Goal: Task Accomplishment & Management: Use online tool/utility

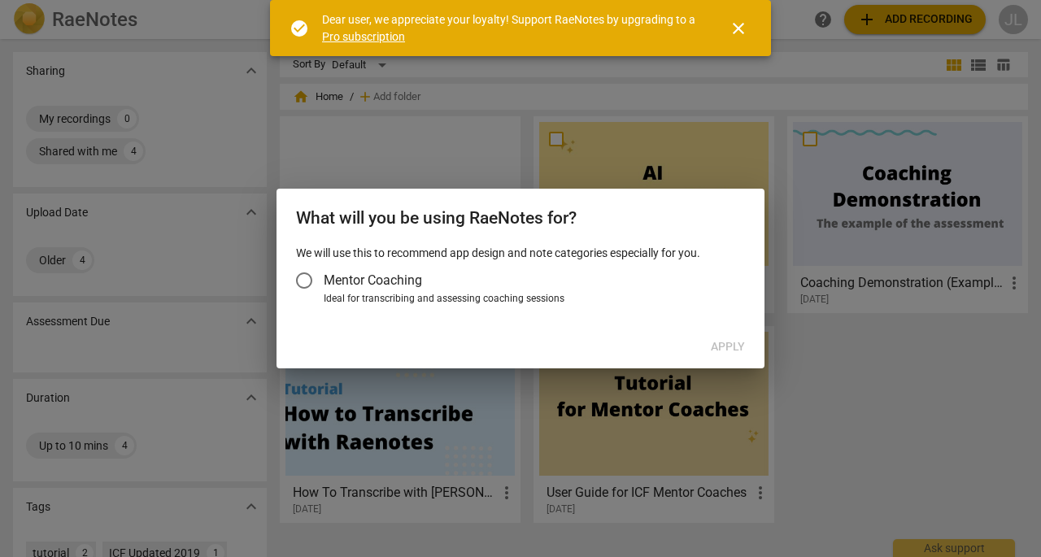
click at [302, 279] on input "Mentor Coaching" at bounding box center [304, 280] width 39 height 39
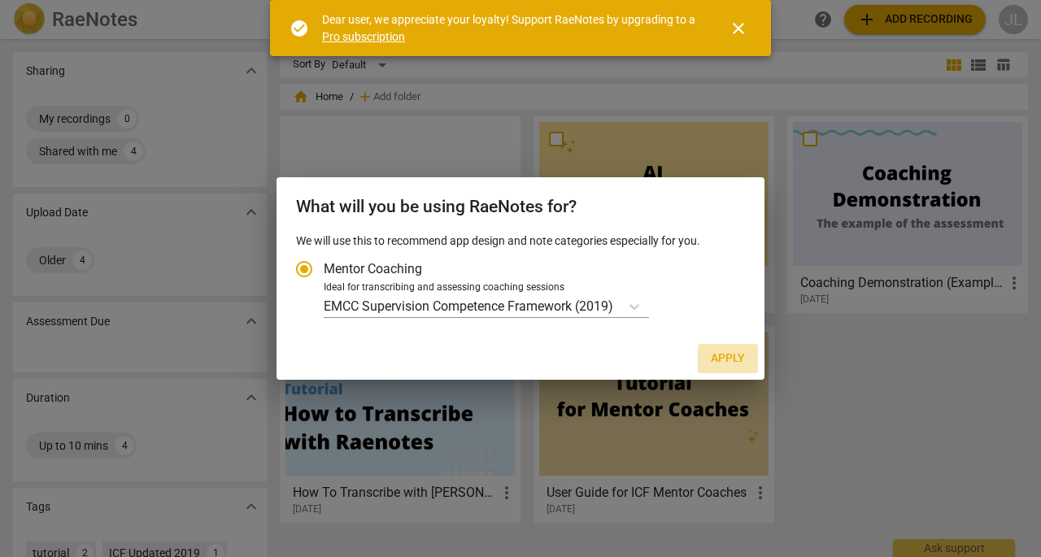
click at [735, 360] on span "Apply" at bounding box center [728, 358] width 34 height 16
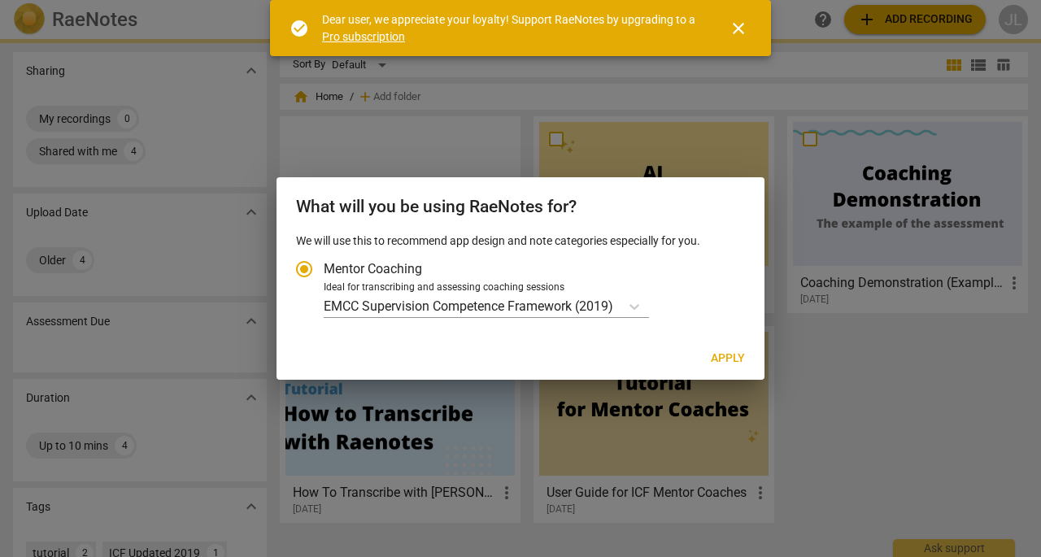
radio input "false"
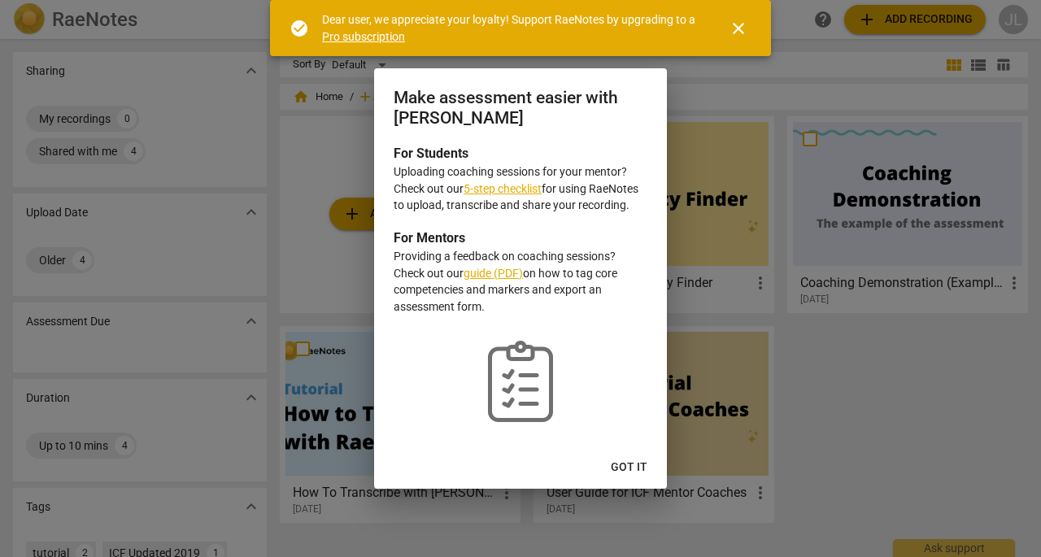
click at [505, 191] on link "5-step checklist" at bounding box center [502, 188] width 78 height 13
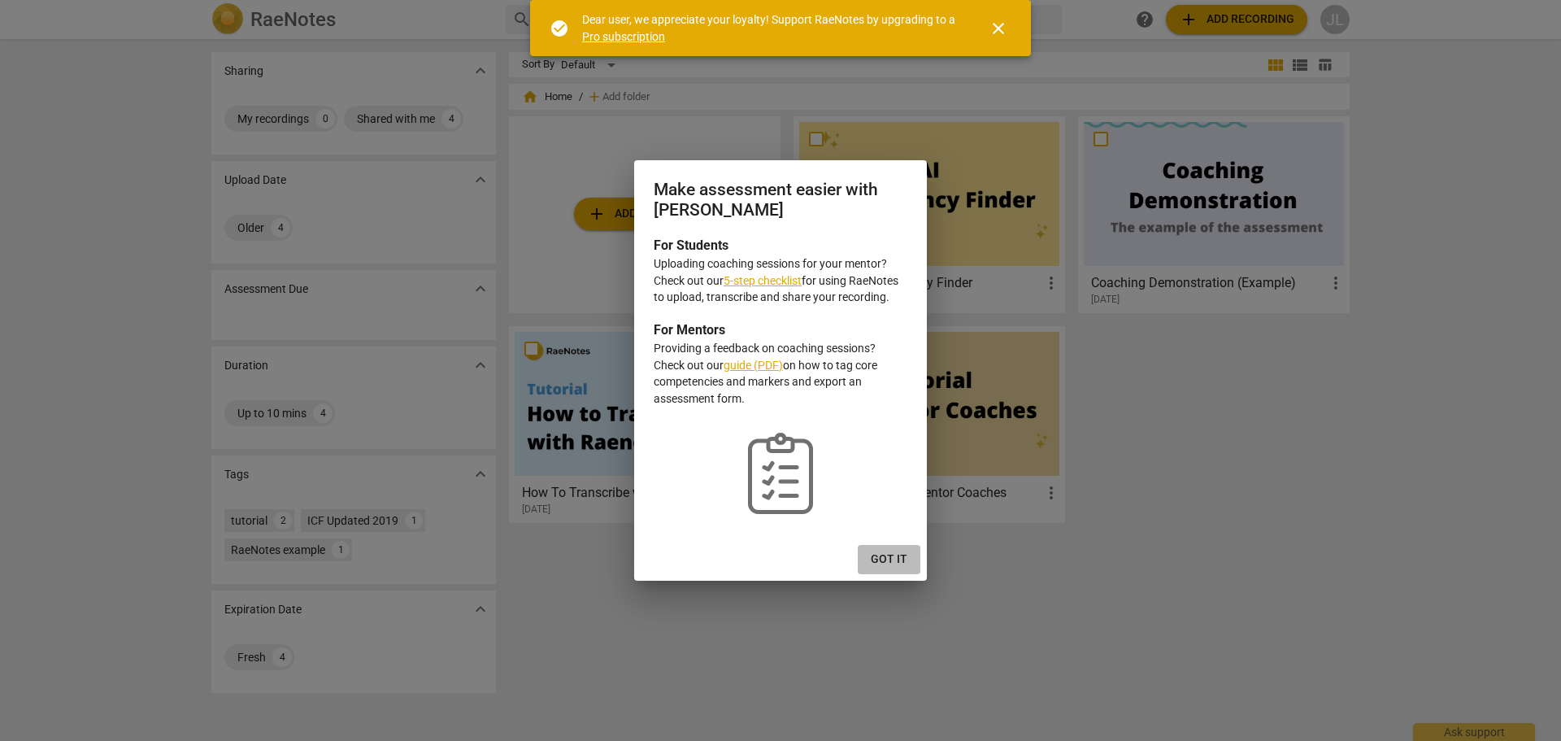
click at [885, 556] on span "Got it" at bounding box center [889, 559] width 37 height 16
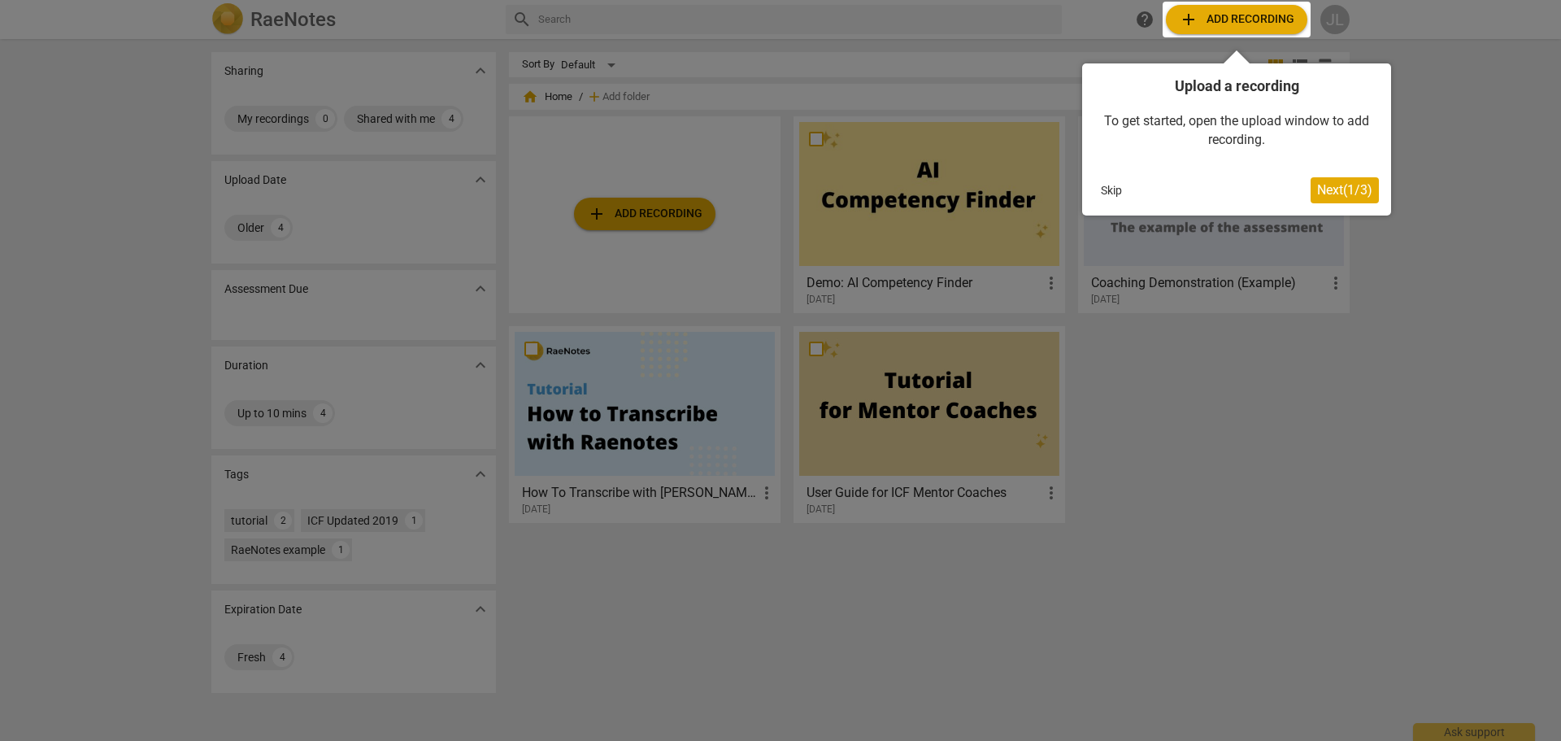
click at [1040, 20] on div at bounding box center [1237, 20] width 148 height 36
click at [1040, 197] on span "Next ( 1 / 3 )" at bounding box center [1344, 189] width 55 height 15
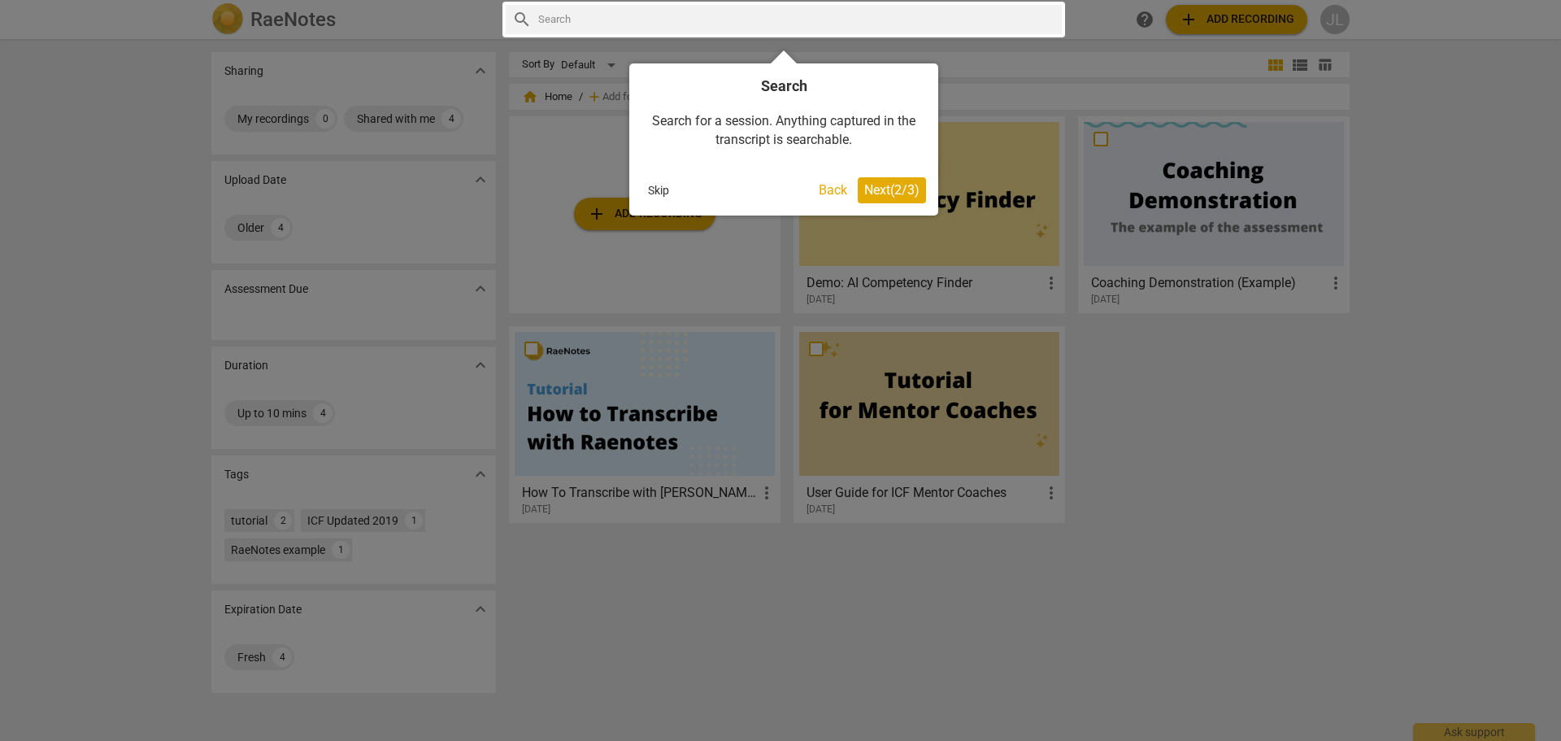
click at [886, 185] on span "Next ( 2 / 3 )" at bounding box center [891, 189] width 55 height 15
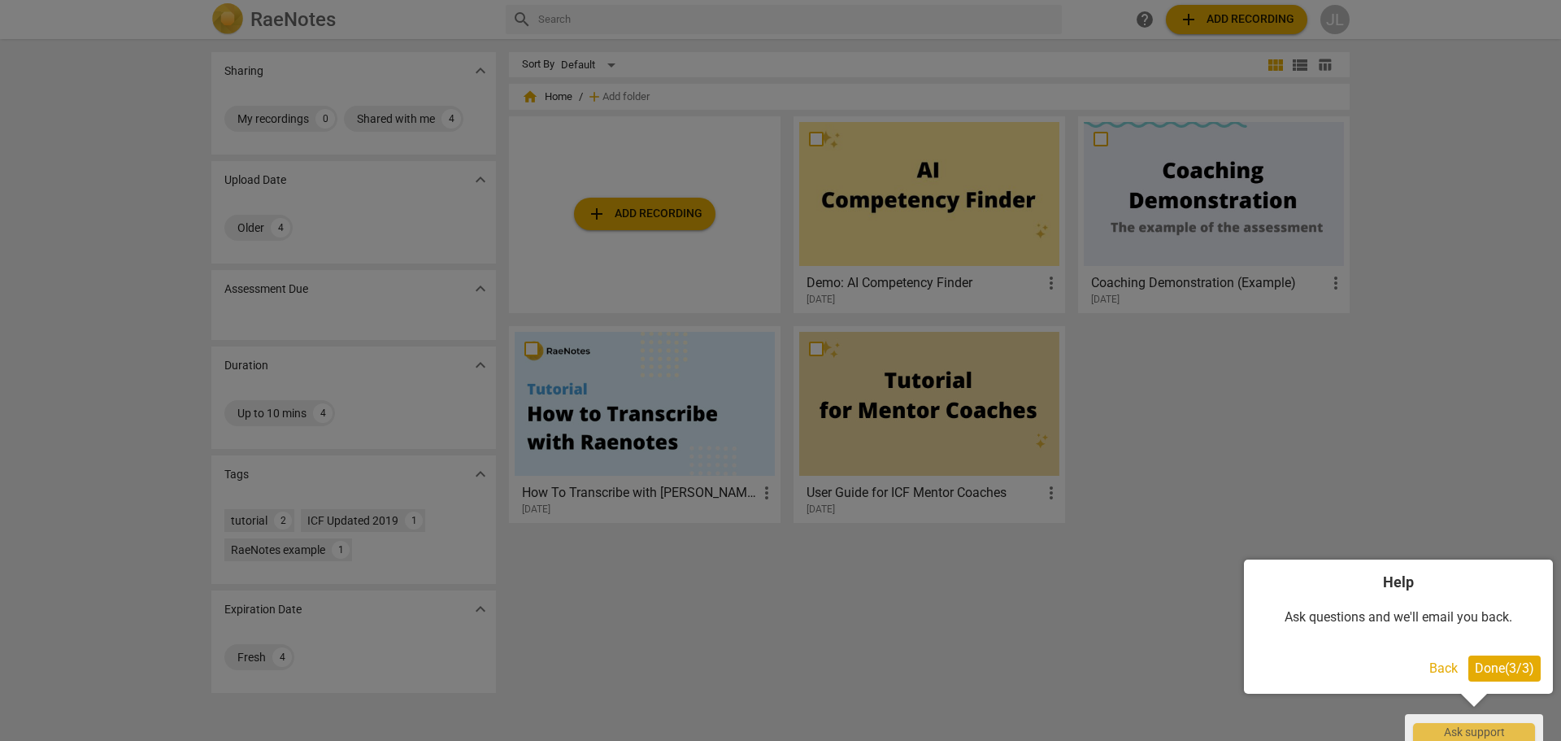
click at [1040, 556] on span "Done ( 3 / 3 )" at bounding box center [1504, 667] width 59 height 15
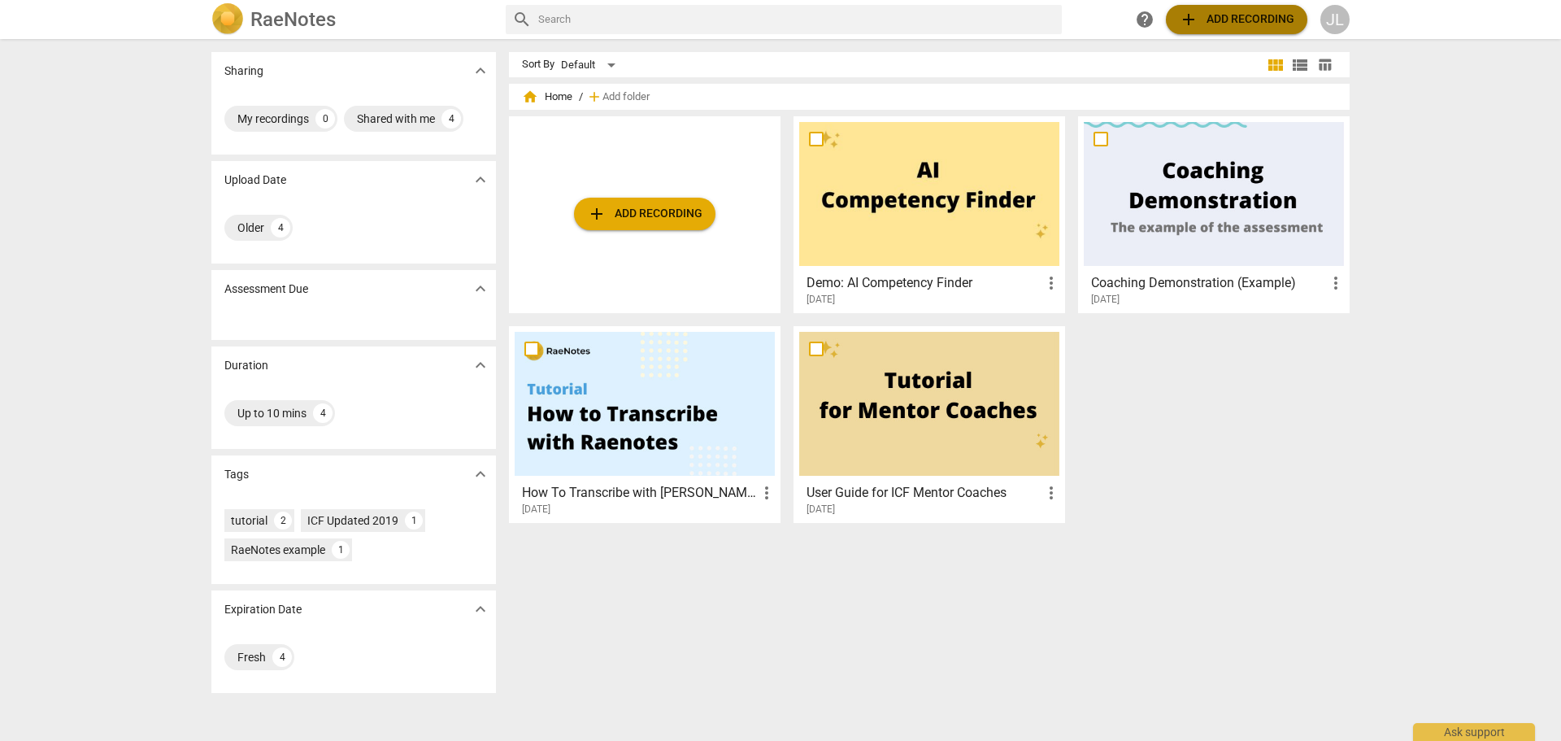
click at [1040, 19] on span "add Add recording" at bounding box center [1236, 20] width 115 height 20
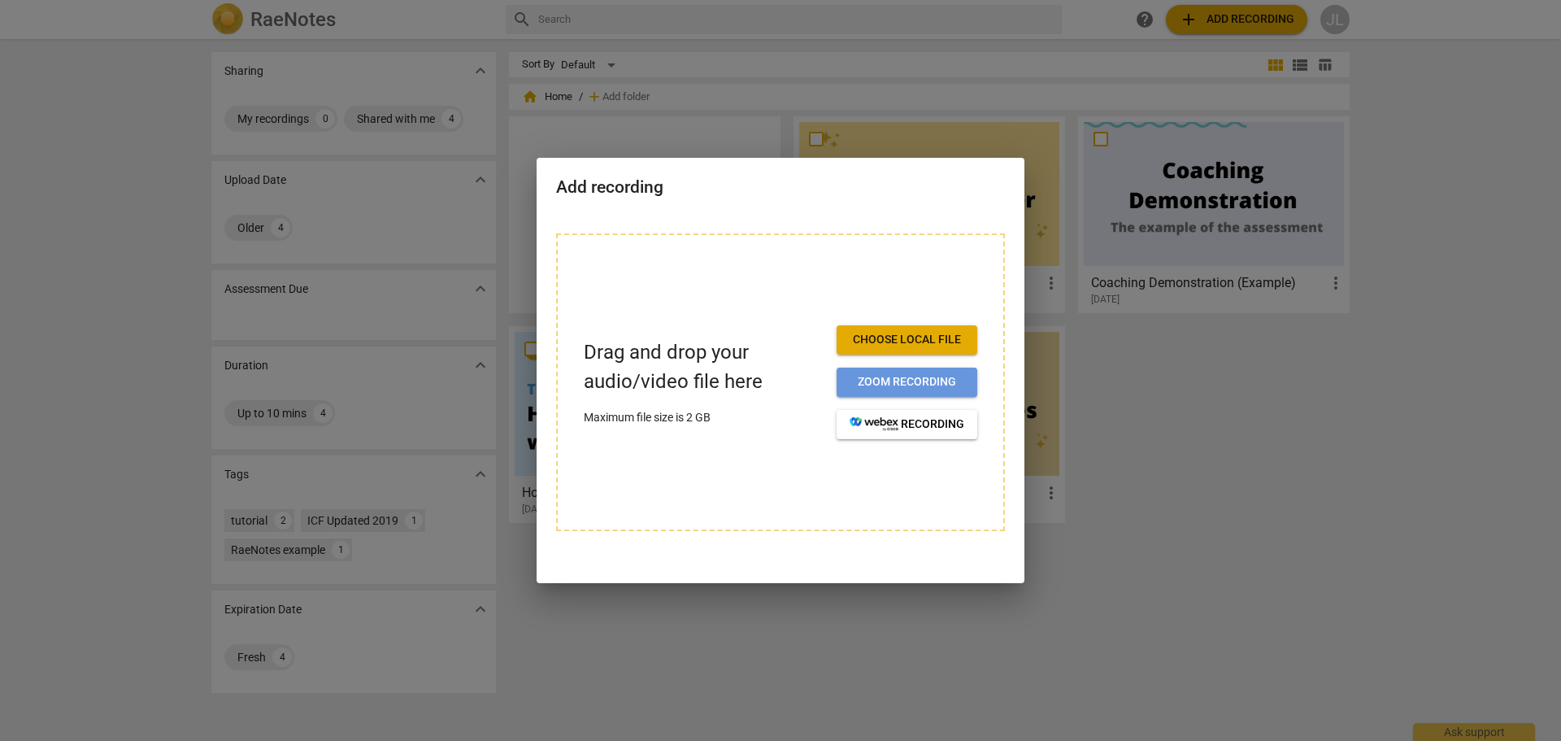
click at [883, 381] on span "Zoom recording" at bounding box center [907, 382] width 115 height 16
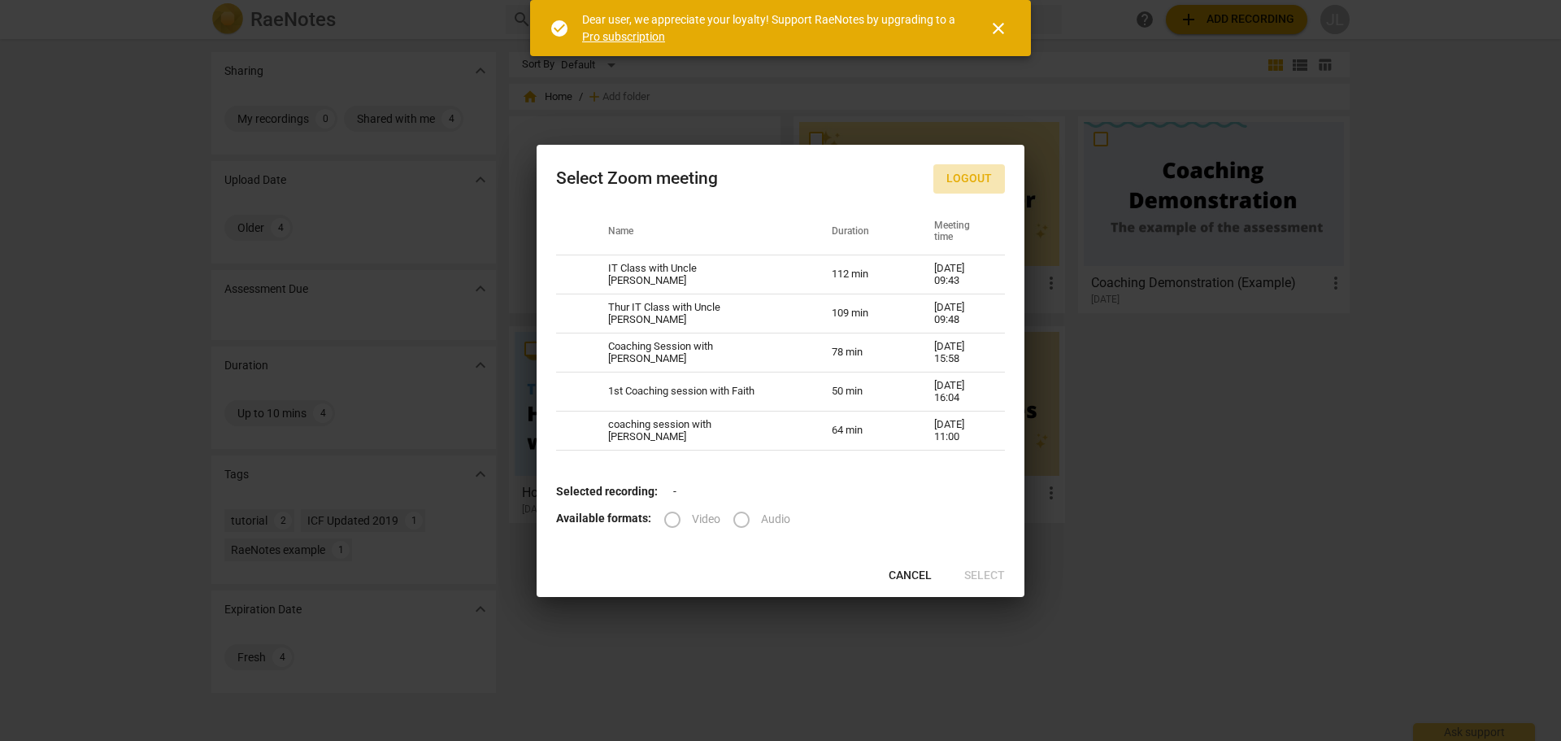
click at [972, 179] on span "Logout" at bounding box center [969, 179] width 46 height 16
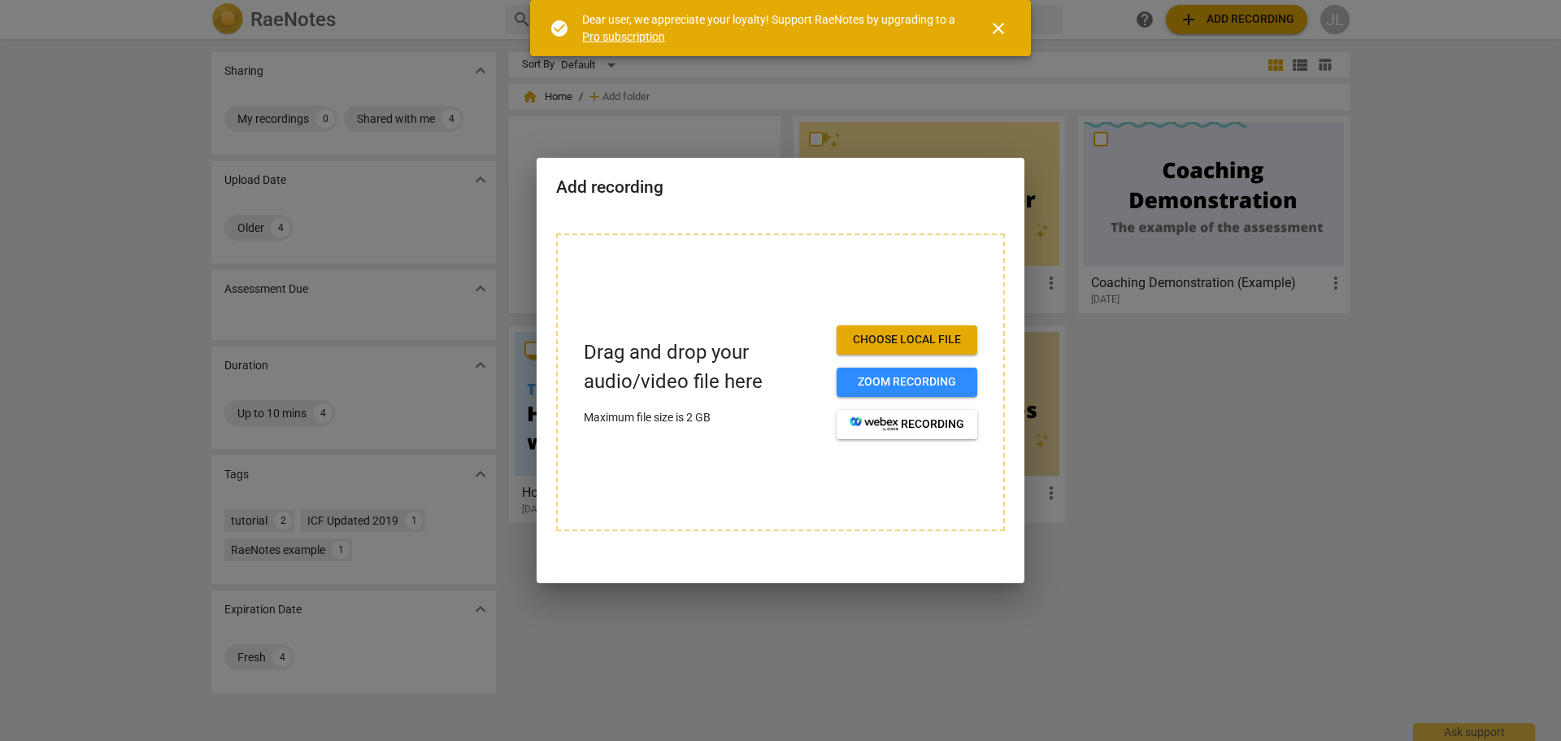
click at [877, 342] on span "Choose local file" at bounding box center [907, 340] width 115 height 16
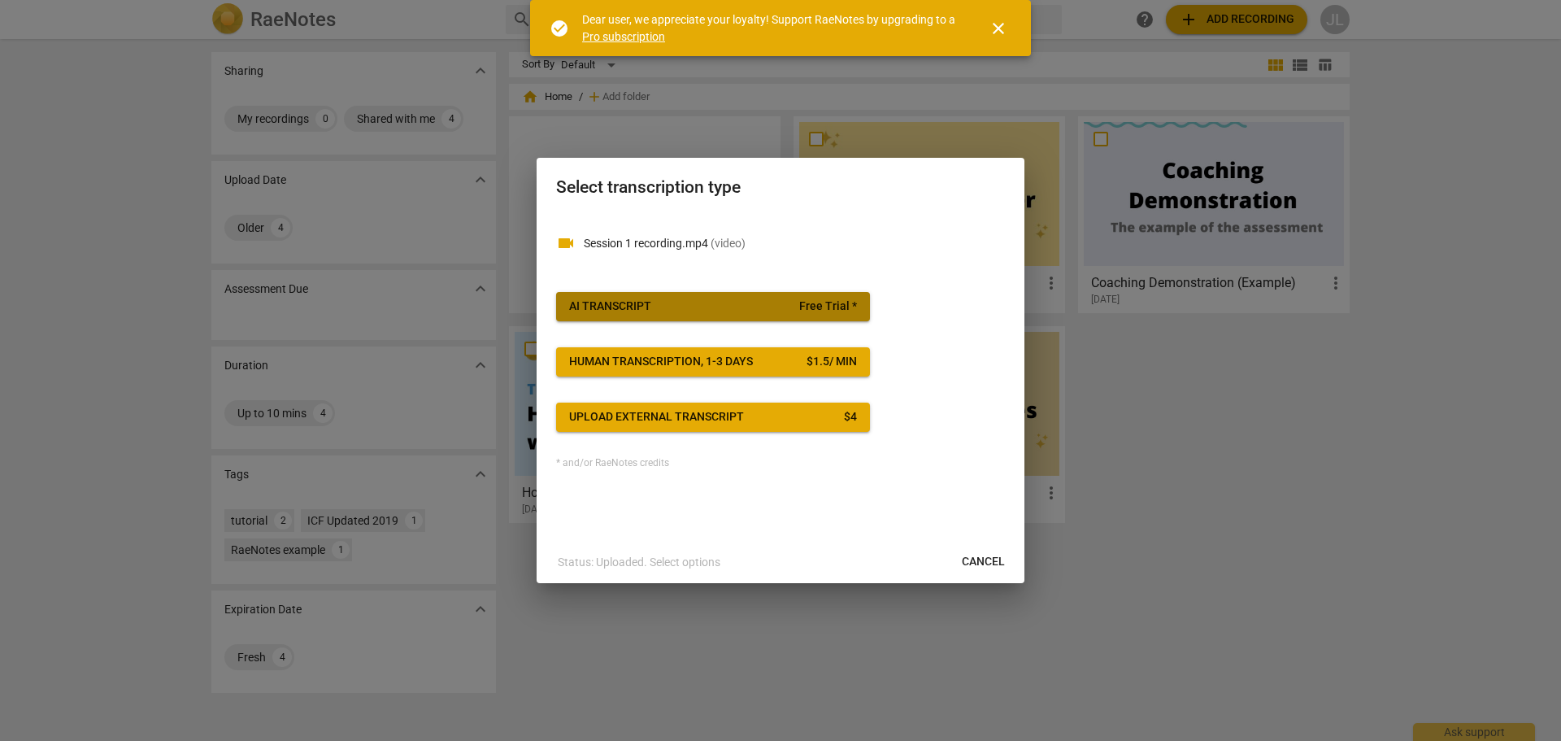
click at [643, 307] on div "AI Transcript" at bounding box center [610, 306] width 82 height 16
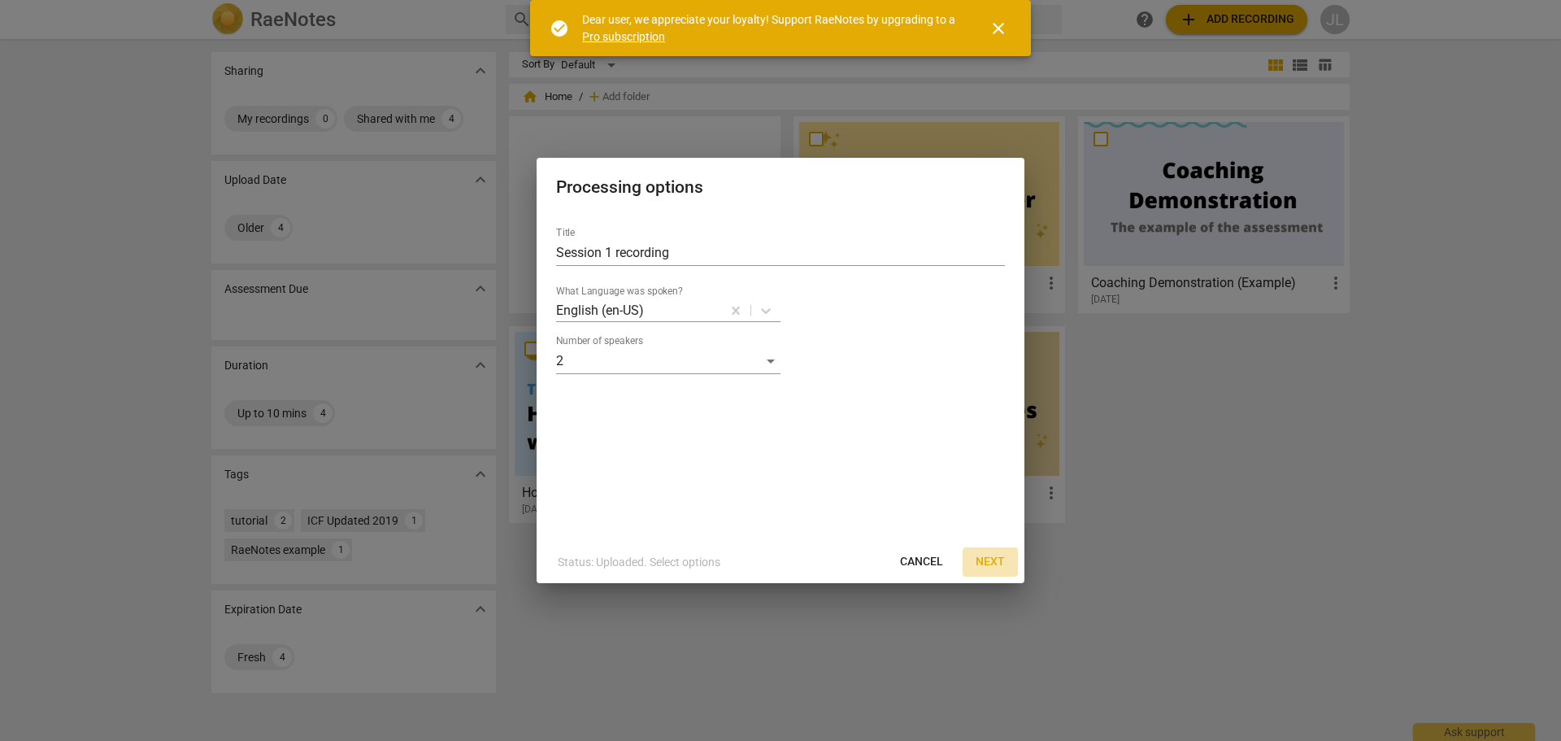
click at [998, 560] on span "Next" at bounding box center [990, 562] width 29 height 16
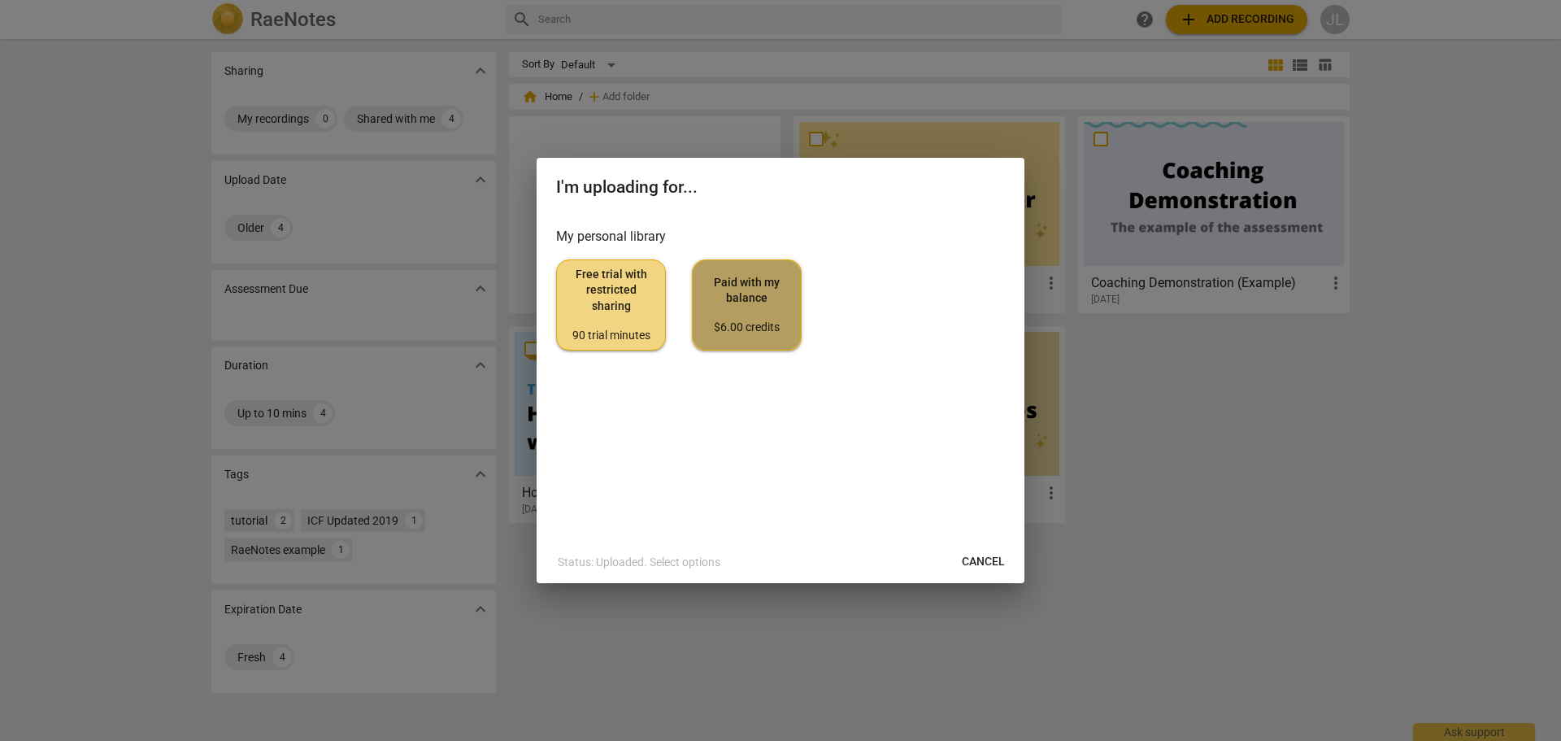
click at [752, 302] on span "Paid with my balance $6.00 credits" at bounding box center [747, 305] width 82 height 61
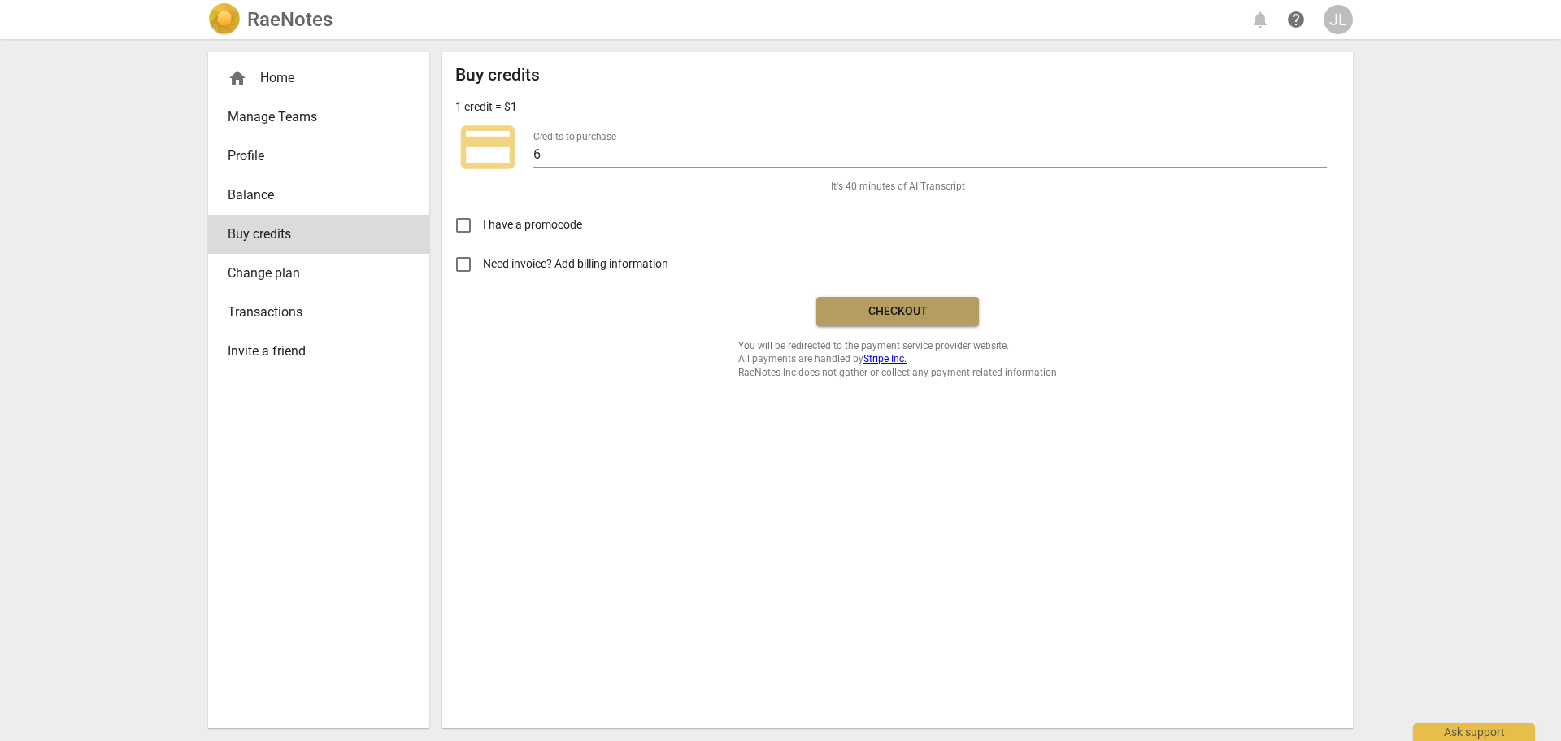
click at [907, 313] on span "Checkout" at bounding box center [897, 311] width 137 height 16
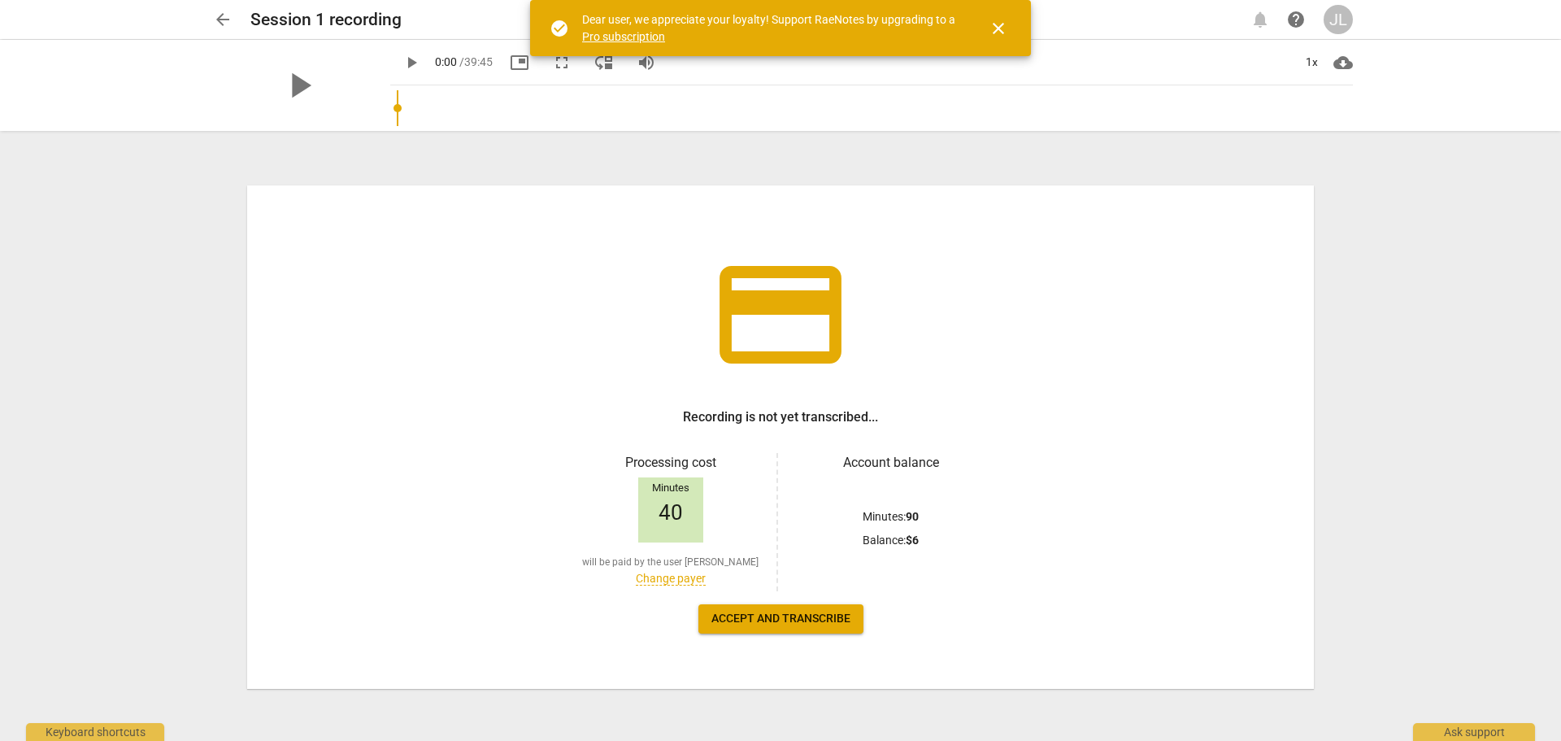
click at [788, 617] on span "Accept and transcribe" at bounding box center [780, 619] width 139 height 16
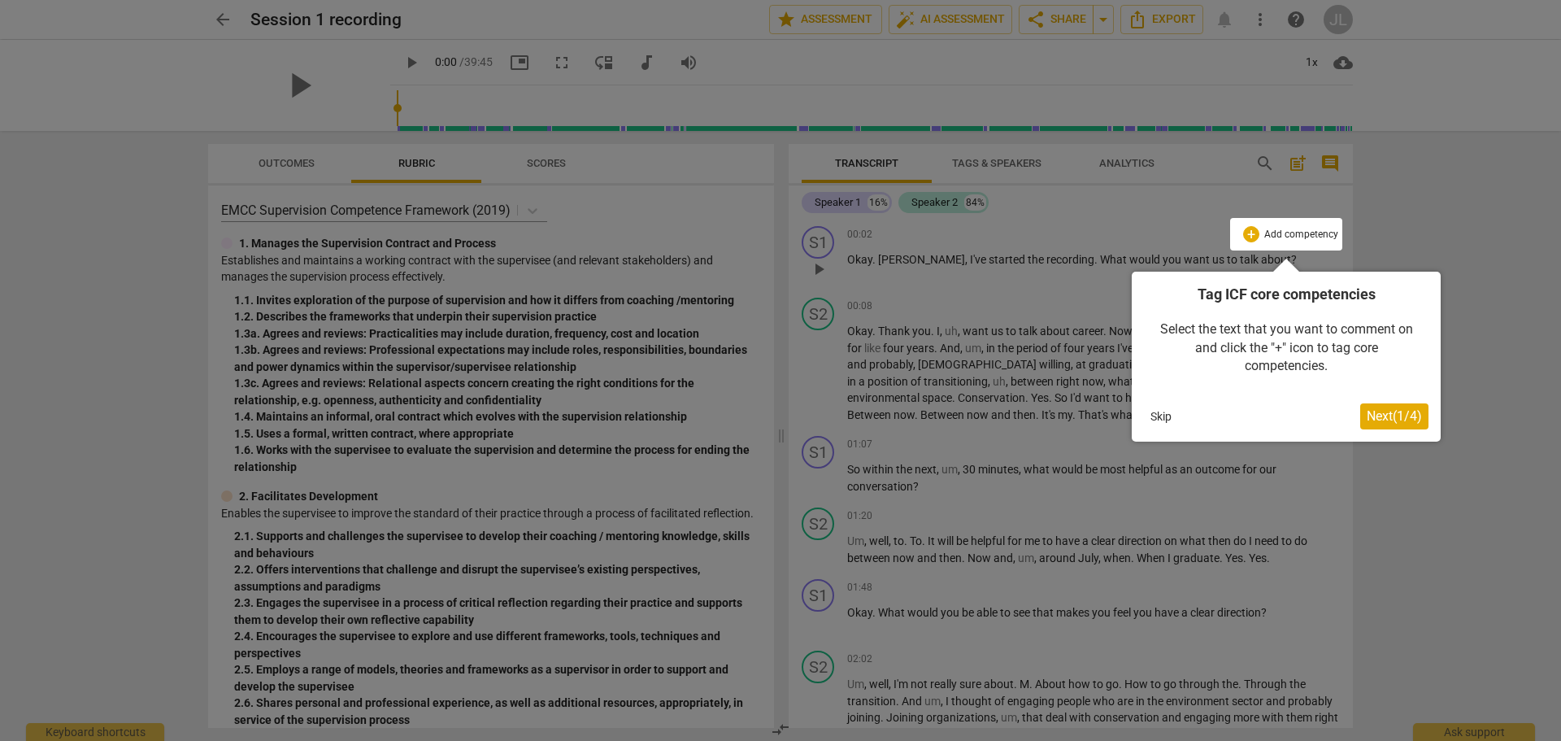
click at [305, 168] on div at bounding box center [780, 370] width 1561 height 741
click at [534, 211] on div at bounding box center [780, 370] width 1561 height 741
click at [1160, 415] on button "Skip" at bounding box center [1161, 416] width 34 height 24
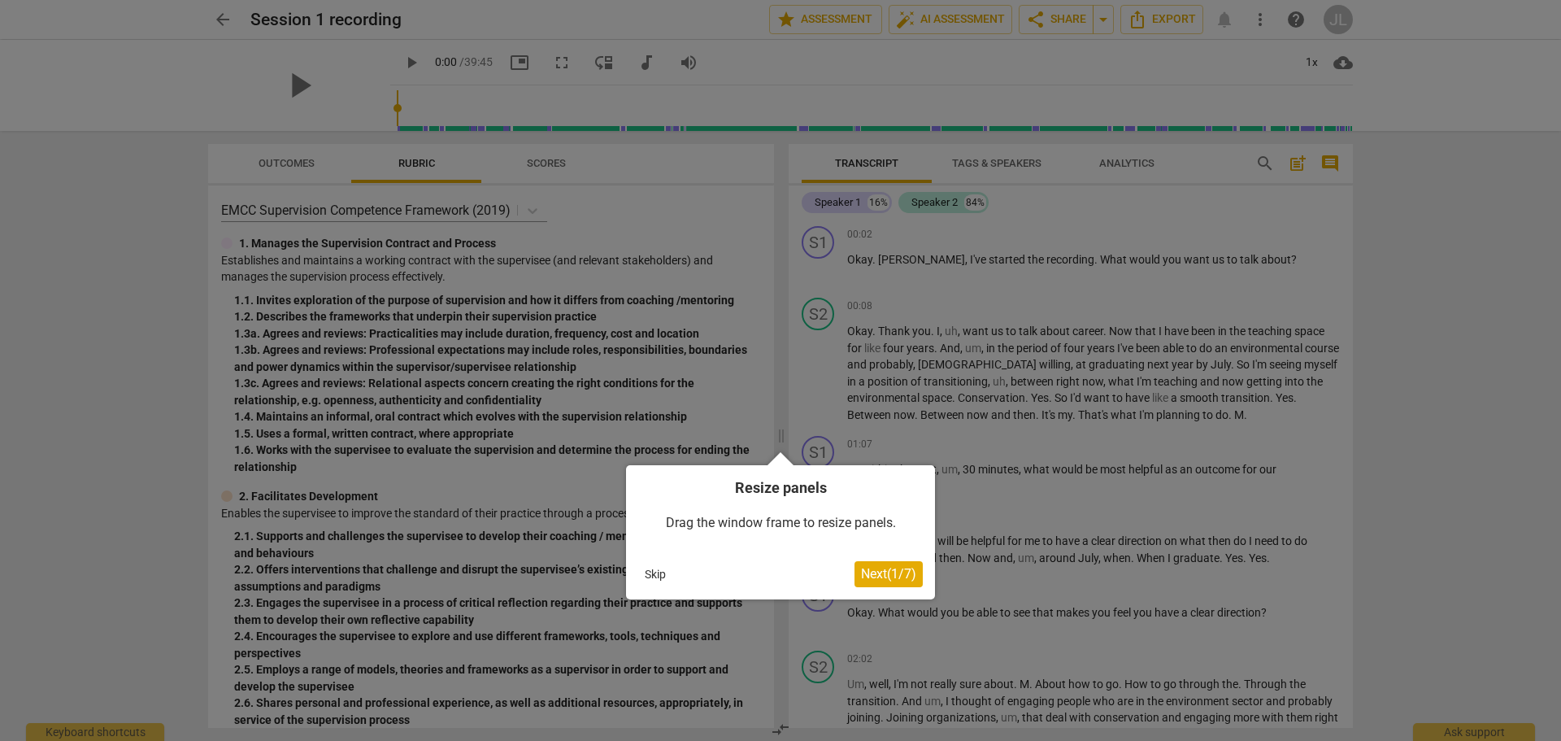
click at [881, 581] on span "Next ( 1 / 7 )" at bounding box center [888, 573] width 55 height 15
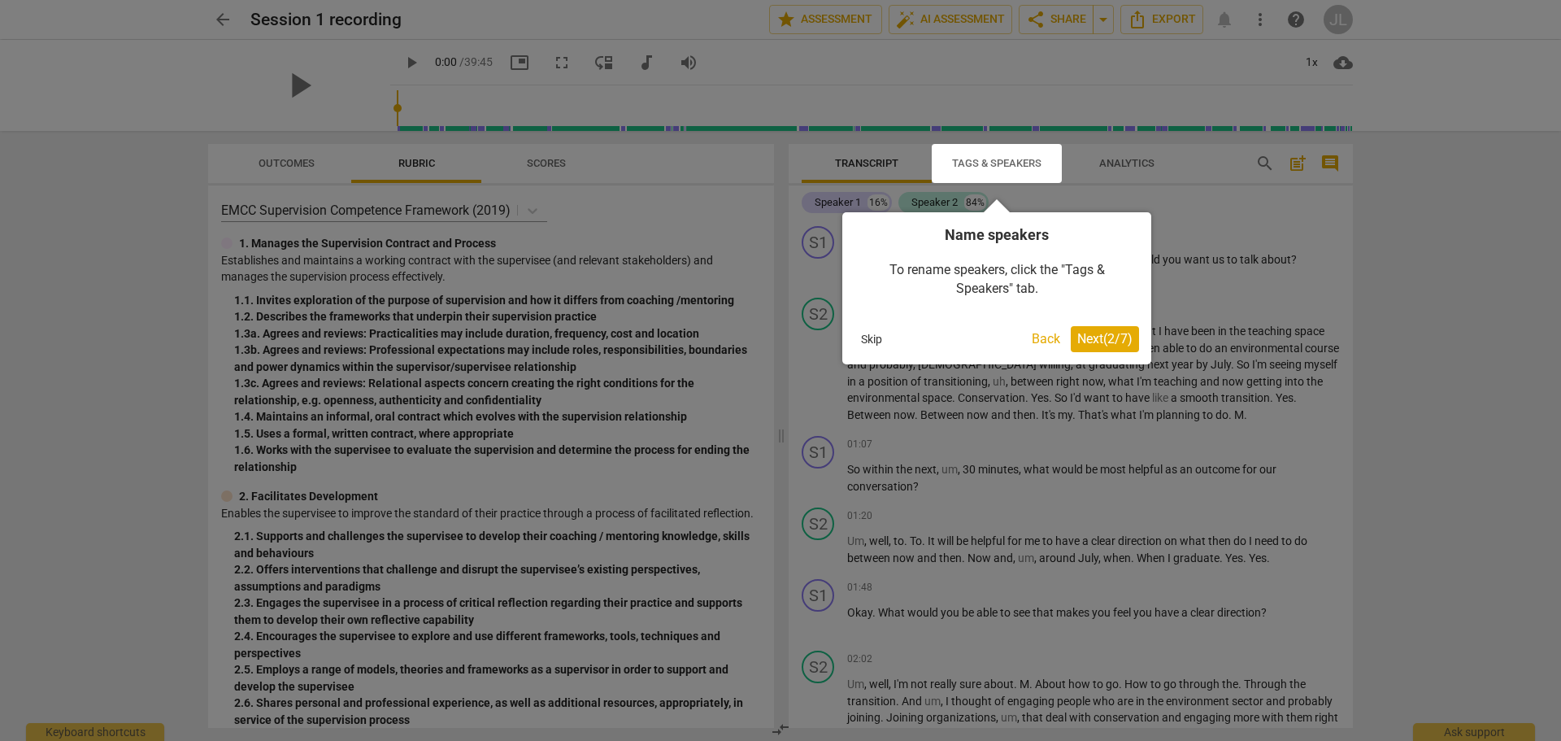
click at [1086, 347] on button "Next ( 2 / 7 )" at bounding box center [1105, 339] width 68 height 26
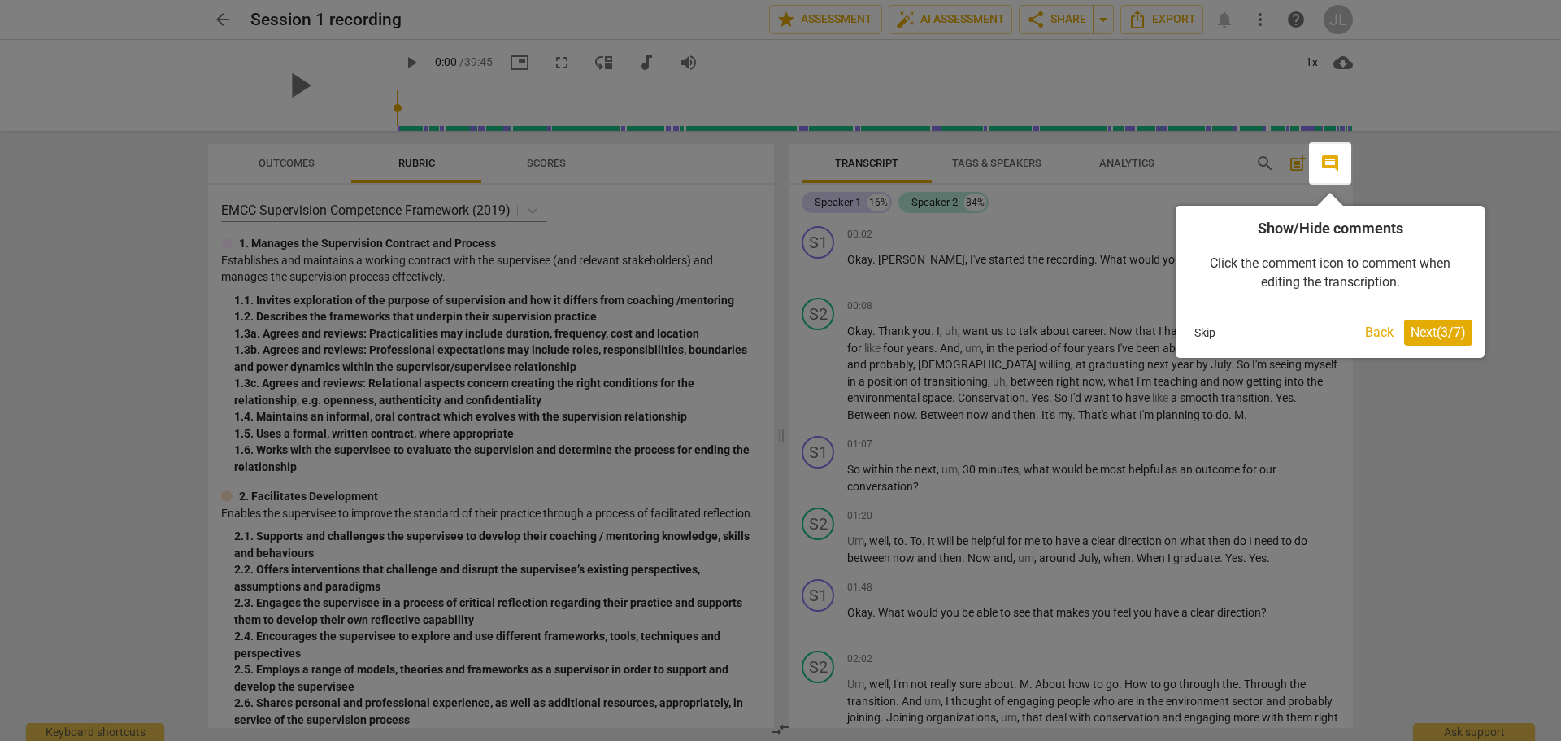
click at [1449, 337] on span "Next ( 3 / 7 )" at bounding box center [1438, 331] width 55 height 15
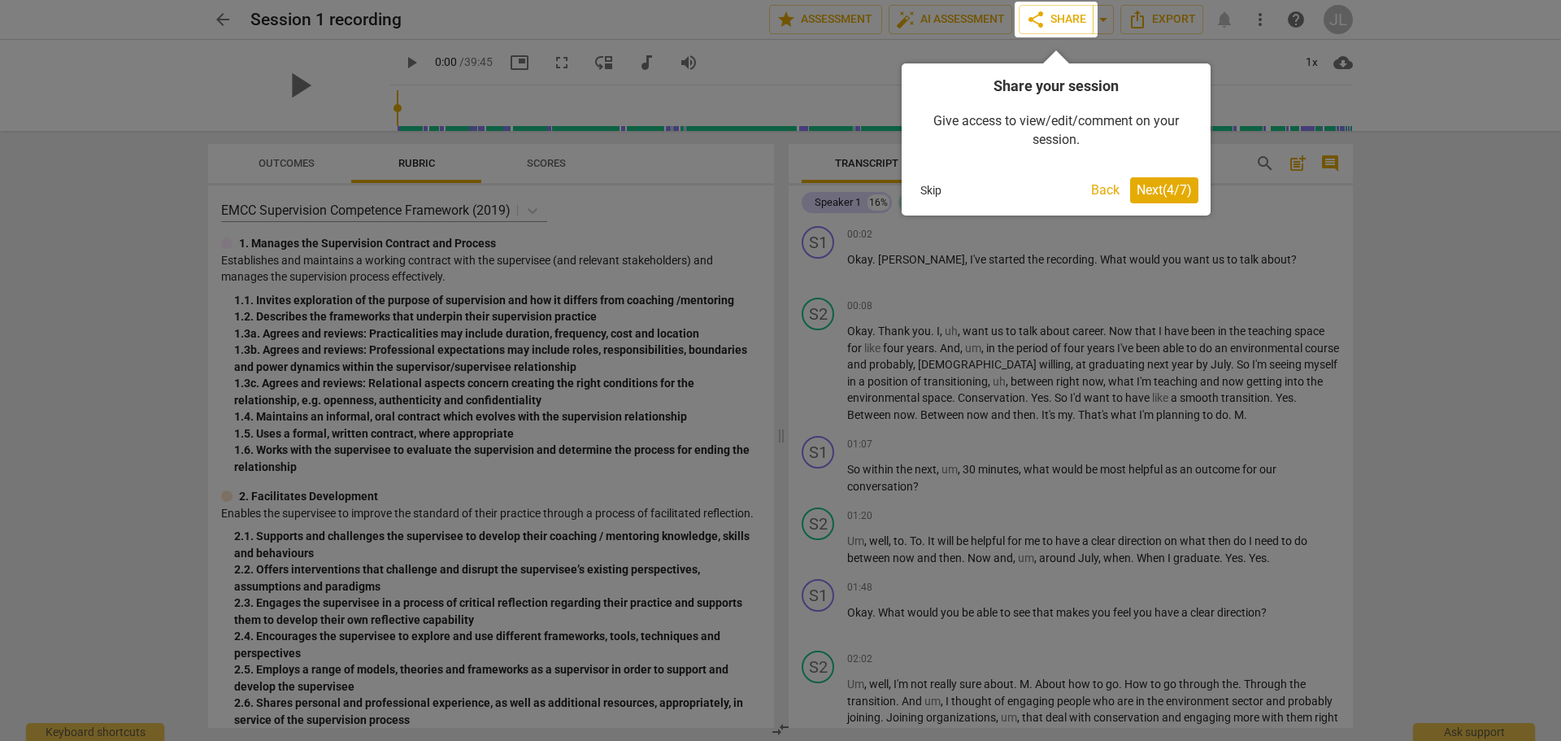
click at [1164, 195] on span "Next ( 4 / 7 )" at bounding box center [1164, 189] width 55 height 15
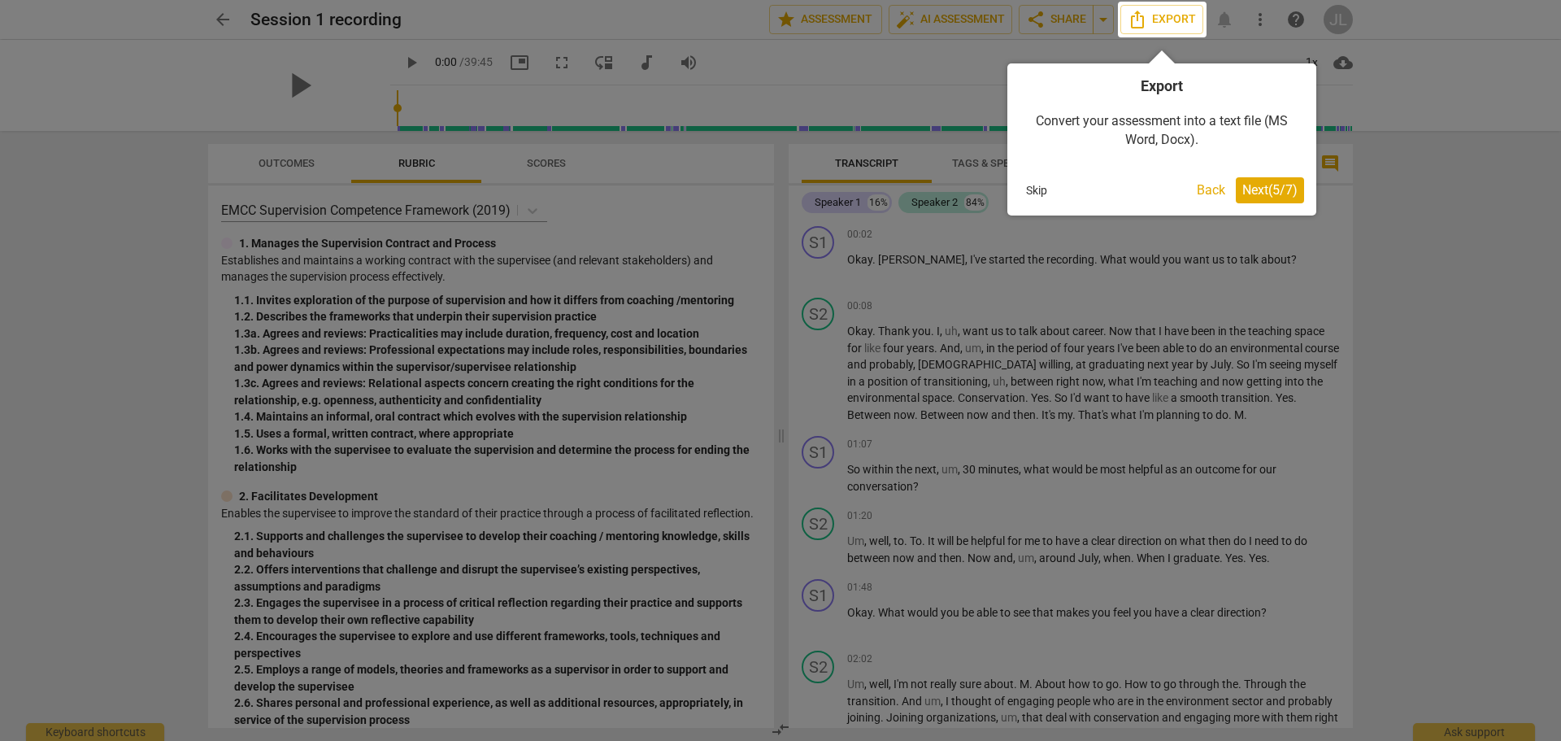
click at [1200, 190] on button "Back" at bounding box center [1210, 190] width 41 height 26
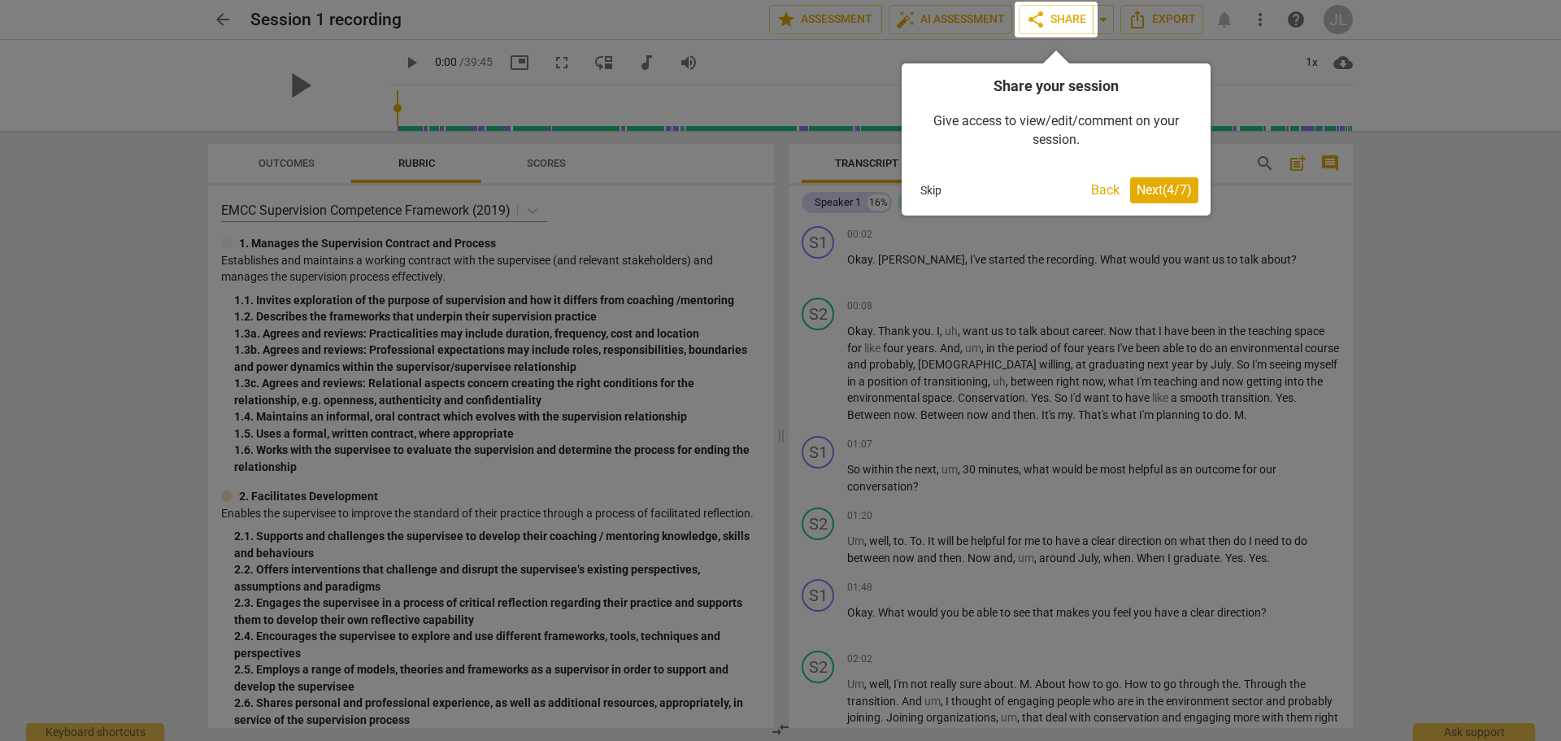
click at [1159, 189] on span "Next ( 4 / 7 )" at bounding box center [1164, 189] width 55 height 15
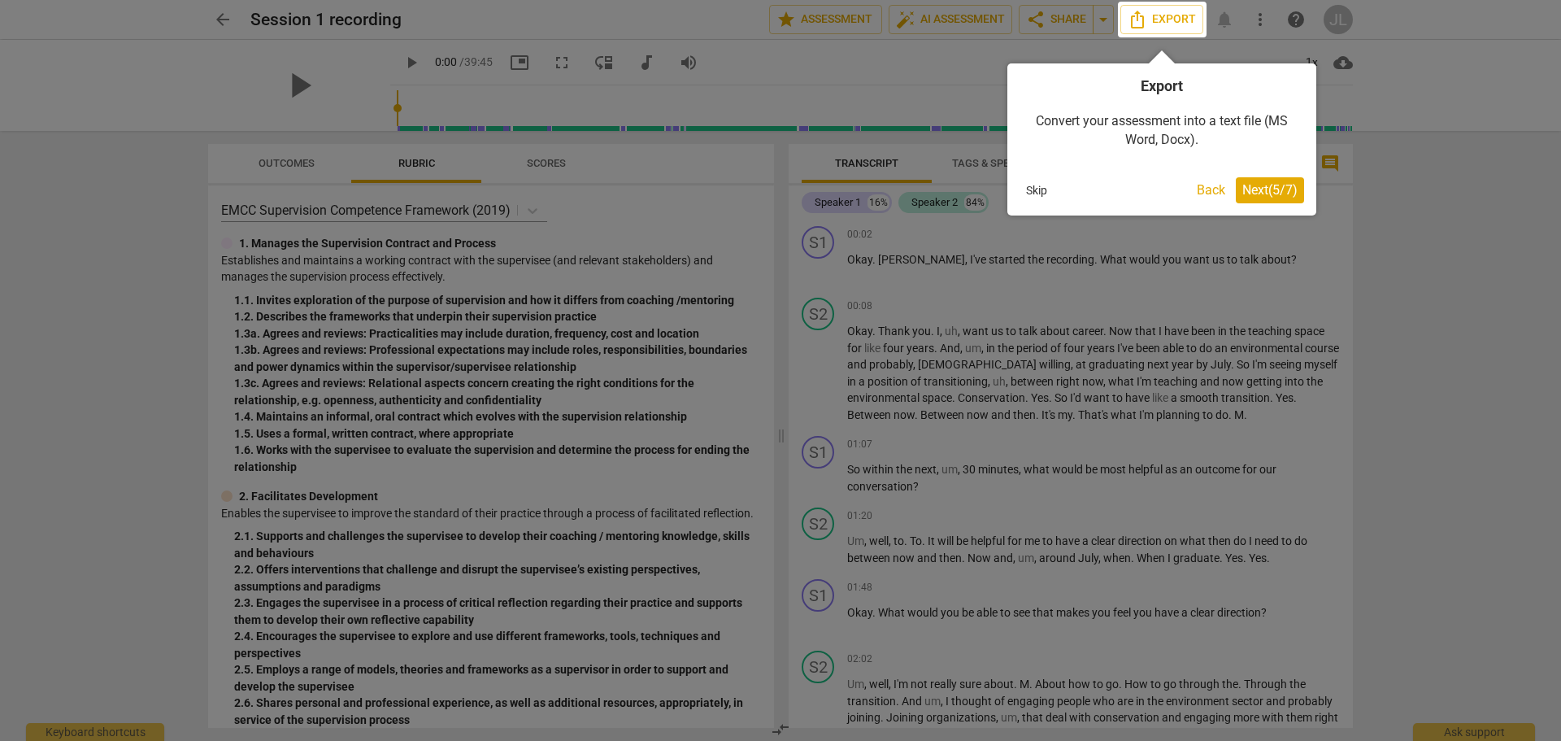
click at [1271, 190] on span "Next ( 5 / 7 )" at bounding box center [1269, 189] width 55 height 15
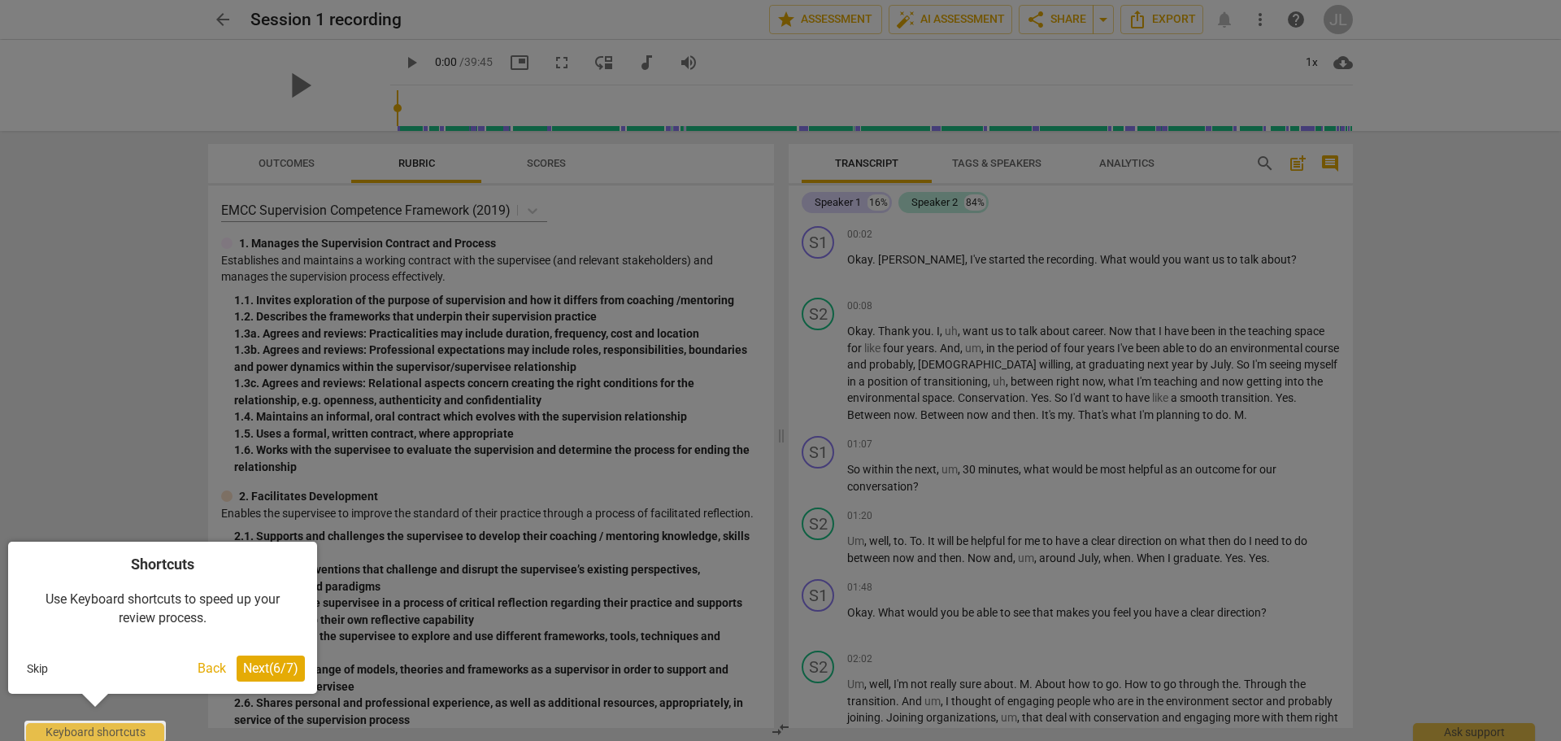
click at [264, 665] on span "Next ( 6 / 7 )" at bounding box center [270, 667] width 55 height 15
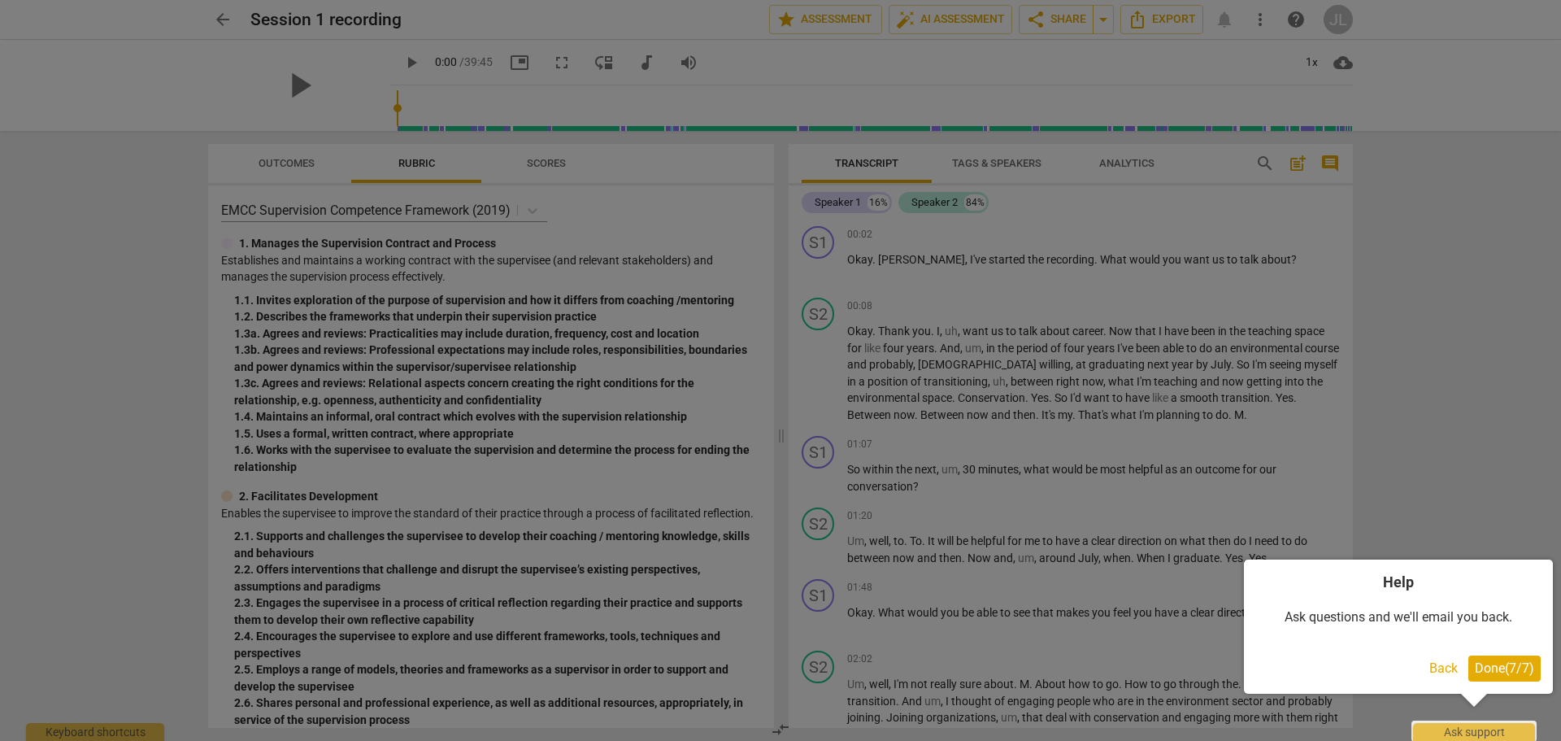
click at [1501, 673] on span "Done ( 7 / 7 )" at bounding box center [1504, 667] width 59 height 15
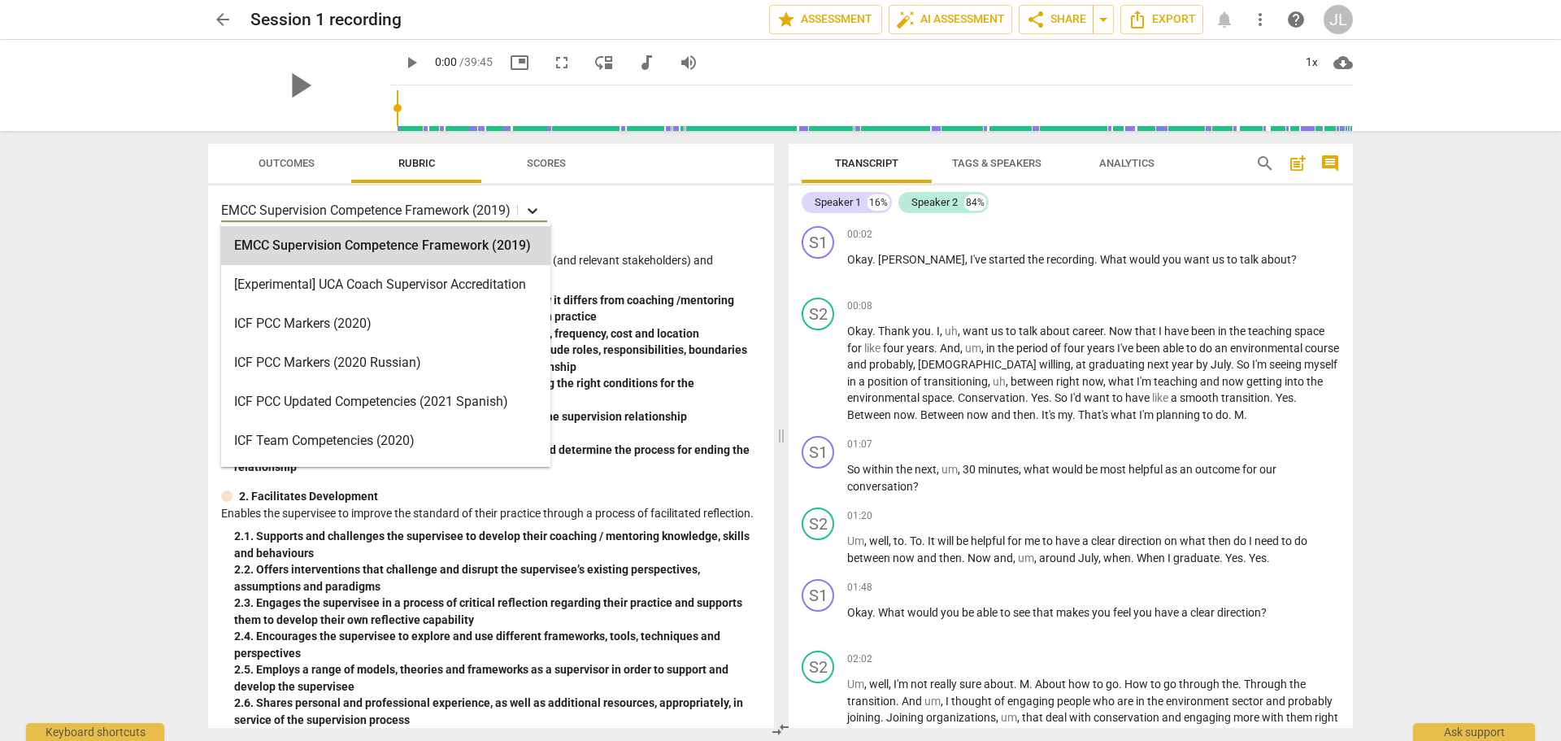
click at [537, 210] on icon at bounding box center [532, 210] width 16 height 16
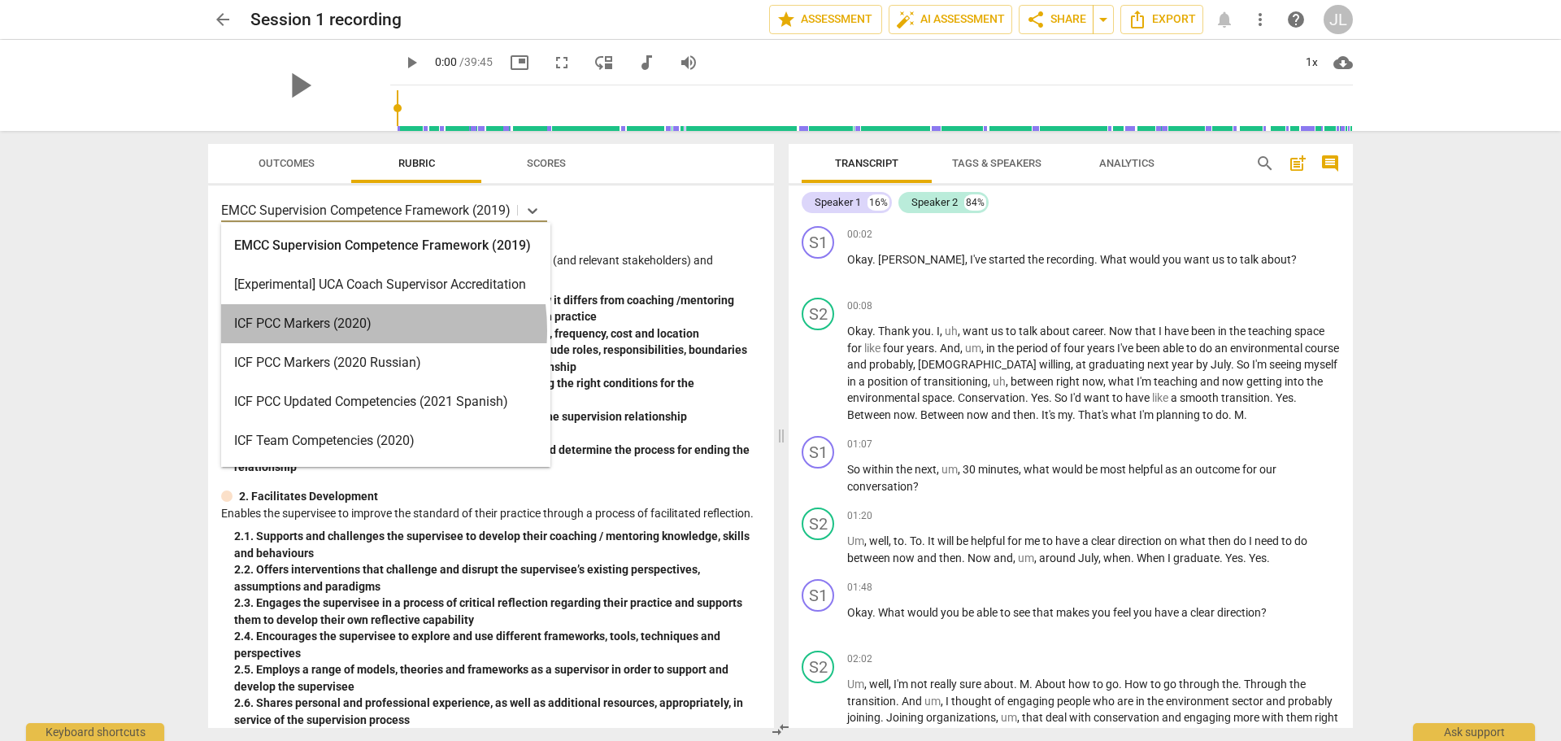
click at [334, 330] on div "ICF PCC Markers (2020)" at bounding box center [385, 323] width 329 height 39
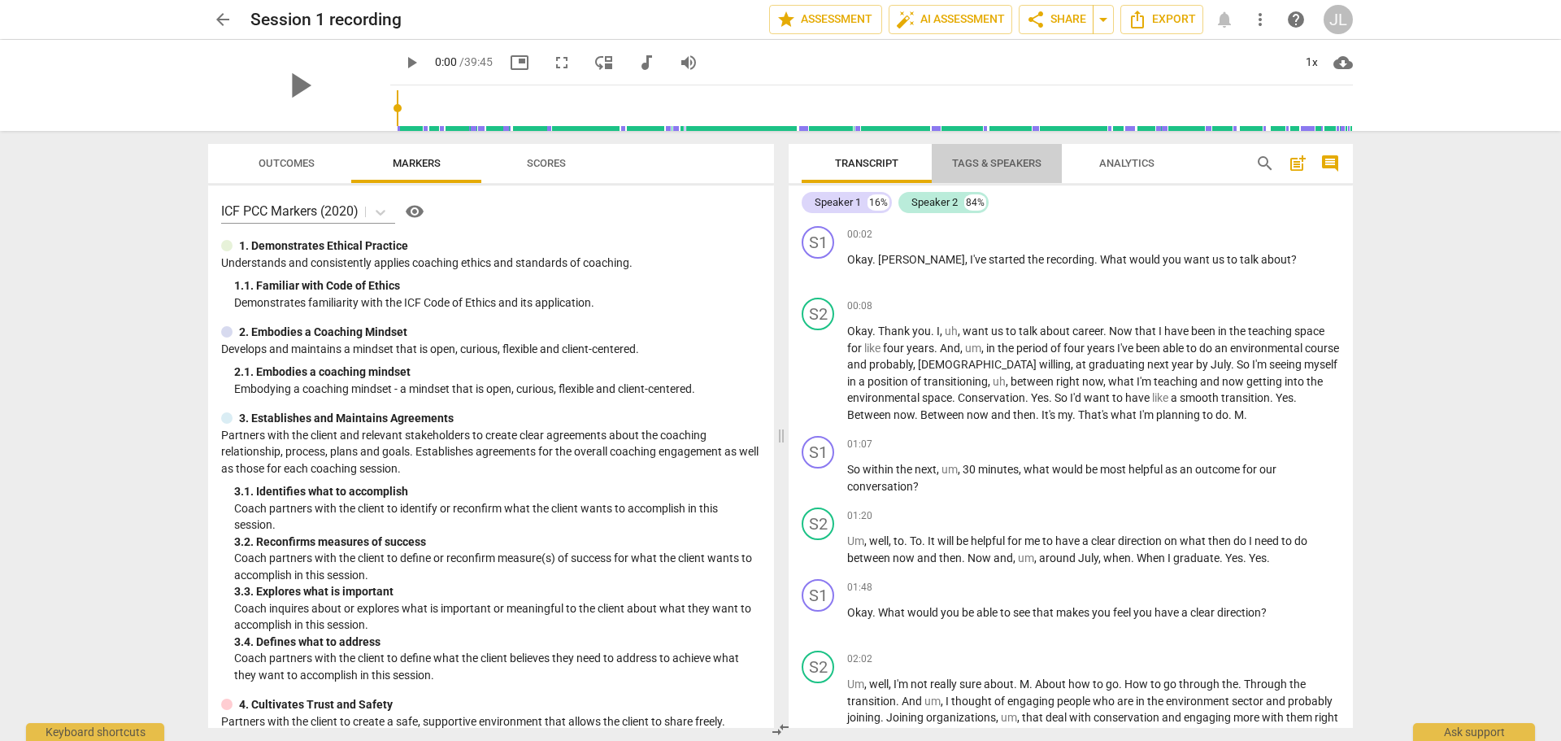
click at [1016, 162] on span "Tags & Speakers" at bounding box center [996, 163] width 89 height 12
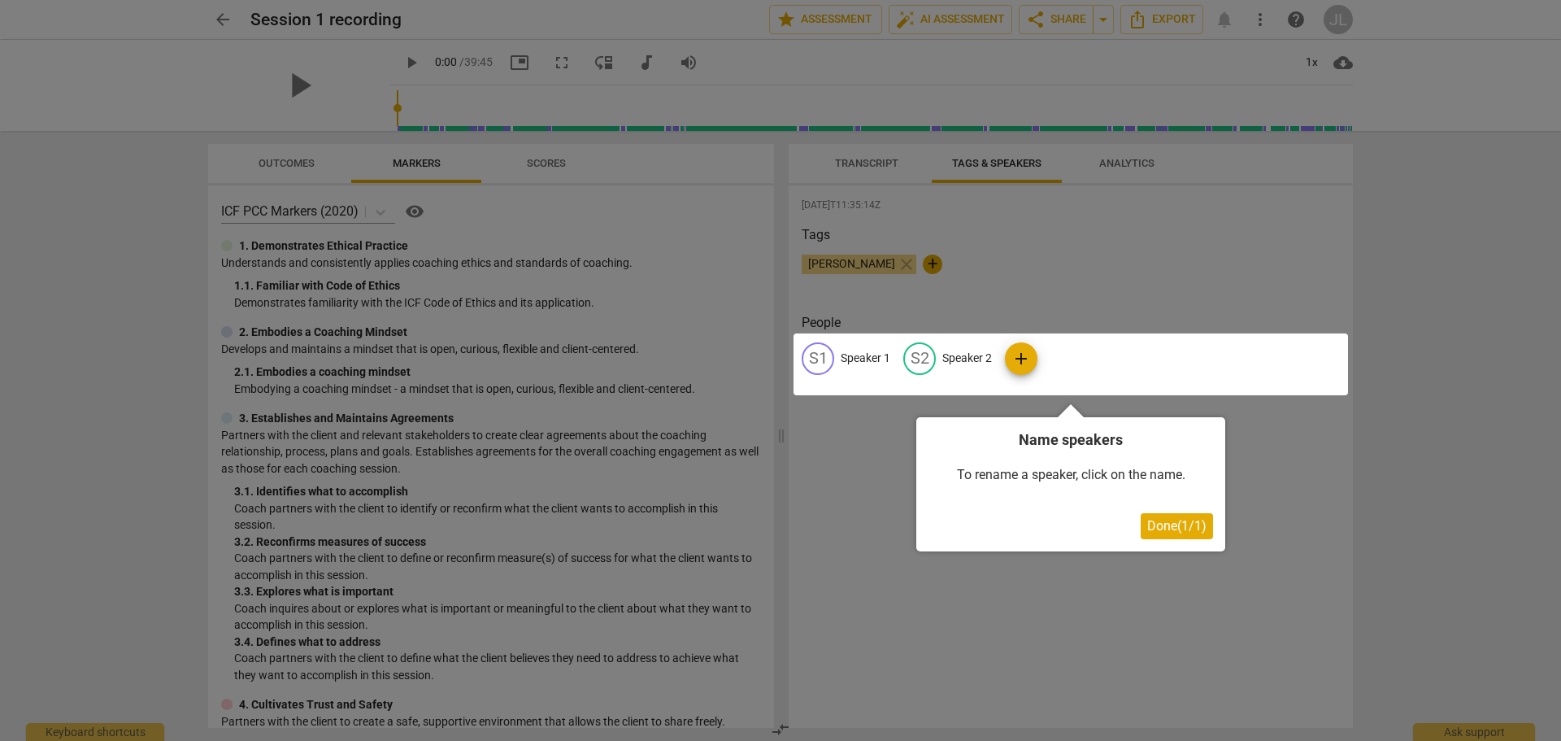
click at [825, 360] on div at bounding box center [1071, 364] width 555 height 62
click at [1200, 530] on span "Done ( 1 / 1 )" at bounding box center [1176, 525] width 59 height 15
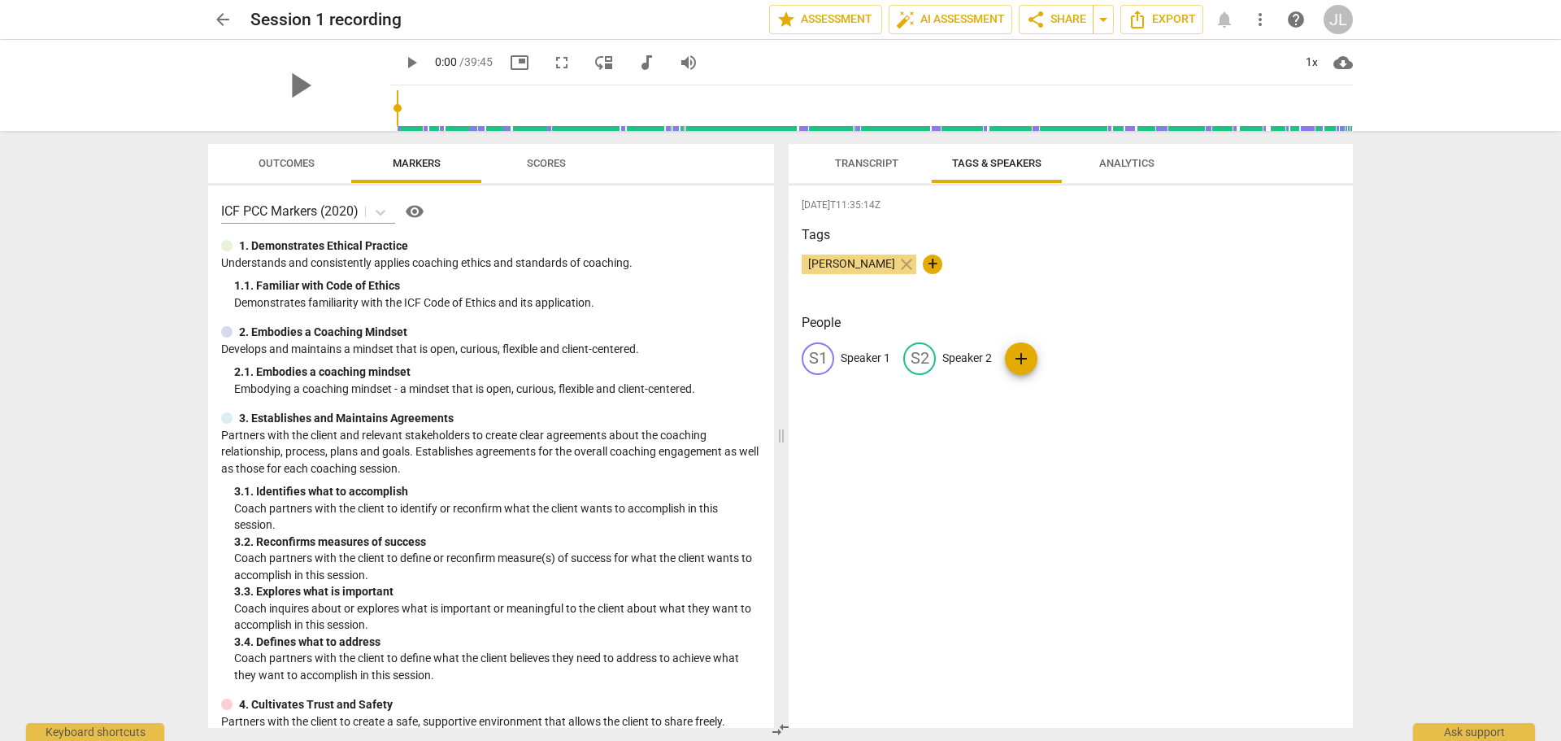
click at [816, 359] on div "S1" at bounding box center [818, 358] width 33 height 33
type input "[PERSON_NAME]"
click at [855, 425] on div "2025-09-06T11:35:14Z Tags Joan Leteipa close + People edit Joan delete S2 Speak…" at bounding box center [1071, 456] width 564 height 542
click at [947, 361] on span "edit" at bounding box center [957, 359] width 20 height 20
type input "[PERSON_NAME]"
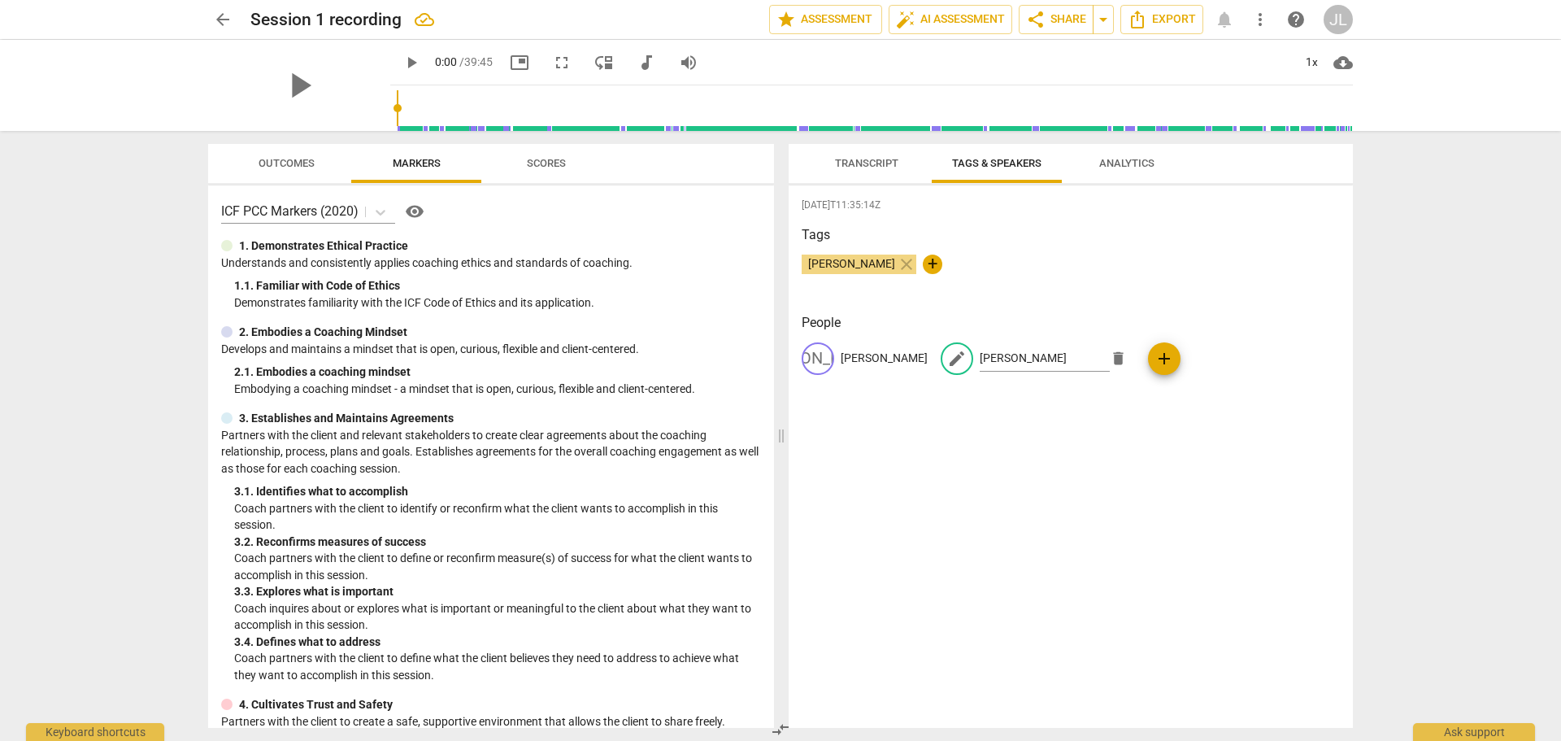
click at [1038, 517] on div "2025-09-06T11:35:14Z Tags Joan Leteipa close + People JO Joan edit Cornel delet…" at bounding box center [1071, 456] width 564 height 542
click at [1131, 160] on span "Analytics" at bounding box center [1126, 163] width 55 height 12
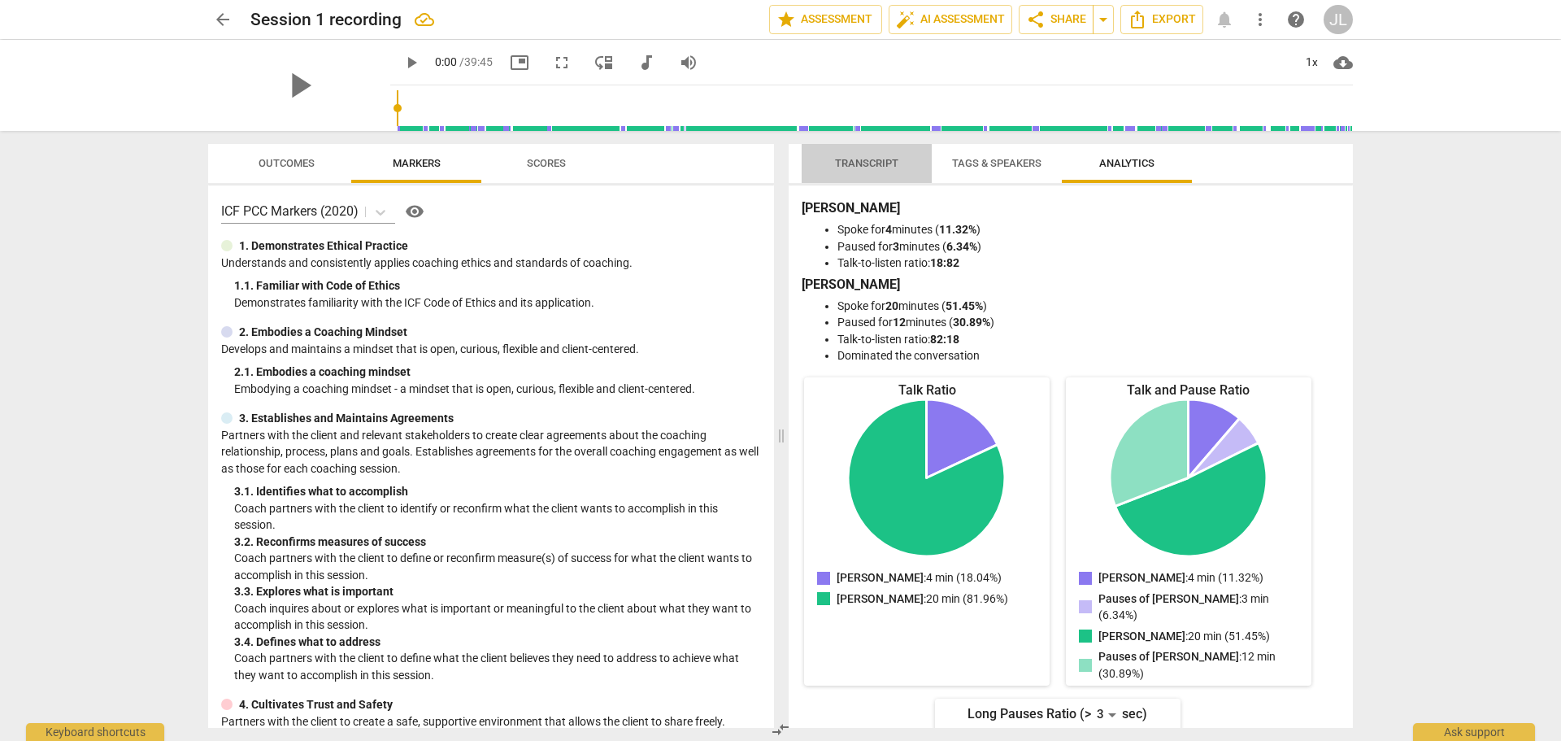
click at [864, 167] on span "Transcript" at bounding box center [866, 163] width 63 height 12
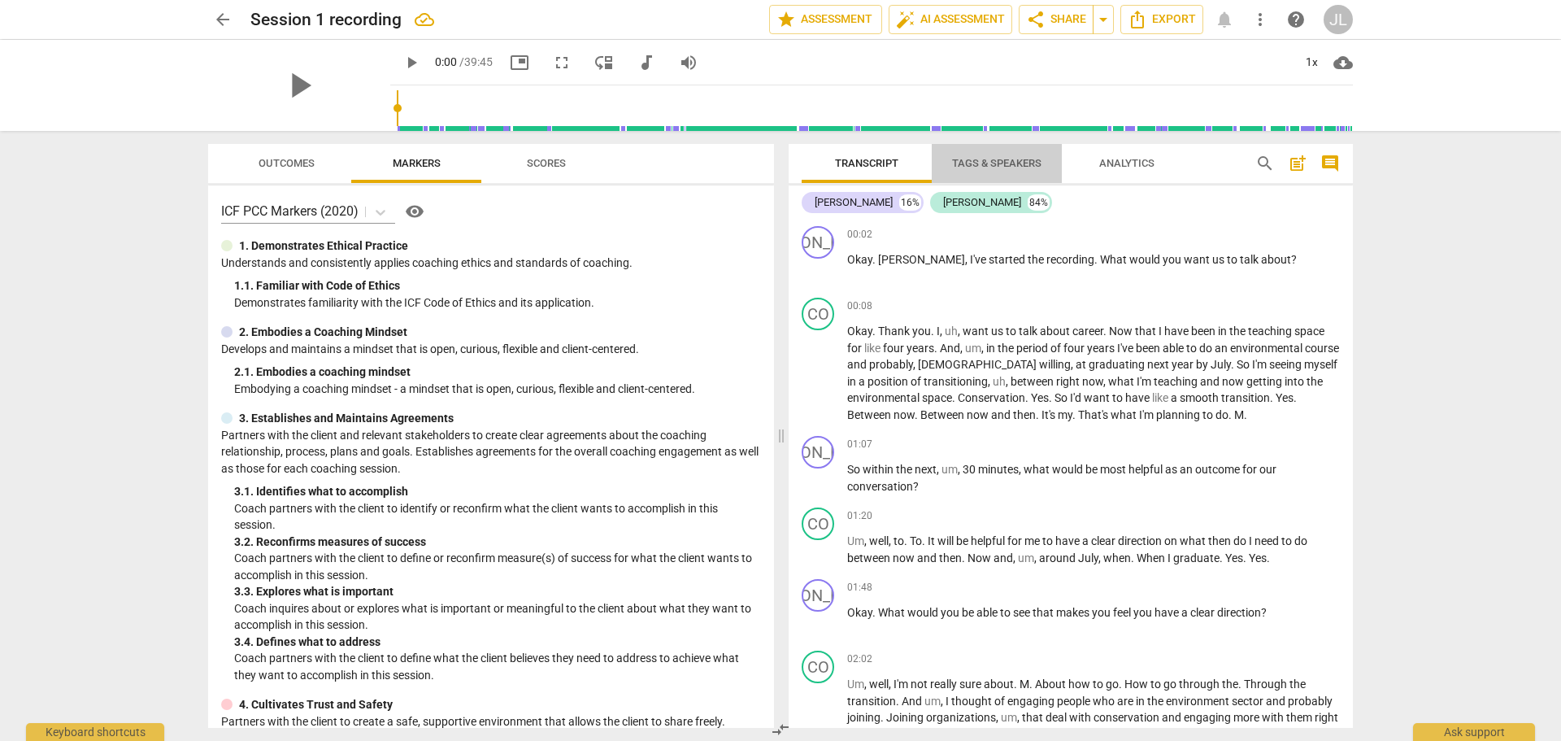
click at [1016, 168] on span "Tags & Speakers" at bounding box center [996, 163] width 89 height 12
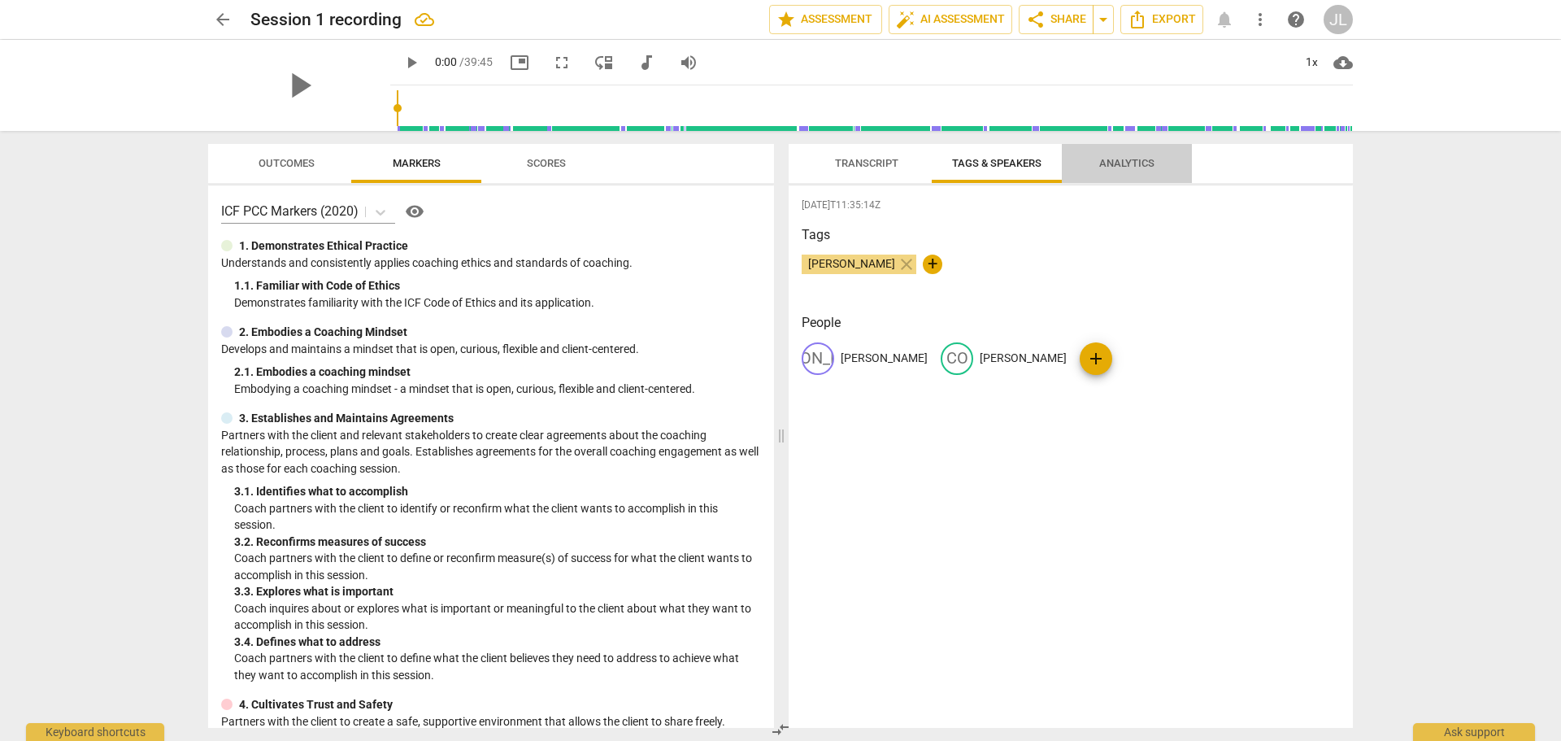
click at [1131, 164] on span "Analytics" at bounding box center [1126, 163] width 55 height 12
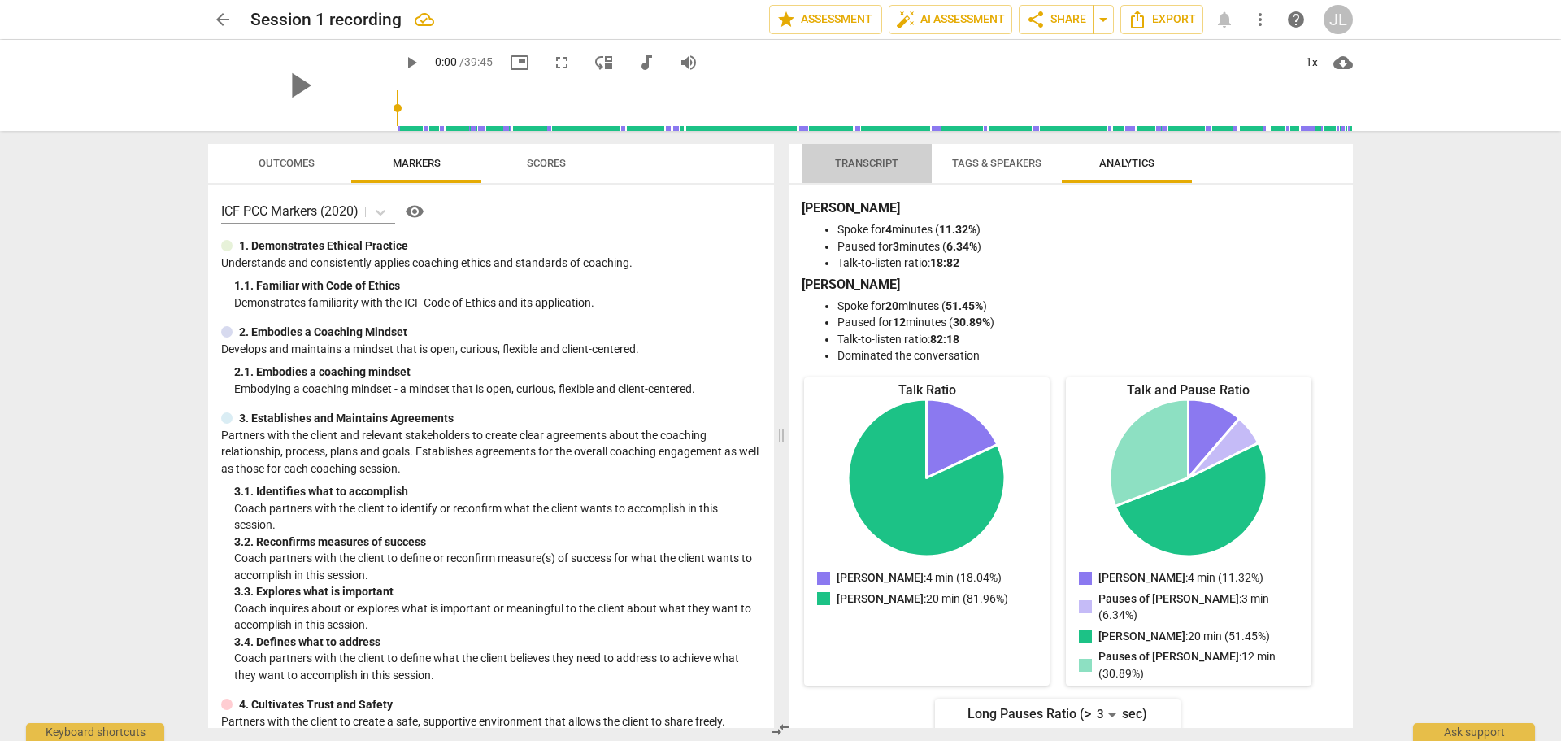
click at [875, 165] on span "Transcript" at bounding box center [866, 163] width 63 height 12
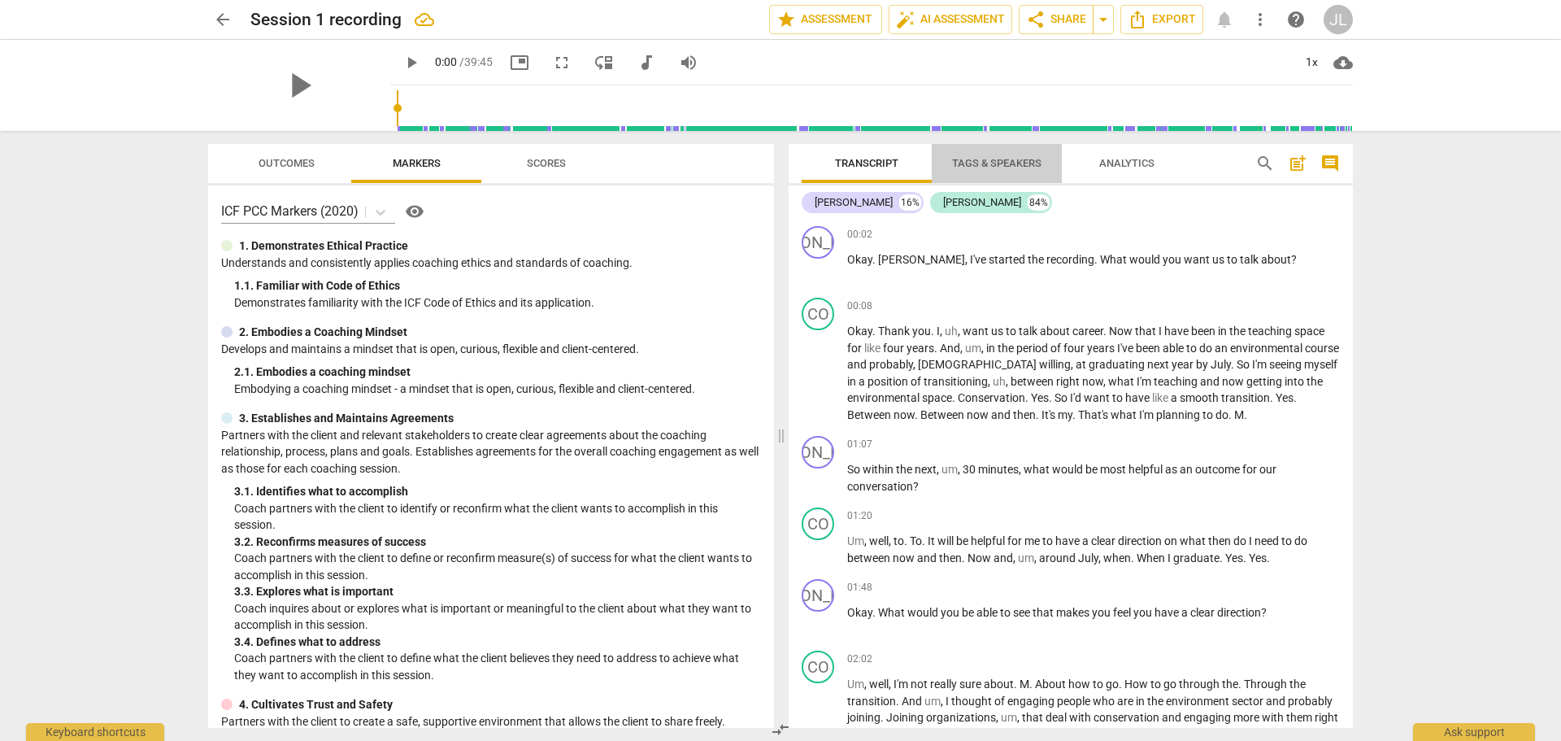
click at [1012, 163] on span "Tags & Speakers" at bounding box center [996, 163] width 89 height 12
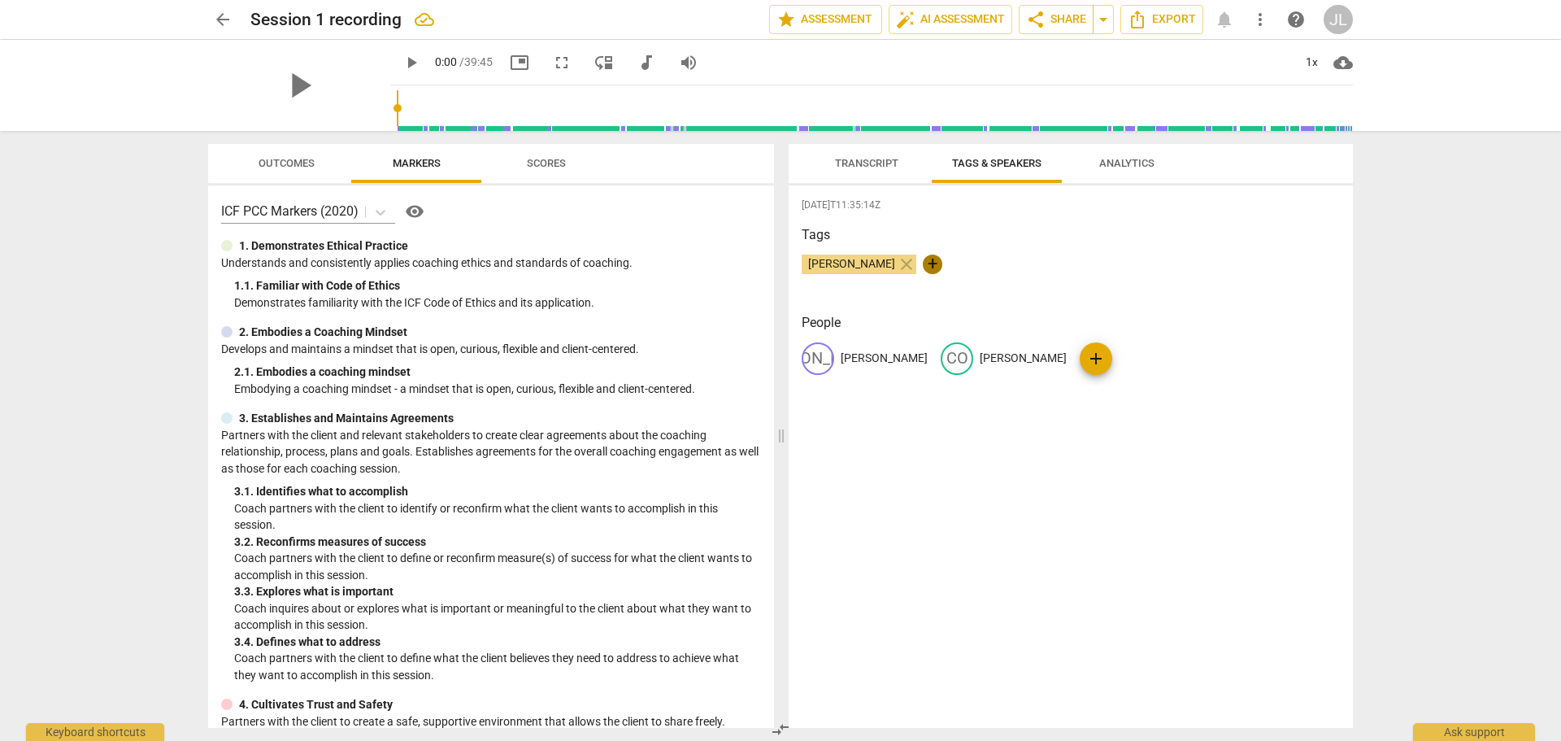
click at [923, 268] on span "+" at bounding box center [933, 265] width 20 height 20
click at [849, 161] on span "Transcript" at bounding box center [866, 163] width 63 height 12
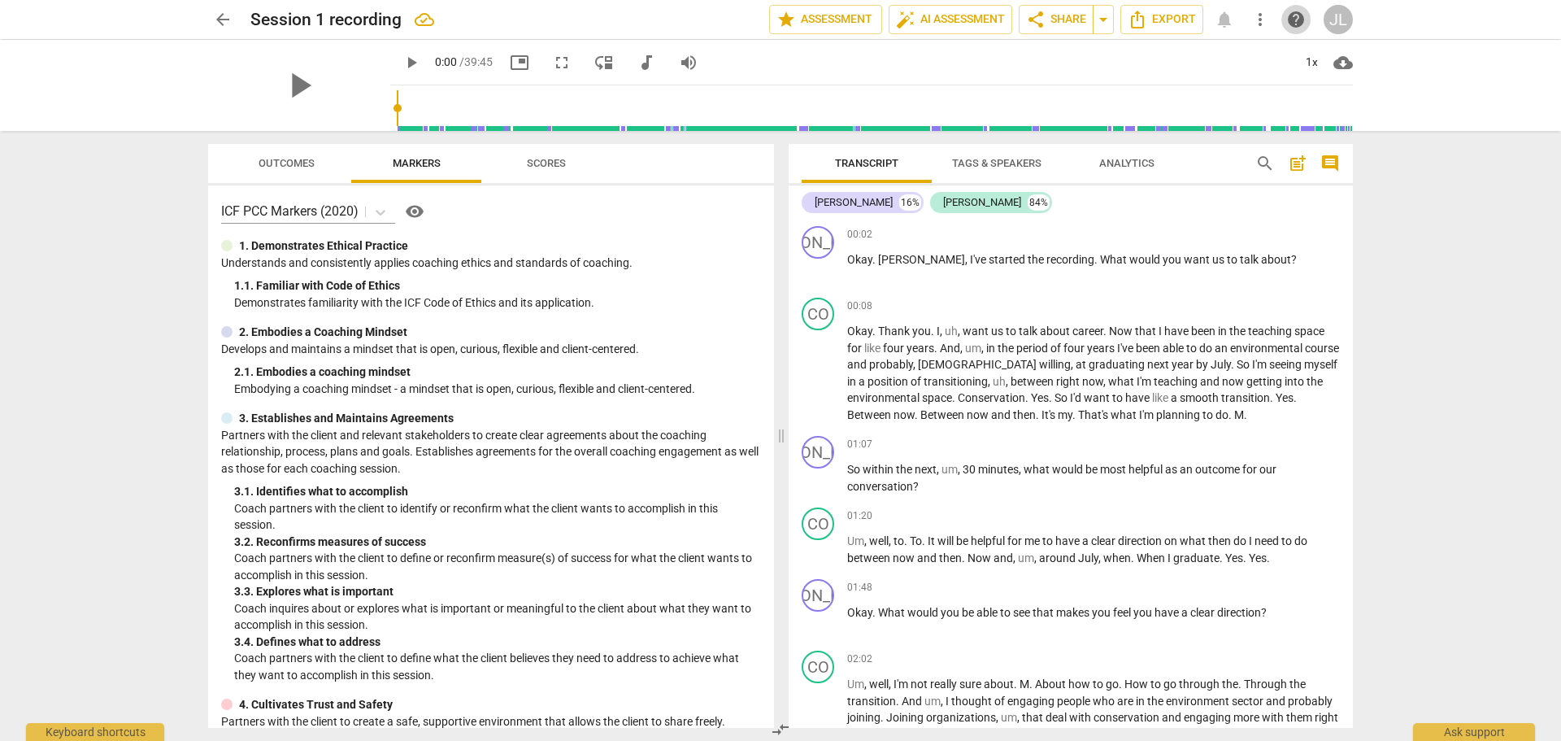
click at [1296, 18] on span "help" at bounding box center [1296, 20] width 20 height 20
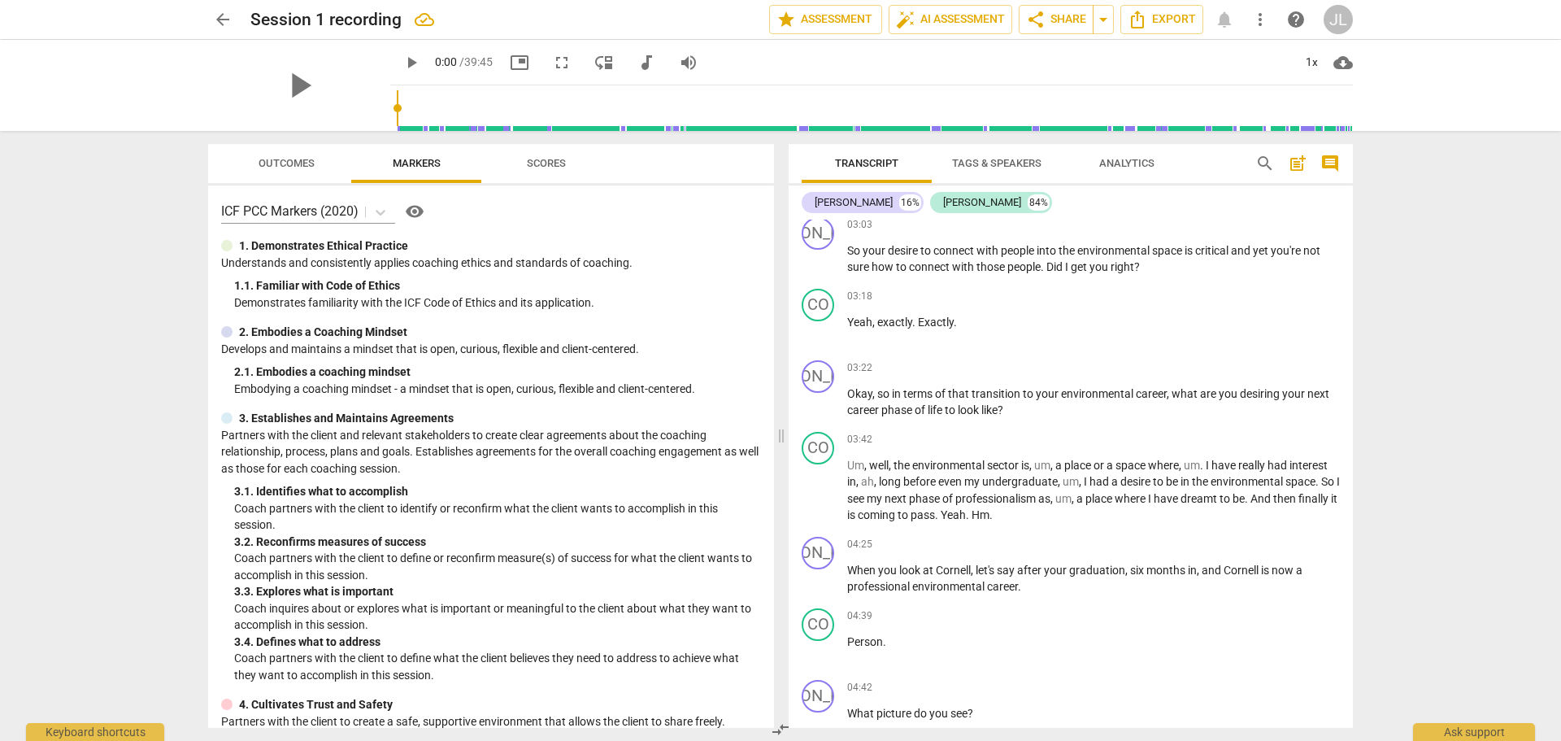
scroll to position [709, 0]
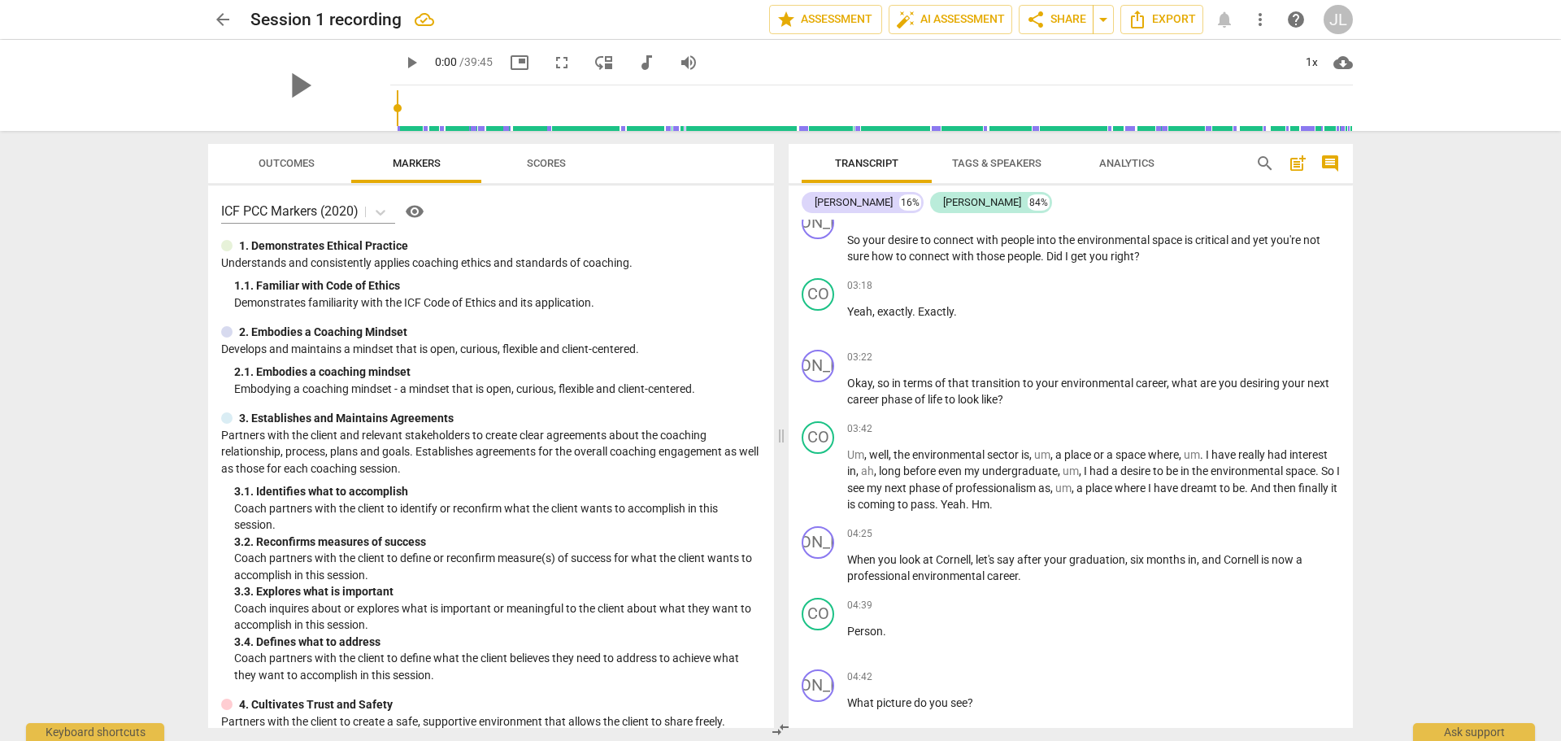
drag, startPoint x: 1347, startPoint y: 290, endPoint x: 1351, endPoint y: 302, distance: 12.1
click at [1351, 302] on div "JO play_arrow pause 00:02 + Add competency keyboard_arrow_right Okay . Corneliu…" at bounding box center [1071, 474] width 564 height 508
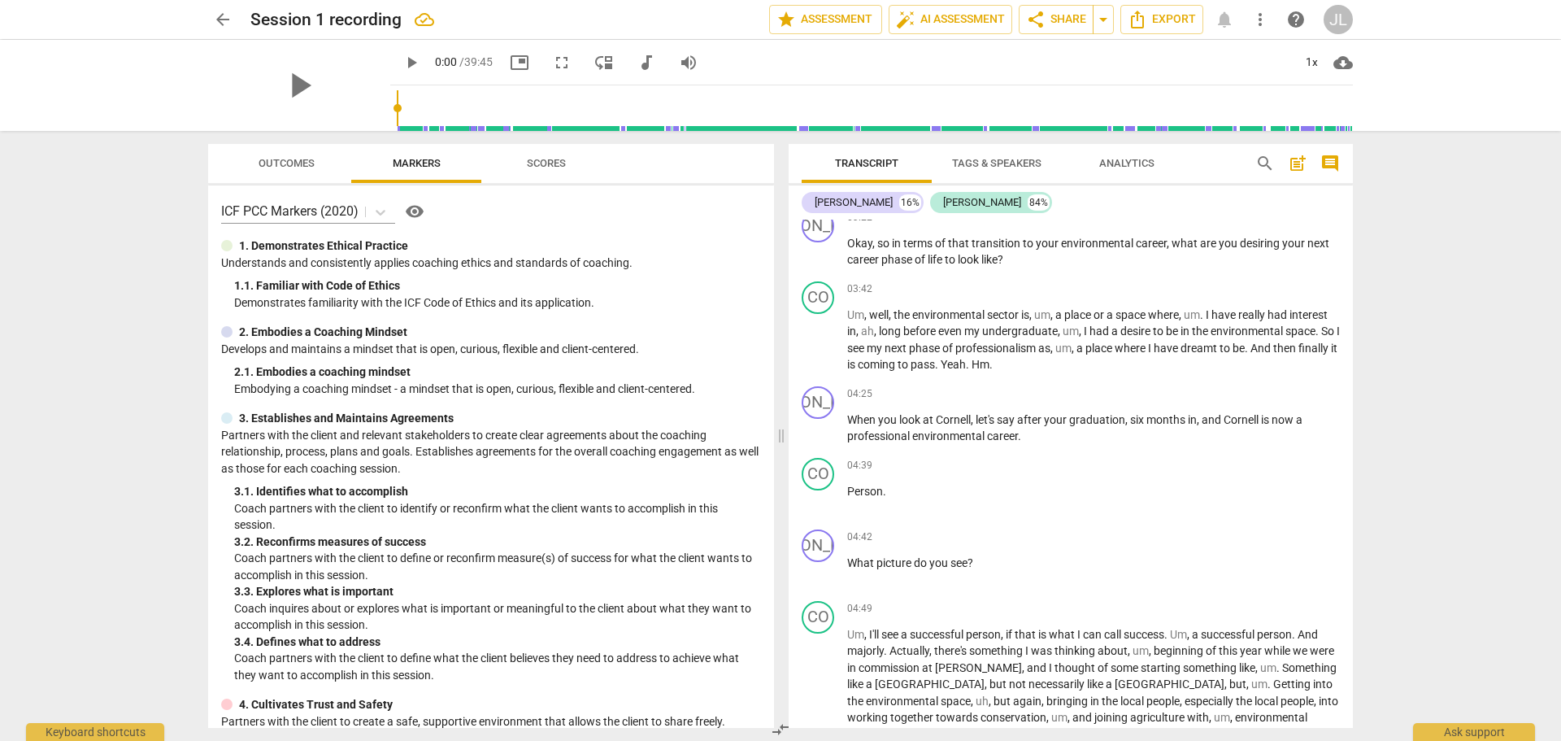
scroll to position [884, 0]
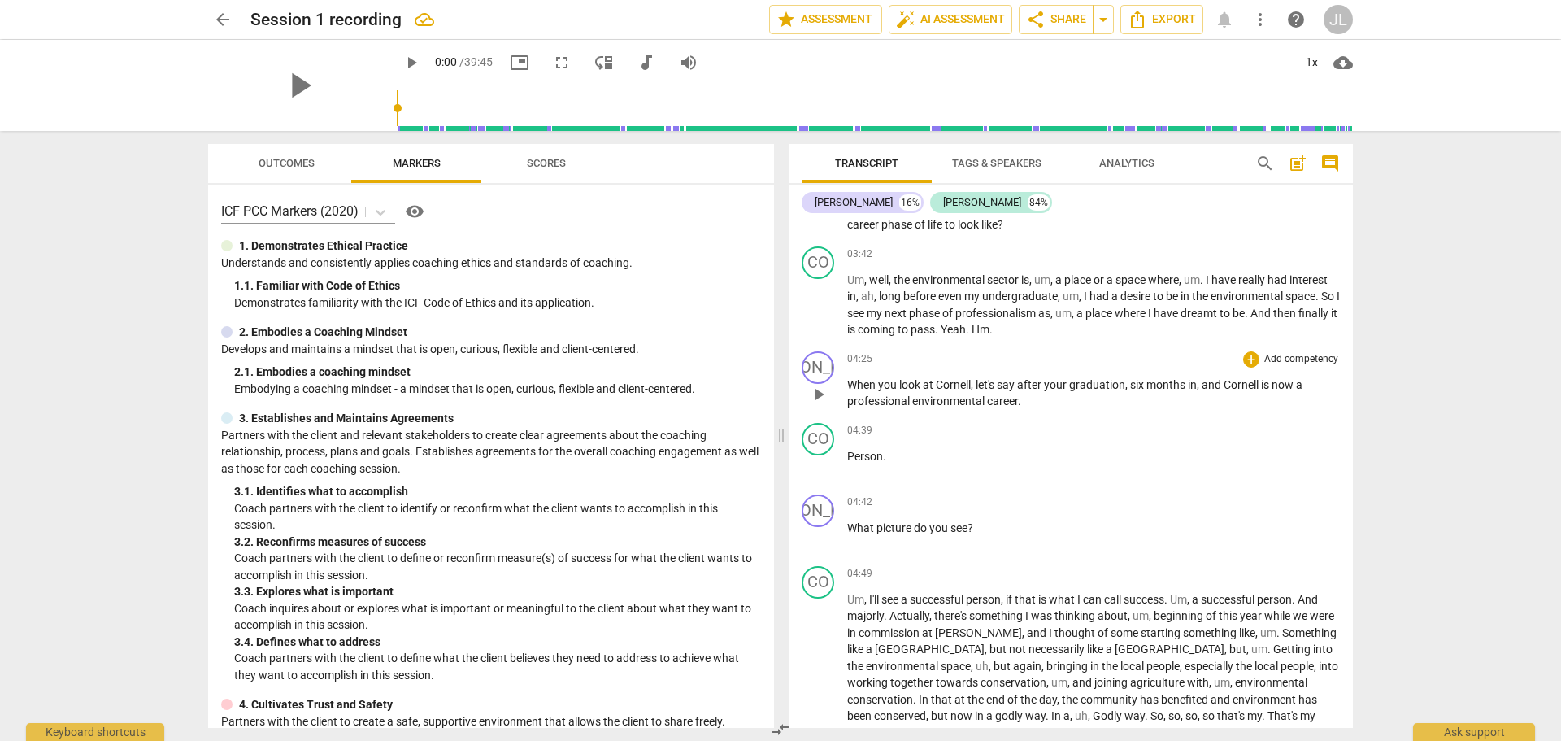
click at [1025, 402] on p "When you look at Cornell , let's say after your graduation , six months in , an…" at bounding box center [1093, 392] width 493 height 33
click at [1160, 490] on div "JO play_arrow pause 04:42 + Add competency keyboard_arrow_right What picture do…" at bounding box center [1071, 524] width 564 height 72
click at [881, 455] on span "Person" at bounding box center [865, 456] width 36 height 13
click at [901, 455] on p "Person ." at bounding box center [1093, 456] width 493 height 17
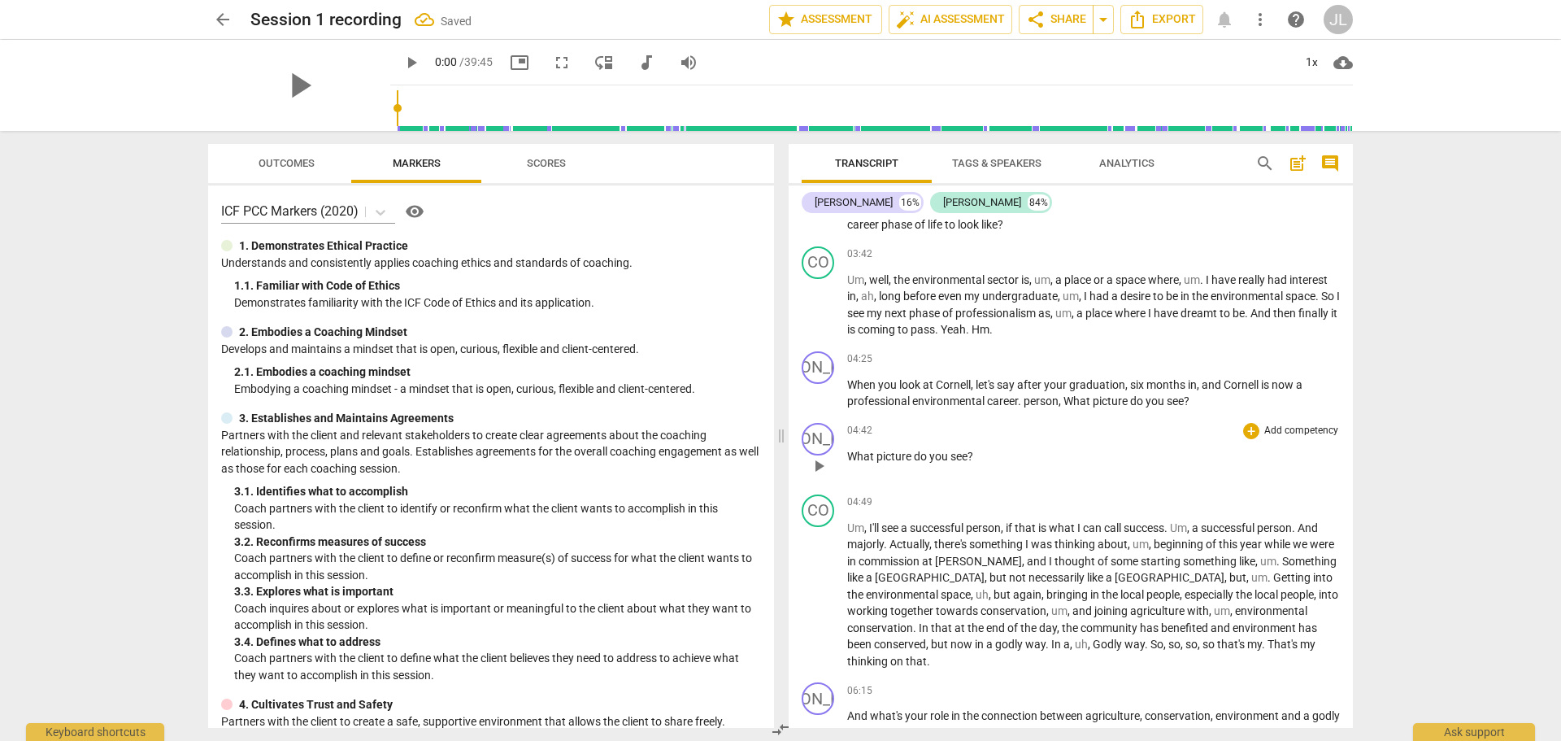
click at [999, 457] on p "What picture do you see ?" at bounding box center [1093, 456] width 493 height 17
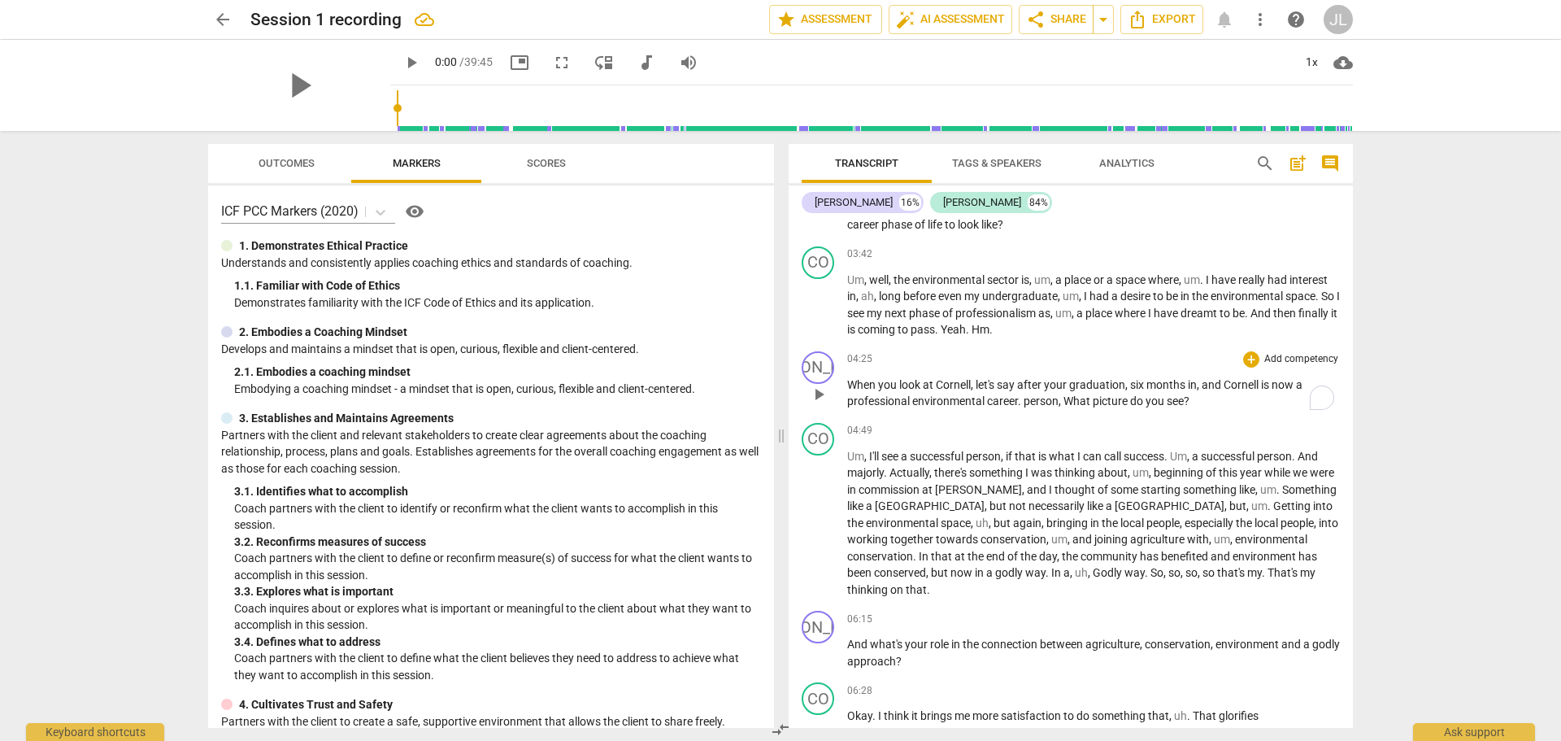
click at [1021, 404] on span "." at bounding box center [1021, 400] width 6 height 13
click at [1005, 460] on span "," at bounding box center [1003, 456] width 5 height 13
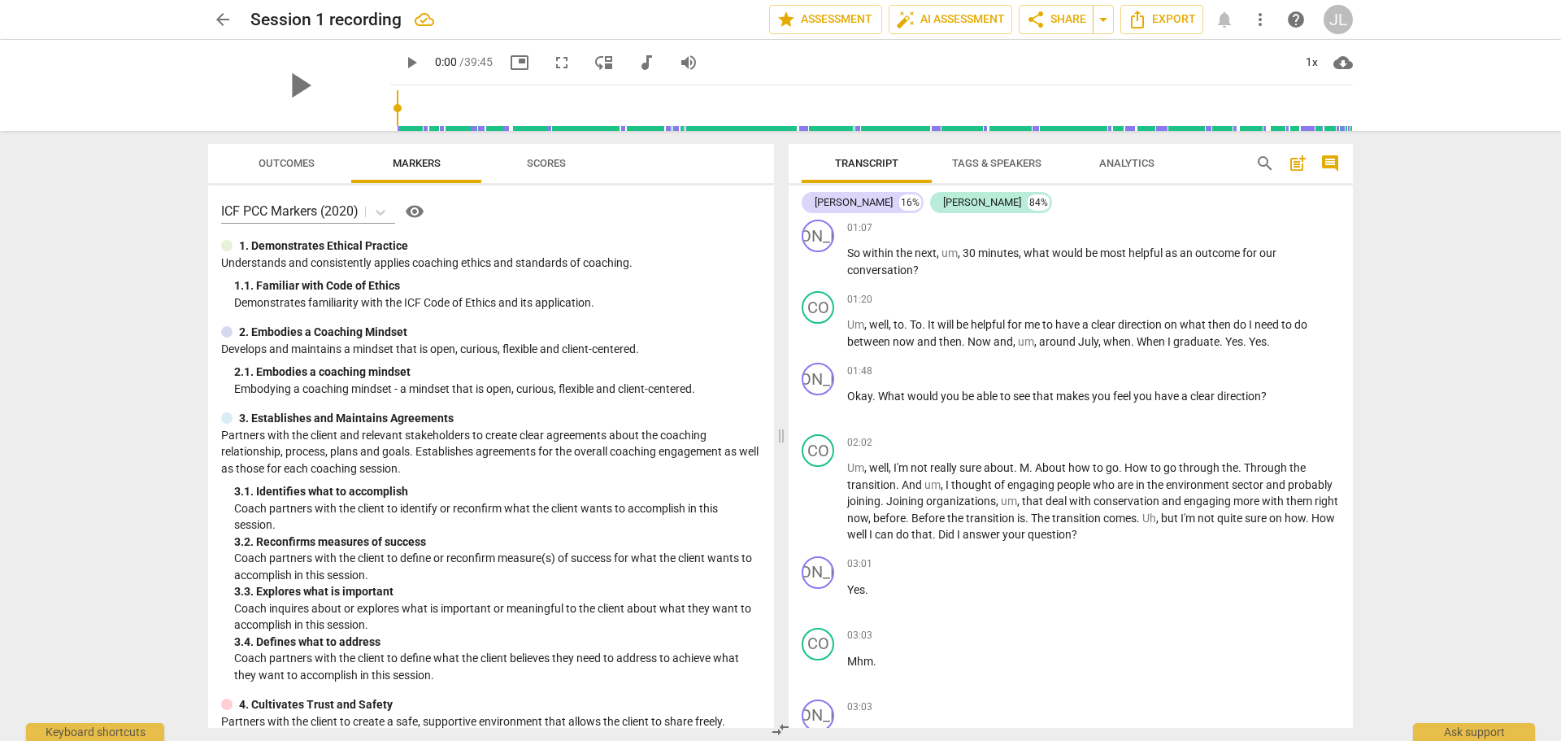
scroll to position [0, 0]
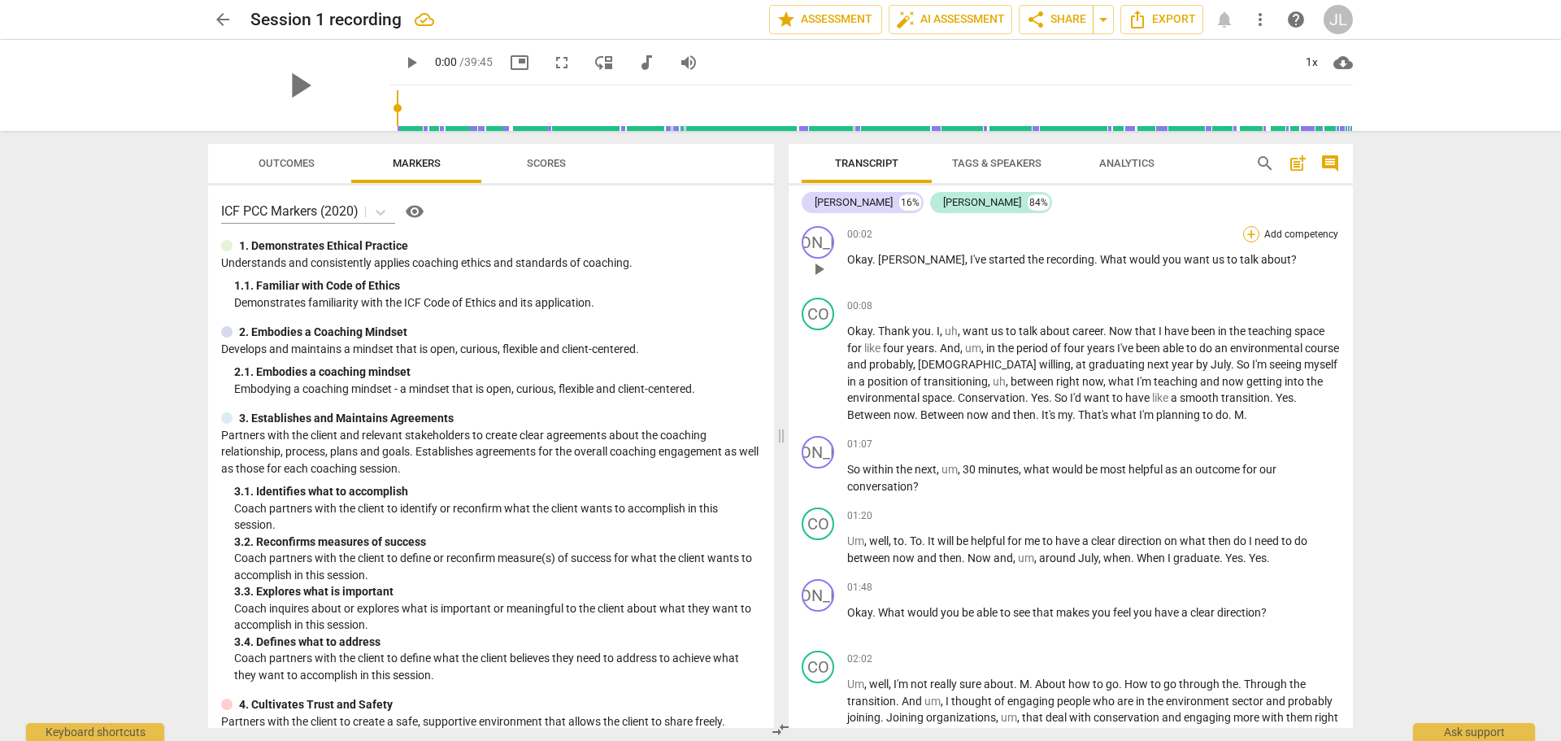
click at [1248, 237] on div "+" at bounding box center [1251, 234] width 16 height 16
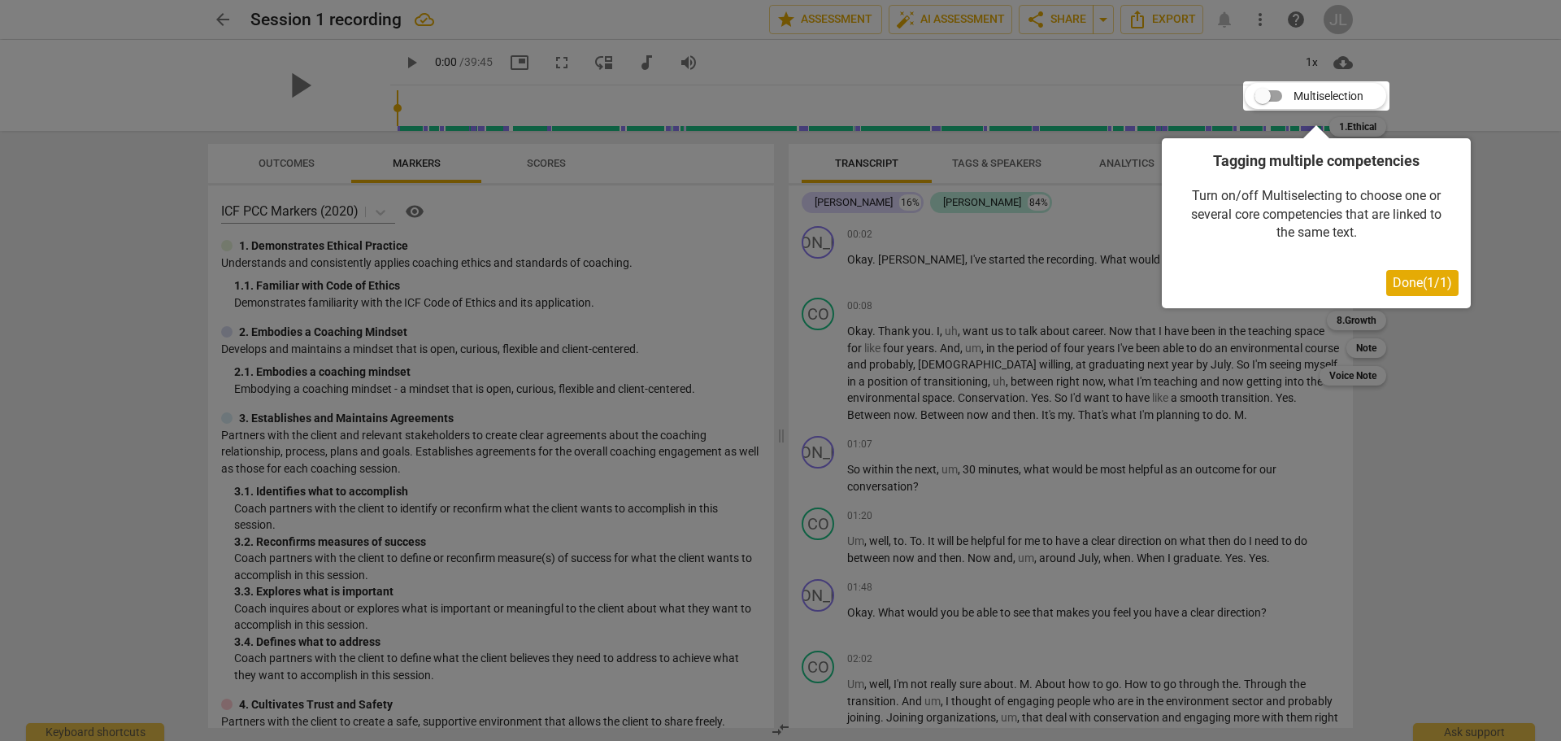
click at [1278, 102] on div at bounding box center [1316, 95] width 146 height 29
click at [1421, 286] on span "Done ( 1 / 1 )" at bounding box center [1422, 282] width 59 height 15
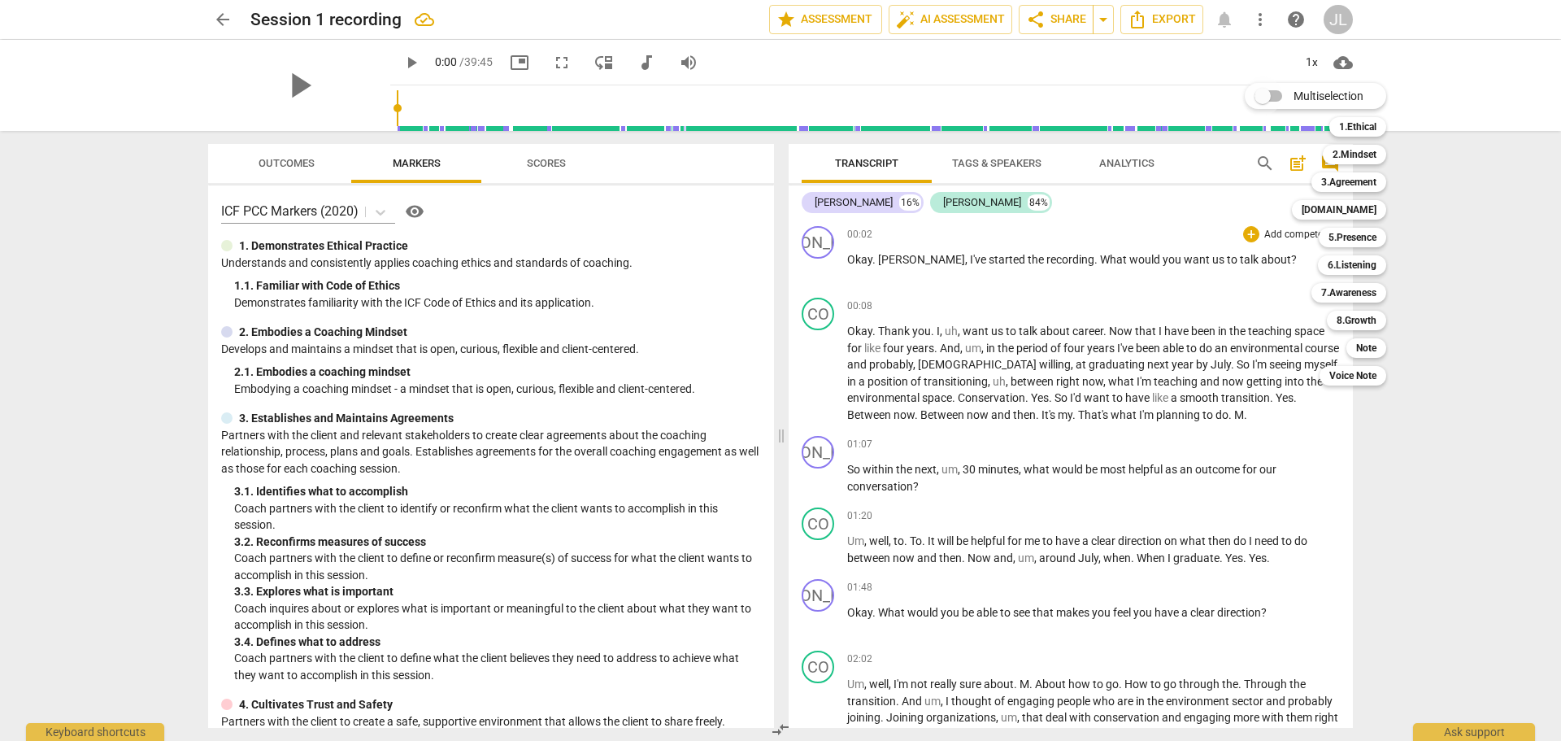
click at [1276, 94] on input "Multiselection" at bounding box center [1262, 95] width 39 height 39
checkbox input "true"
click at [1248, 234] on div "Multiselection m ✓ 1.Ethical 1 ✓ 2.Mindset 2 ✓ 3.Agreement 3 ✓ 4.Trust 4 ✓ 5.Pr…" at bounding box center [1337, 237] width 198 height 317
click at [1371, 181] on b "3.Agreement" at bounding box center [1367, 182] width 55 height 20
click at [1447, 272] on div at bounding box center [780, 370] width 1561 height 741
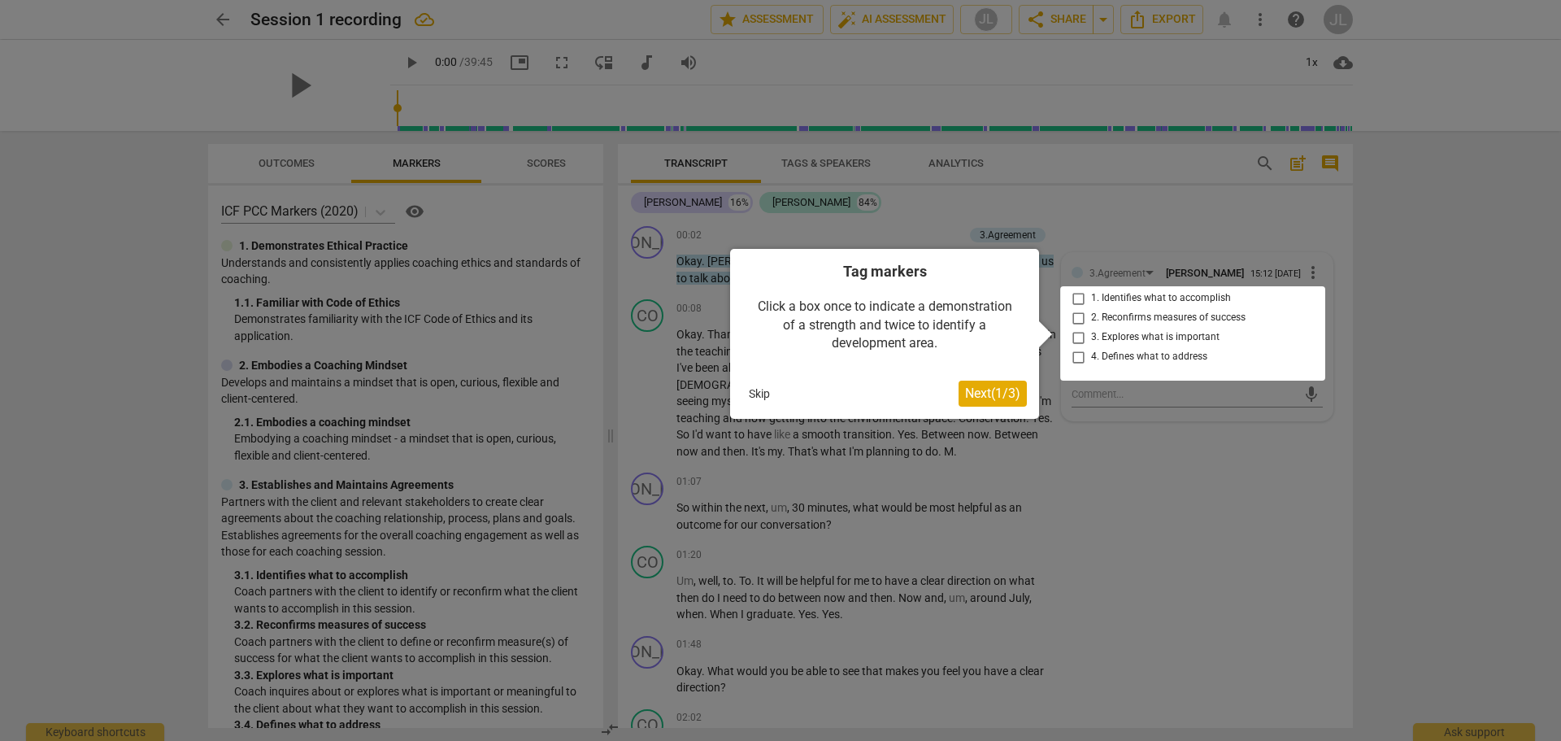
click at [1075, 303] on div at bounding box center [1192, 333] width 265 height 94
click at [1003, 395] on span "Next ( 1 / 3 )" at bounding box center [992, 392] width 55 height 15
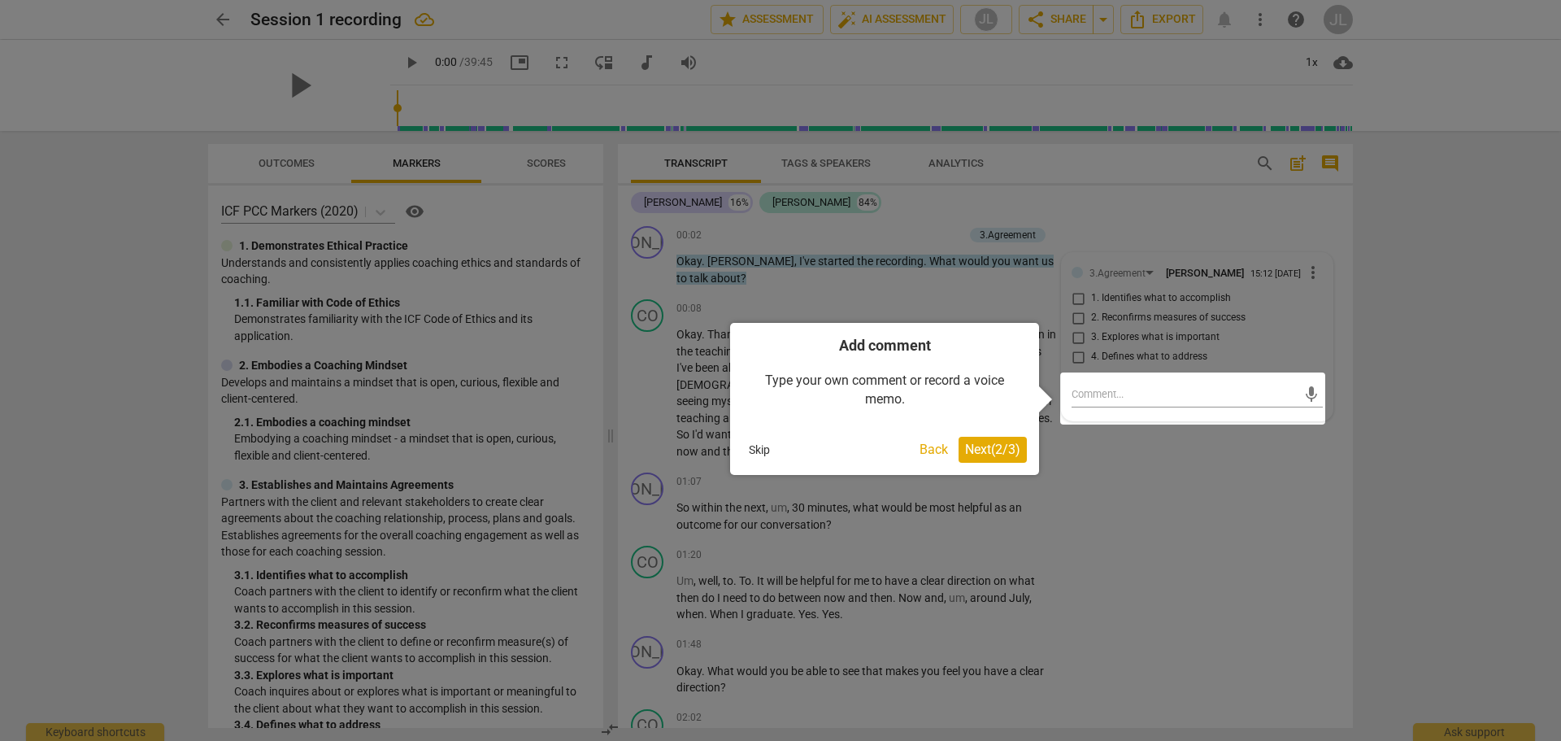
click at [999, 452] on span "Next ( 2 / 3 )" at bounding box center [992, 449] width 55 height 15
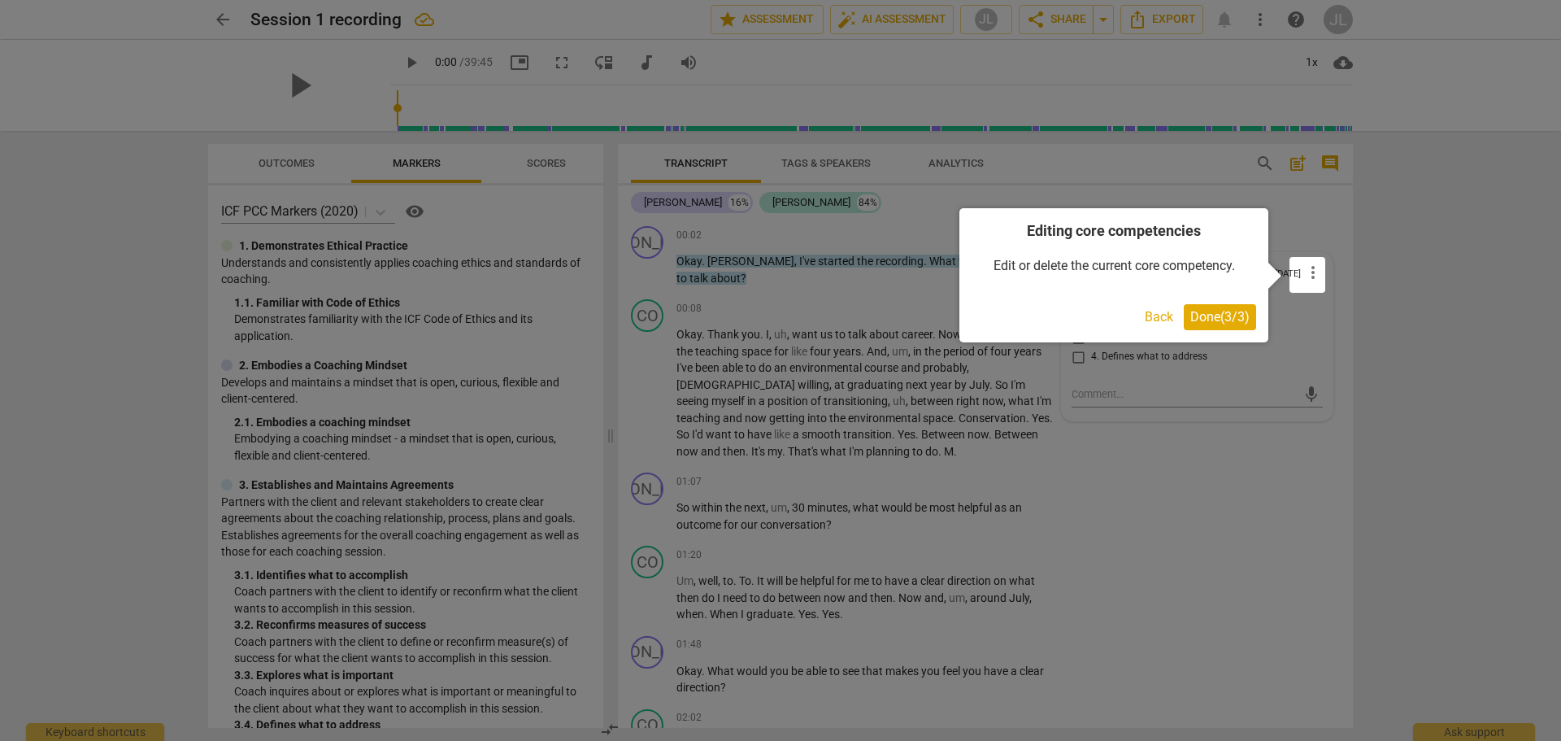
click at [1210, 317] on span "Done ( 3 / 3 )" at bounding box center [1219, 316] width 59 height 15
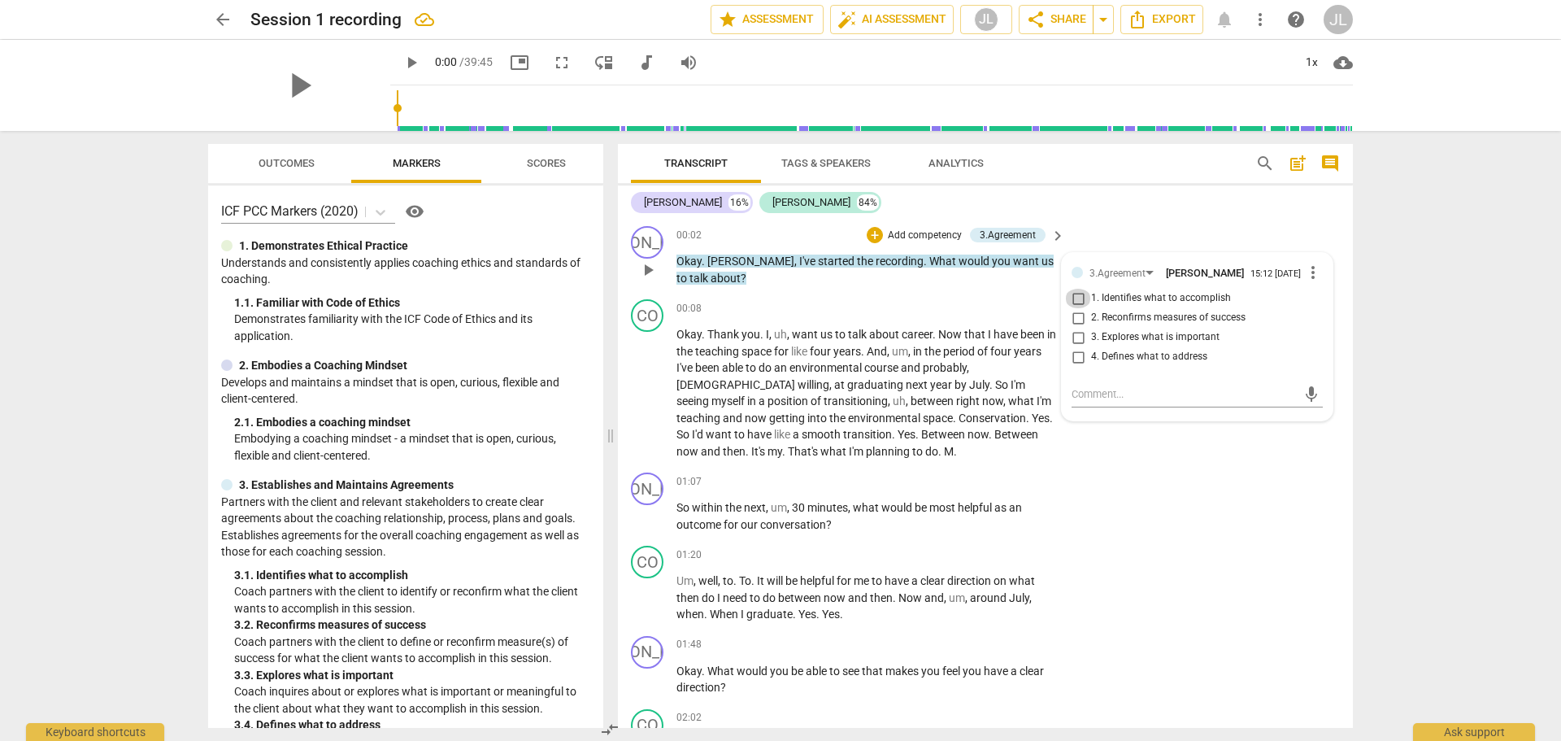
click at [1074, 306] on input "1. Identifies what to accomplish" at bounding box center [1078, 299] width 26 height 20
checkbox input "true"
click at [1403, 435] on div "arrow_back Session 1 recording edit star Assessment auto_fix_high AI Assessment…" at bounding box center [780, 370] width 1561 height 741
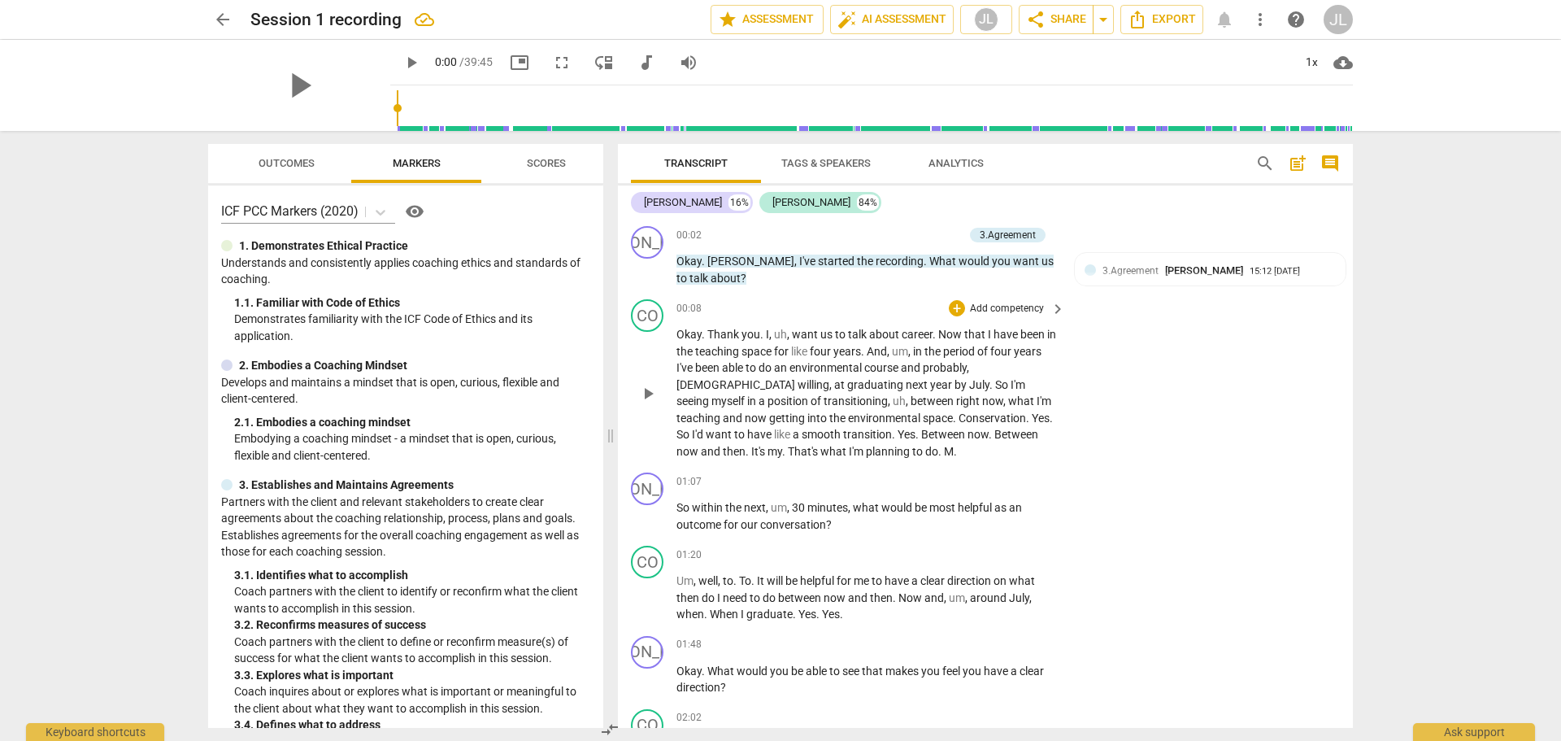
click at [1296, 420] on div "CO play_arrow pause 00:08 + Add competency keyboard_arrow_right Okay . Thank yo…" at bounding box center [985, 379] width 735 height 173
click at [792, 332] on span "want" at bounding box center [806, 334] width 28 height 13
click at [1126, 422] on div "CO play_arrow pause 00:08 + Add competency keyboard_arrow_right Okay . Thank yo…" at bounding box center [985, 379] width 735 height 173
click at [893, 350] on span "," at bounding box center [892, 351] width 5 height 13
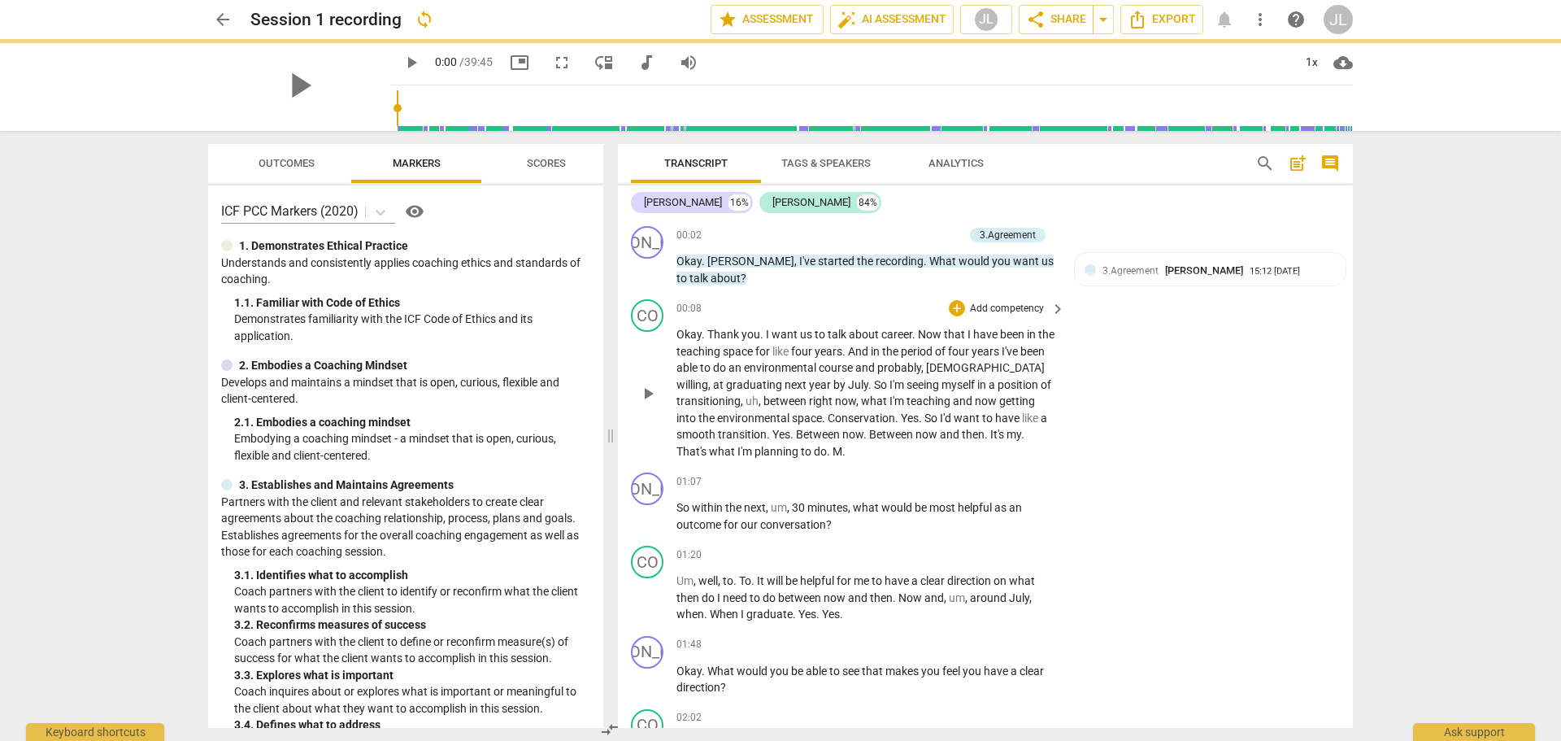
click at [1164, 411] on div "CO play_arrow pause 00:08 + Add competency keyboard_arrow_right Okay . Thank yo…" at bounding box center [985, 379] width 735 height 173
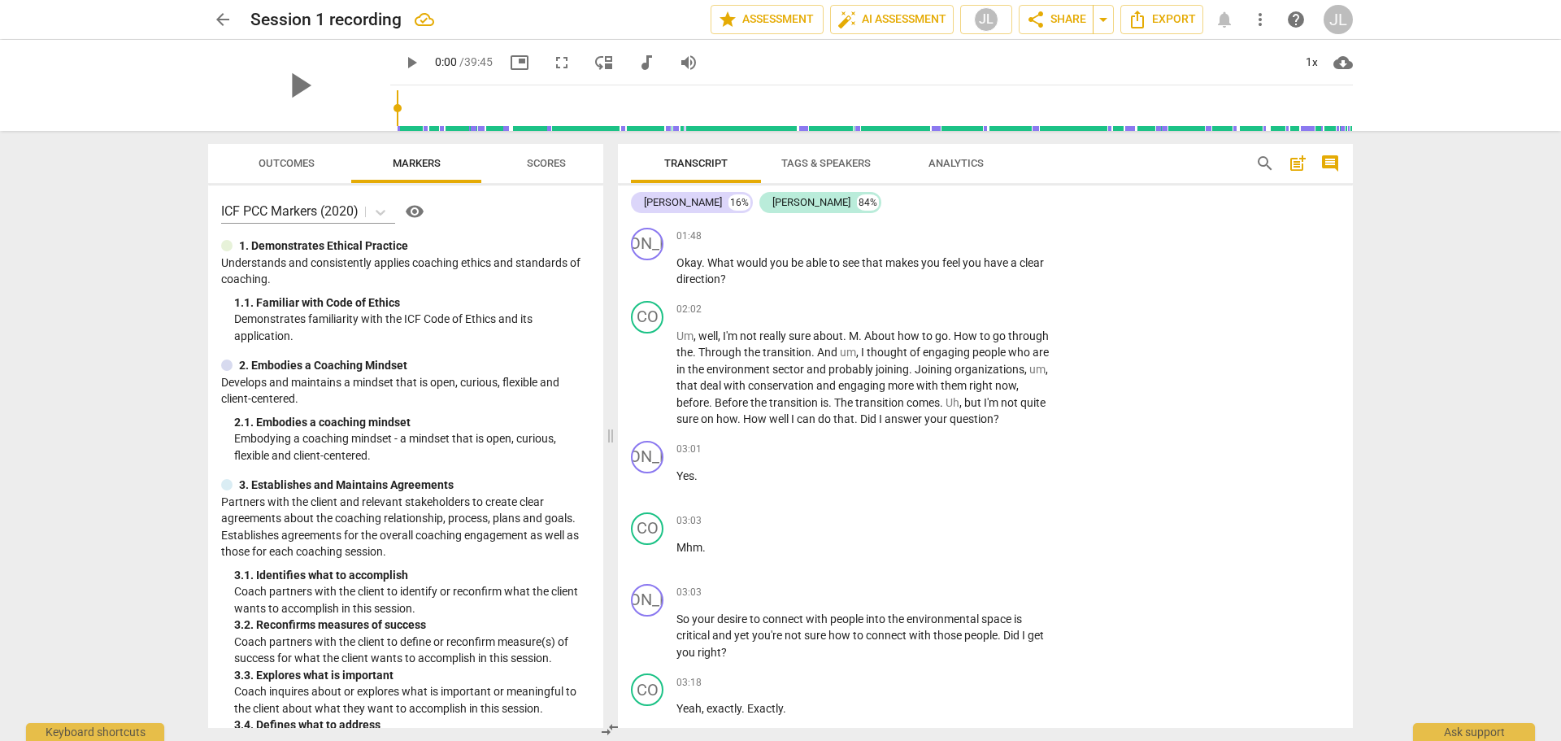
scroll to position [448, 0]
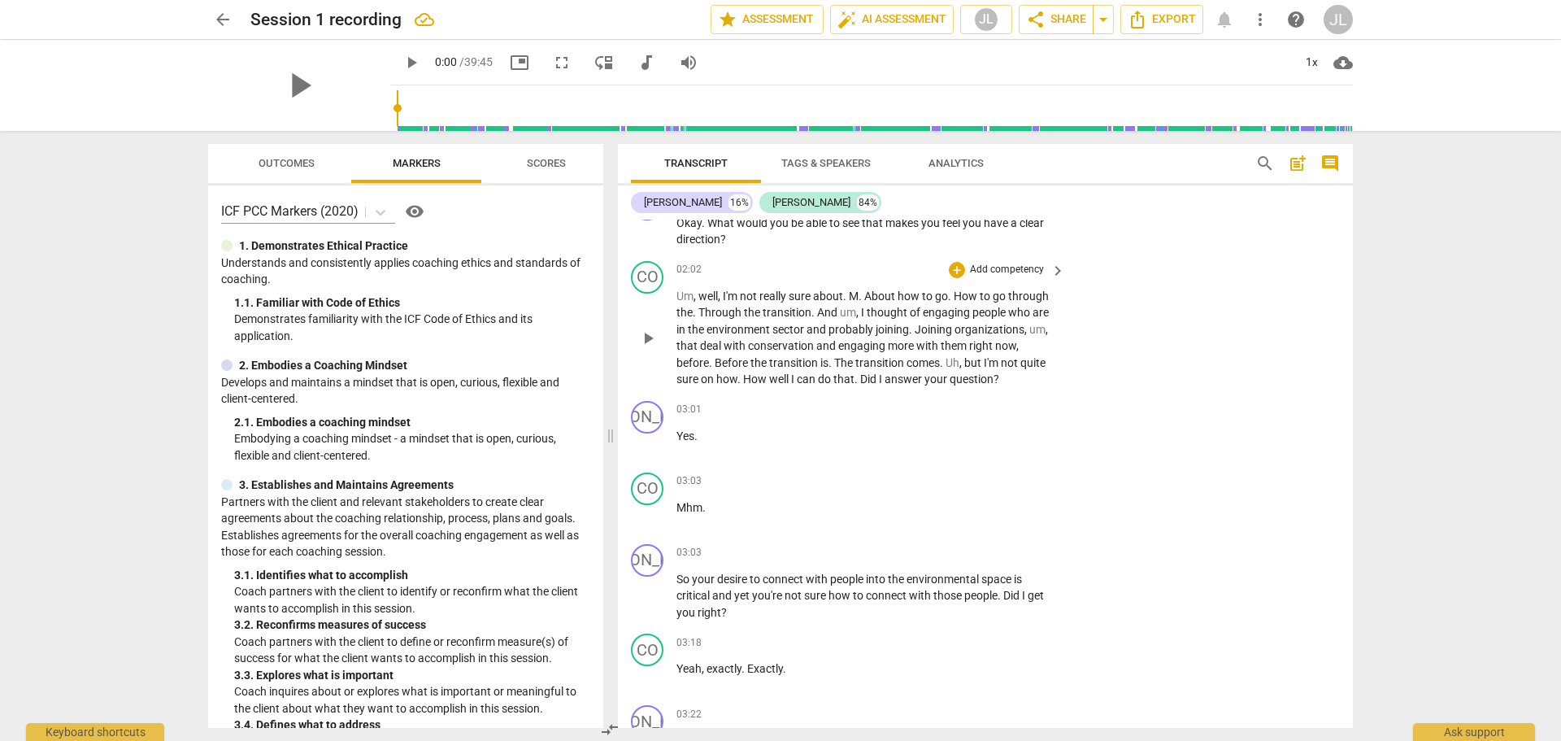
click at [867, 299] on span "About" at bounding box center [880, 295] width 33 height 13
click at [1021, 297] on p "Um , well , I'm not really sure about how to go . How to go through the . Throu…" at bounding box center [867, 338] width 381 height 100
click at [1432, 336] on div "arrow_back Session 1 recording edit star Assessment auto_fix_high AI Assessment…" at bounding box center [780, 370] width 1561 height 741
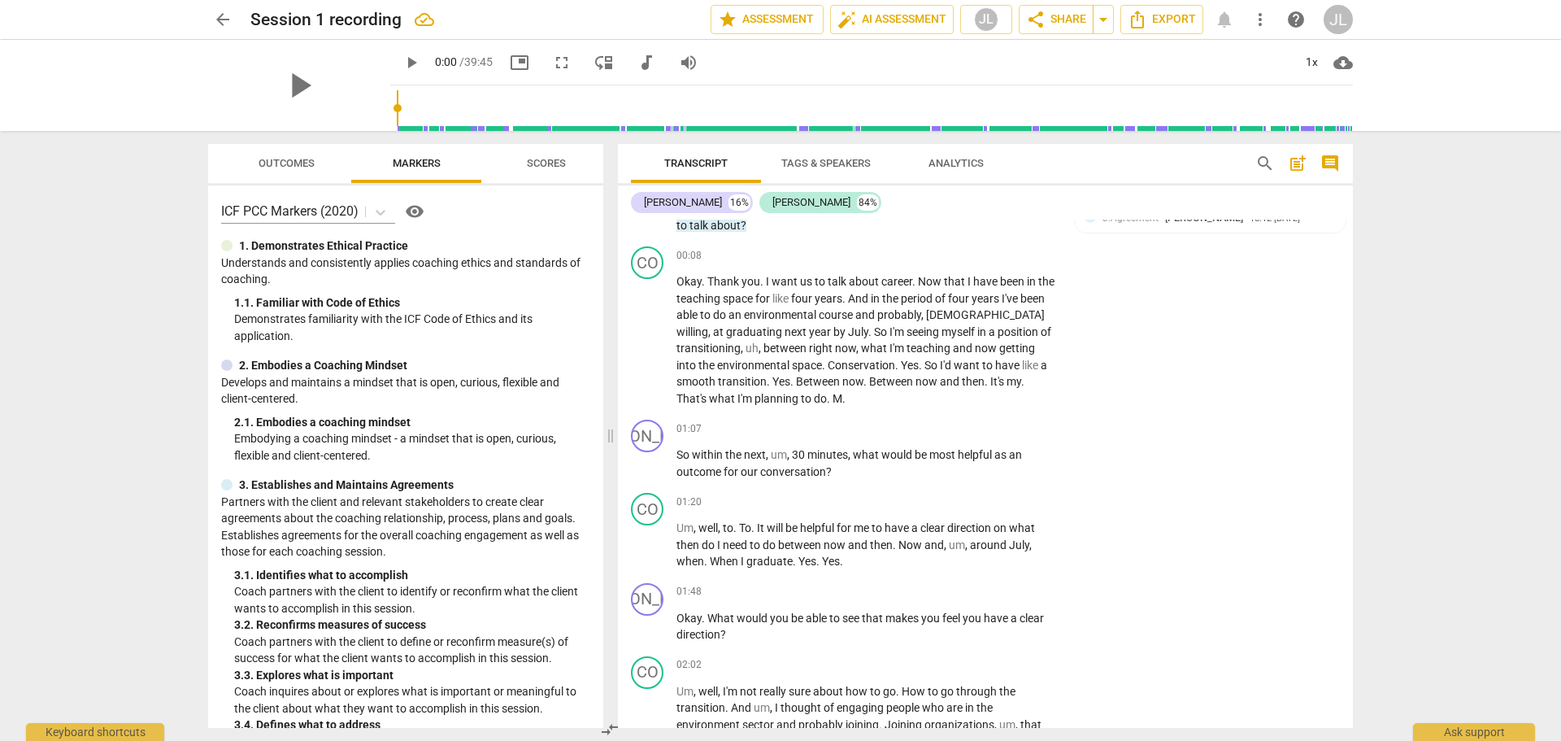
scroll to position [0, 0]
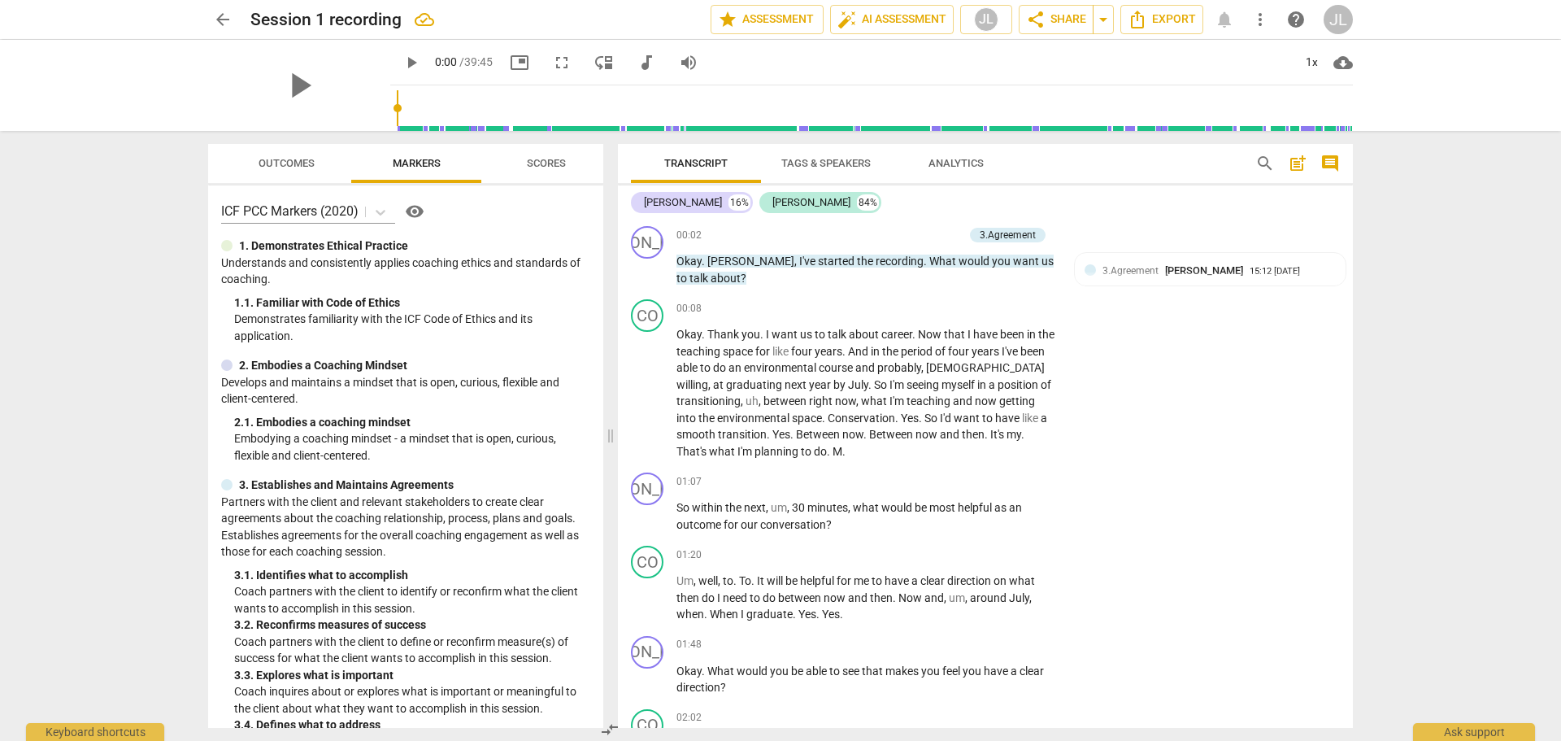
click at [1419, 420] on div "arrow_back Session 1 recording edit star Assessment auto_fix_high AI Assessment…" at bounding box center [780, 370] width 1561 height 741
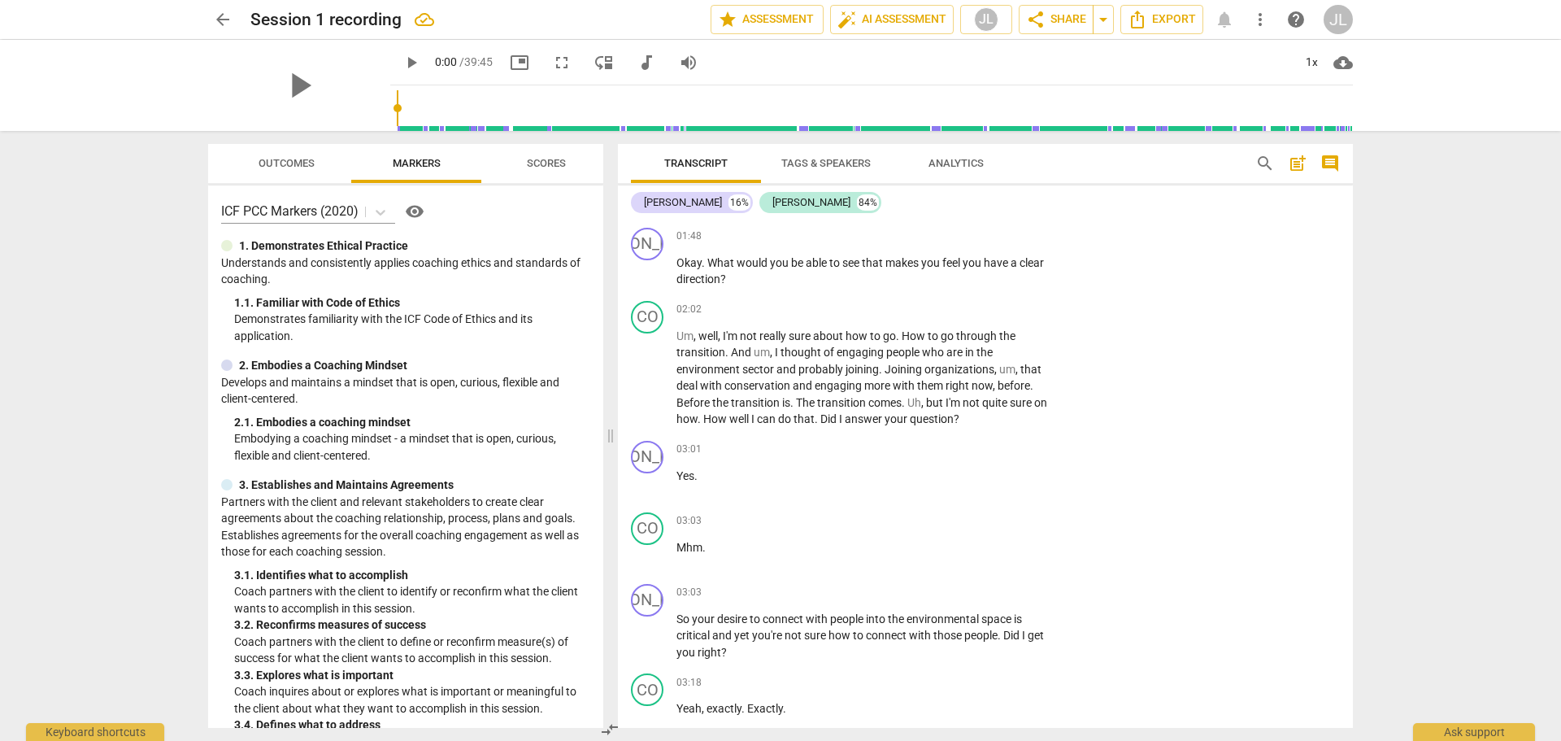
scroll to position [434, 0]
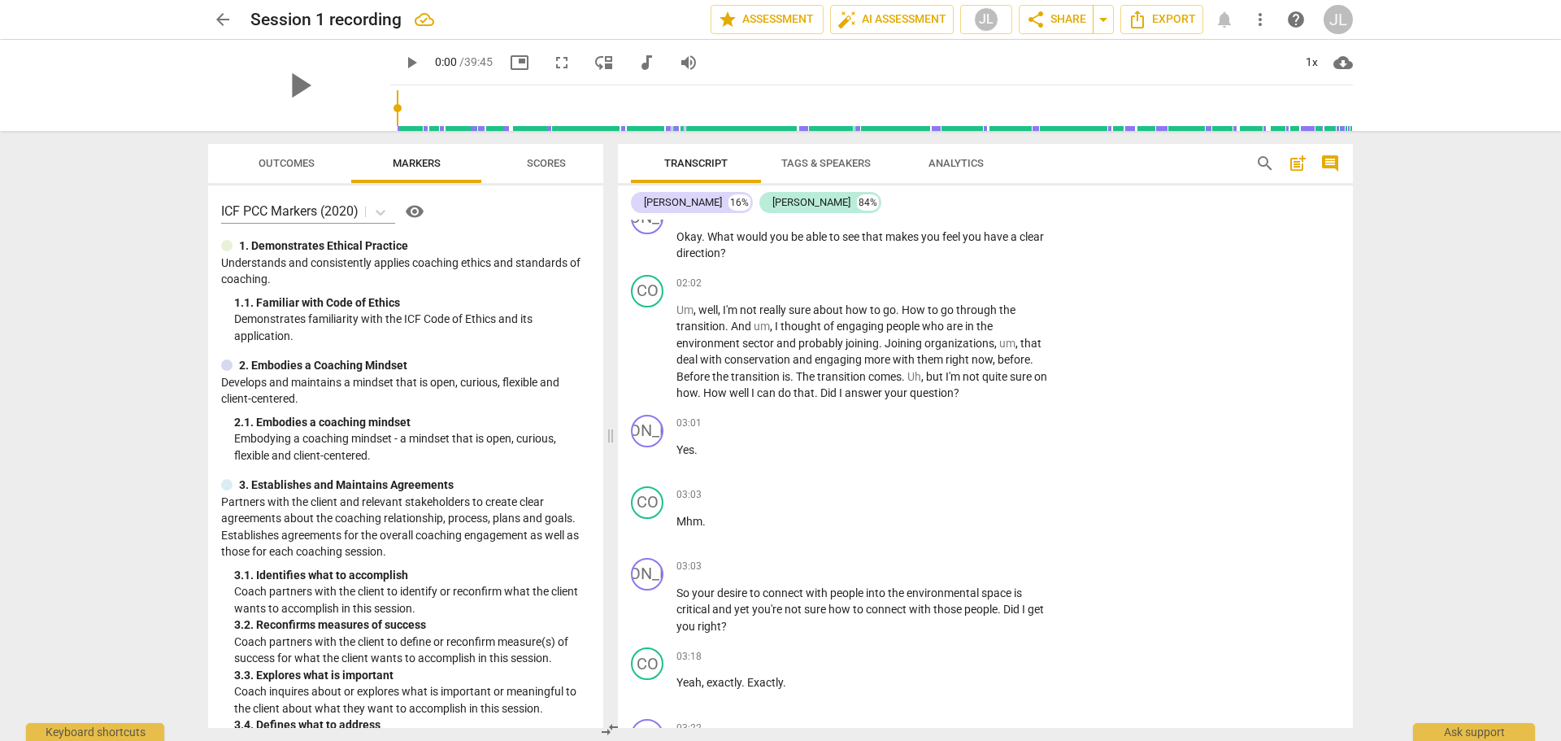
drag, startPoint x: 1353, startPoint y: 269, endPoint x: 1353, endPoint y: 284, distance: 14.6
click at [1353, 284] on div "Transcript Tags & Speakers Analytics search post_add comment Joan 16% Cornel 84…" at bounding box center [988, 436] width 755 height 610
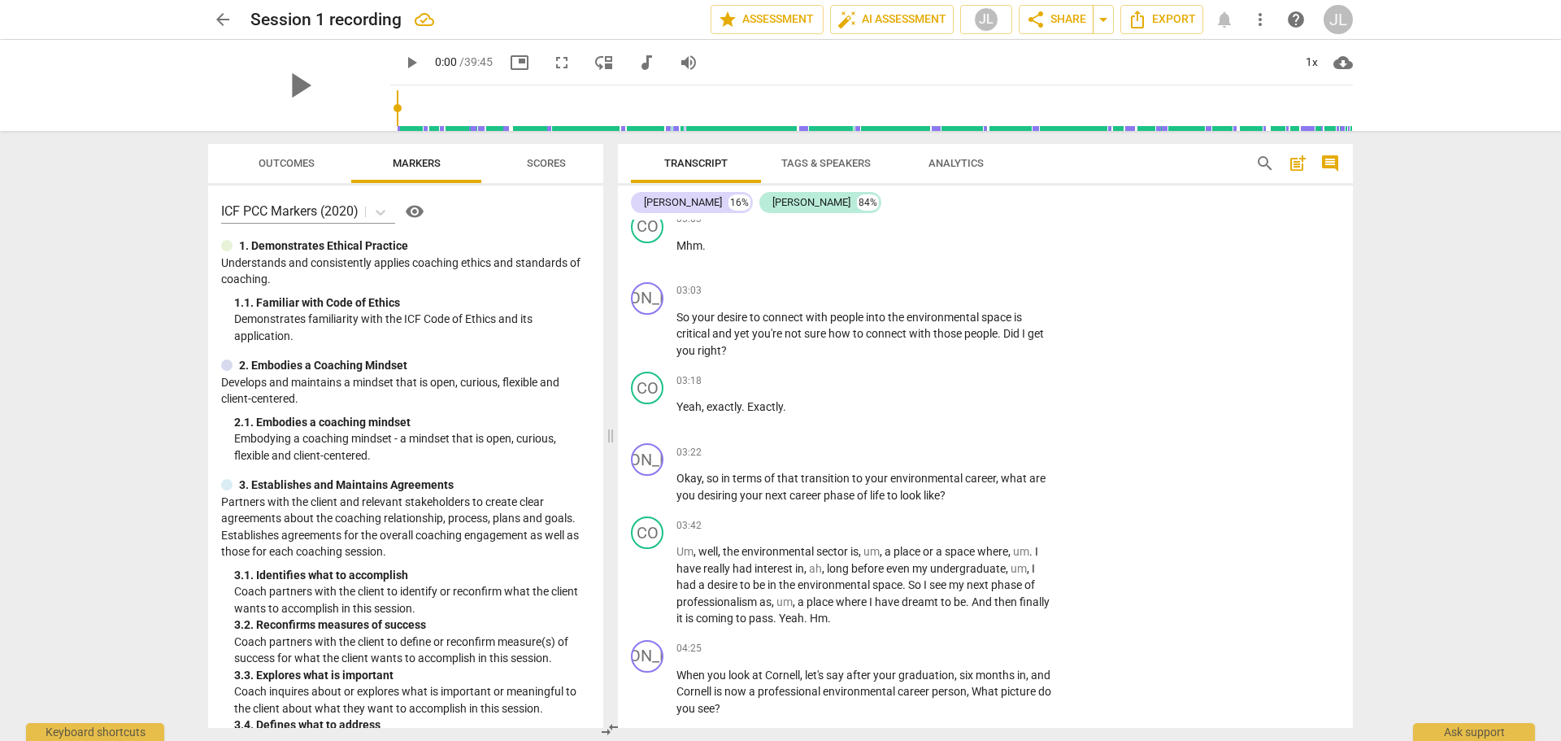
scroll to position [763, 0]
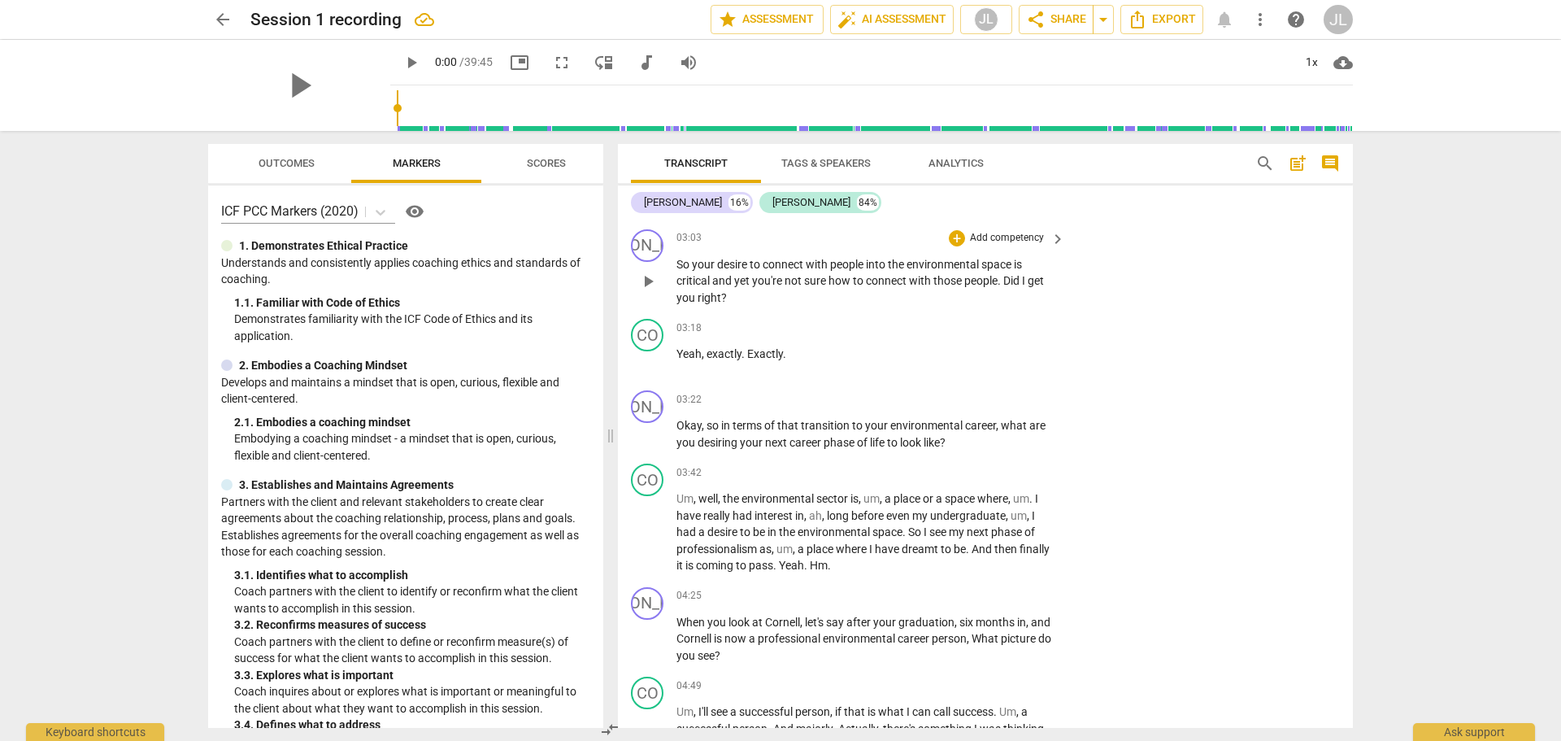
click at [649, 281] on span "play_arrow" at bounding box center [648, 282] width 20 height 20
click at [650, 637] on span "pause" at bounding box center [648, 639] width 20 height 20
type input "271"
click at [831, 565] on span "." at bounding box center [829, 565] width 3 height 13
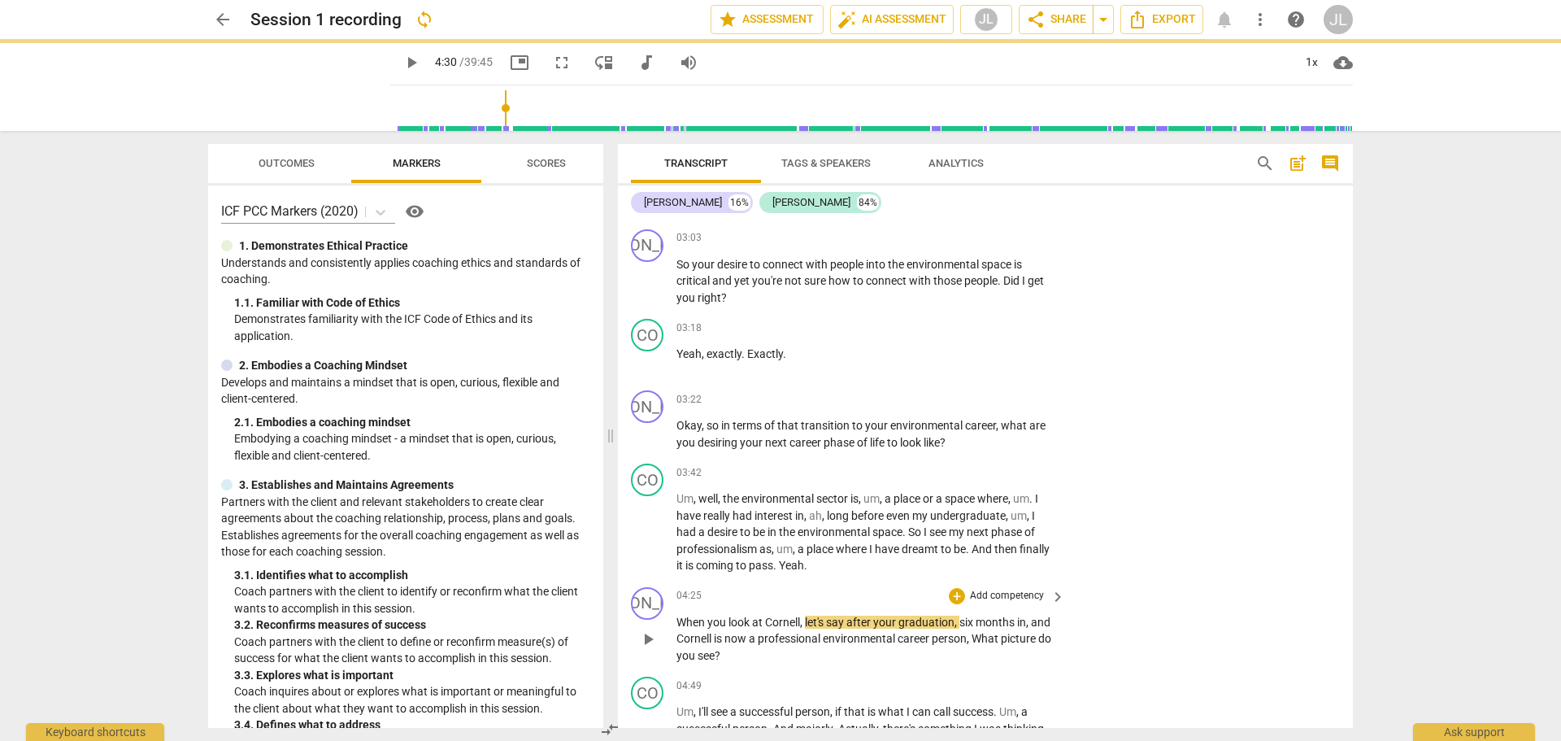
click at [678, 623] on span "When" at bounding box center [692, 622] width 31 height 13
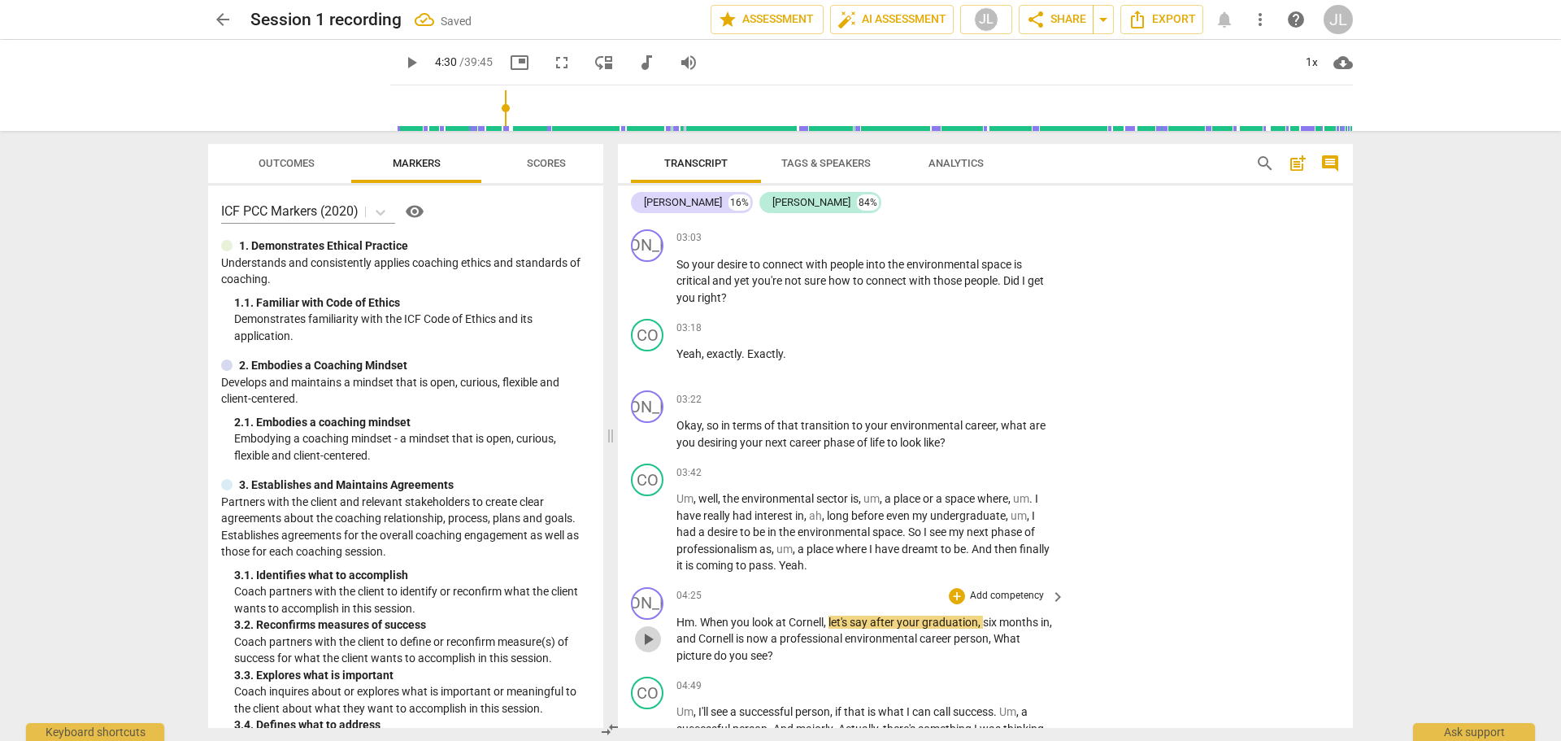
click at [648, 641] on span "play_arrow" at bounding box center [648, 639] width 20 height 20
click at [646, 644] on span "pause" at bounding box center [648, 639] width 20 height 20
type input "291"
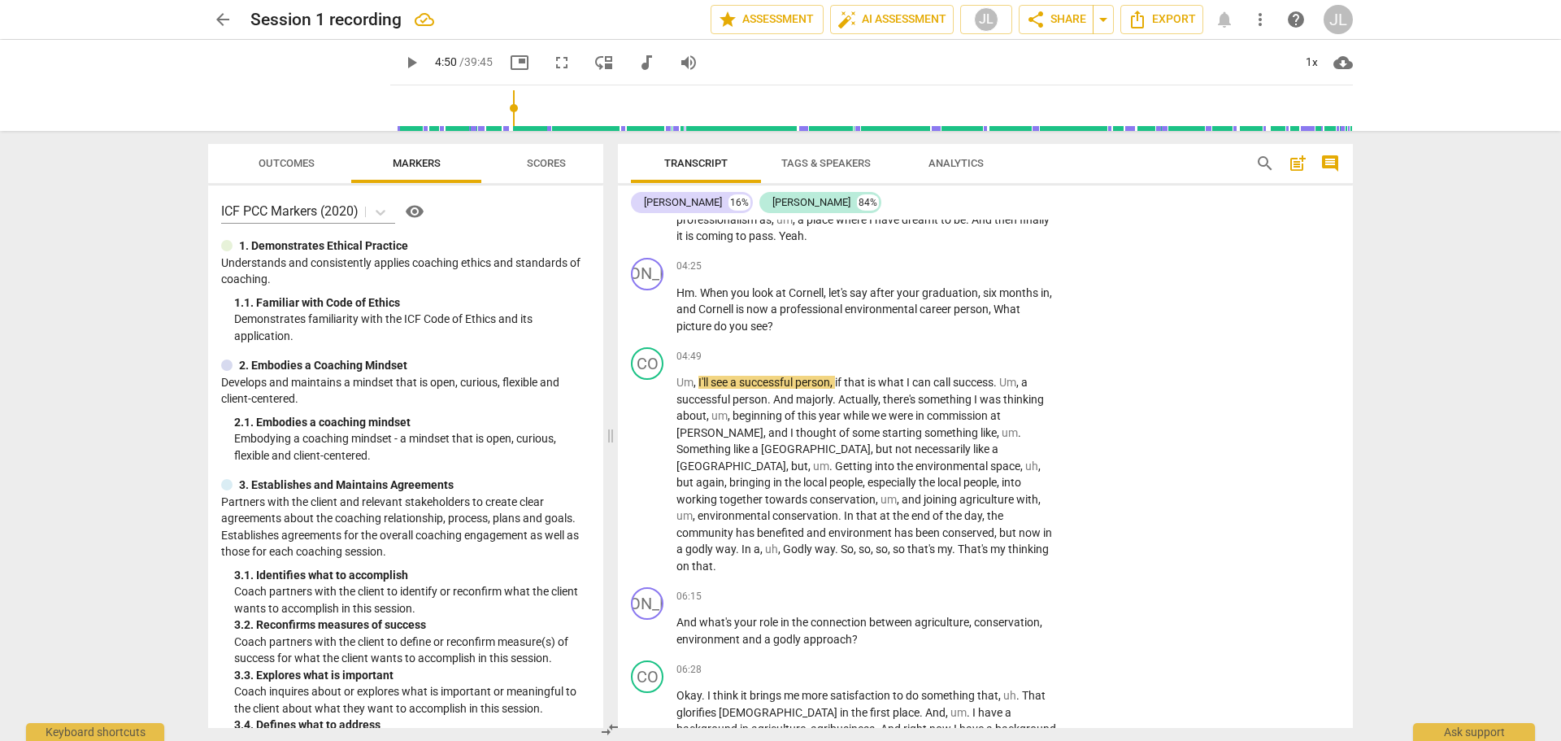
scroll to position [1105, 0]
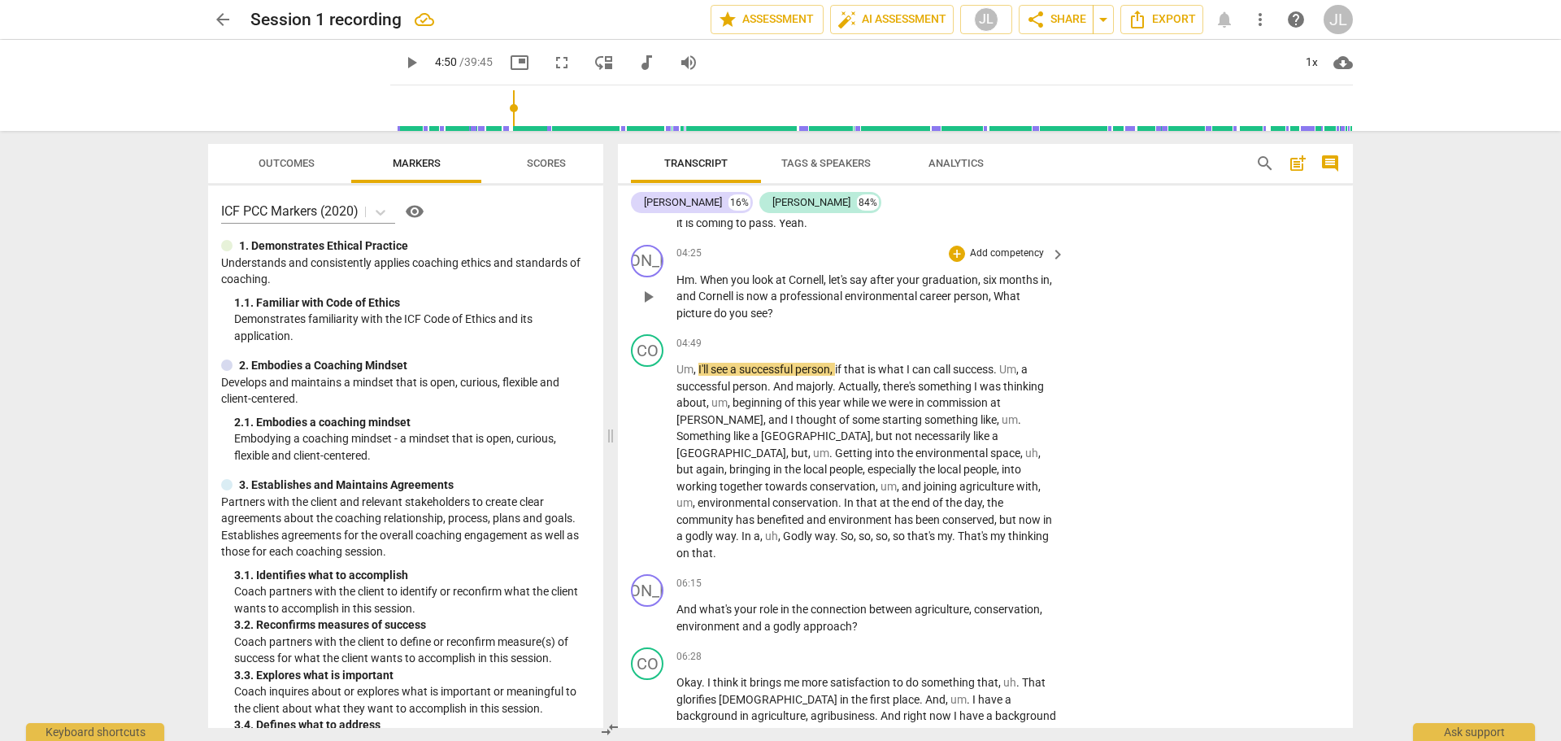
click at [1011, 294] on span "What" at bounding box center [1007, 295] width 27 height 13
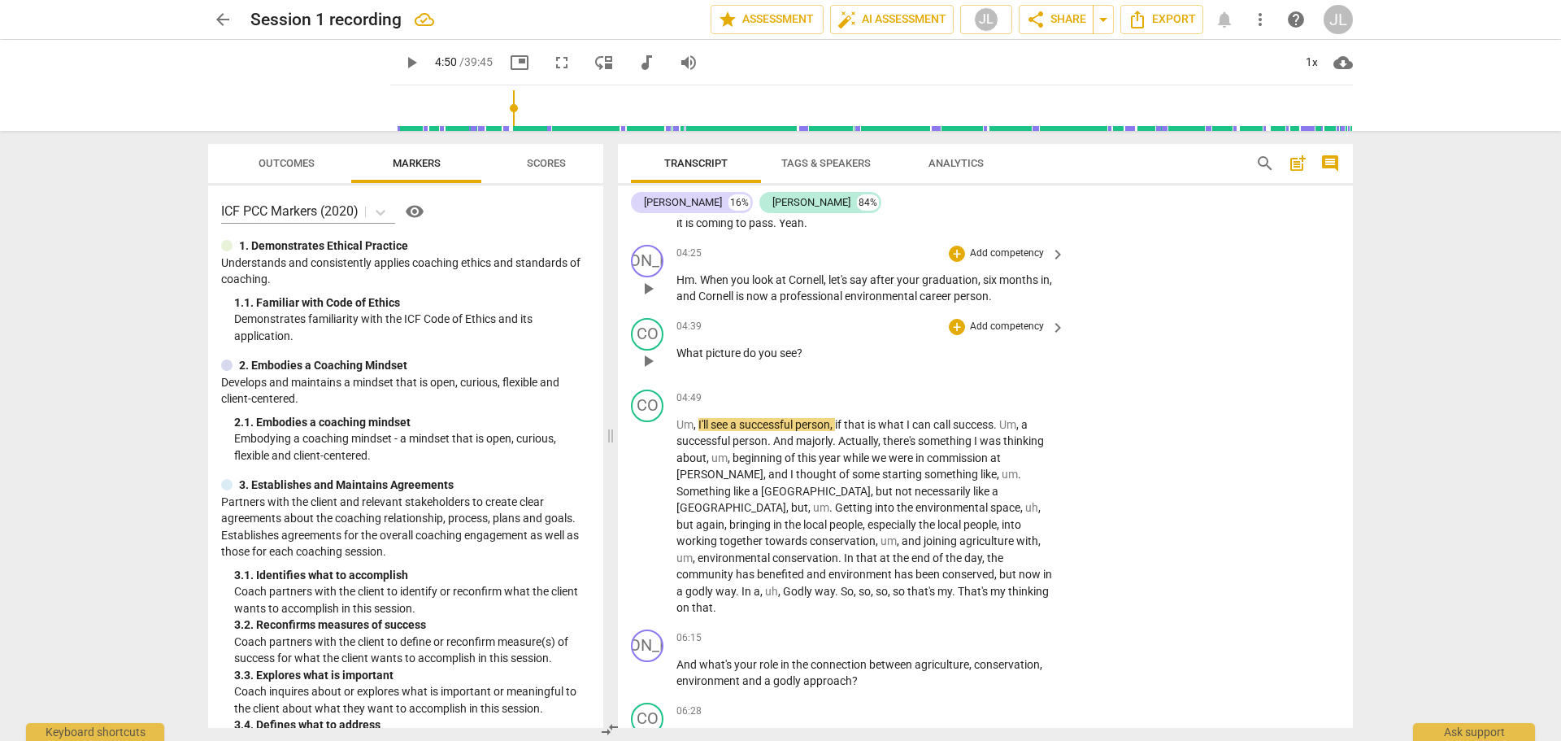
click at [811, 355] on p "What picture do you see ?" at bounding box center [867, 353] width 381 height 17
click at [676, 355] on div "play_arrow pause" at bounding box center [655, 360] width 41 height 21
click at [679, 350] on span "What" at bounding box center [691, 352] width 29 height 13
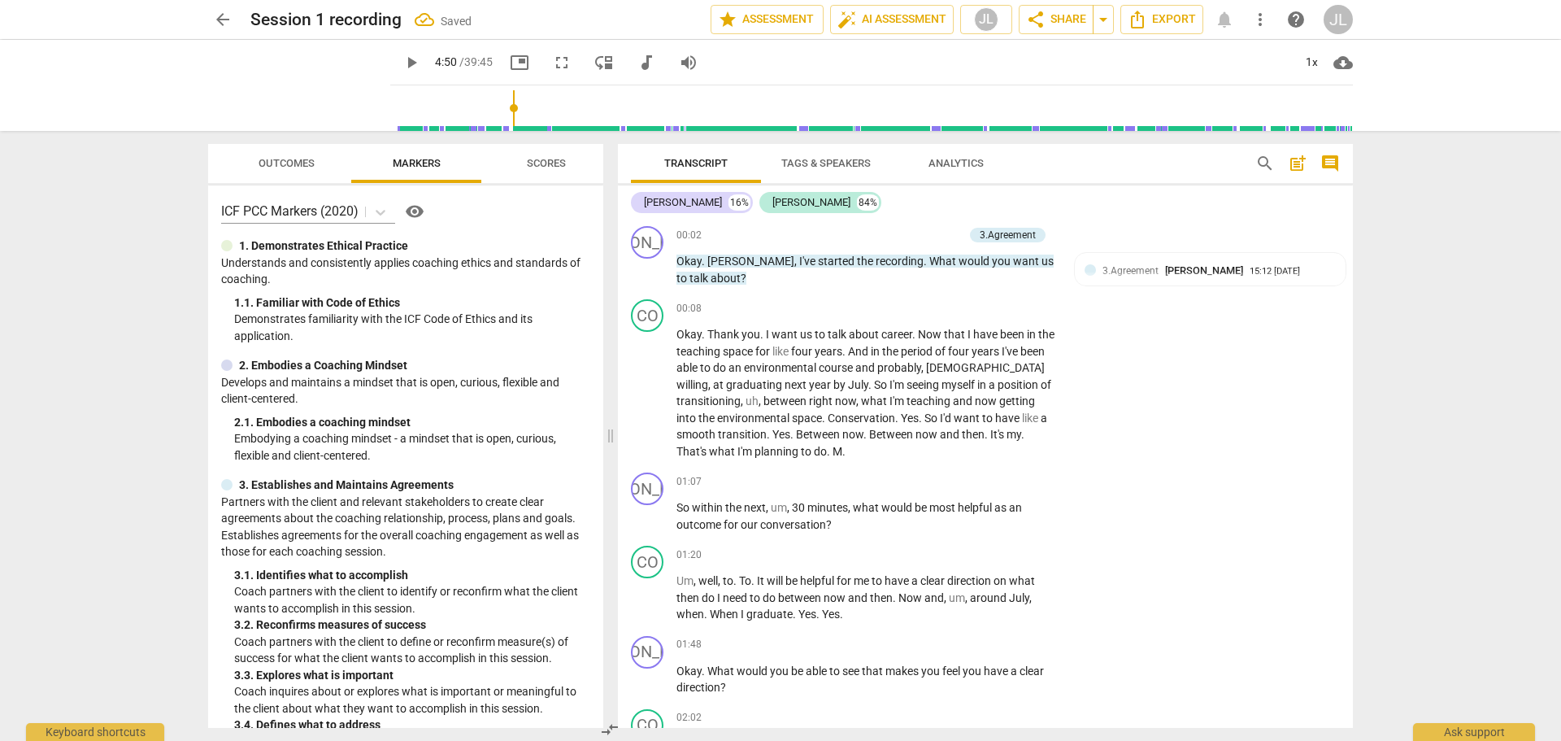
scroll to position [1105, 0]
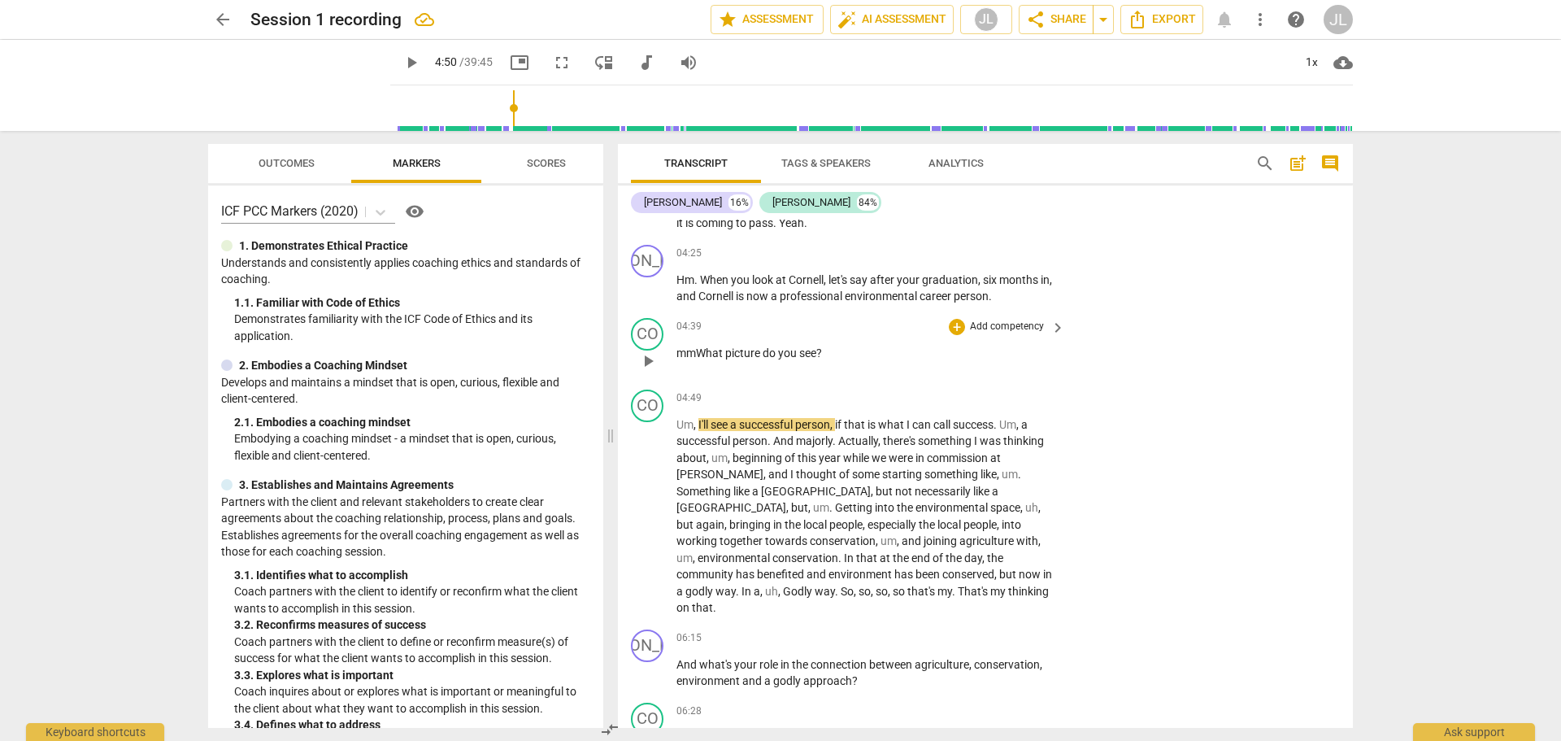
click at [694, 353] on span "mmWhat" at bounding box center [701, 352] width 49 height 13
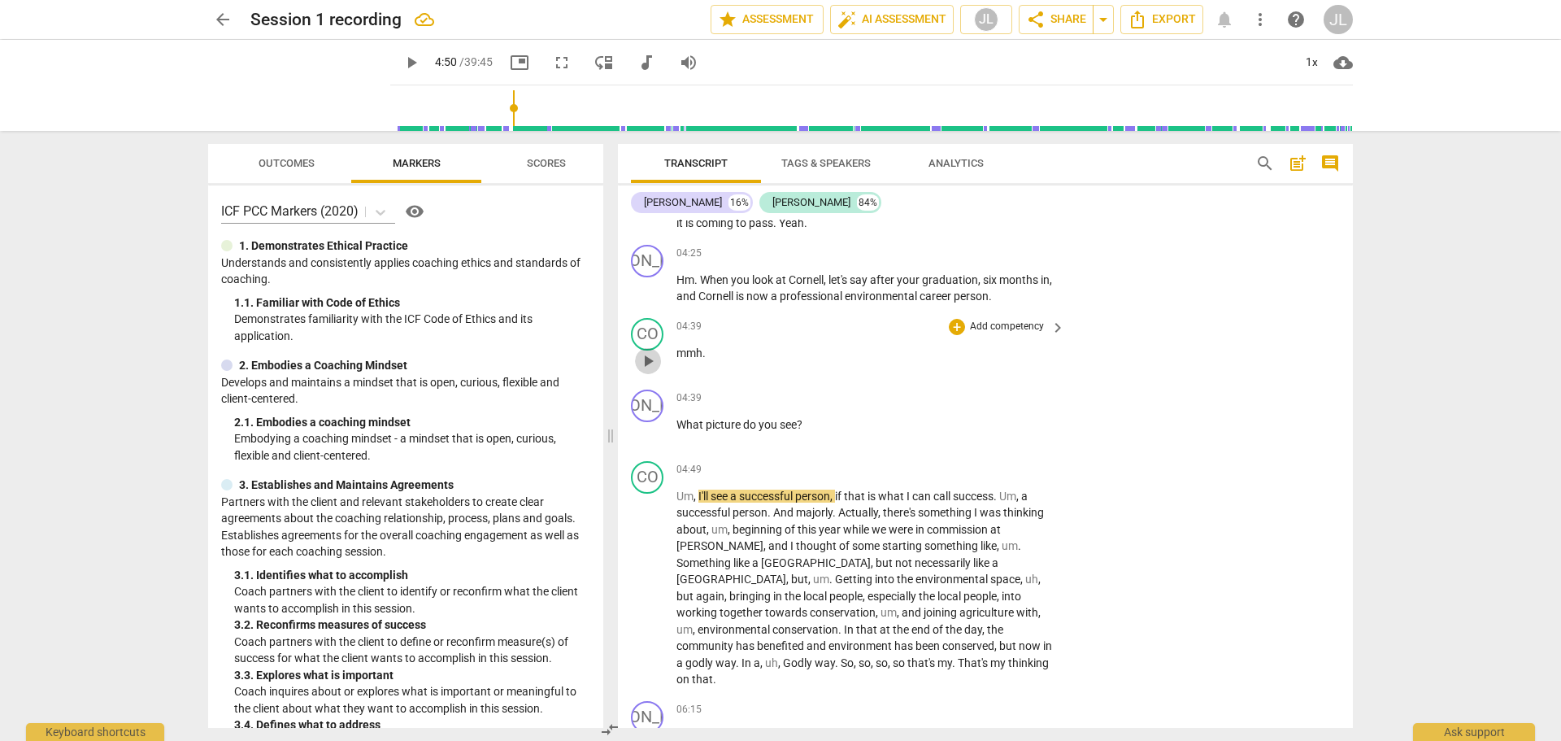
click at [647, 363] on span "play_arrow" at bounding box center [648, 361] width 20 height 20
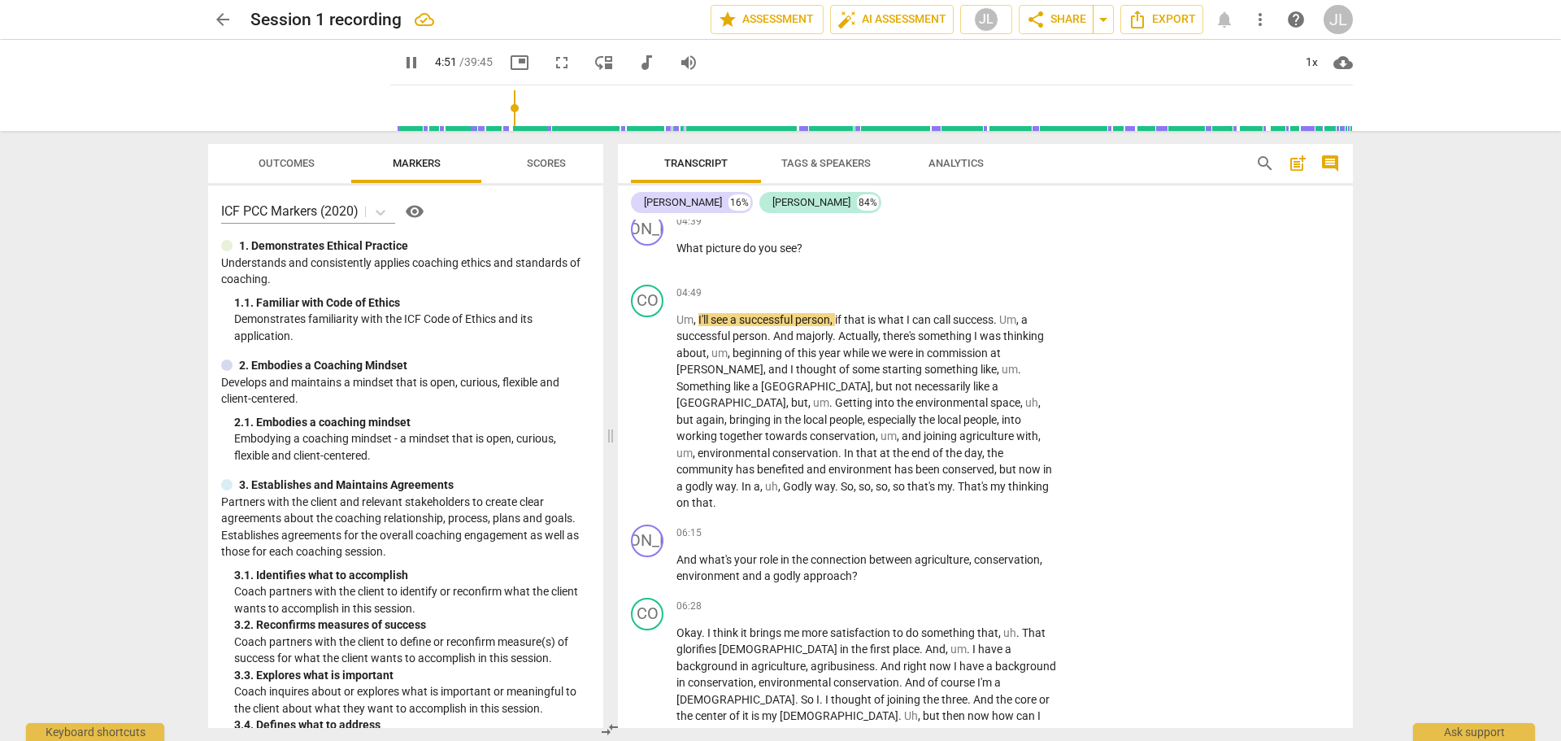
scroll to position [1308, 0]
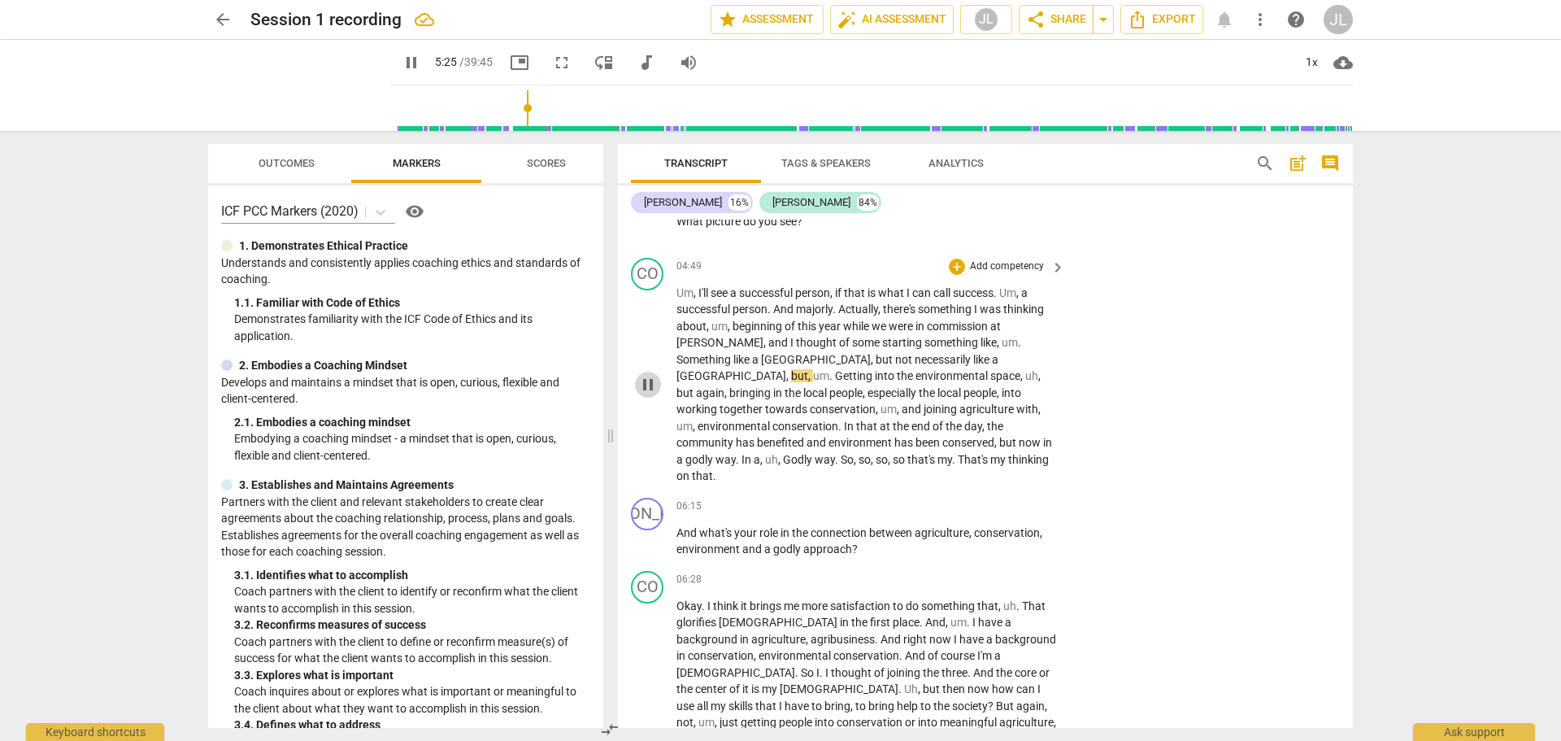
click at [653, 378] on span "pause" at bounding box center [648, 385] width 20 height 20
type input "326"
click at [761, 365] on span "Russia" at bounding box center [816, 359] width 110 height 13
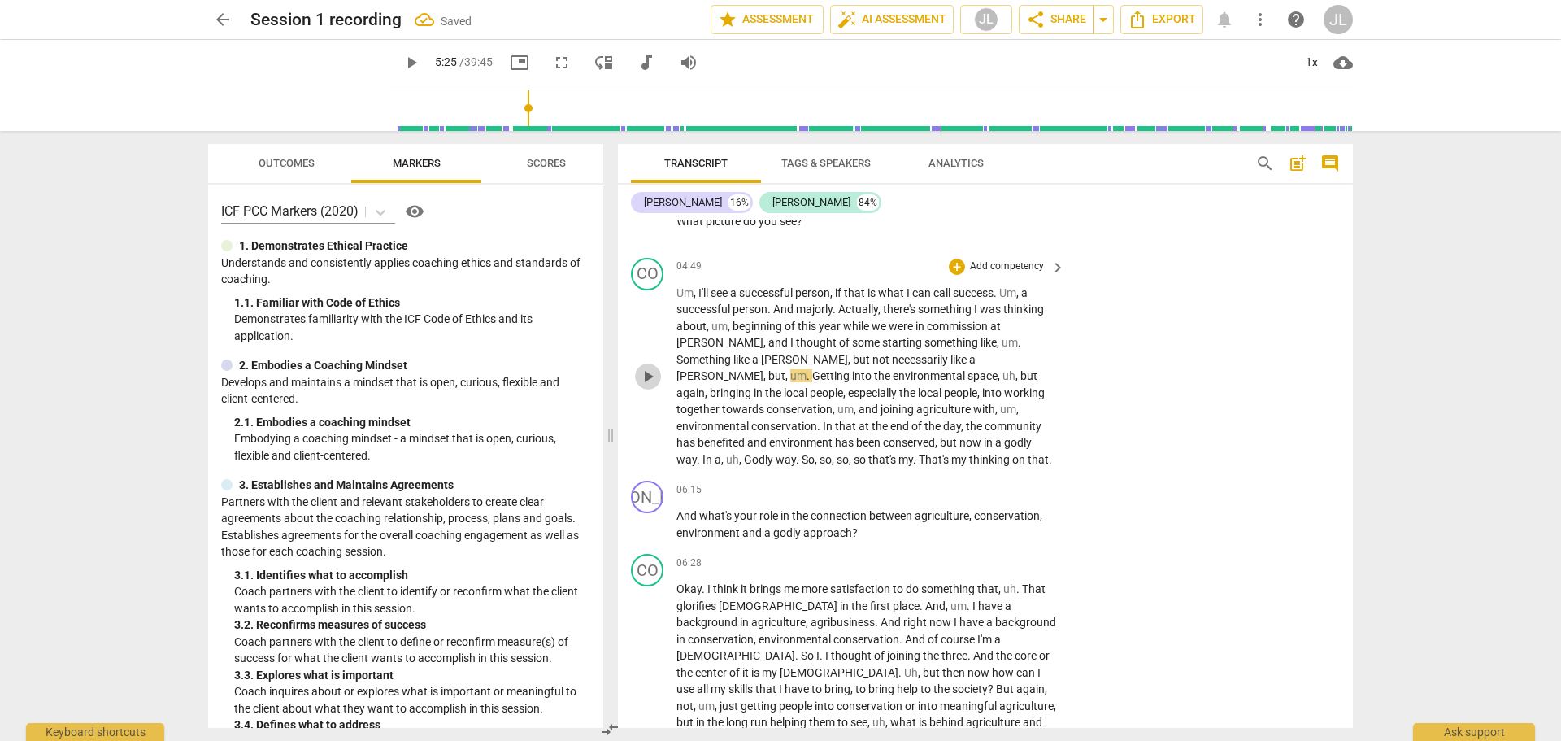
click at [647, 376] on span "play_arrow" at bounding box center [648, 377] width 20 height 20
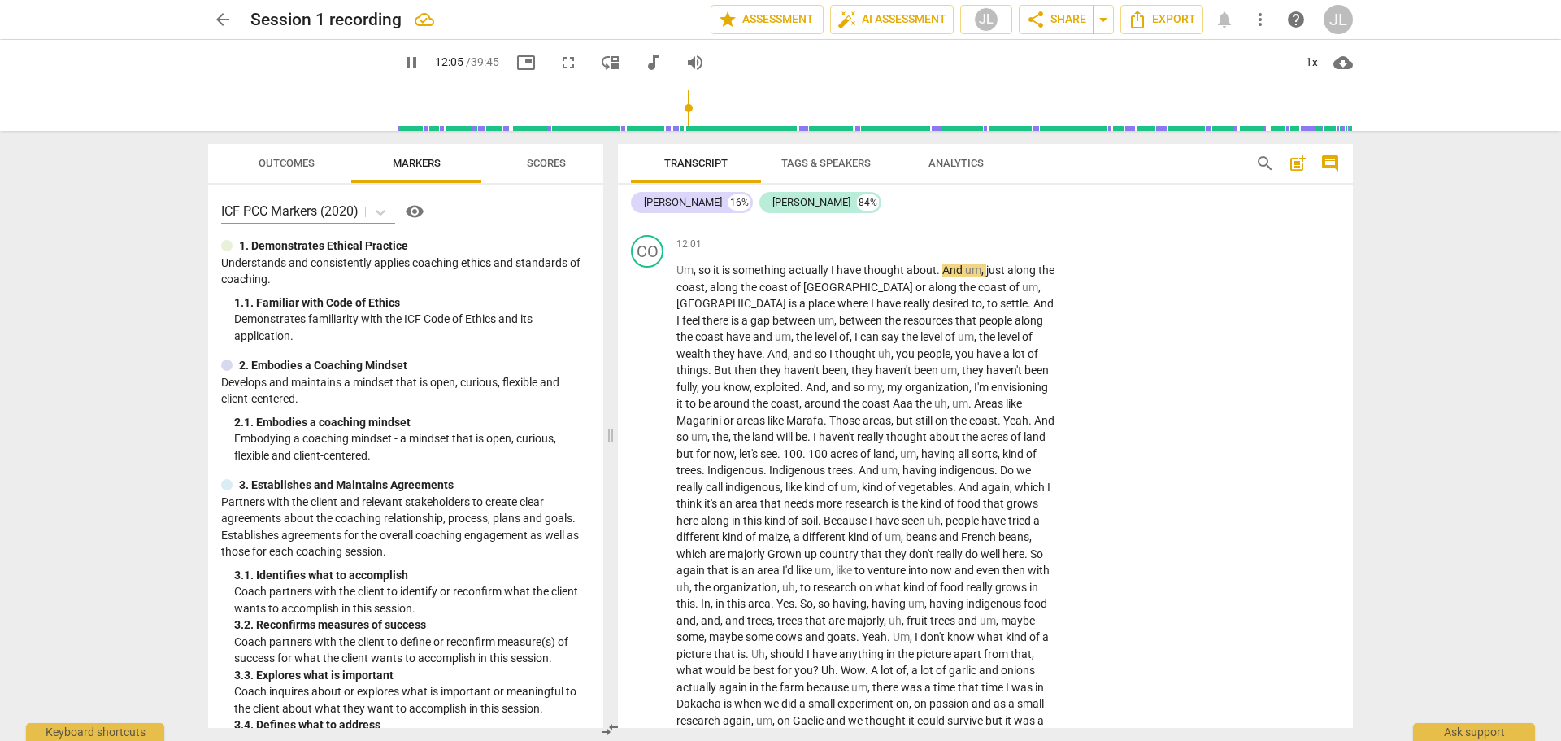
scroll to position [2750, 0]
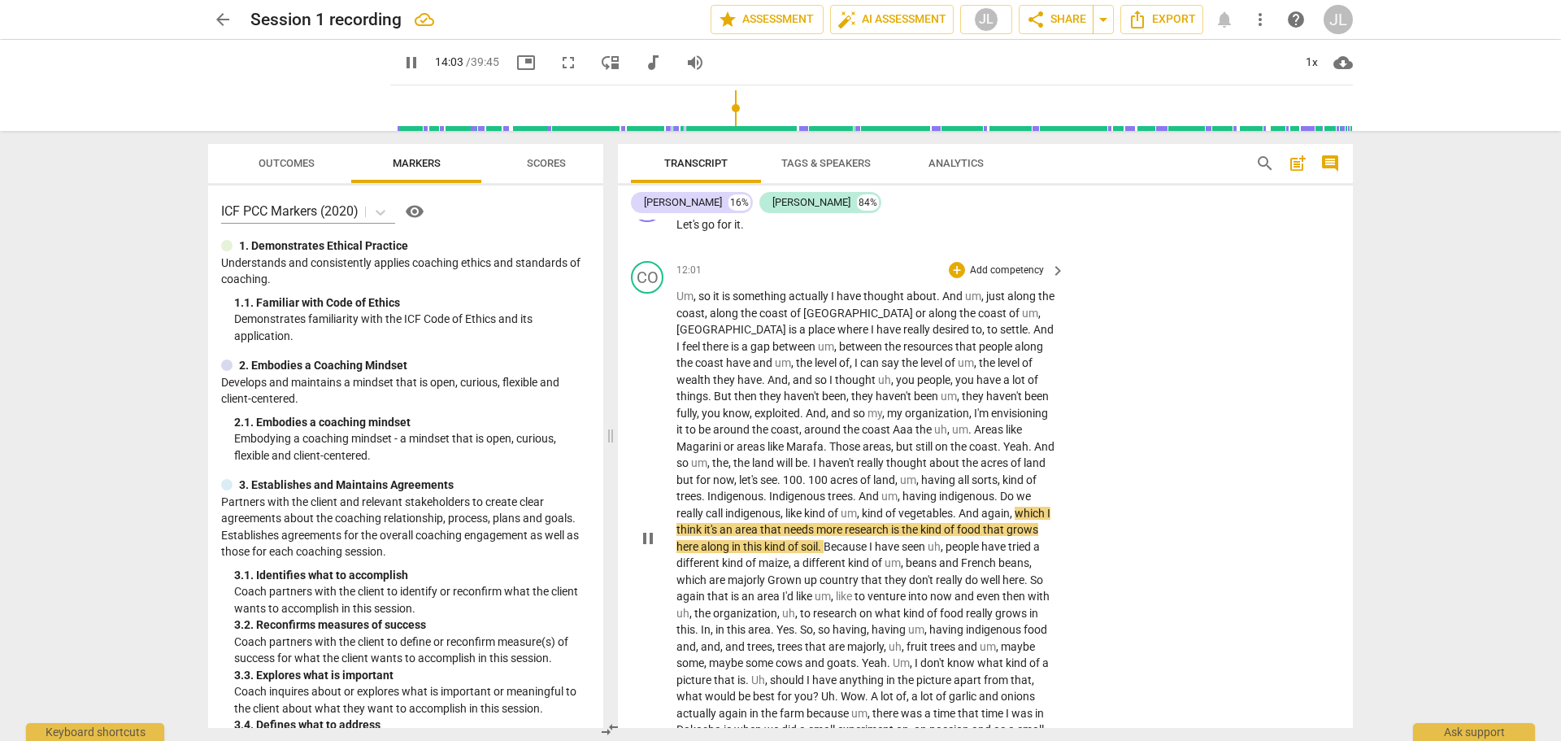
click at [650, 537] on span "pause" at bounding box center [648, 539] width 20 height 20
type input "844"
click at [785, 515] on span "like" at bounding box center [794, 513] width 19 height 13
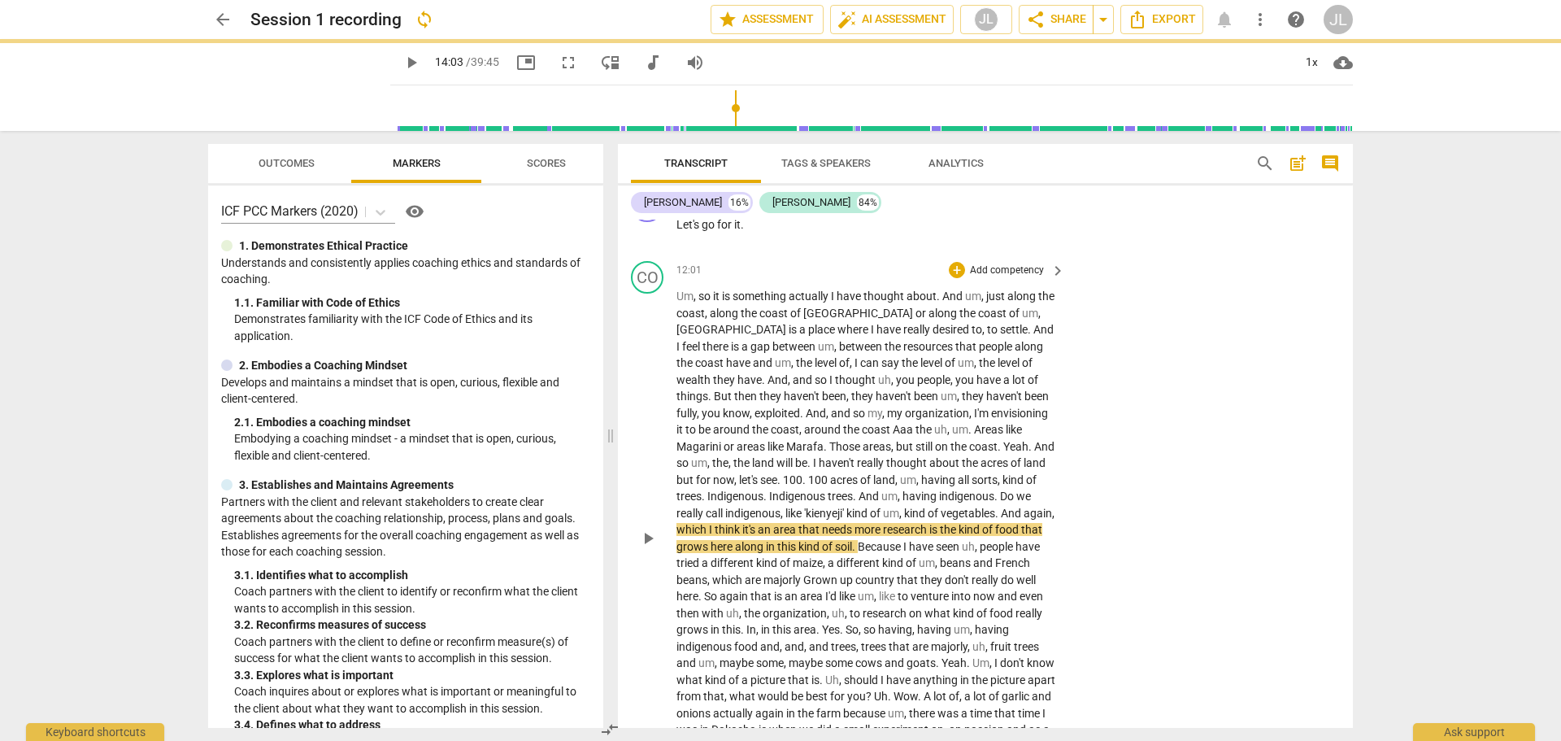
click at [1129, 583] on div "CO play_arrow pause 12:01 + Add competency keyboard_arrow_right Um , so it is s…" at bounding box center [985, 525] width 735 height 540
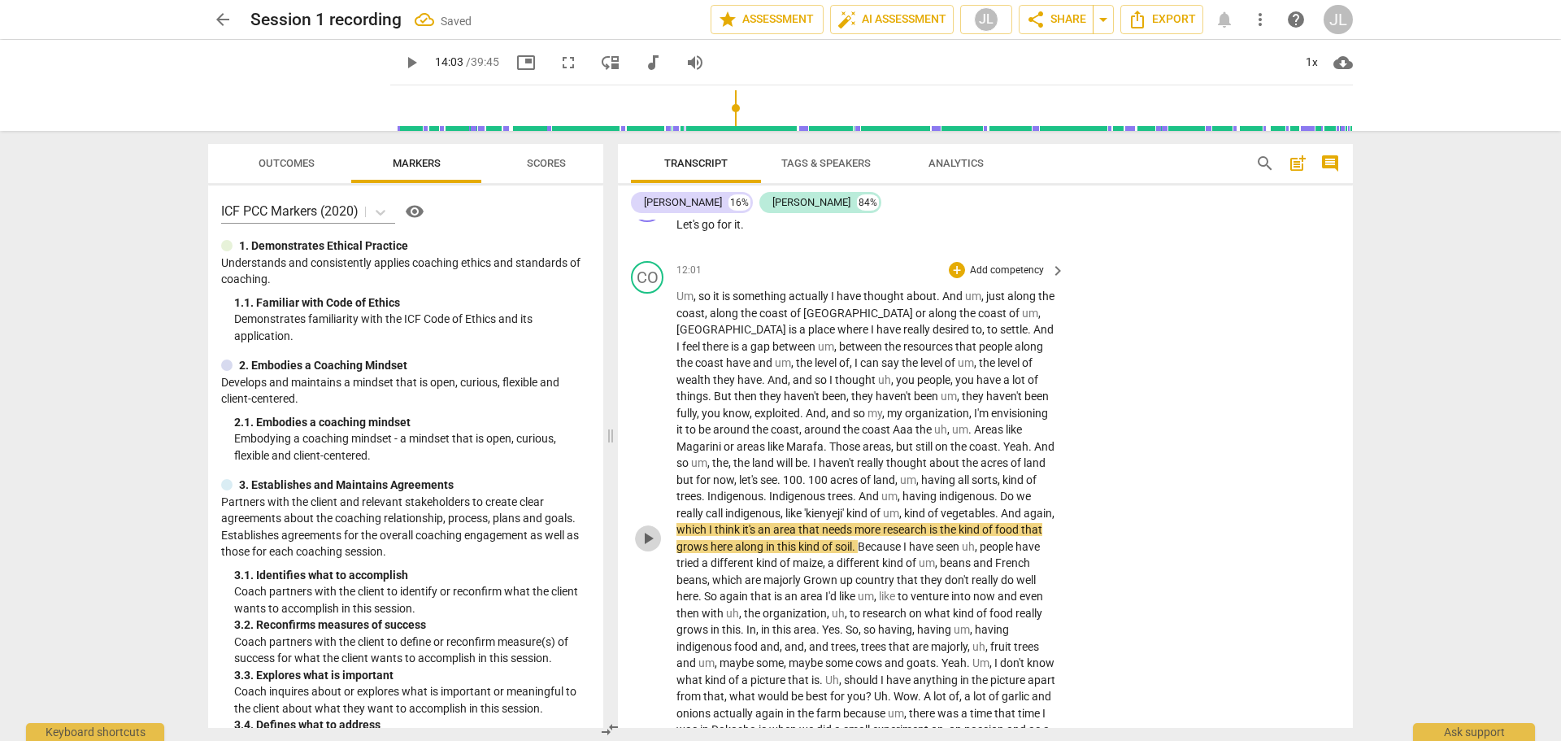
click at [642, 542] on span "play_arrow" at bounding box center [648, 539] width 20 height 20
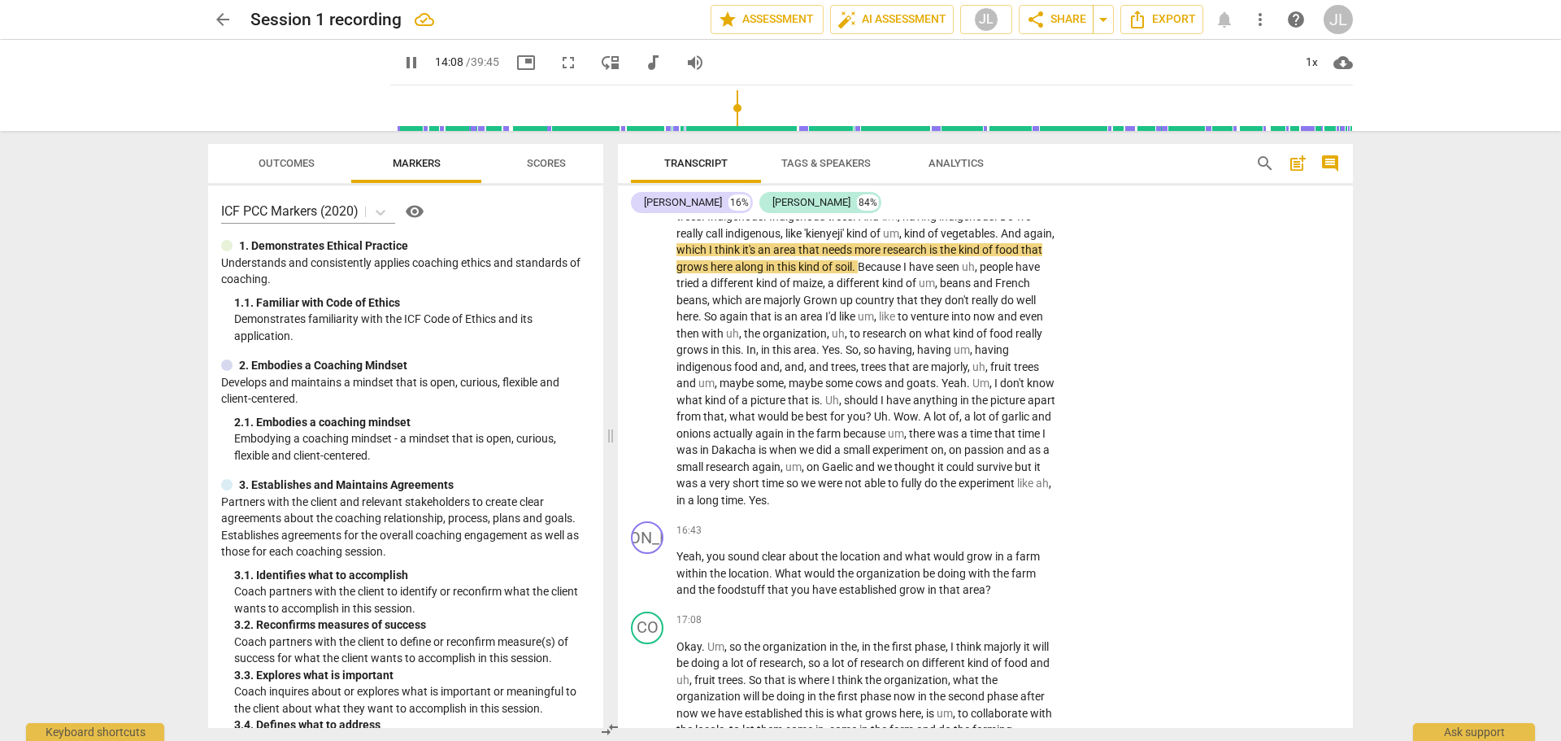
scroll to position [3004, 0]
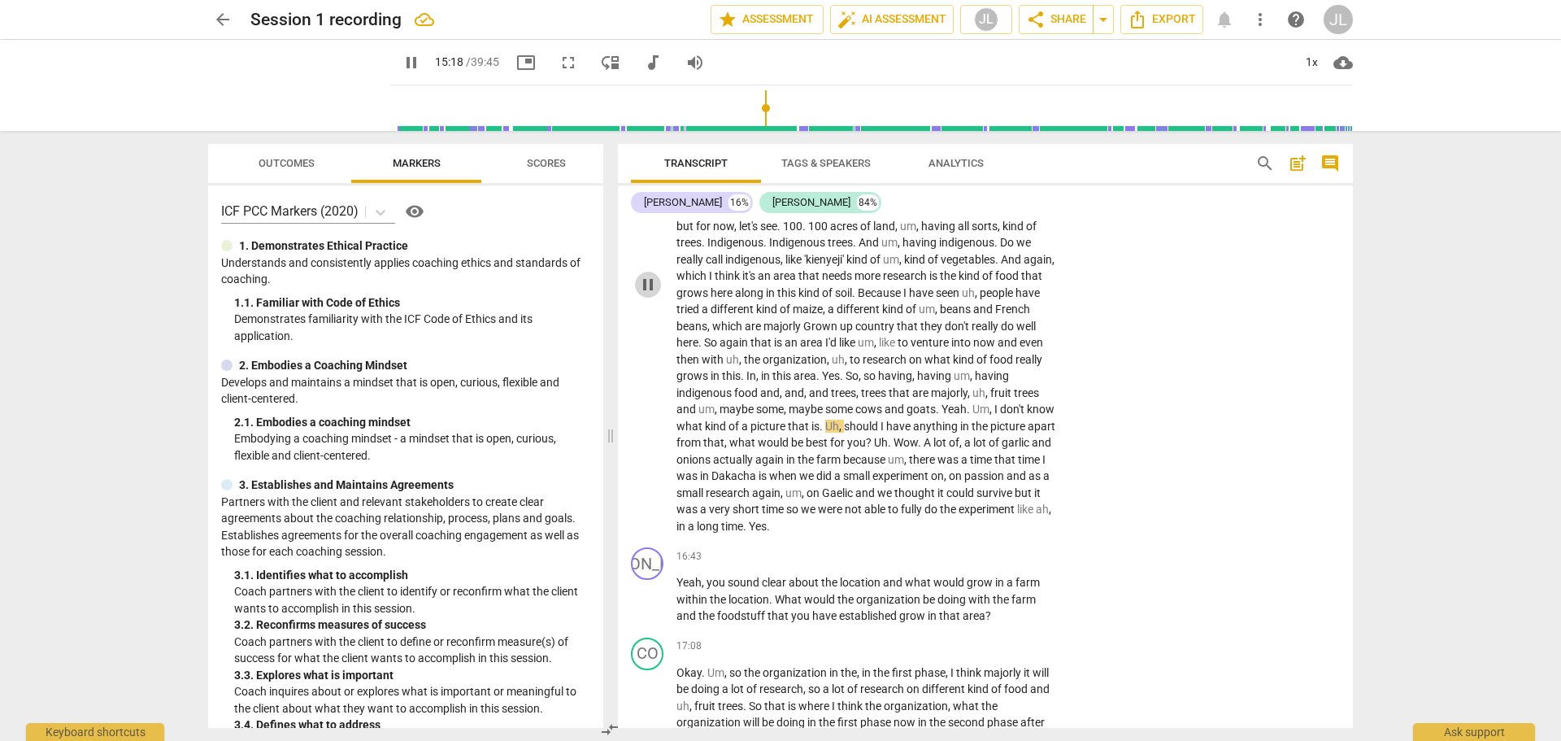
click at [642, 285] on span "pause" at bounding box center [648, 285] width 20 height 20
type input "919"
click at [1000, 410] on span "don't" at bounding box center [1013, 408] width 27 height 13
click at [650, 287] on span "play_arrow" at bounding box center [648, 285] width 20 height 20
click at [650, 287] on span "pause" at bounding box center [648, 285] width 20 height 20
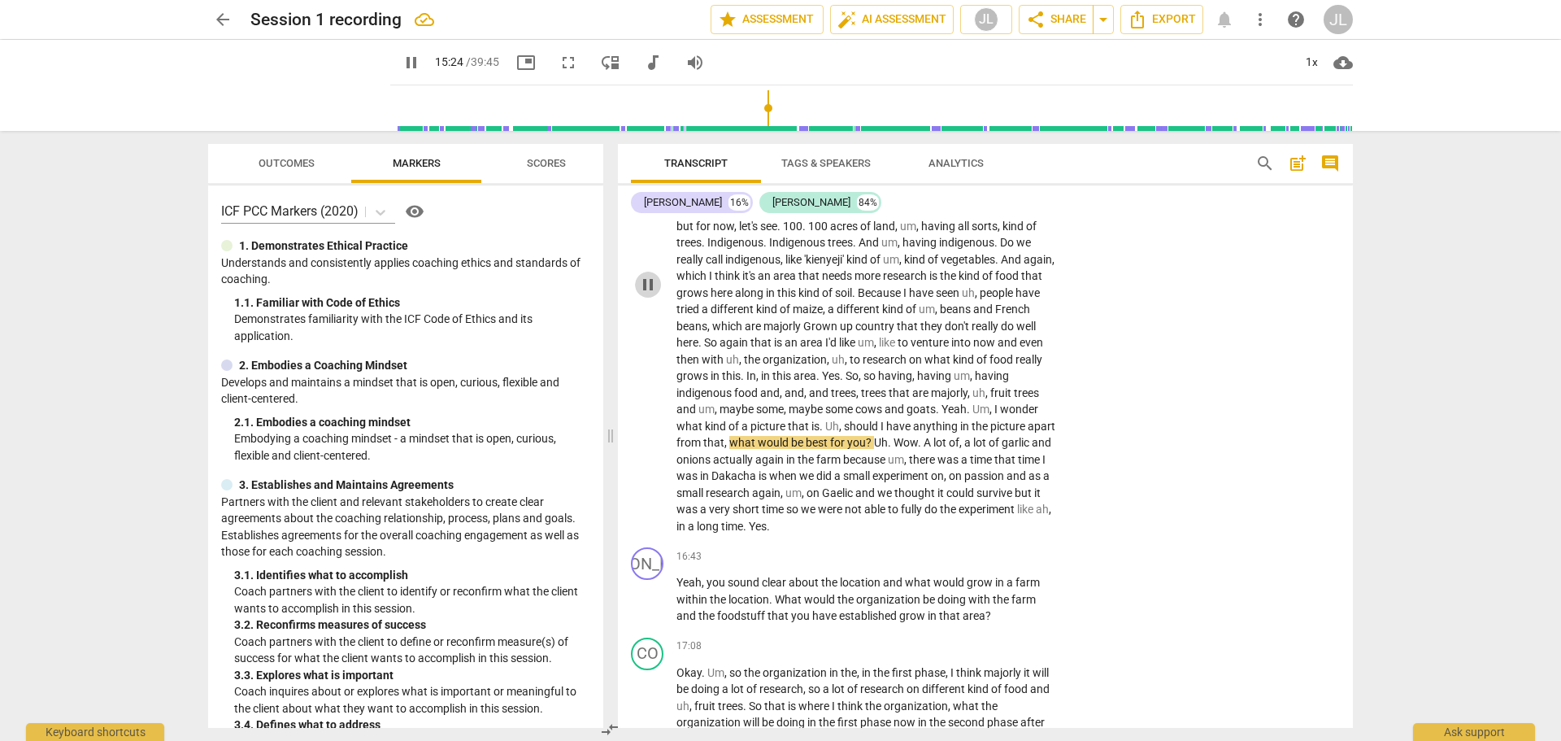
type input "925"
click at [729, 436] on span "," at bounding box center [726, 442] width 5 height 13
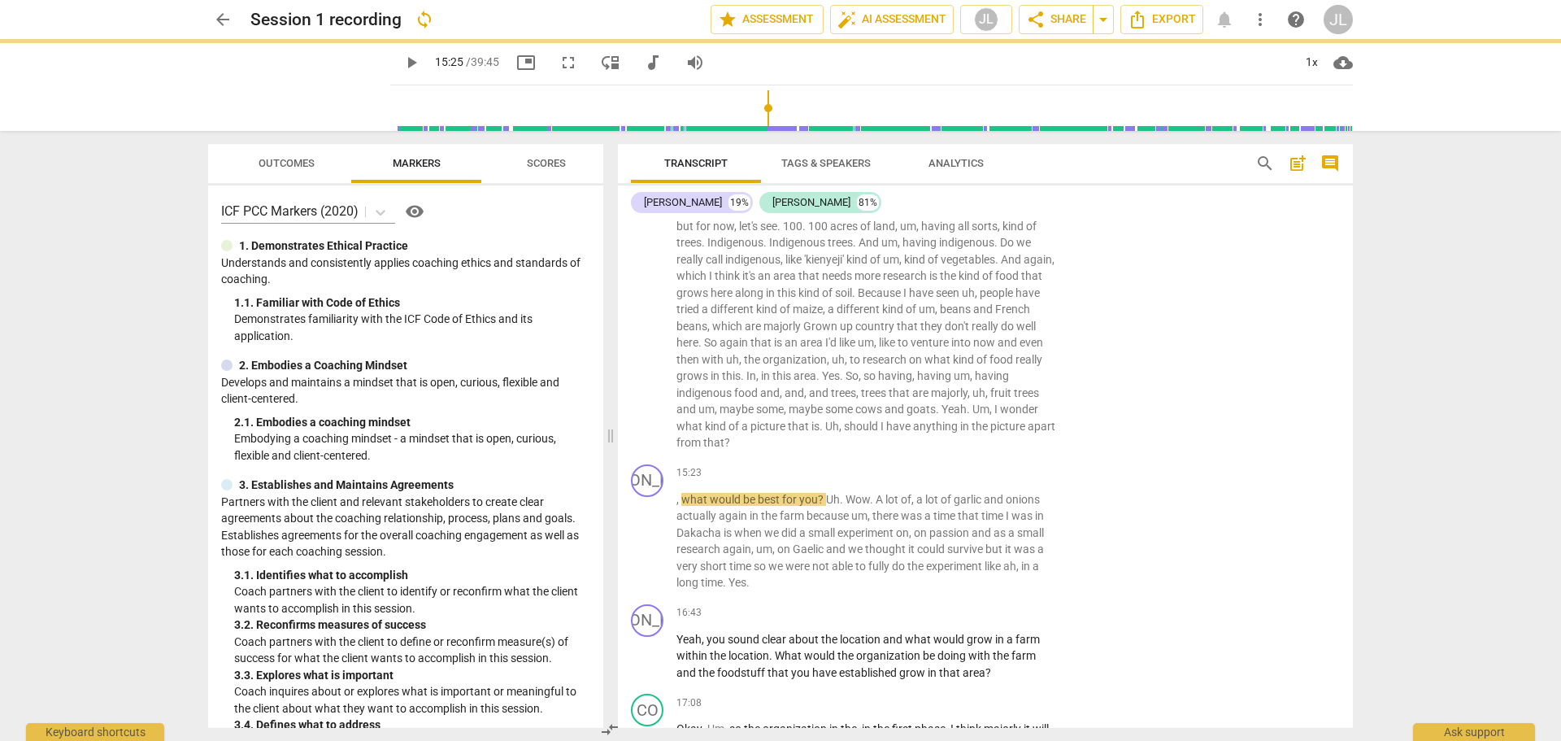
scroll to position [3044, 0]
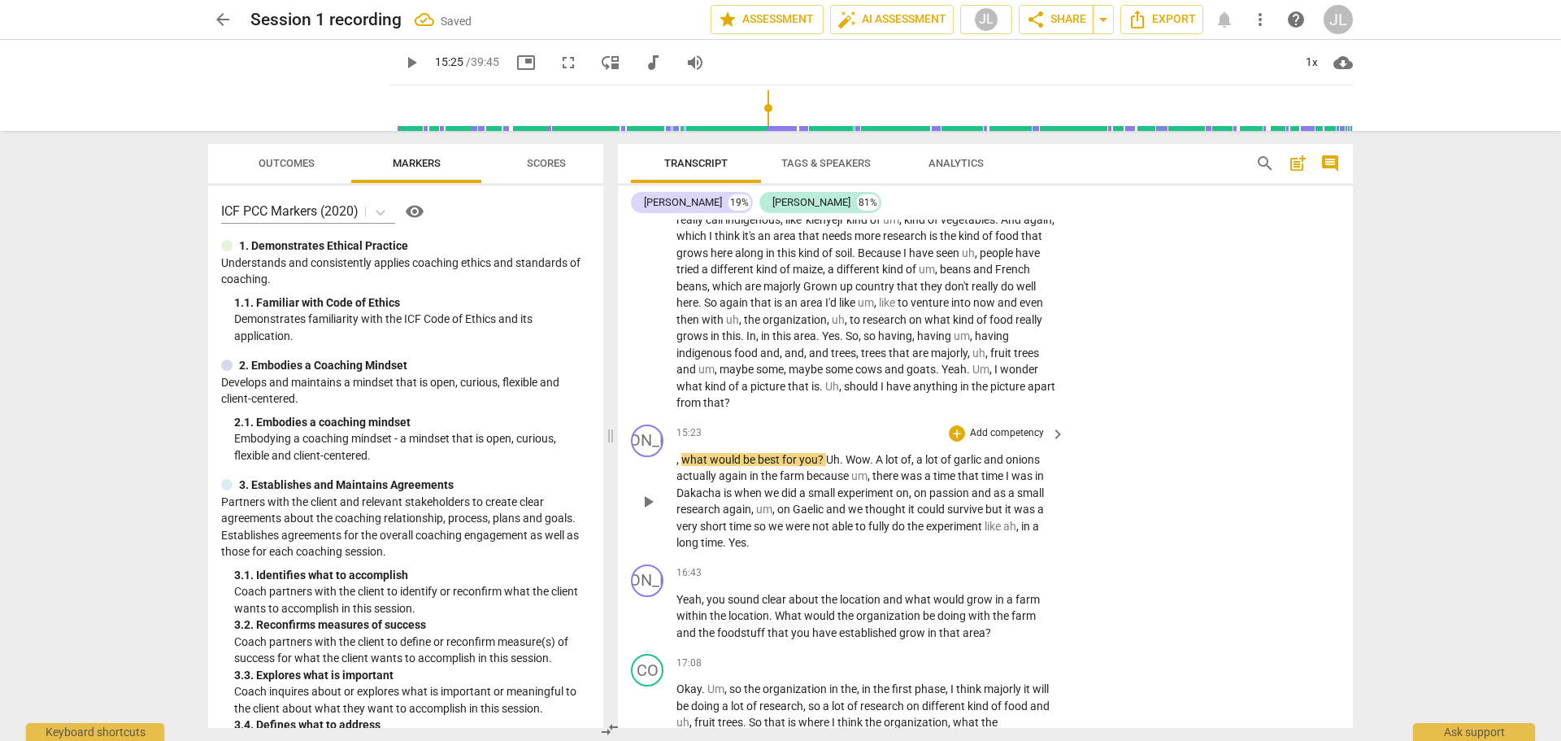
click at [688, 453] on span "what" at bounding box center [695, 459] width 28 height 13
click at [651, 492] on span "play_arrow" at bounding box center [648, 502] width 20 height 20
click at [651, 492] on span "pause" at bounding box center [648, 502] width 20 height 20
click at [825, 453] on span "Uh" at bounding box center [829, 459] width 14 height 13
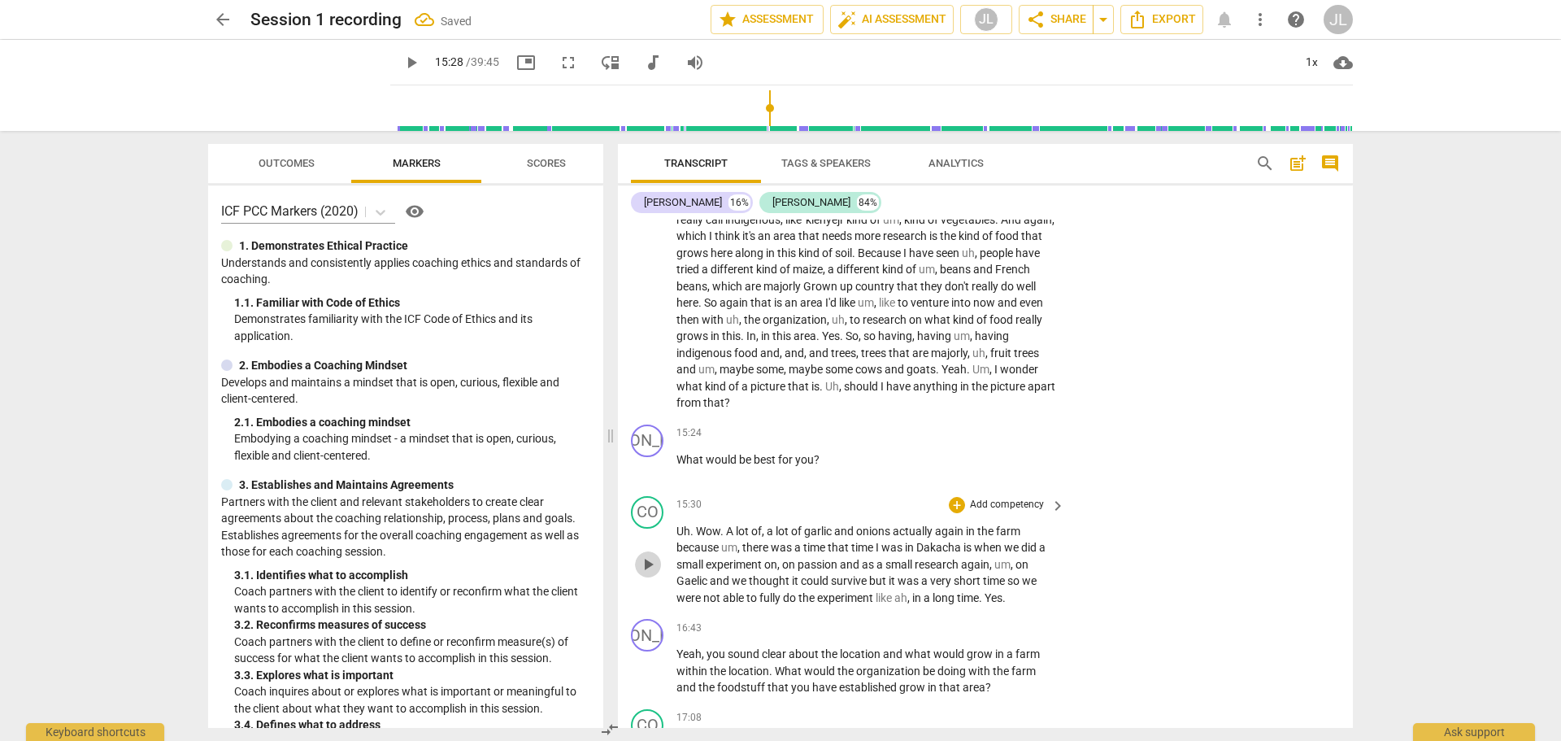
click at [647, 555] on span "play_arrow" at bounding box center [648, 565] width 20 height 20
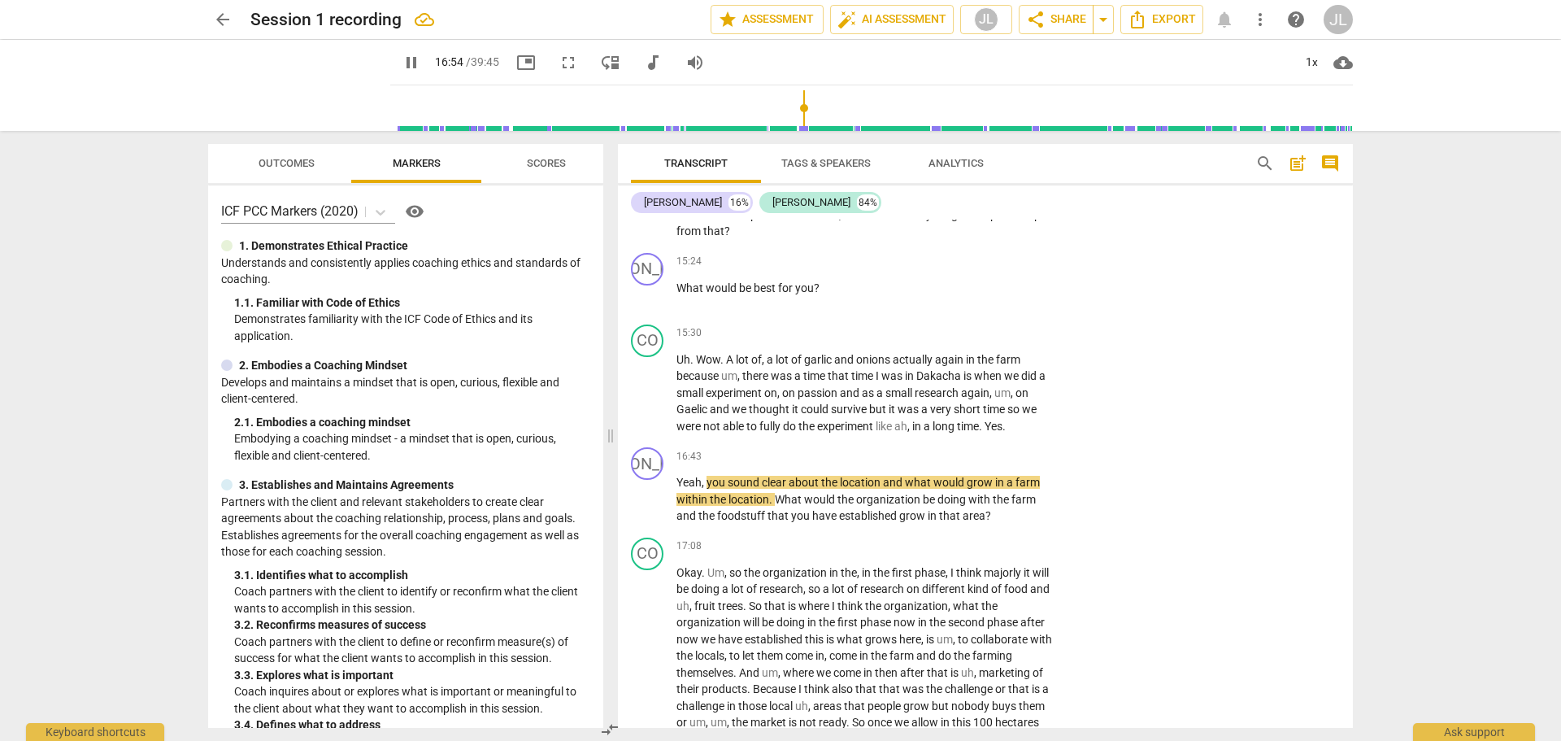
scroll to position [3242, 0]
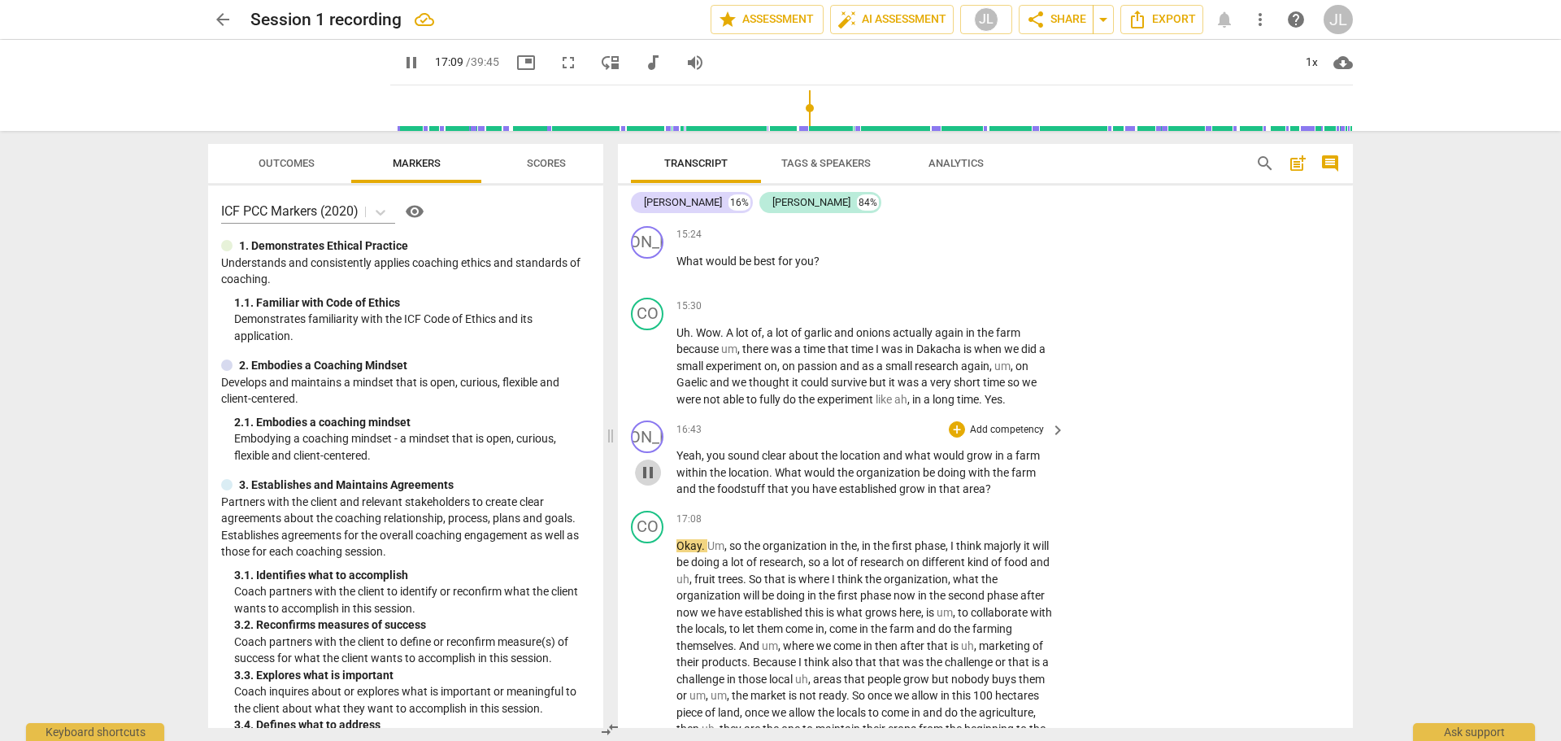
click at [646, 463] on span "pause" at bounding box center [648, 473] width 20 height 20
click at [685, 423] on span "16:43" at bounding box center [689, 430] width 25 height 14
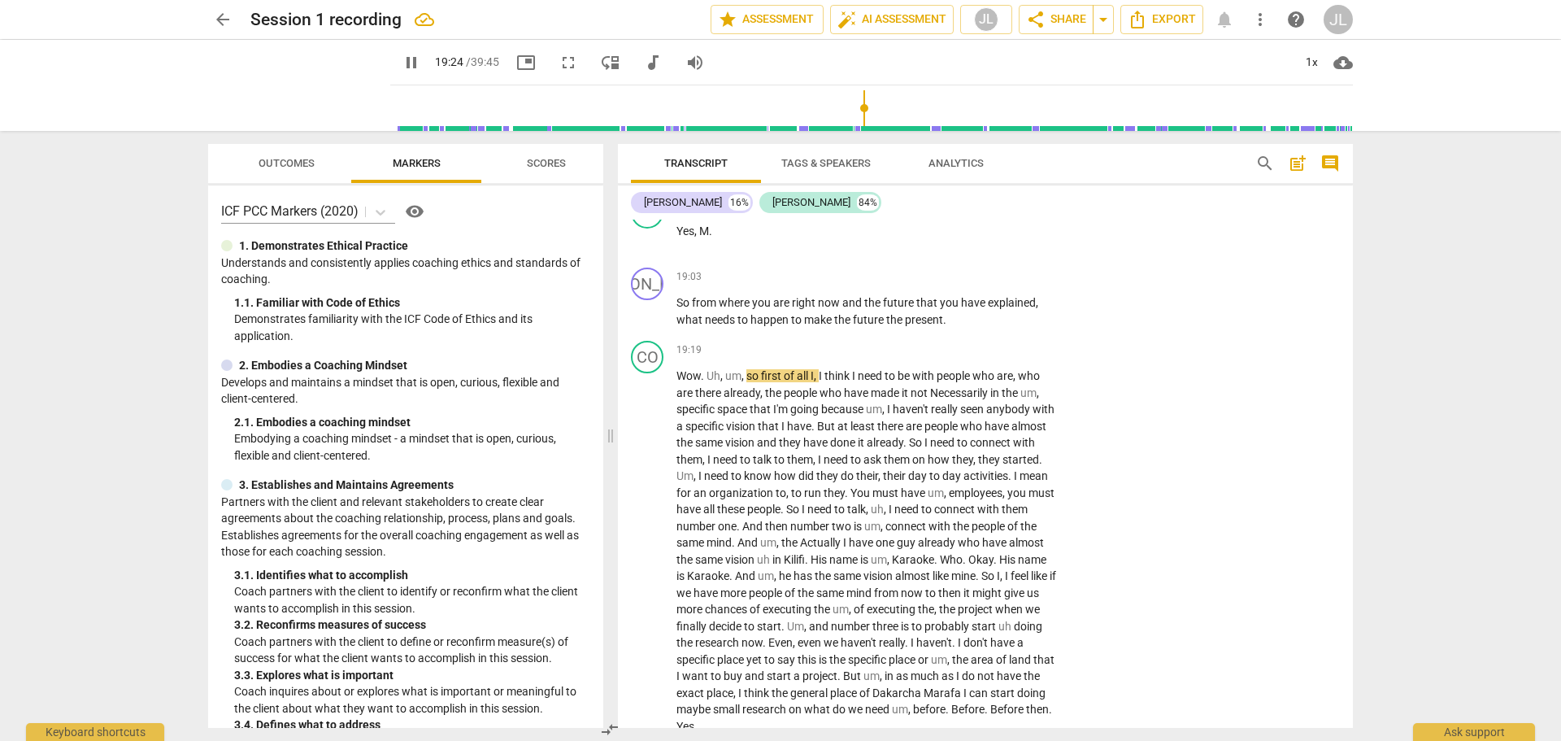
scroll to position [3904, 0]
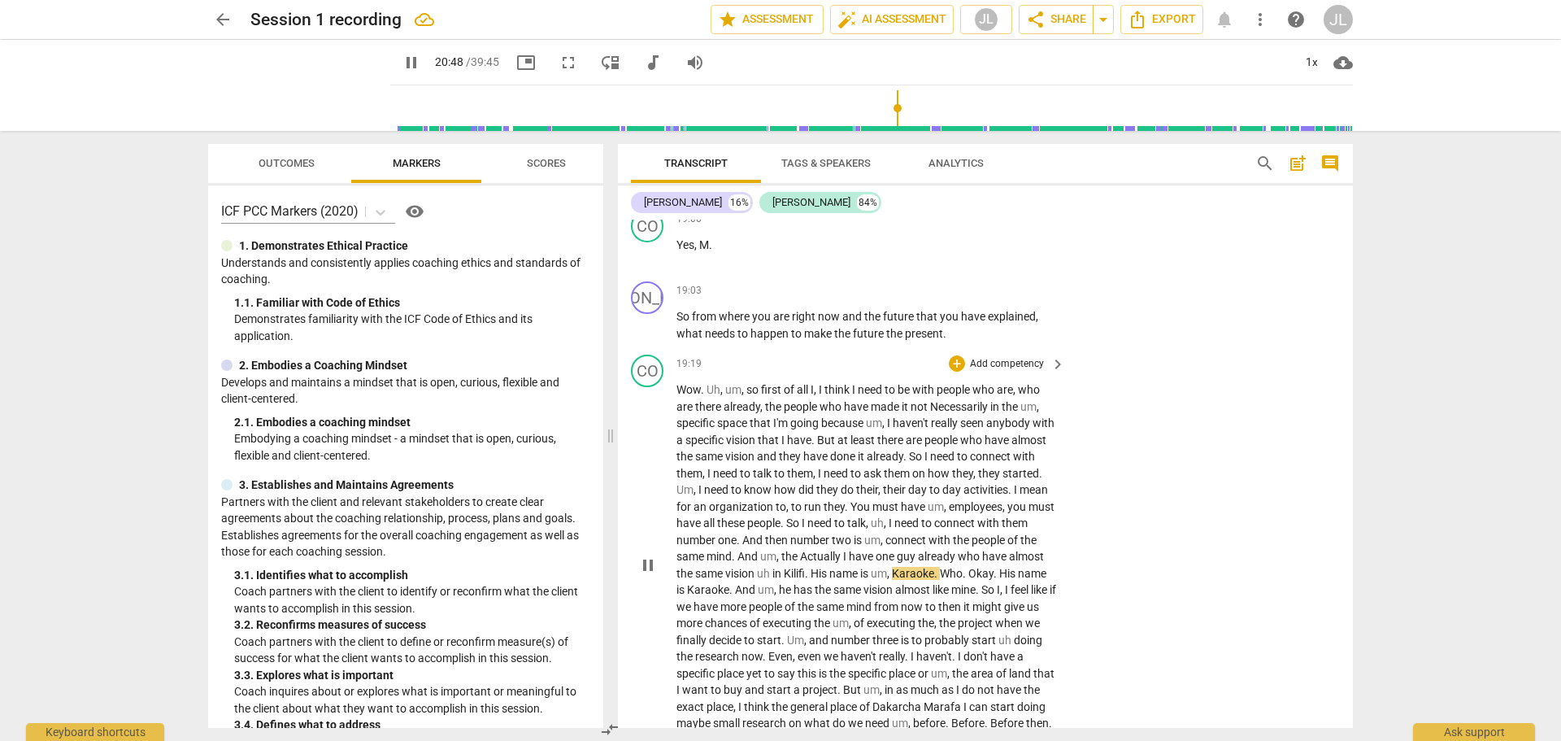
click at [934, 567] on span "Karaoke" at bounding box center [913, 573] width 42 height 13
type input "1250"
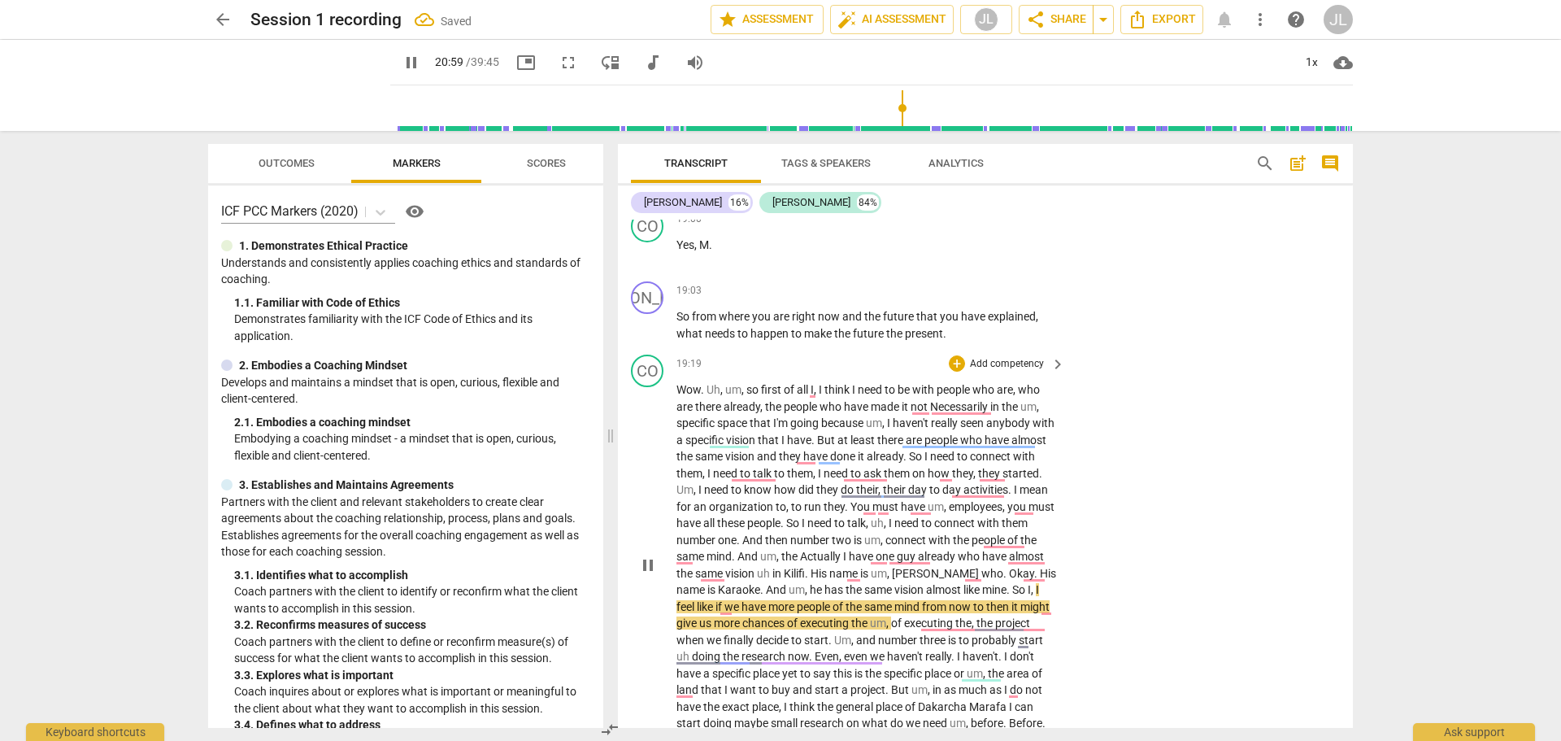
click at [760, 583] on span "Karaoke" at bounding box center [739, 589] width 42 height 13
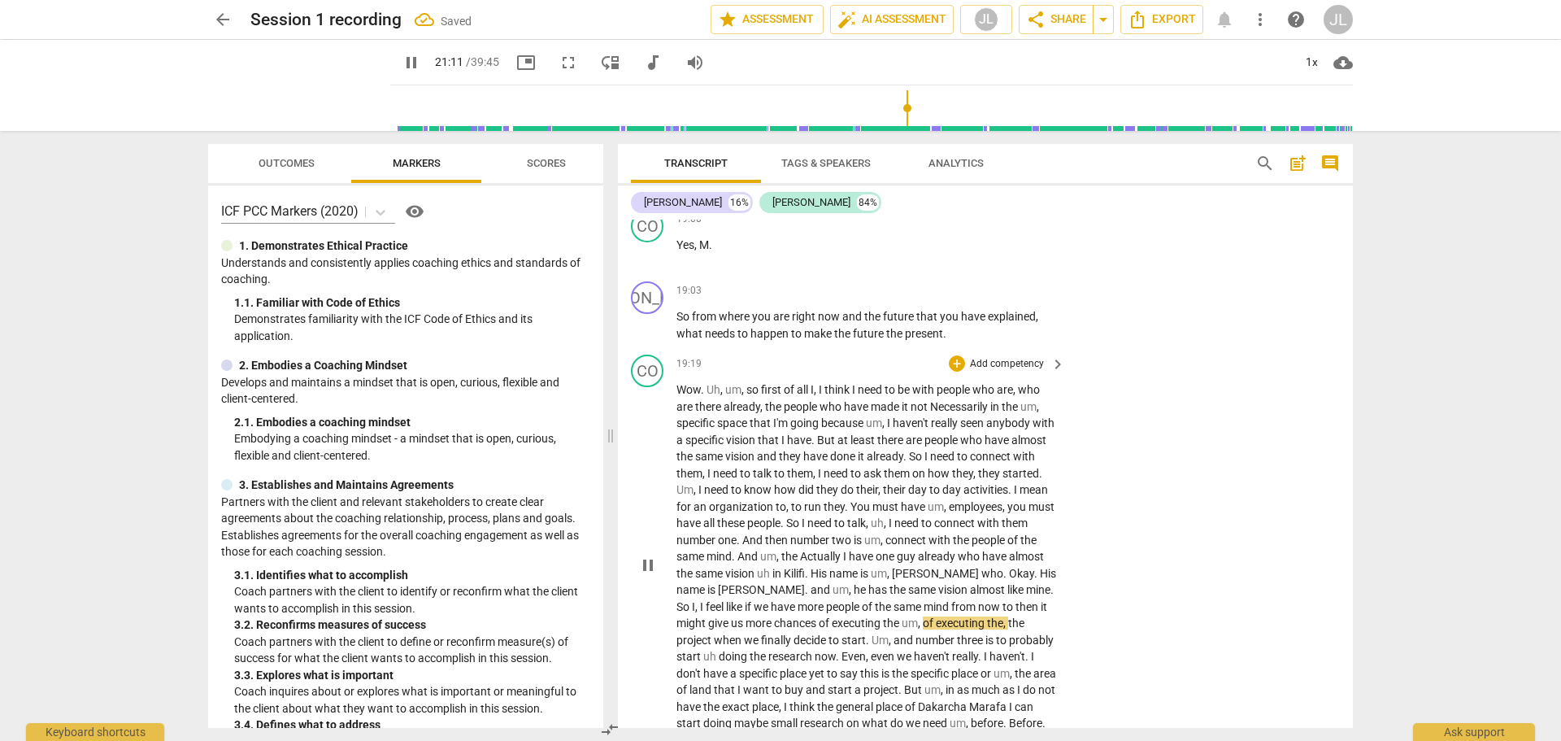
click at [1200, 621] on div "CO play_arrow pause 19:19 + Add competency keyboard_arrow_right Wow . Uh , um ,…" at bounding box center [985, 551] width 735 height 407
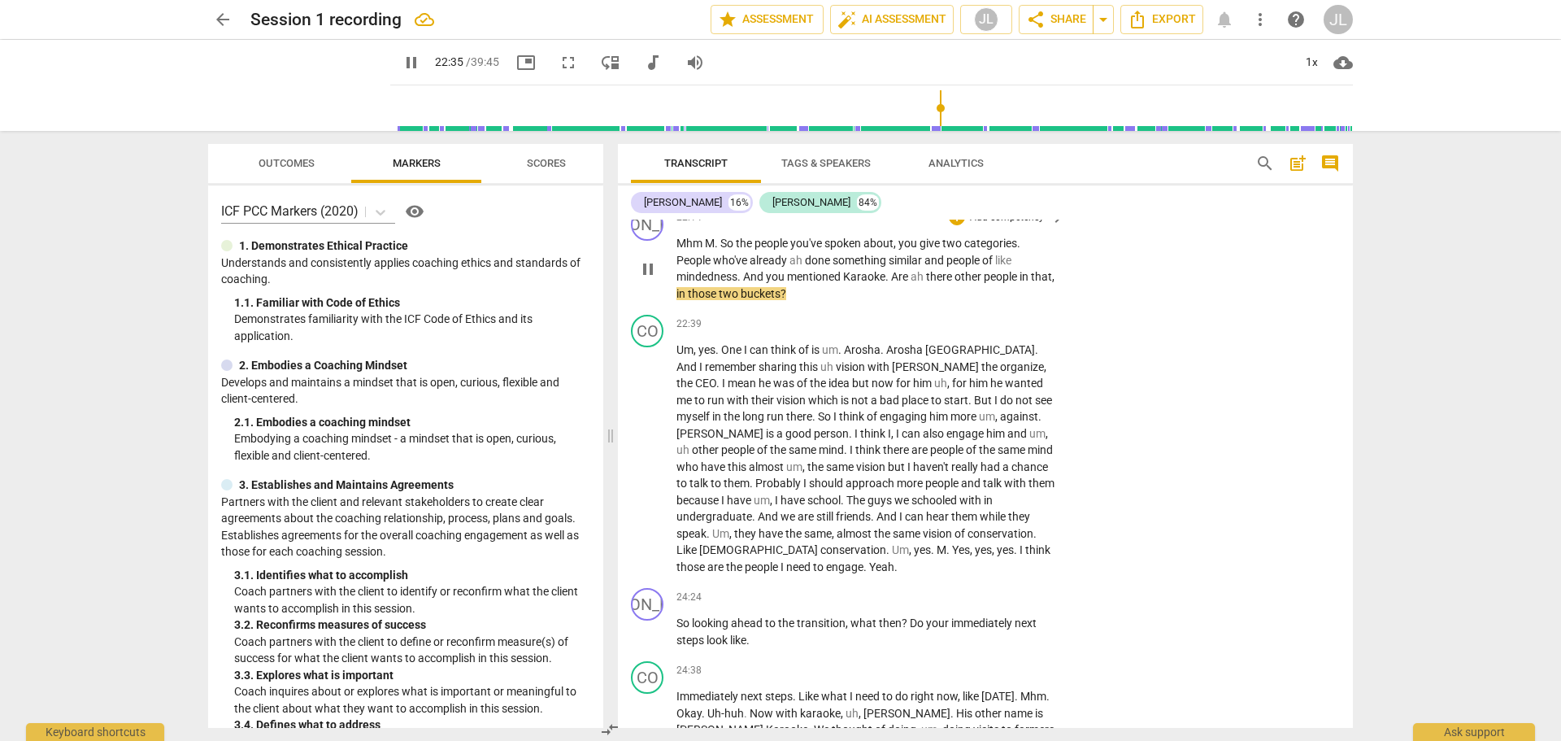
click at [874, 270] on span "Karaoke" at bounding box center [864, 276] width 42 height 13
type input "1356"
click at [968, 270] on span "there" at bounding box center [982, 276] width 28 height 13
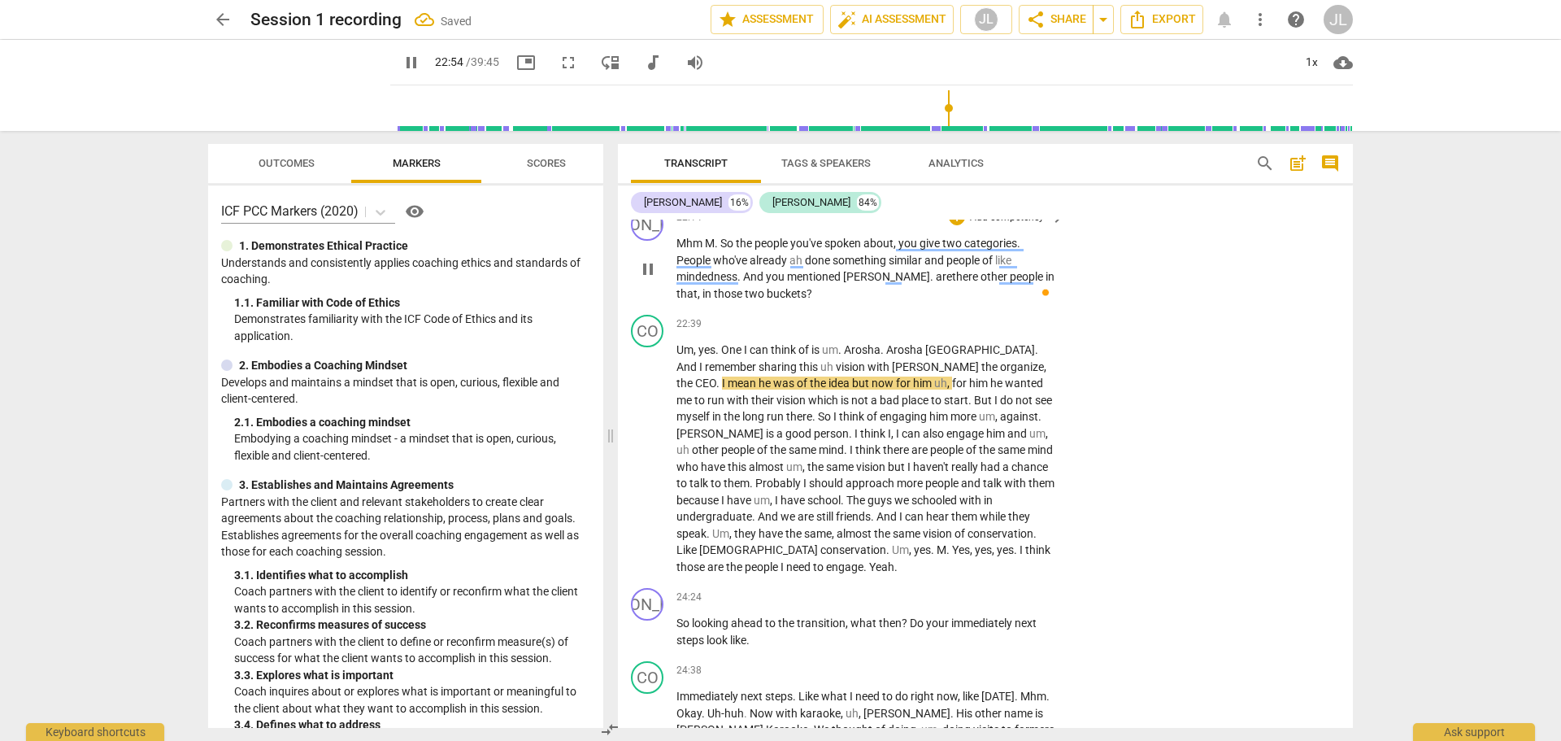
type input "1375"
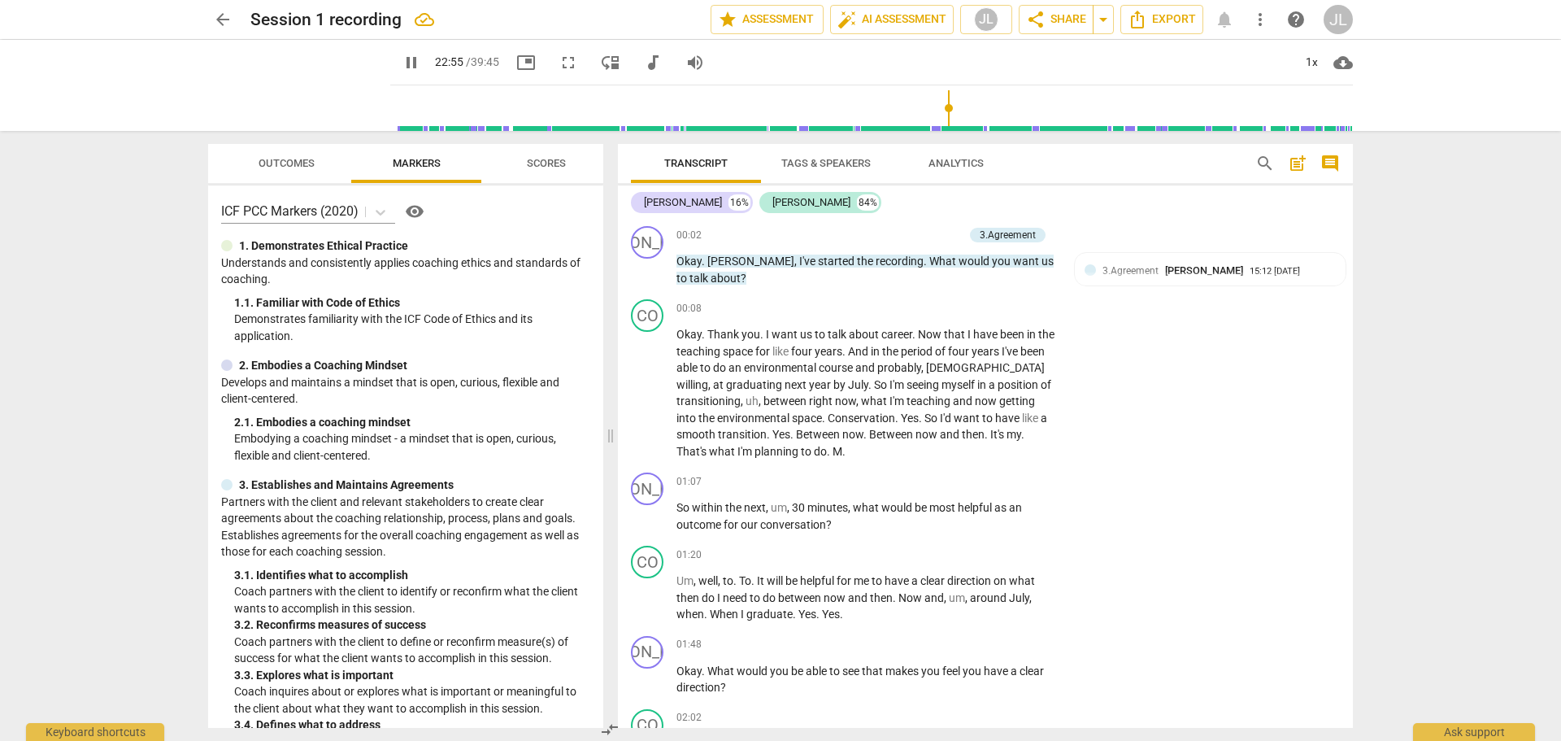
scroll to position [4457, 0]
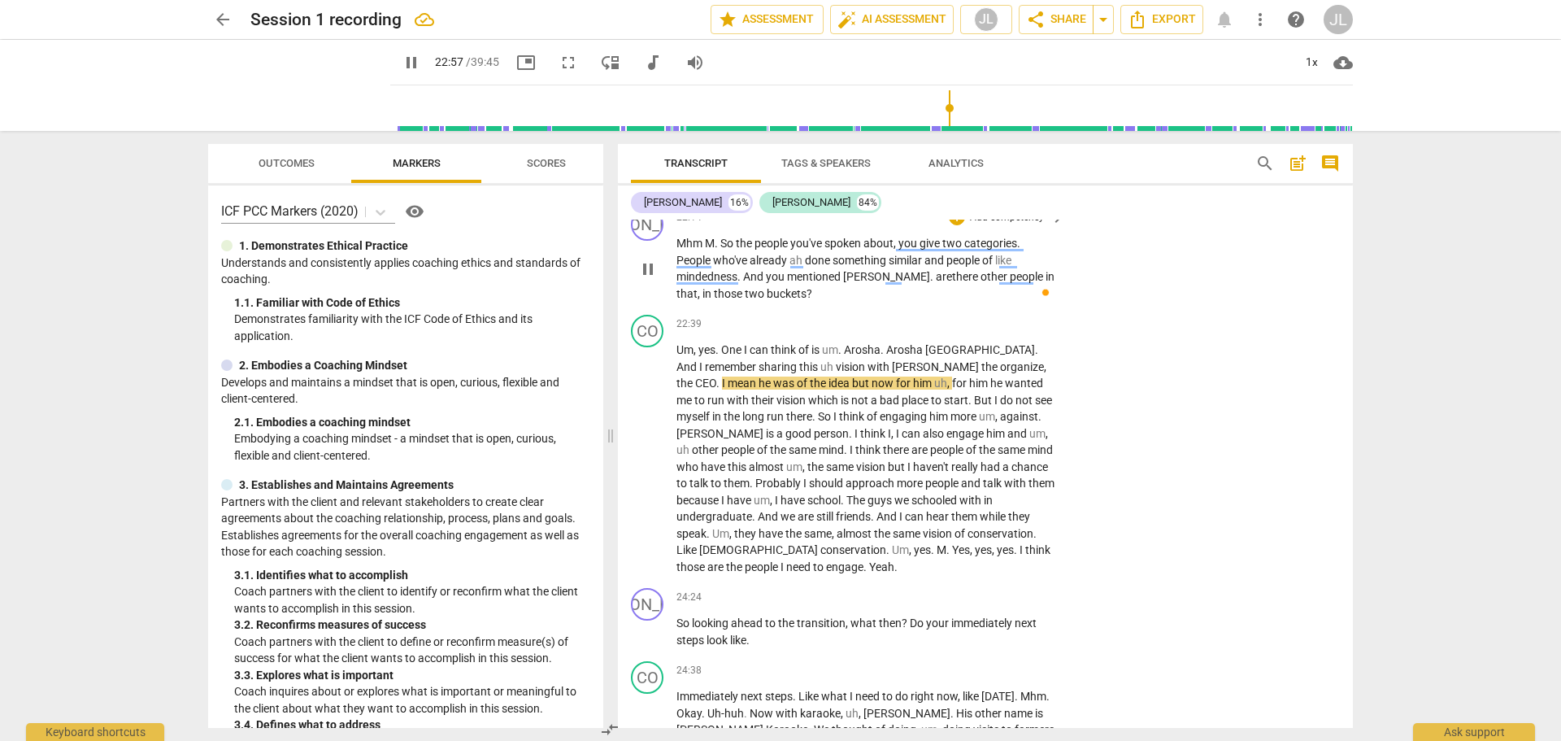
click at [714, 237] on span "M" at bounding box center [710, 243] width 10 height 13
type input "1379"
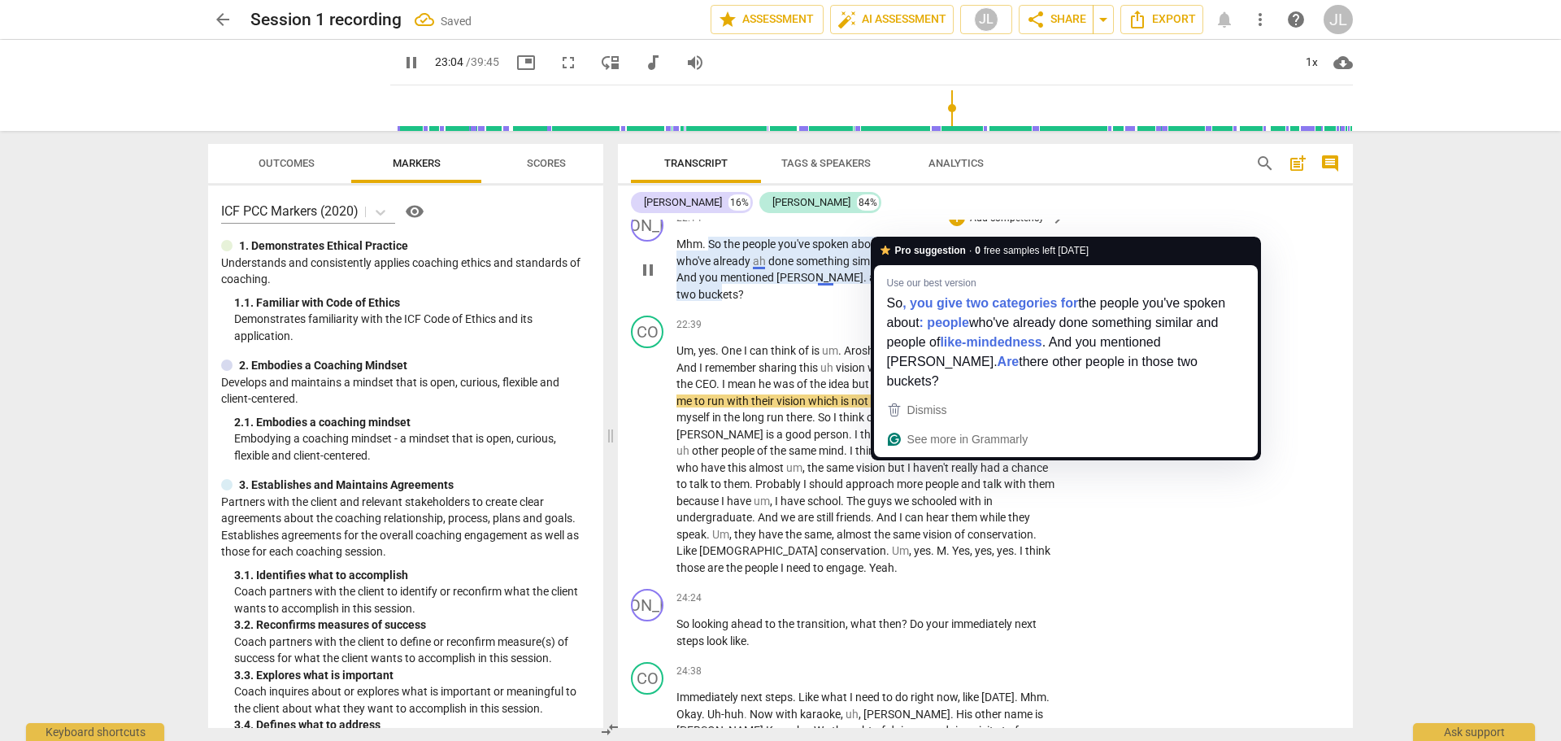
click at [920, 237] on span "give" at bounding box center [918, 243] width 23 height 13
click at [885, 237] on span "," at bounding box center [883, 243] width 5 height 13
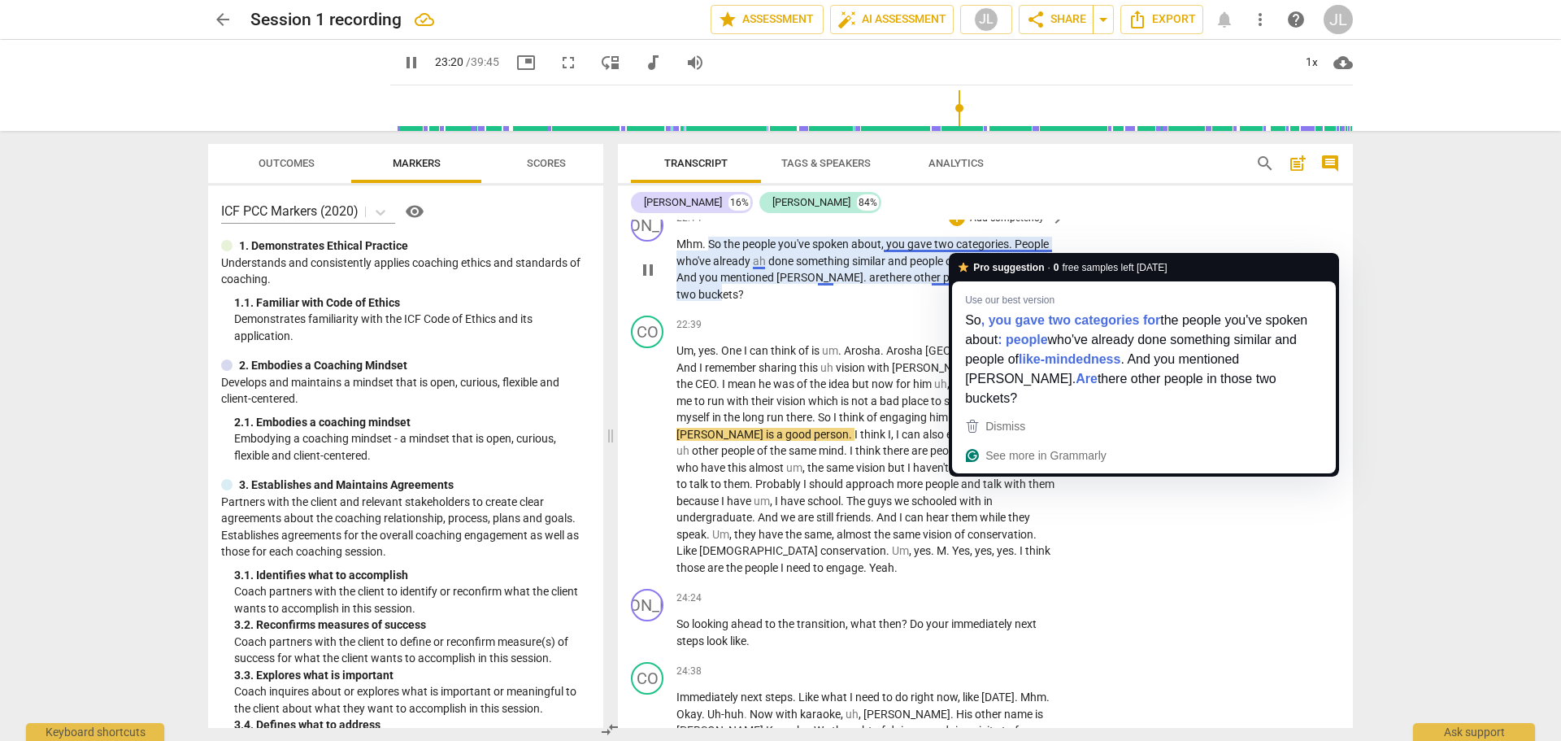
click at [1012, 237] on span "." at bounding box center [1012, 243] width 6 height 13
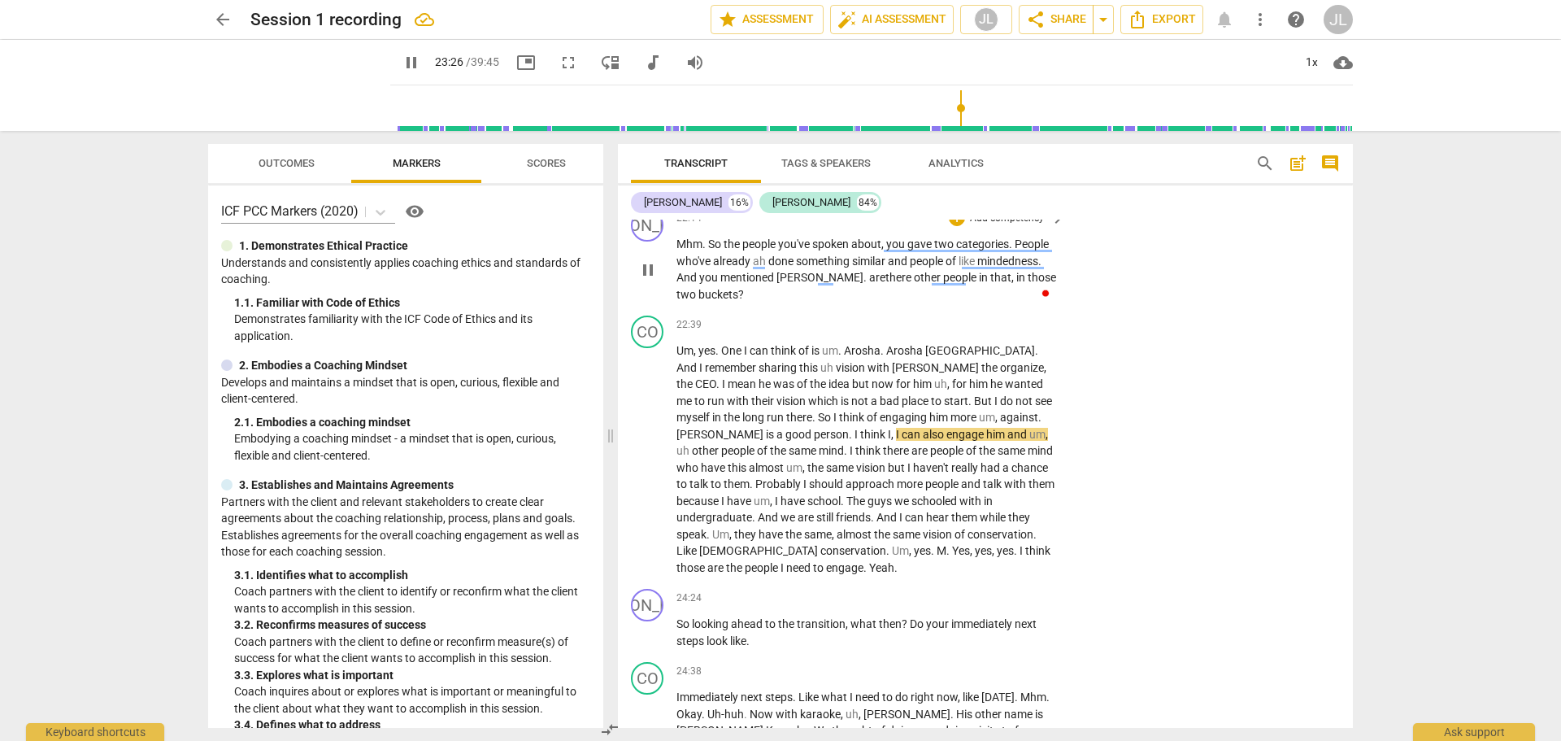
click at [770, 255] on span "done" at bounding box center [782, 261] width 28 height 13
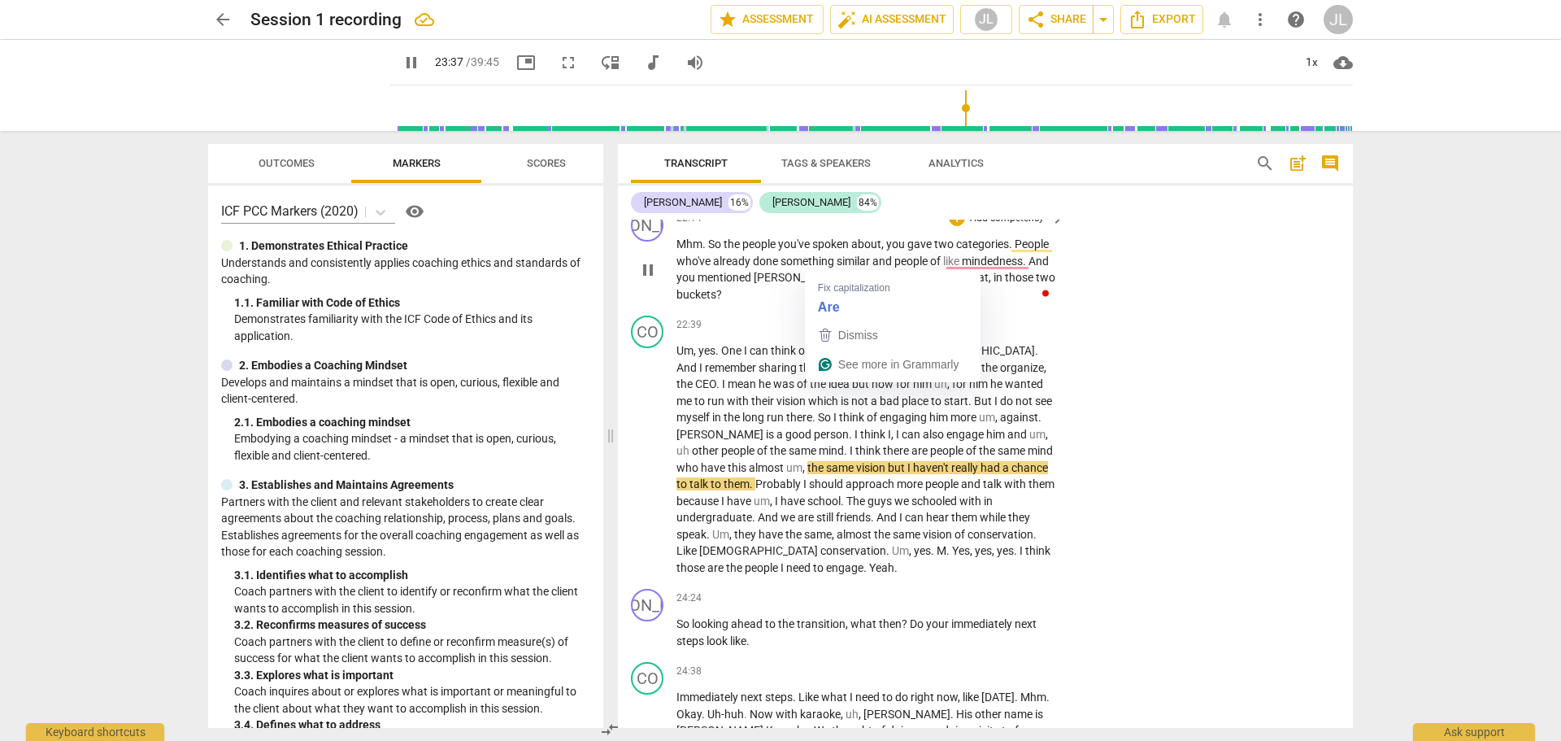
click at [846, 271] on span "are" at bounding box center [854, 277] width 16 height 13
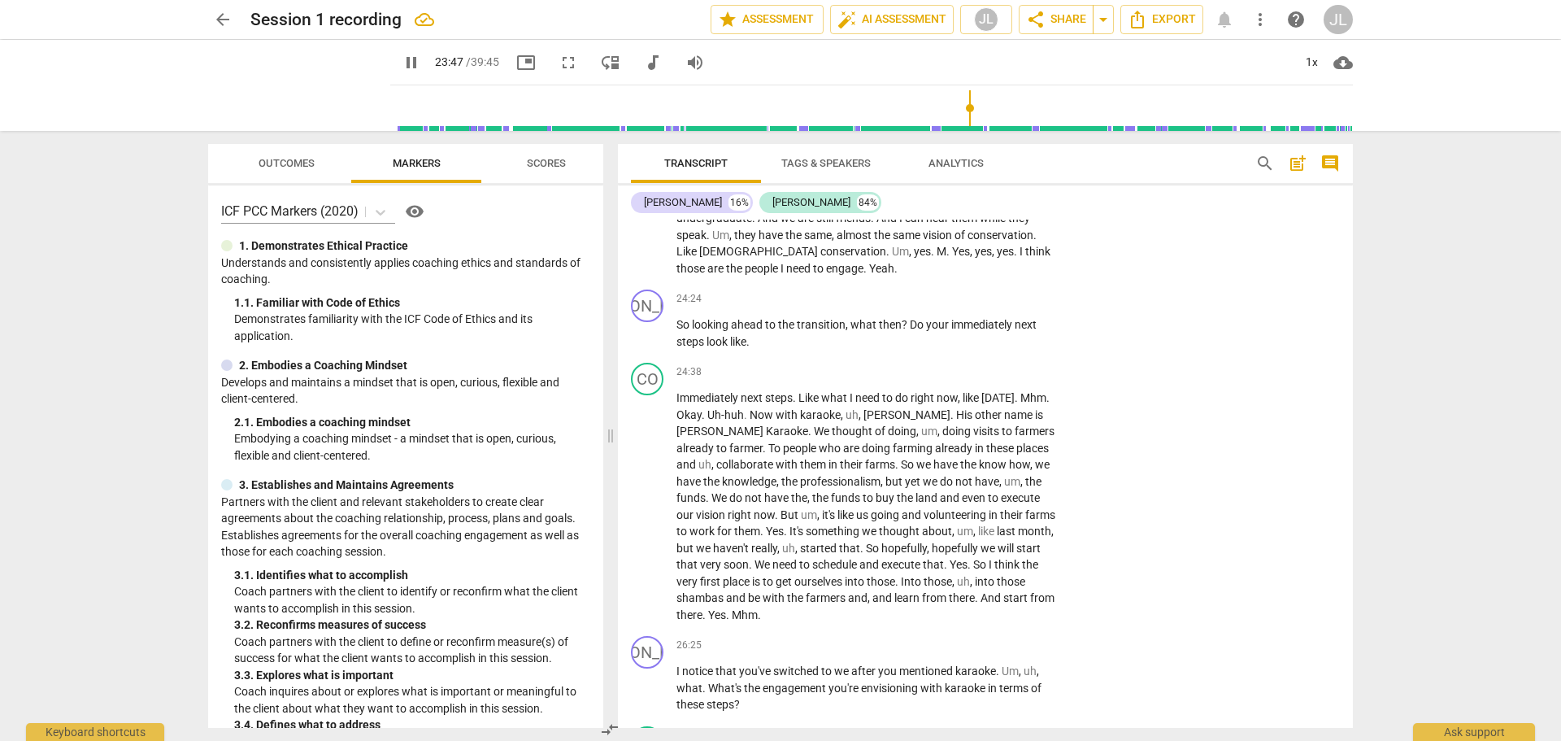
scroll to position [4741, 0]
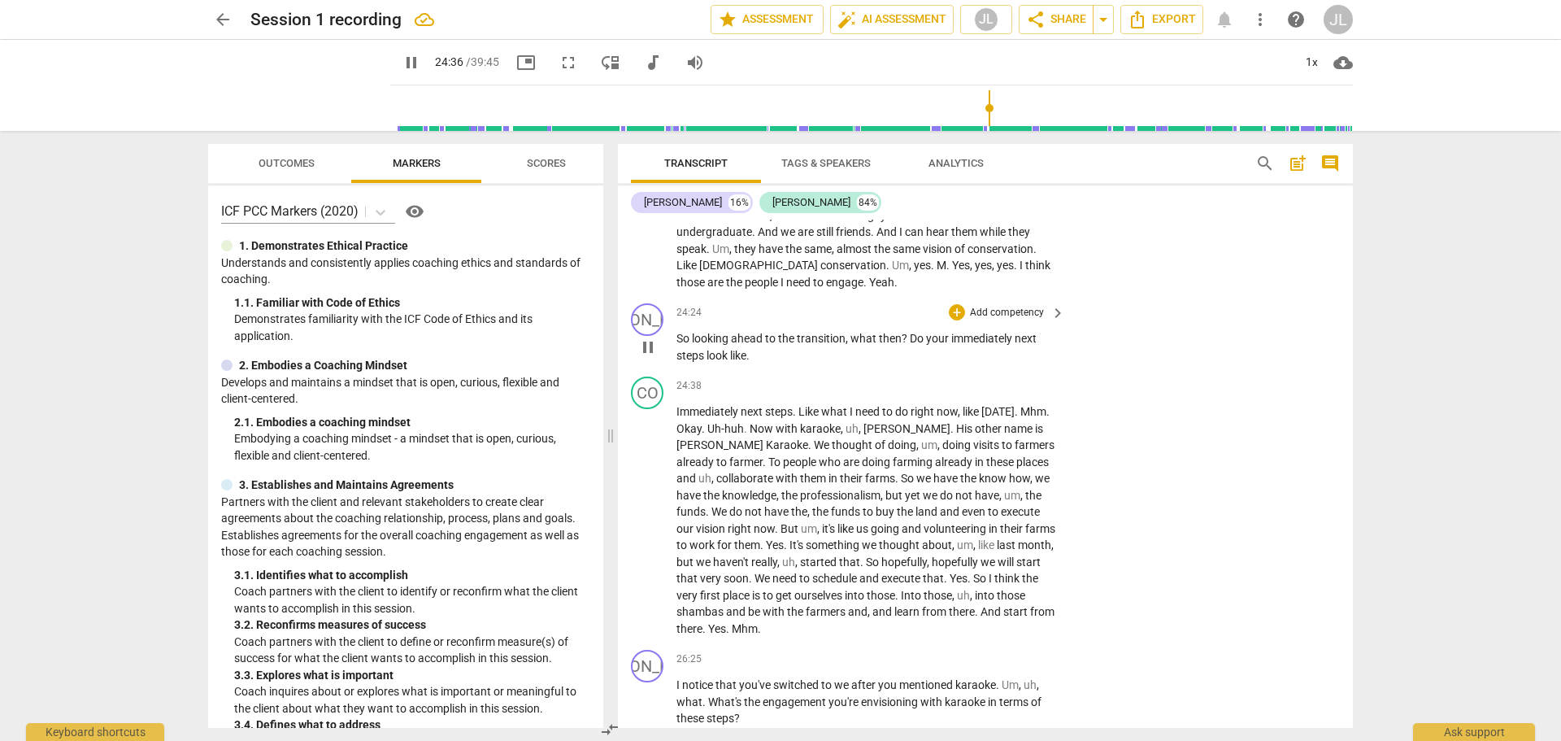
click at [907, 332] on span "?" at bounding box center [906, 338] width 8 height 13
type input "1478"
click at [1046, 410] on span "." at bounding box center [1047, 411] width 3 height 13
click at [1020, 405] on span "." at bounding box center [1018, 411] width 6 height 13
type input "1503"
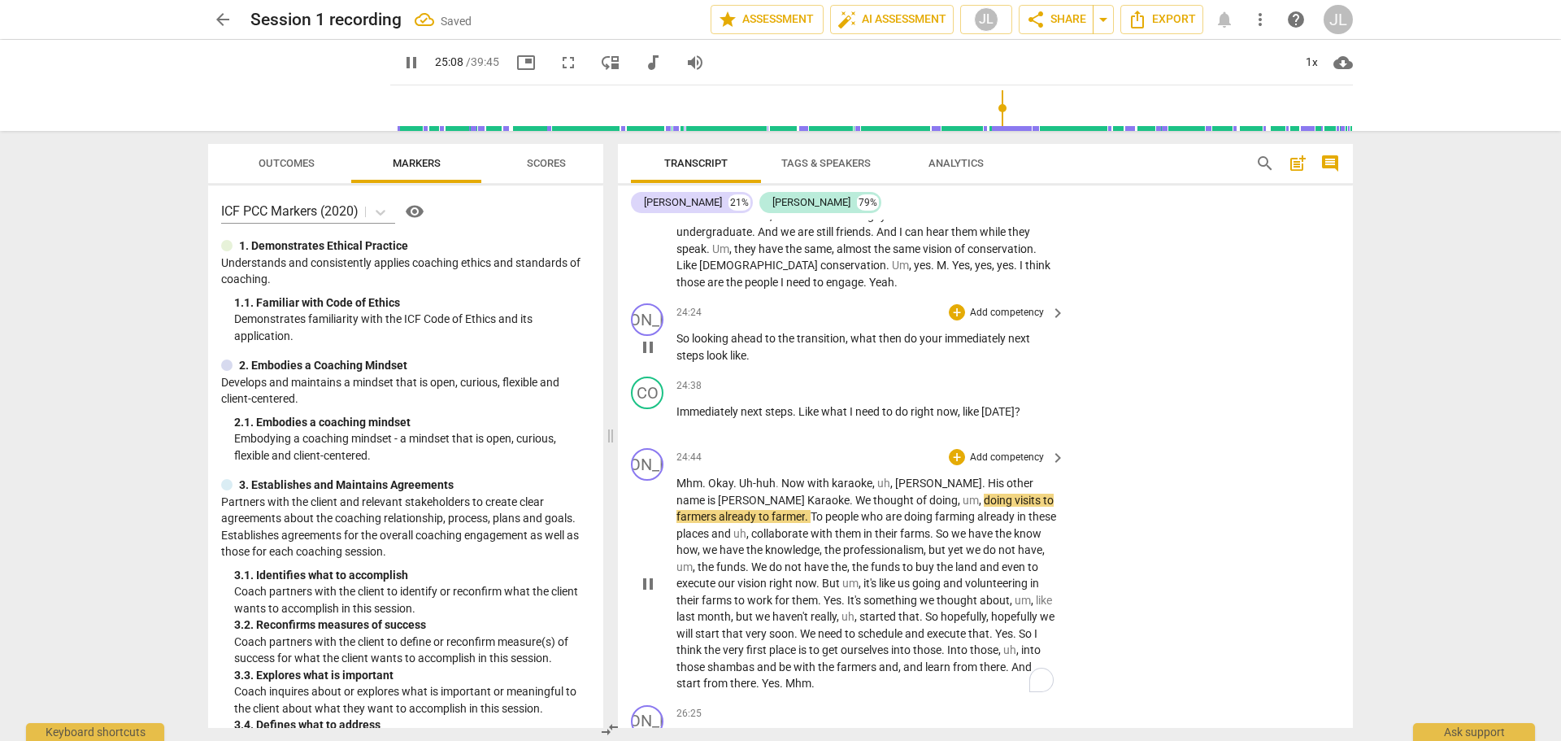
click at [708, 476] on span "Okay" at bounding box center [720, 482] width 25 height 13
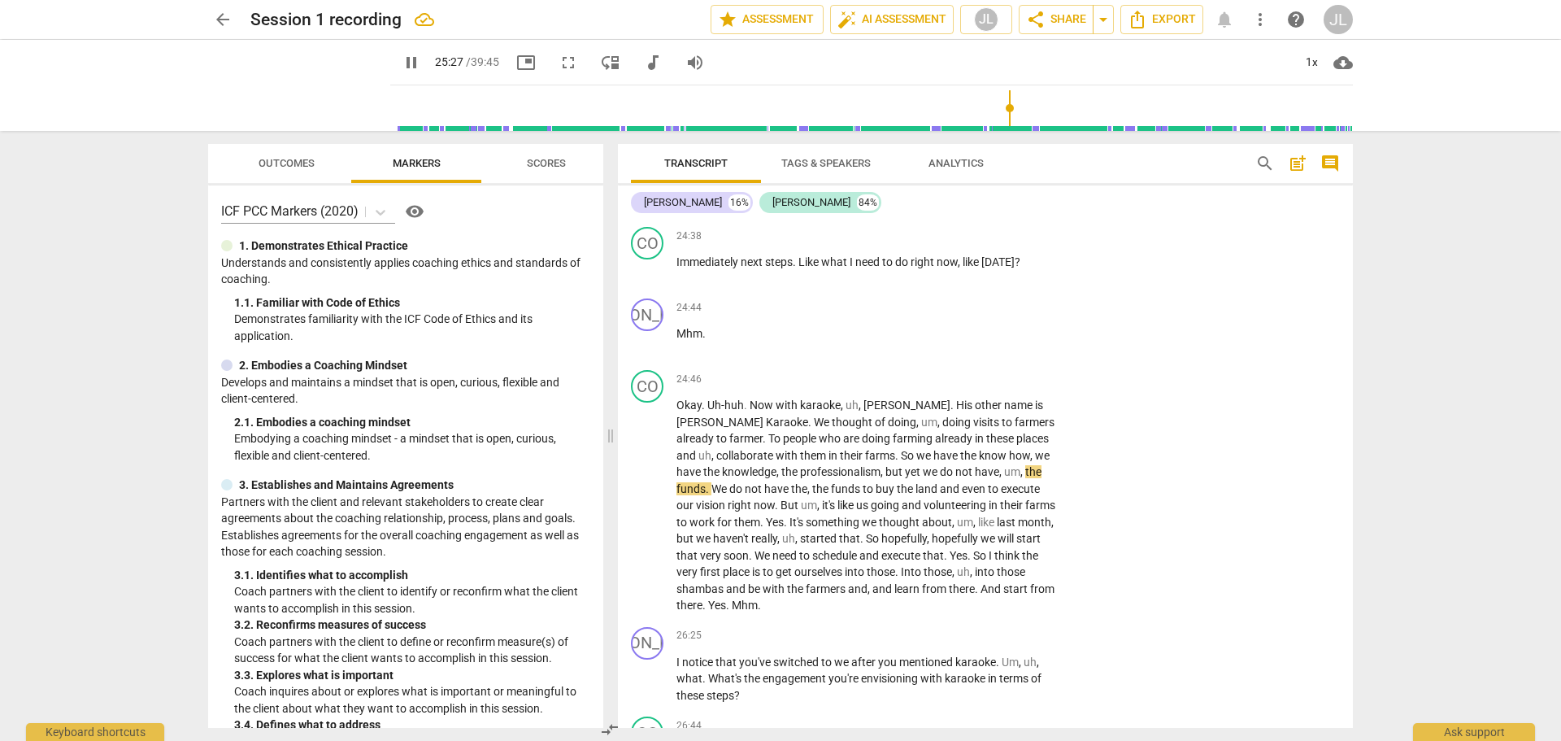
scroll to position [4932, 0]
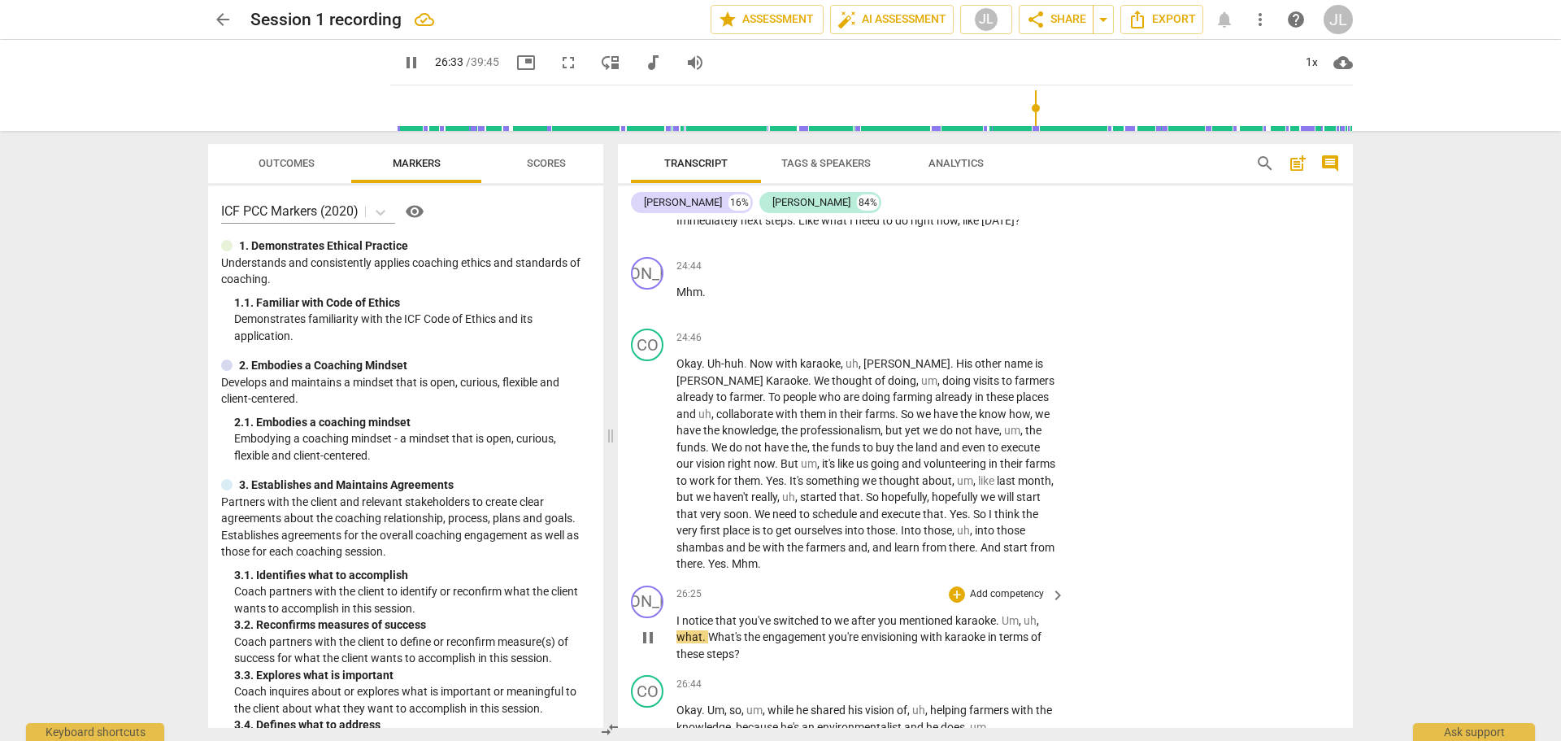
click at [995, 614] on span "karaoke" at bounding box center [975, 620] width 41 height 13
type input "1594"
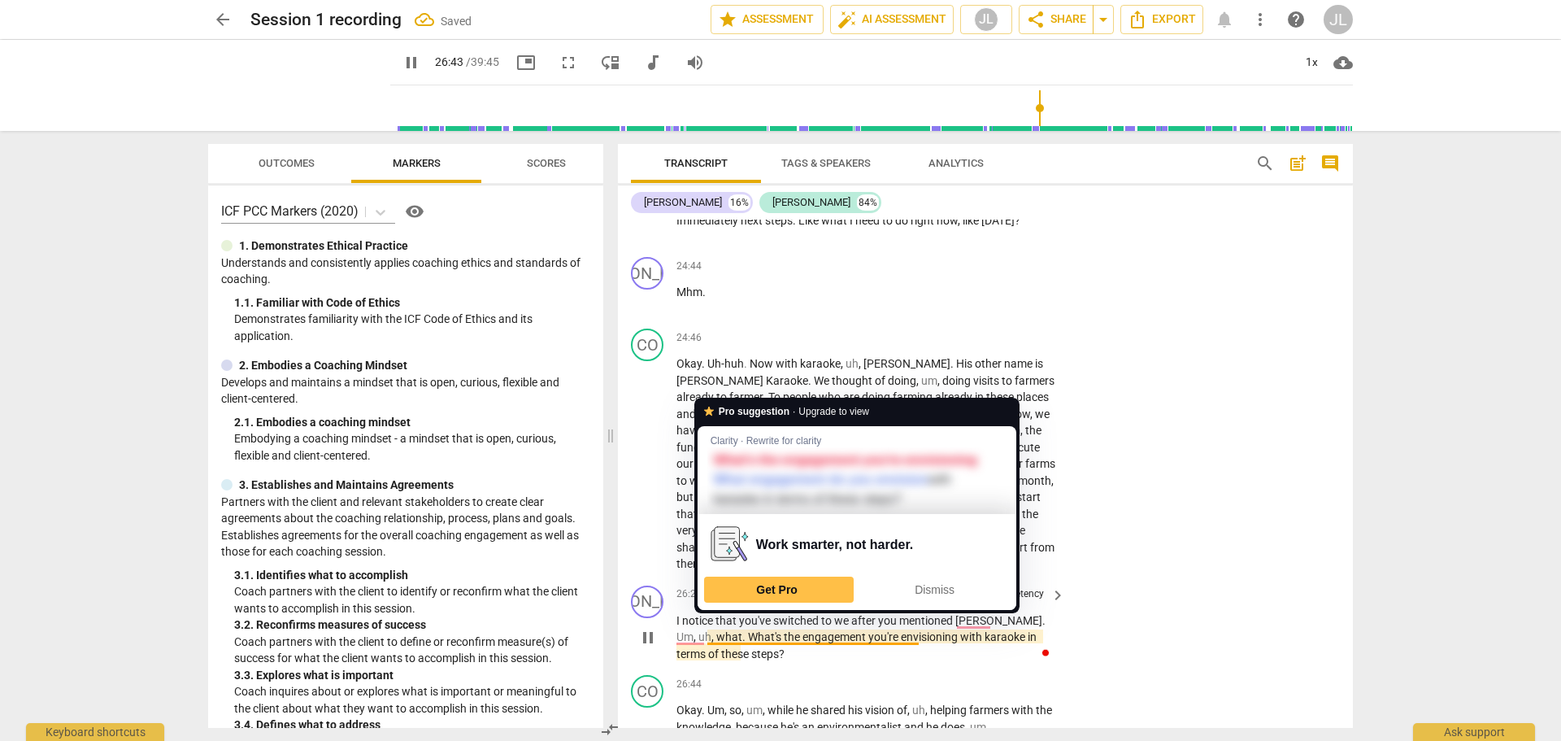
click at [748, 630] on span "What's" at bounding box center [766, 636] width 36 height 13
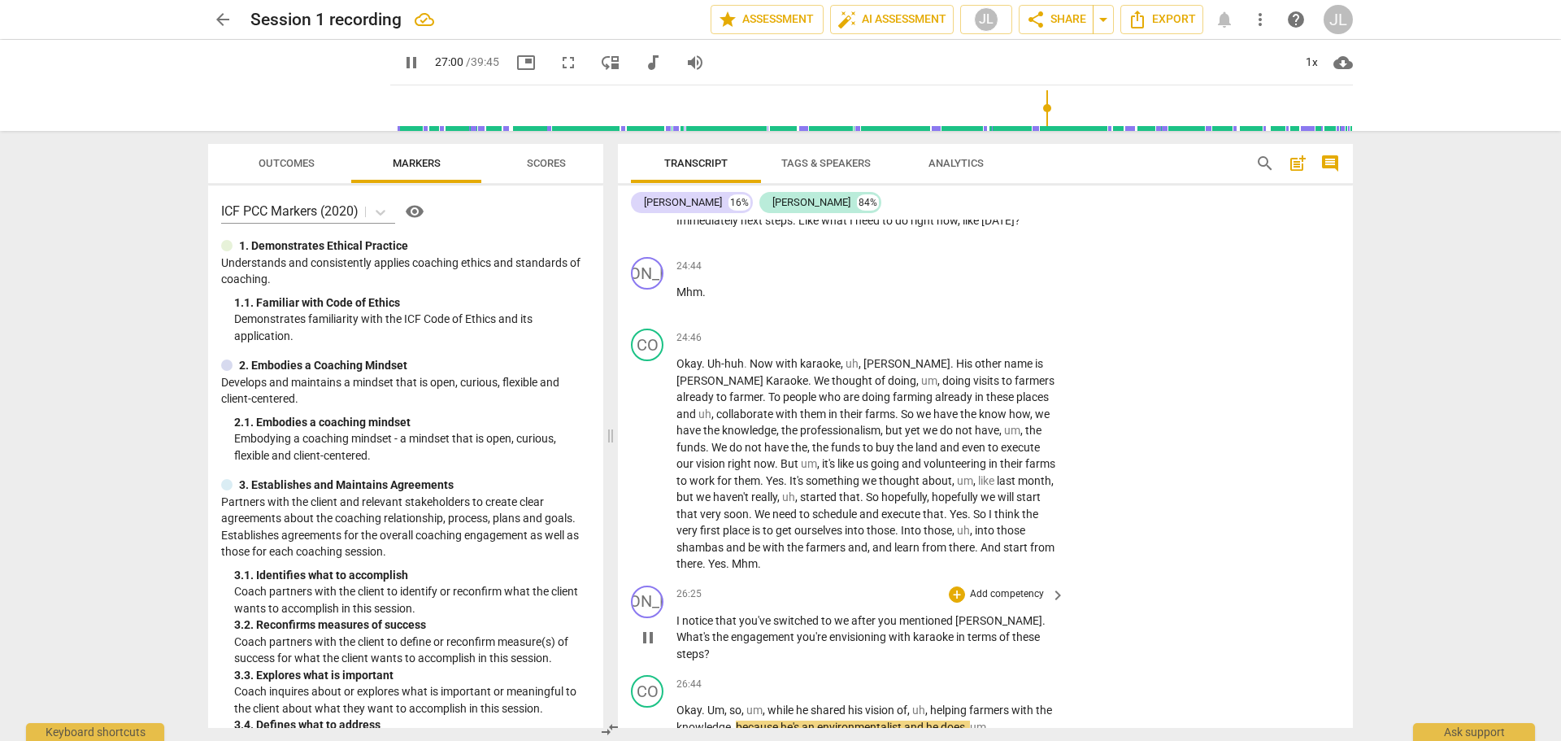
click at [913, 630] on span "karaoke" at bounding box center [934, 636] width 43 height 13
type input "1622"
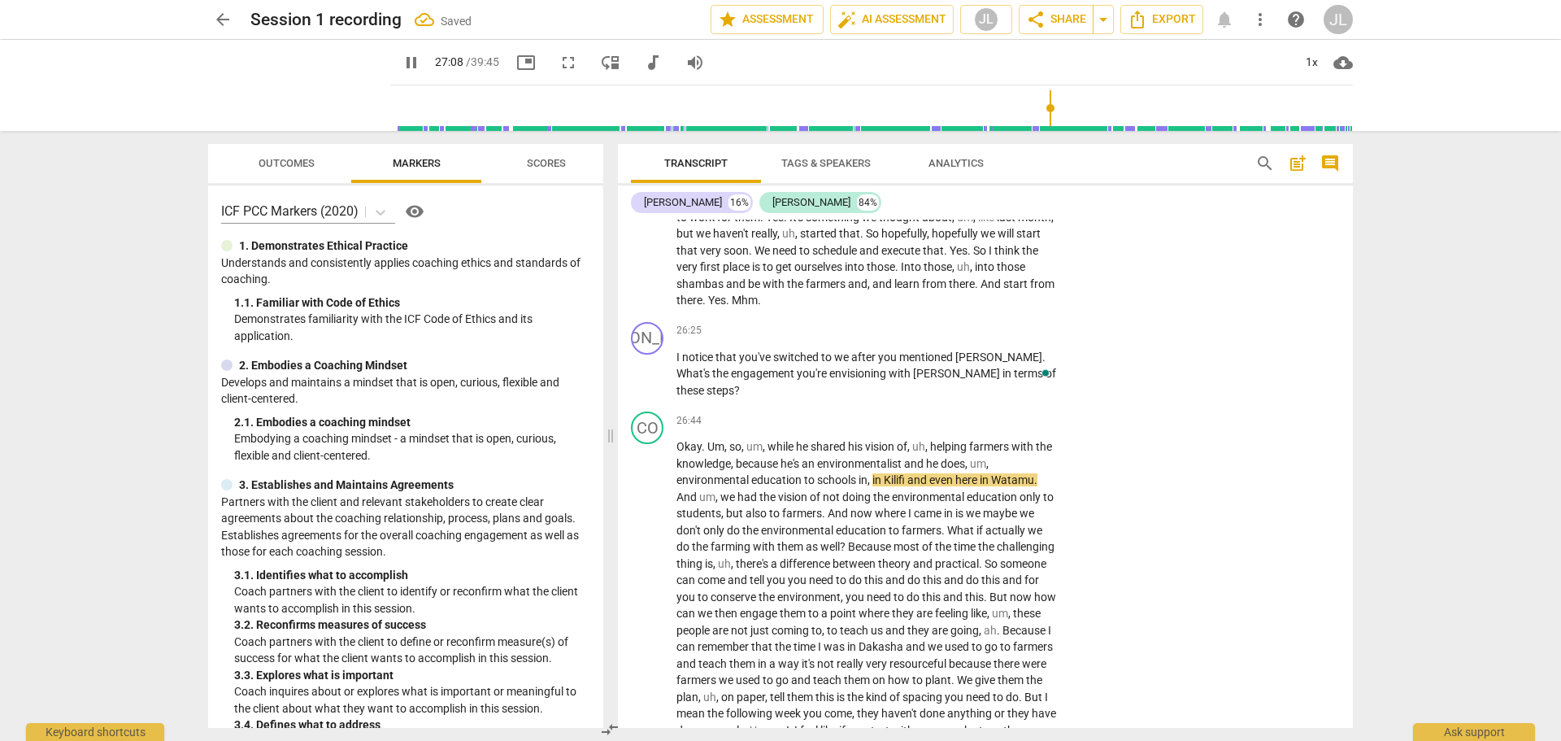
scroll to position [5223, 0]
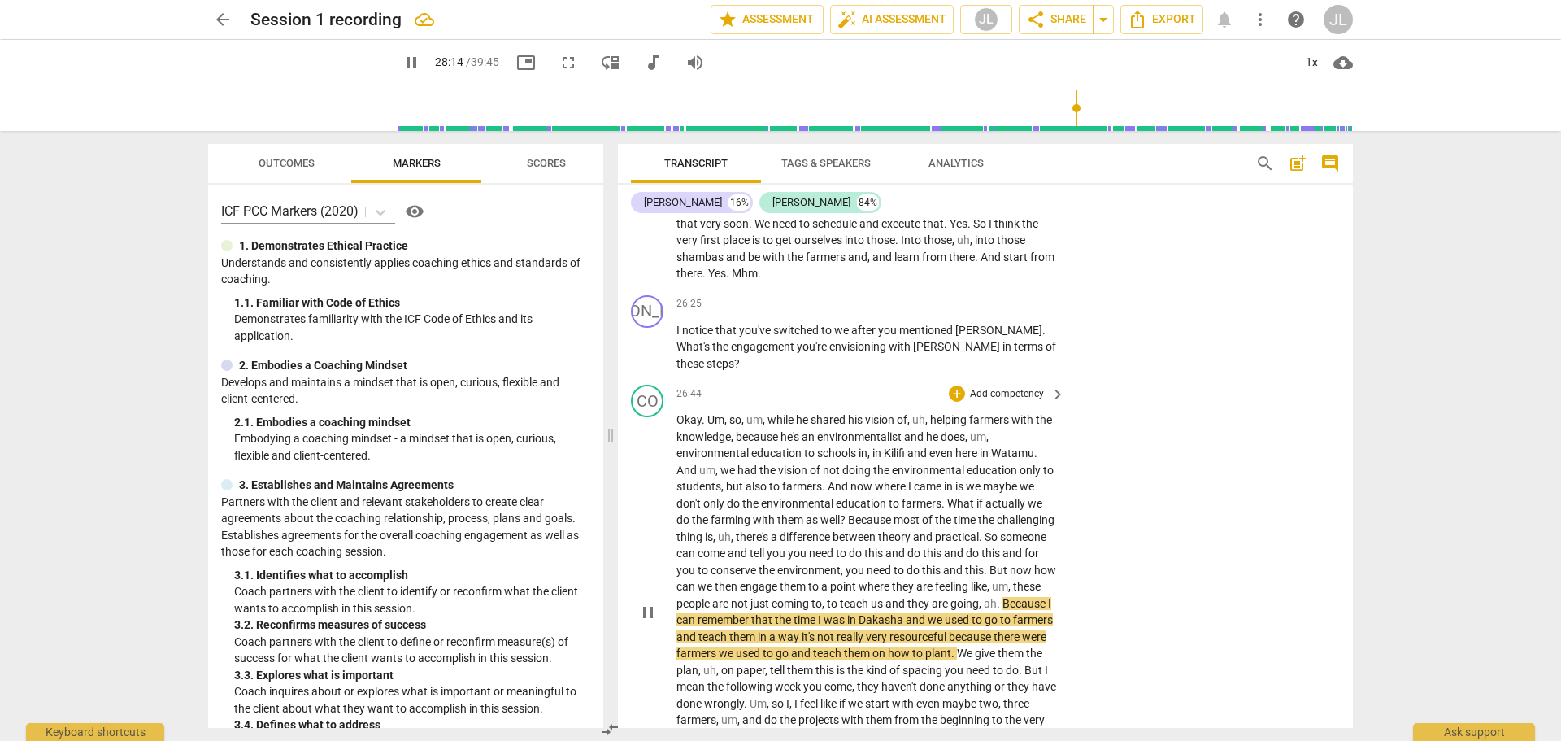
click at [906, 613] on span "Dakasha" at bounding box center [882, 619] width 47 height 13
type input "1695"
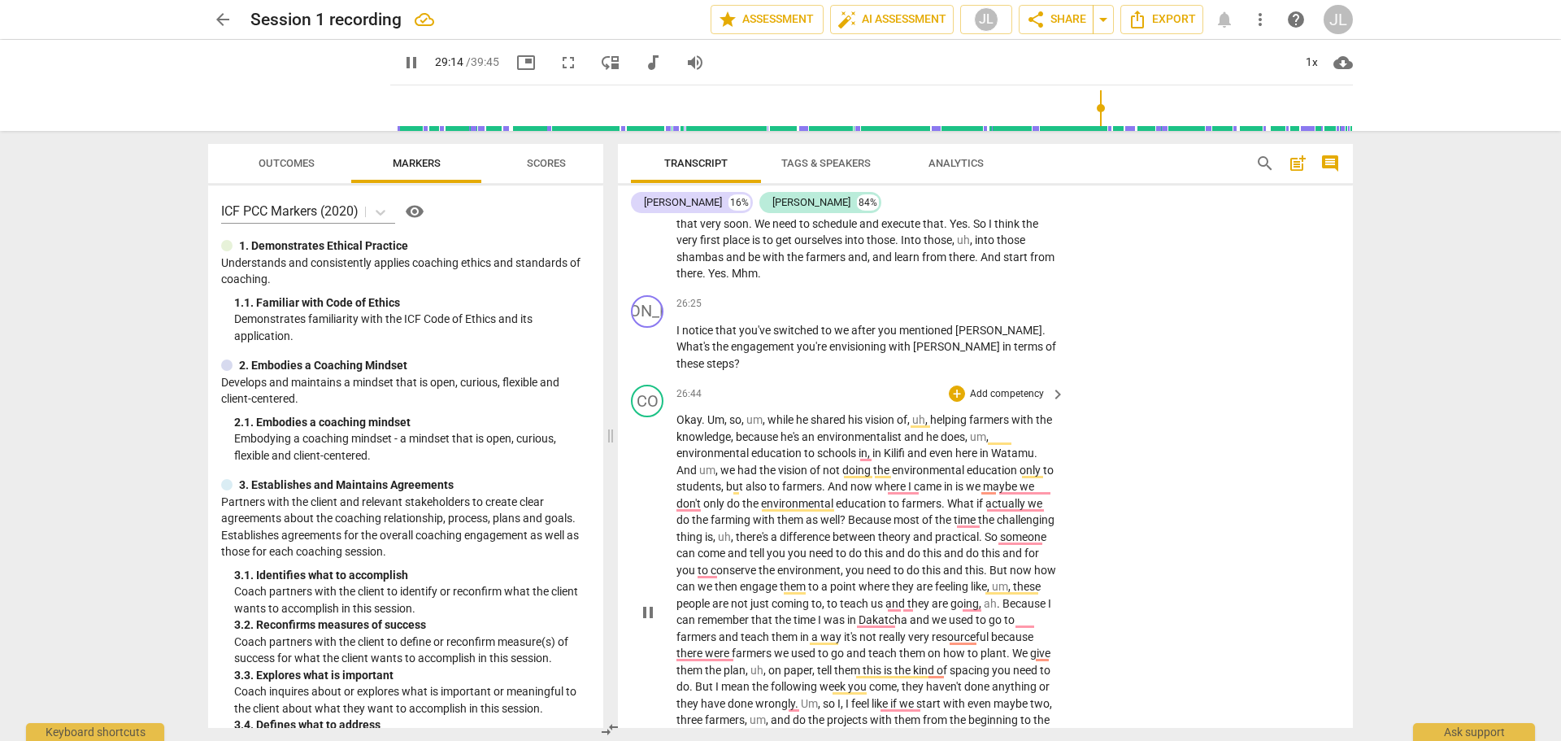
scroll to position [5733, 0]
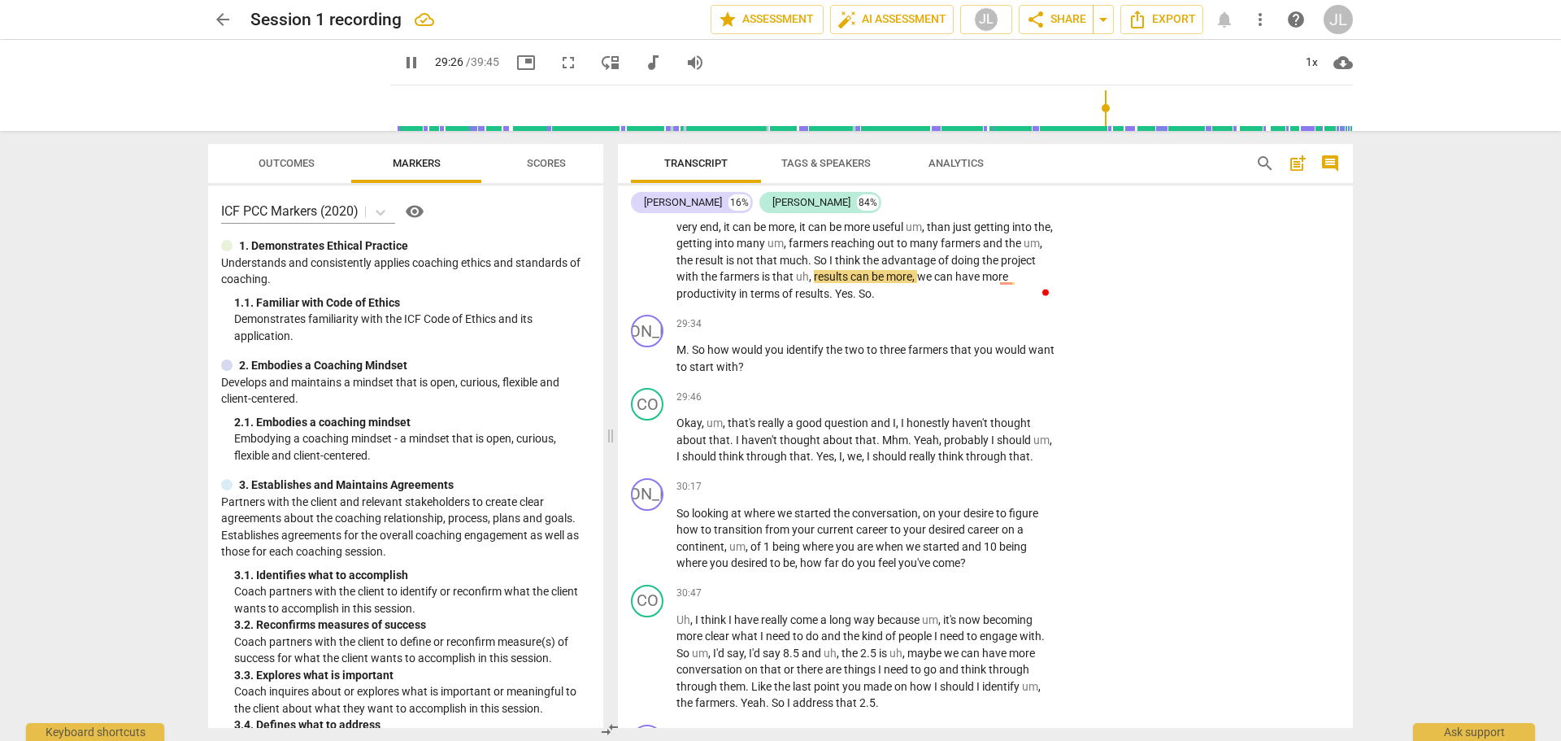
type input "1766"
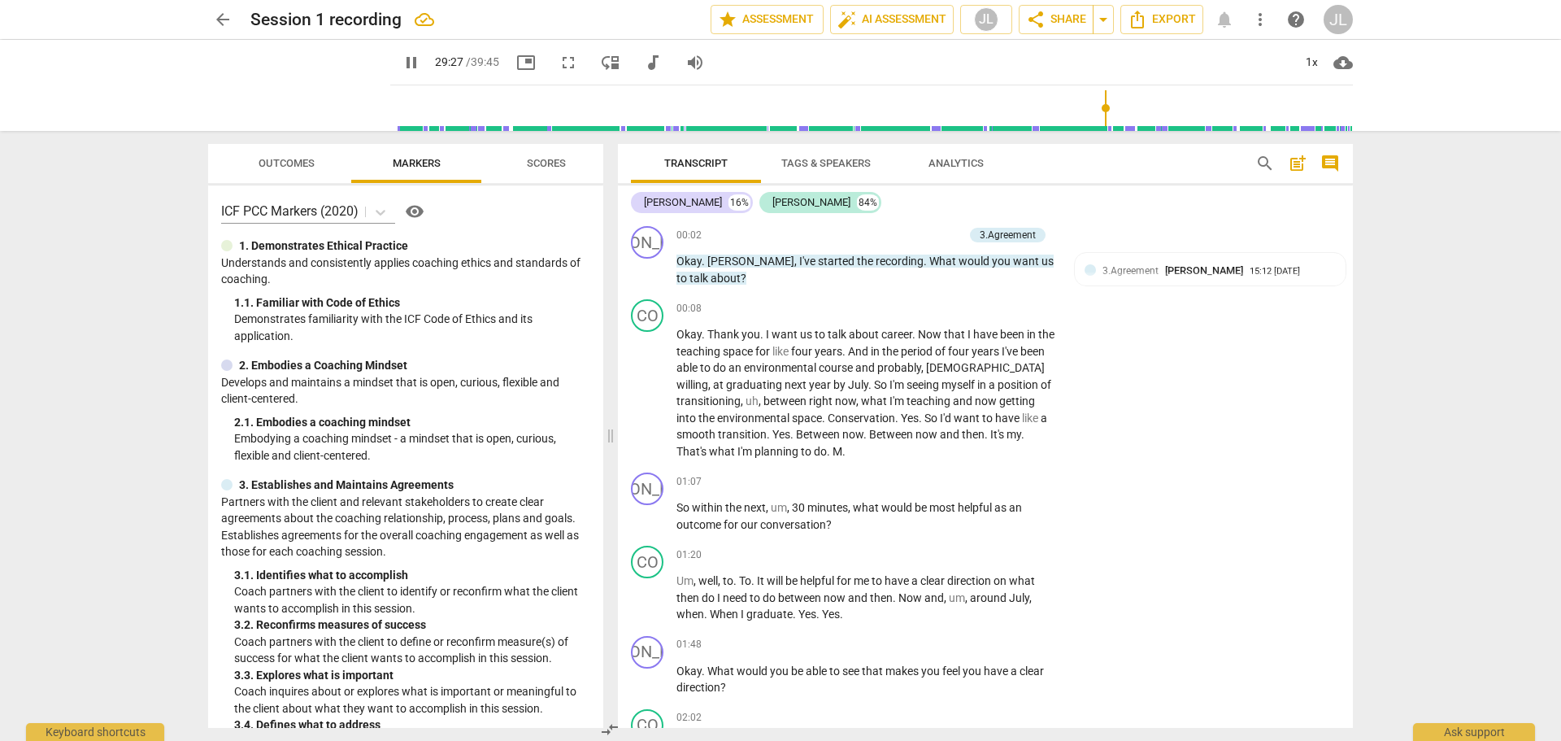
scroll to position [5733, 0]
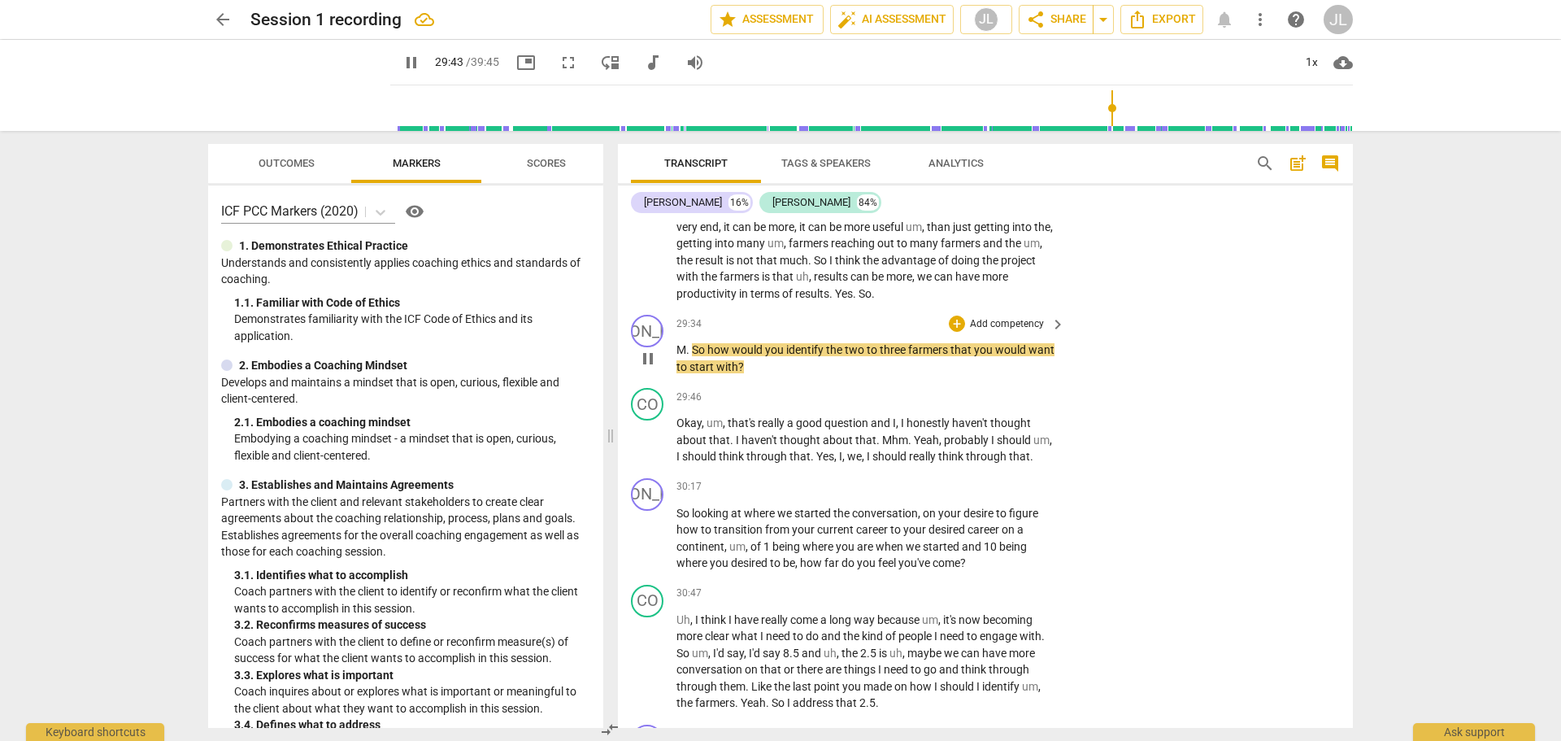
click at [691, 343] on span "." at bounding box center [689, 349] width 6 height 13
type input "1786"
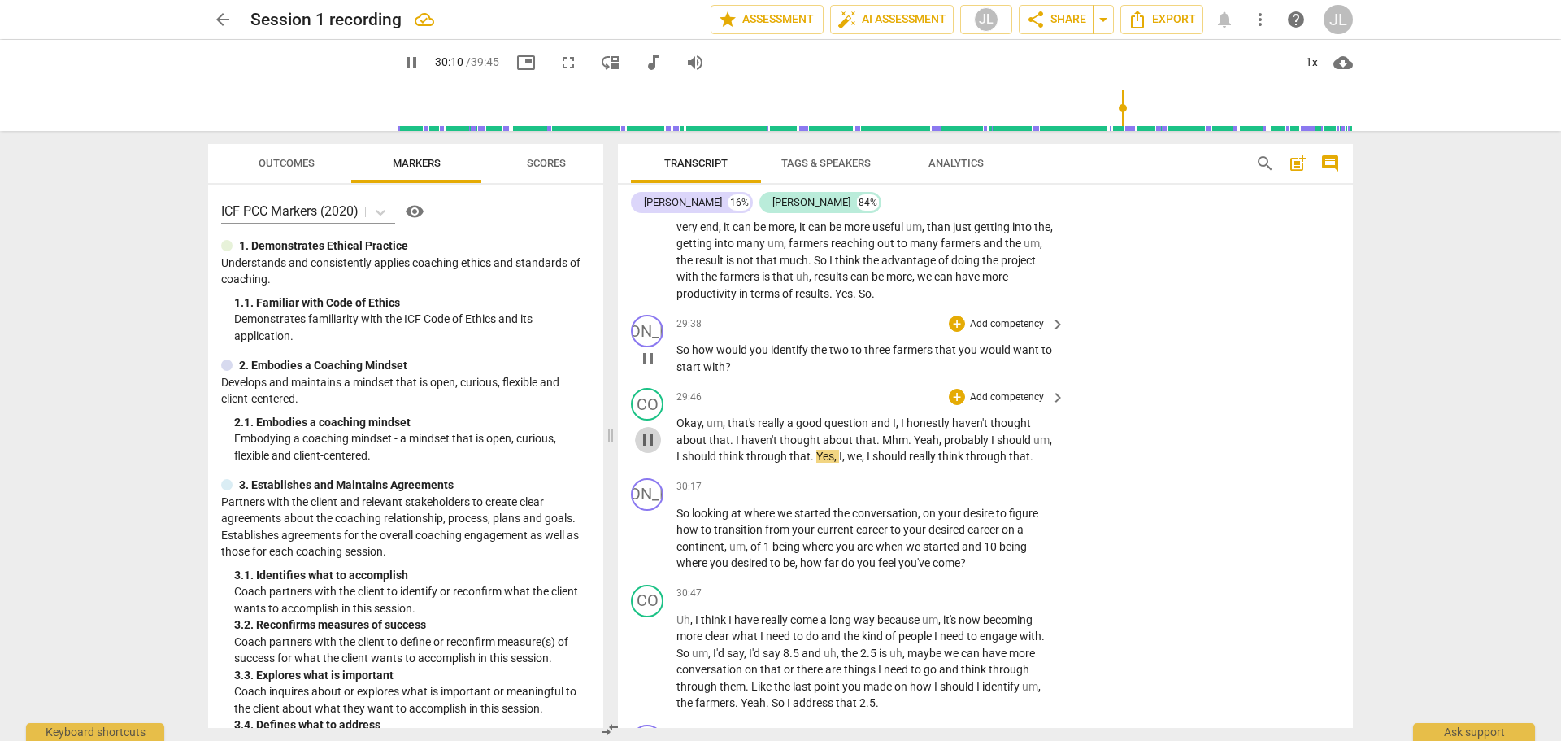
click at [648, 430] on span "pause" at bounding box center [648, 440] width 20 height 20
click at [650, 430] on span "play_arrow" at bounding box center [648, 440] width 20 height 20
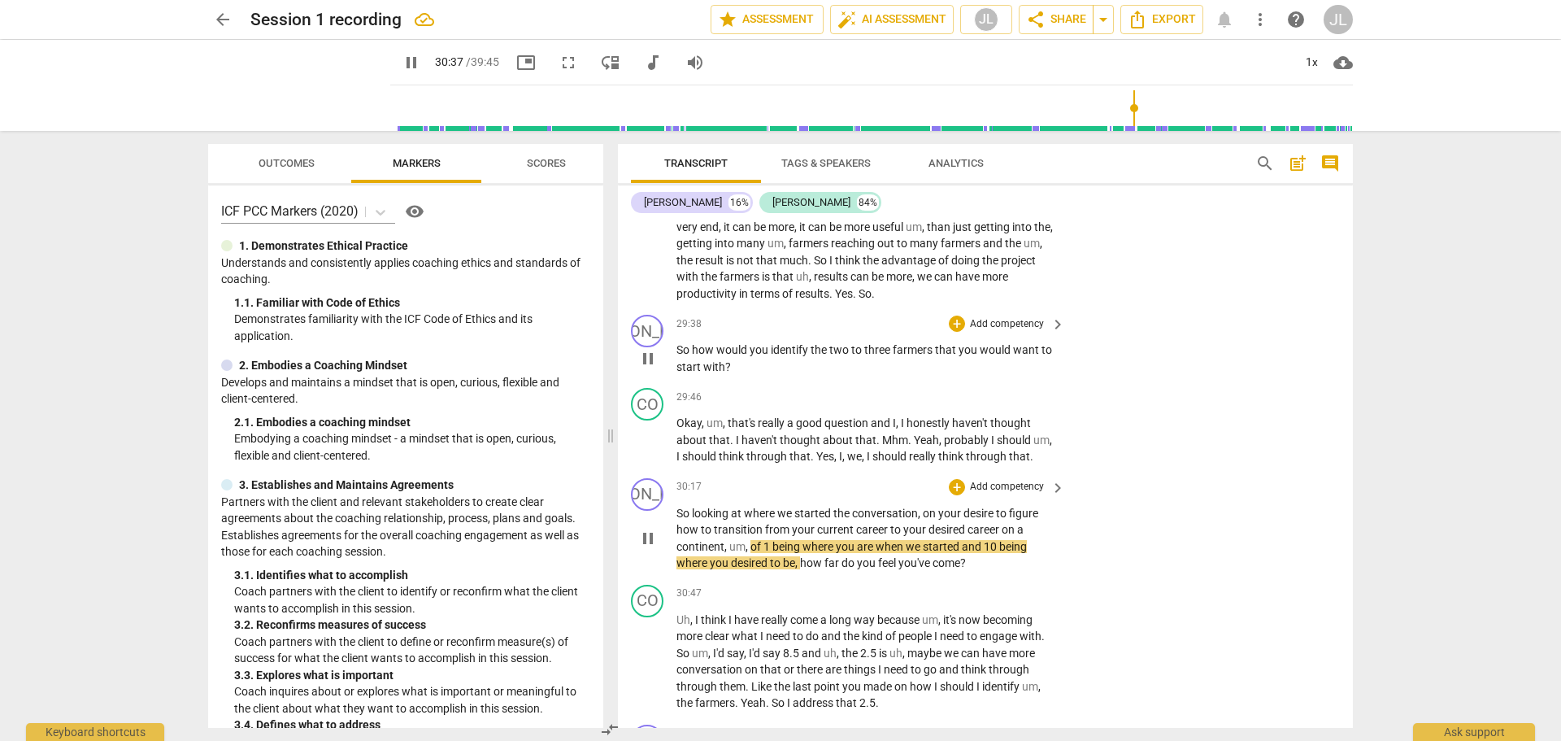
click at [651, 529] on span "pause" at bounding box center [648, 539] width 20 height 20
type input "1838"
click at [723, 540] on span "continent" at bounding box center [701, 546] width 48 height 13
click at [764, 540] on span "," at bounding box center [764, 546] width 5 height 13
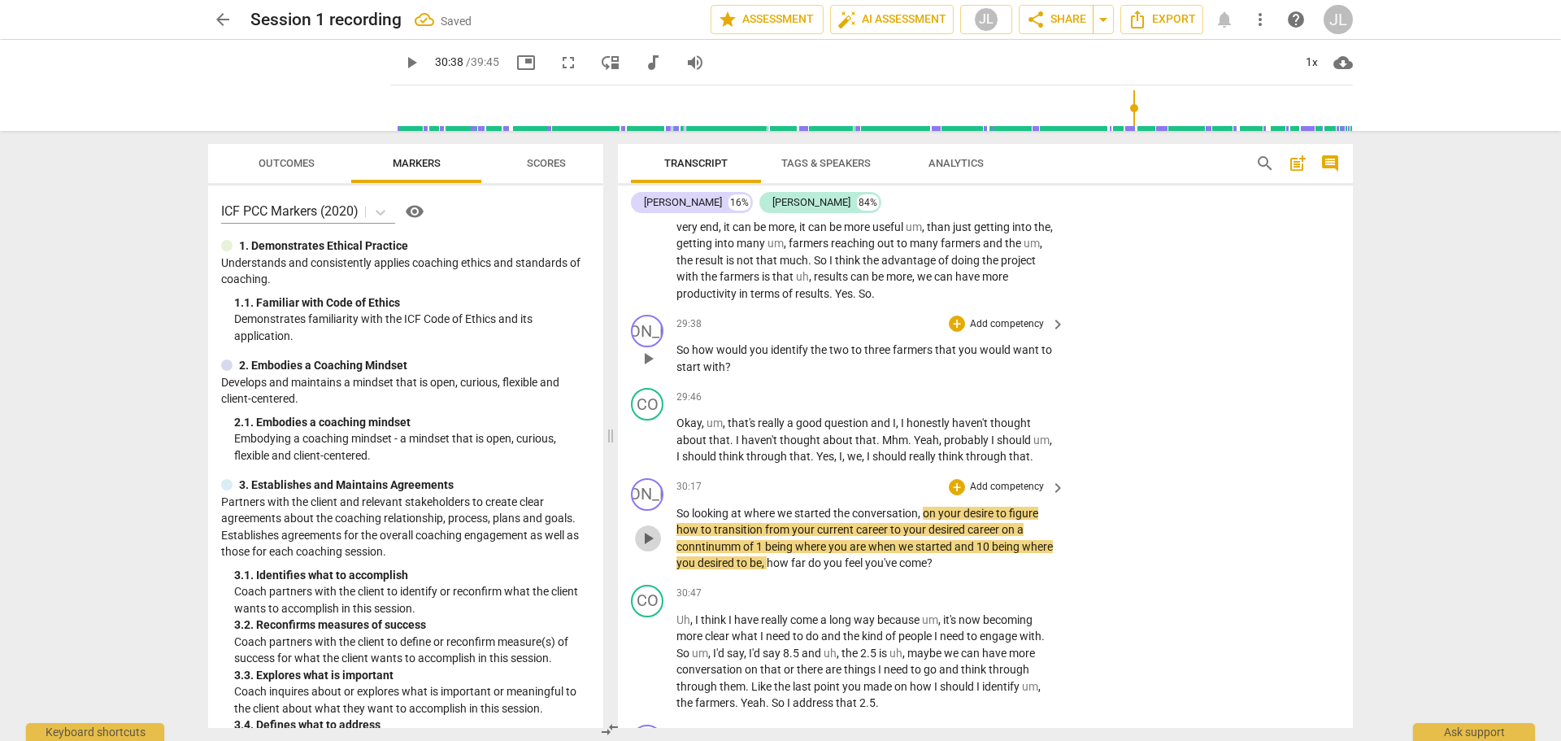
click at [645, 529] on span "play_arrow" at bounding box center [648, 539] width 20 height 20
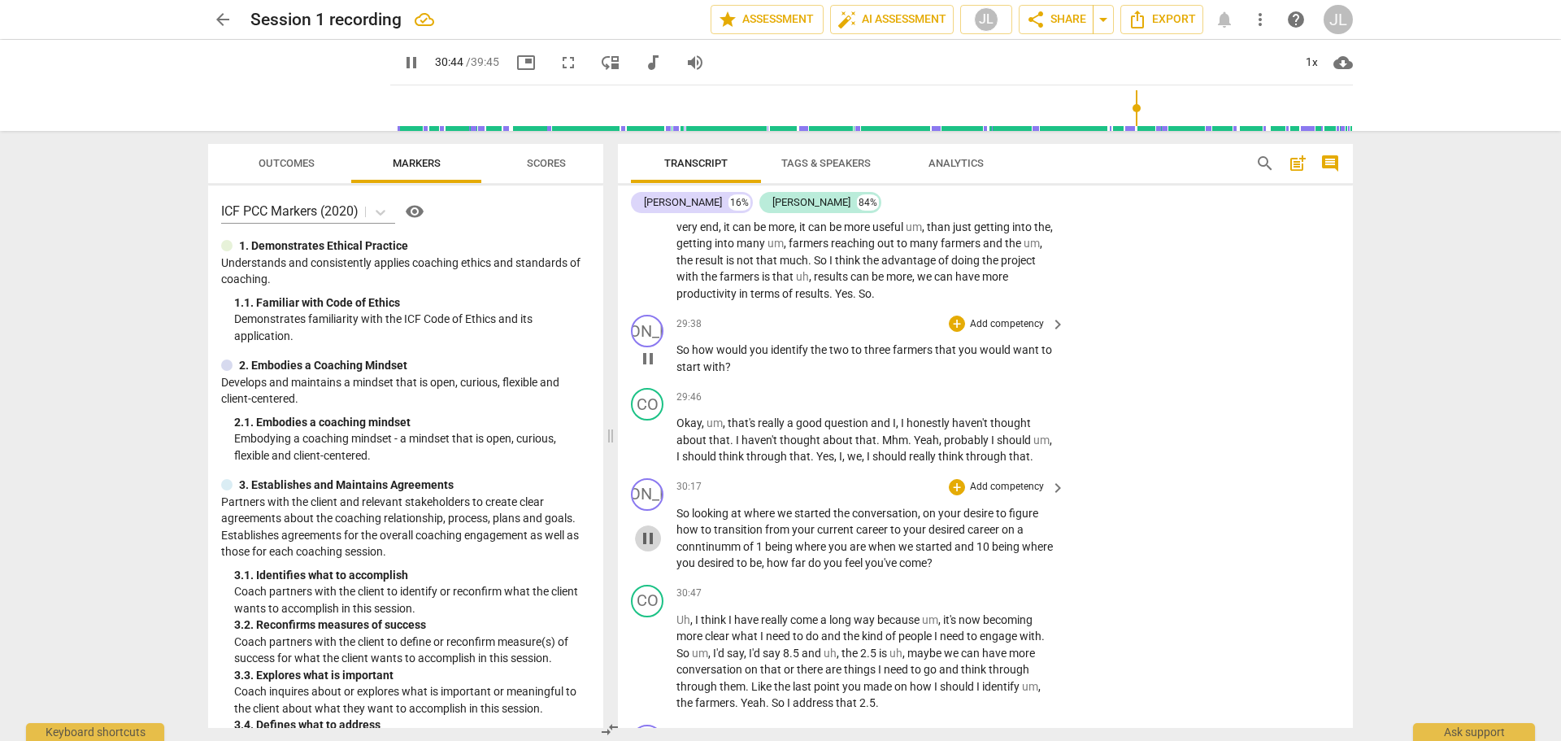
click at [645, 529] on span "pause" at bounding box center [648, 539] width 20 height 20
type input "1845"
click at [999, 523] on span "career" at bounding box center [985, 529] width 34 height 13
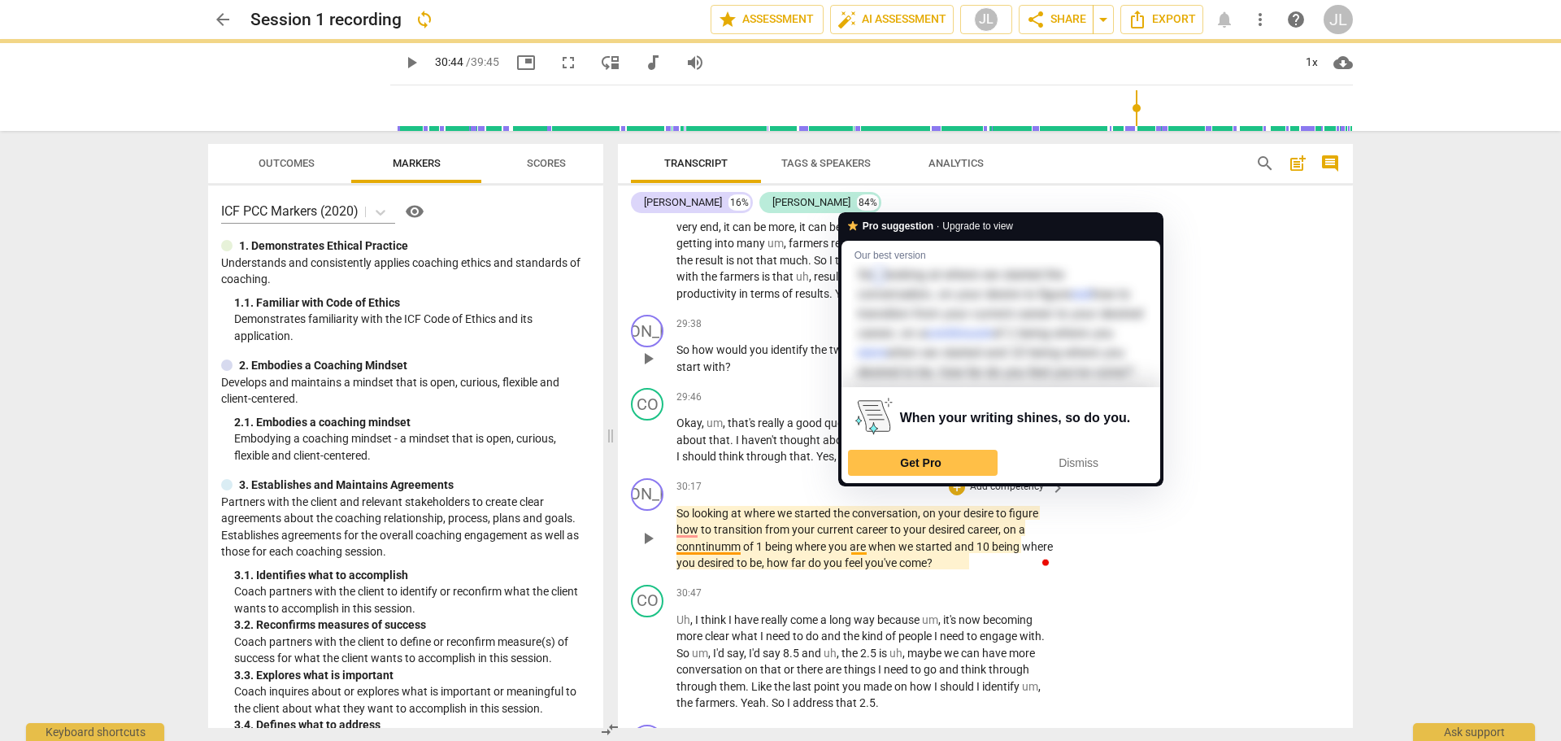
click at [858, 540] on span "are" at bounding box center [859, 546] width 19 height 13
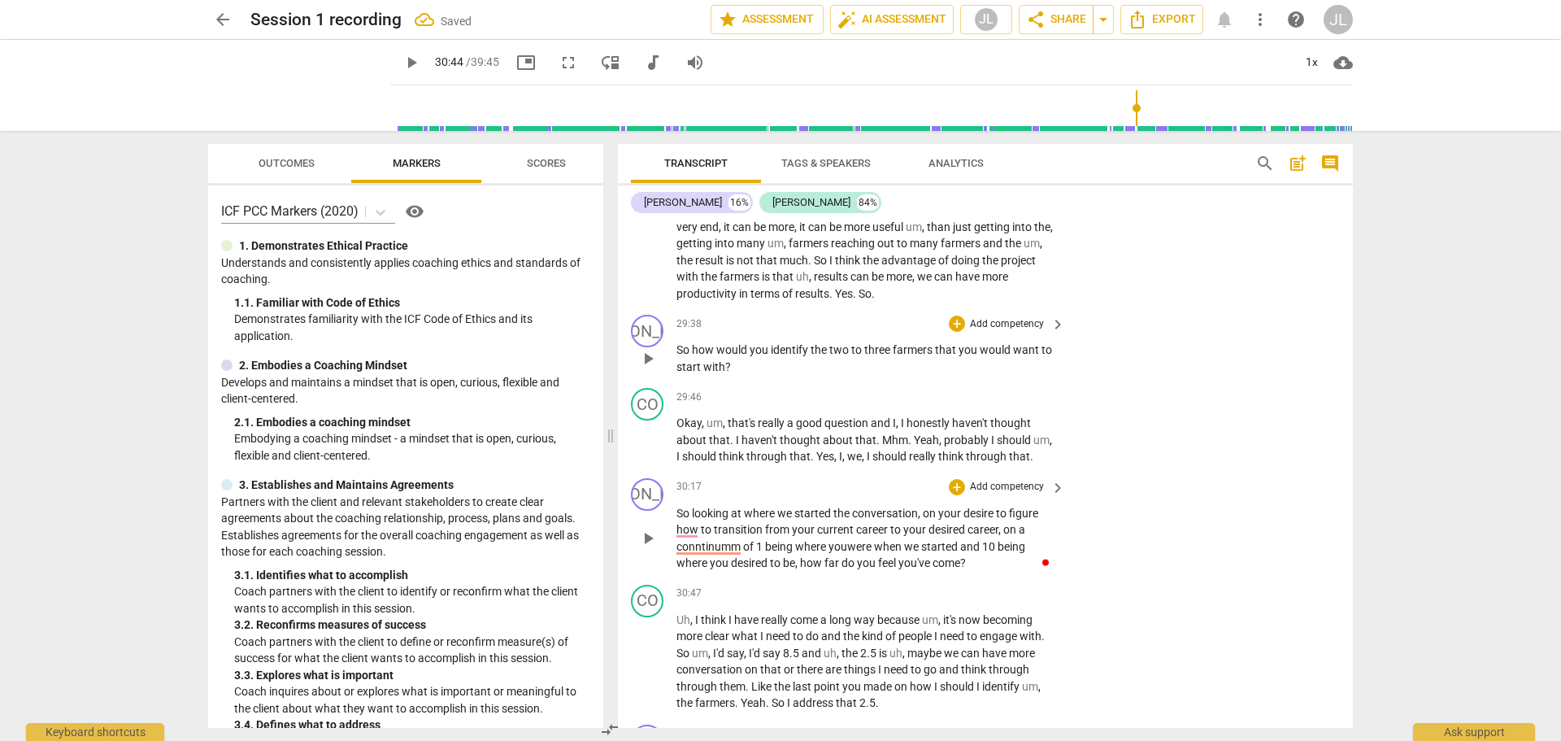
click at [768, 556] on span "desired" at bounding box center [750, 562] width 39 height 13
click at [646, 529] on span "play_arrow" at bounding box center [648, 539] width 20 height 20
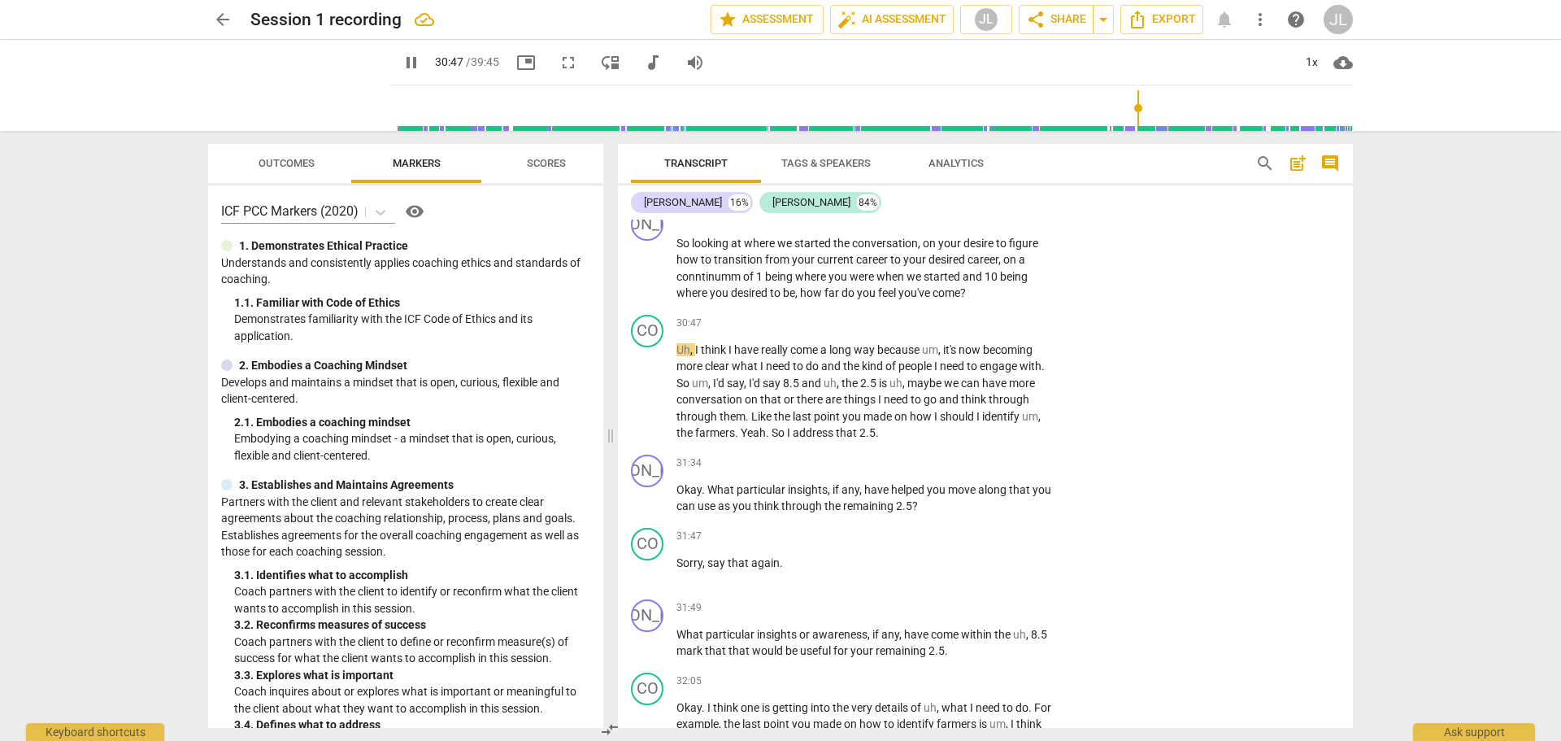
scroll to position [6030, 0]
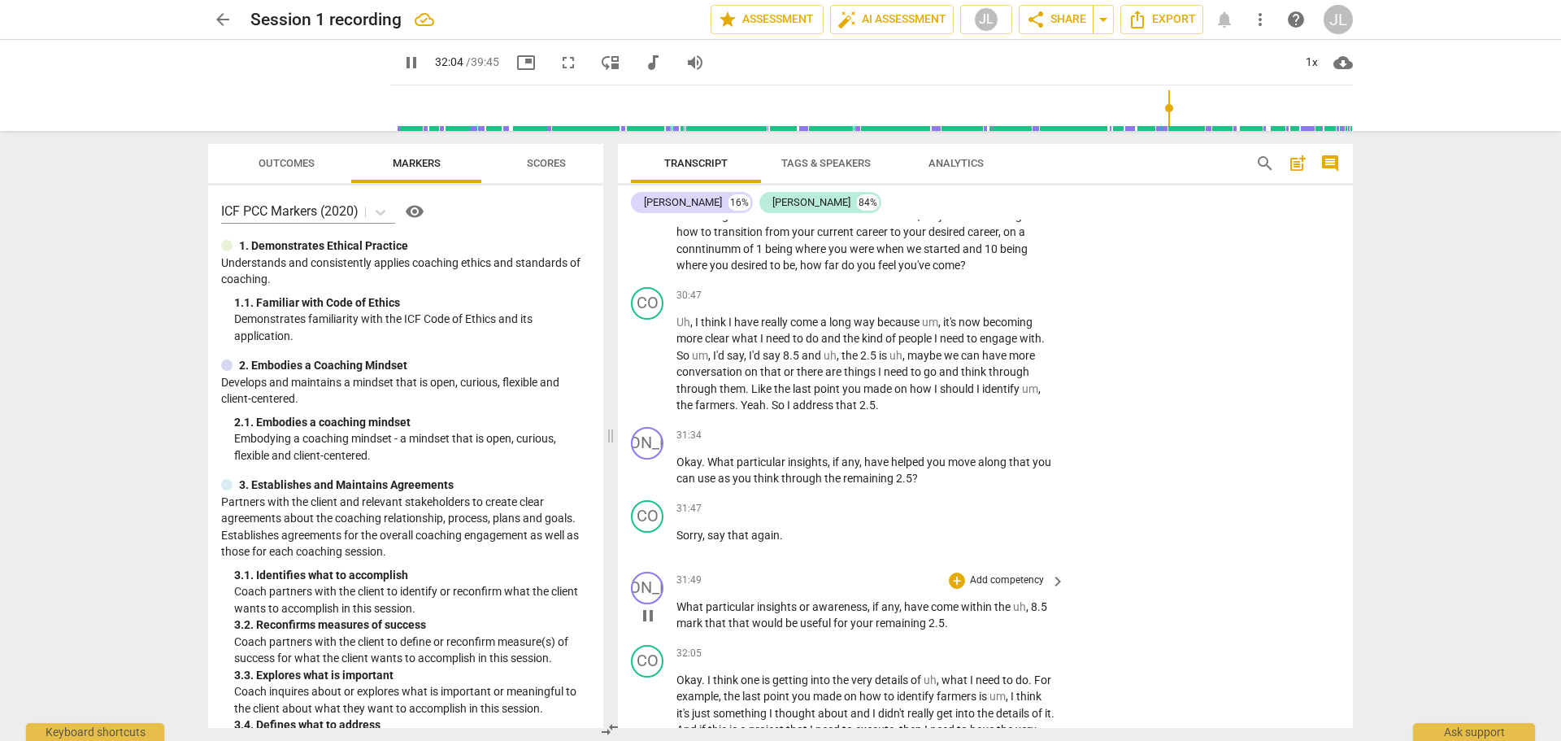
click at [1029, 600] on span "," at bounding box center [1028, 606] width 5 height 13
type input "1926"
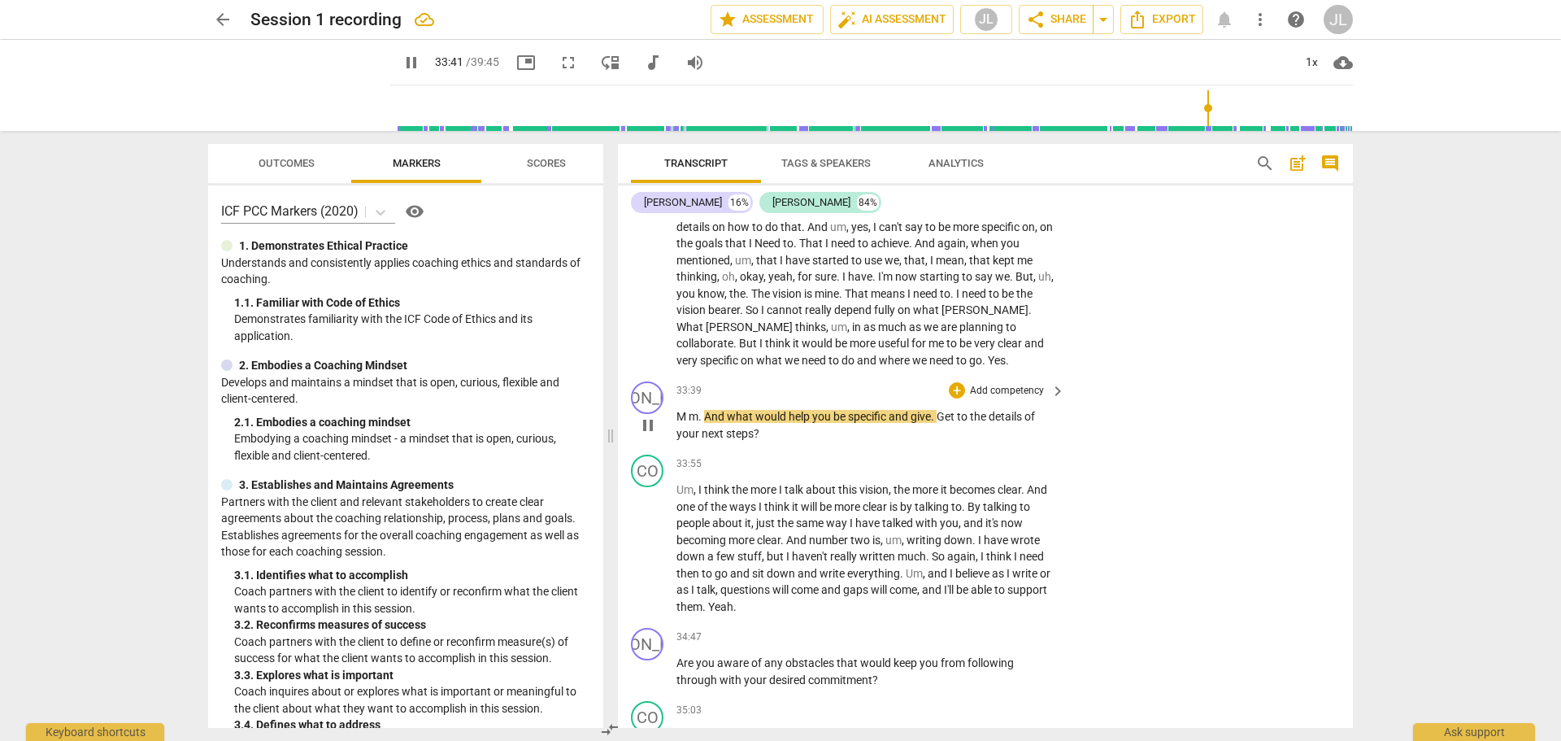
click at [695, 410] on span "m" at bounding box center [694, 416] width 10 height 13
type input "2024"
click at [935, 410] on span "give" at bounding box center [925, 416] width 20 height 13
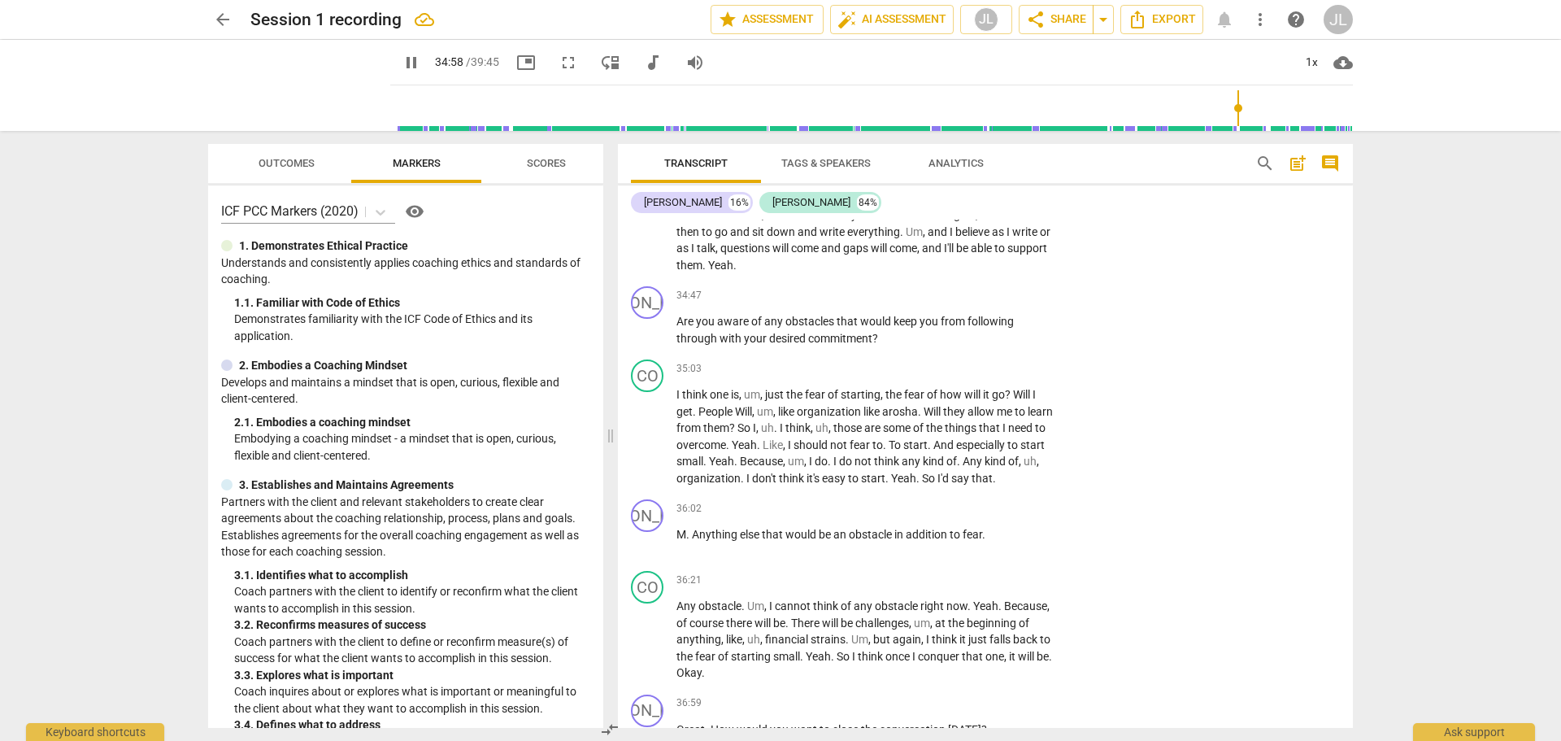
scroll to position [6904, 0]
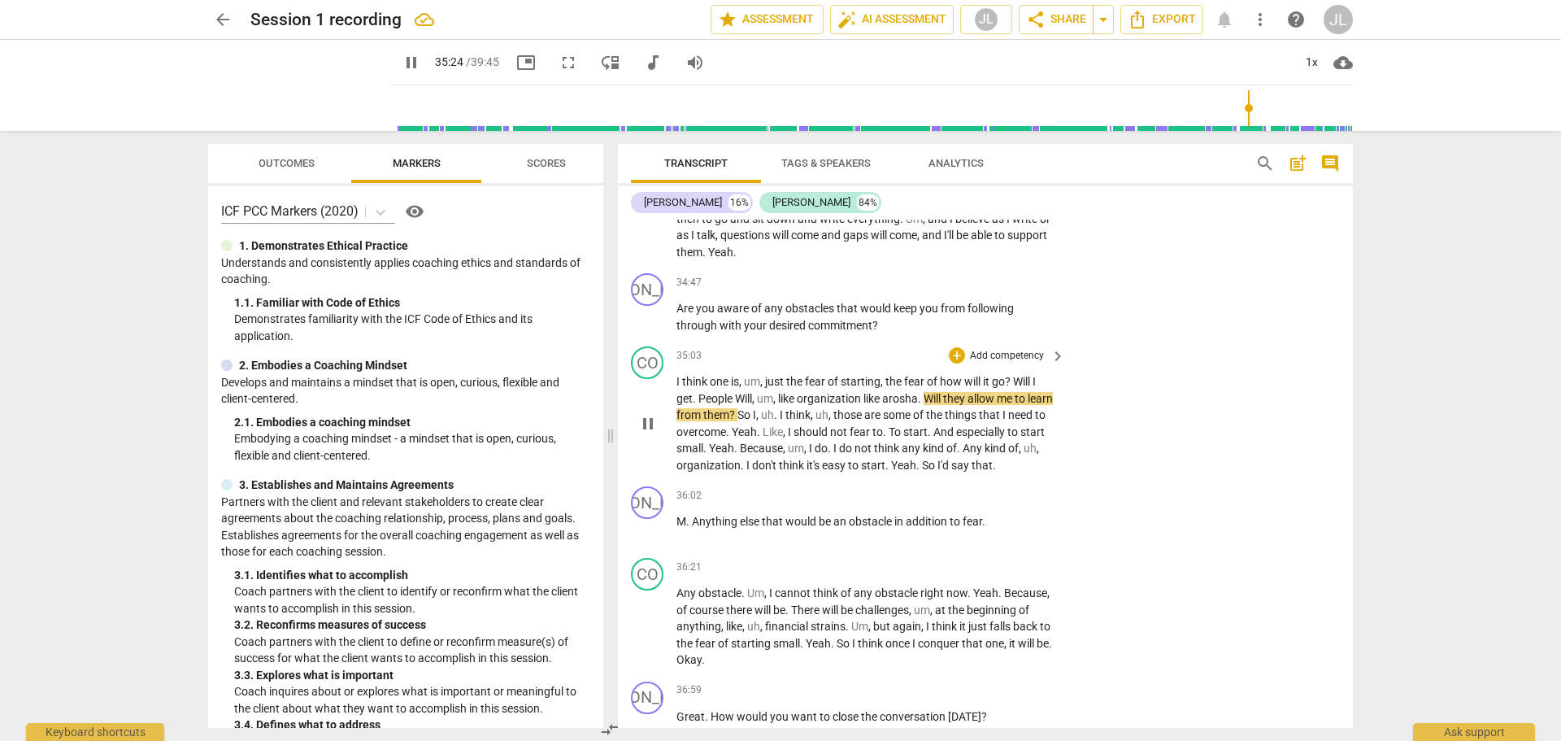
click at [908, 392] on span "arosha" at bounding box center [900, 398] width 36 height 13
type input "2126"
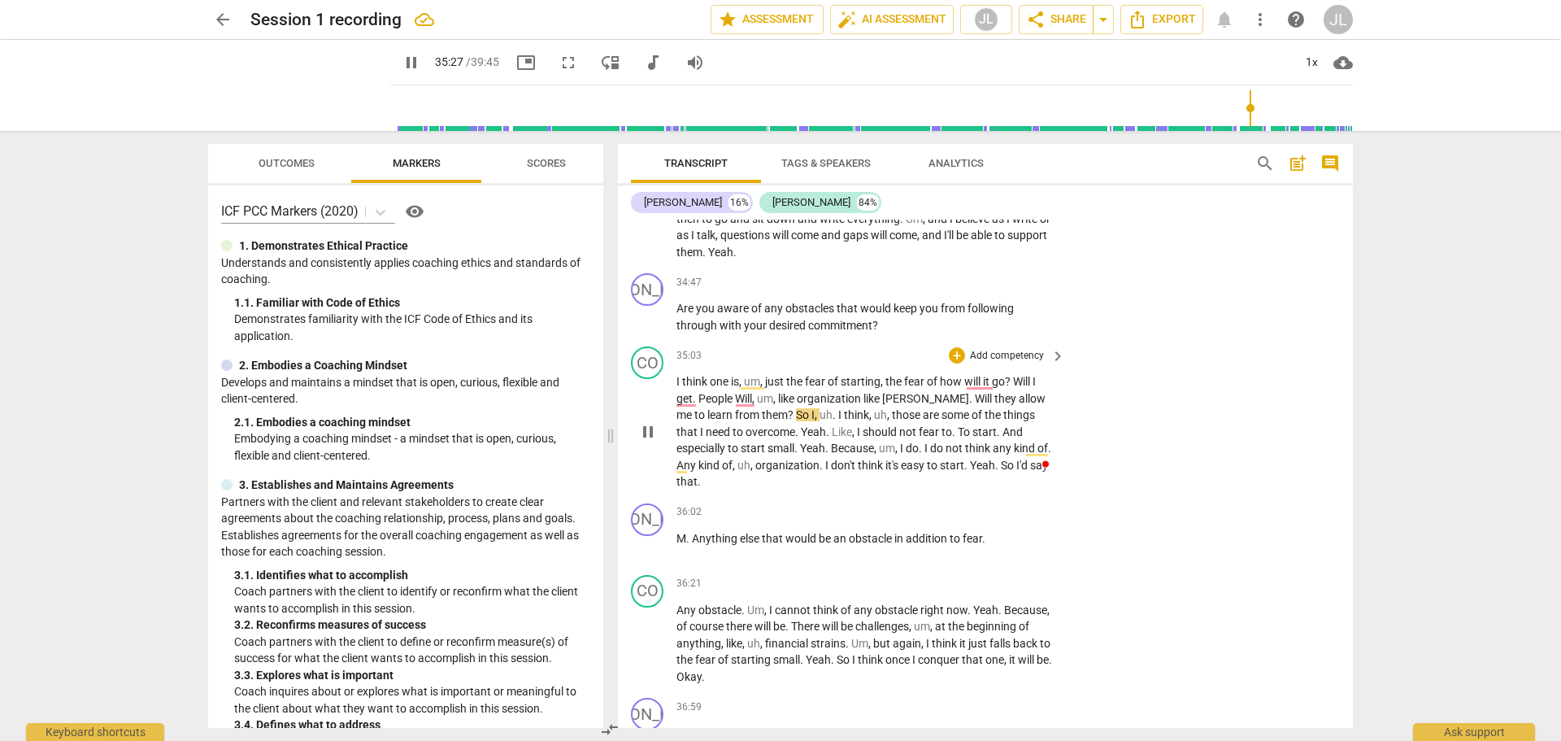
click at [890, 392] on span "[PERSON_NAME]" at bounding box center [925, 398] width 87 height 13
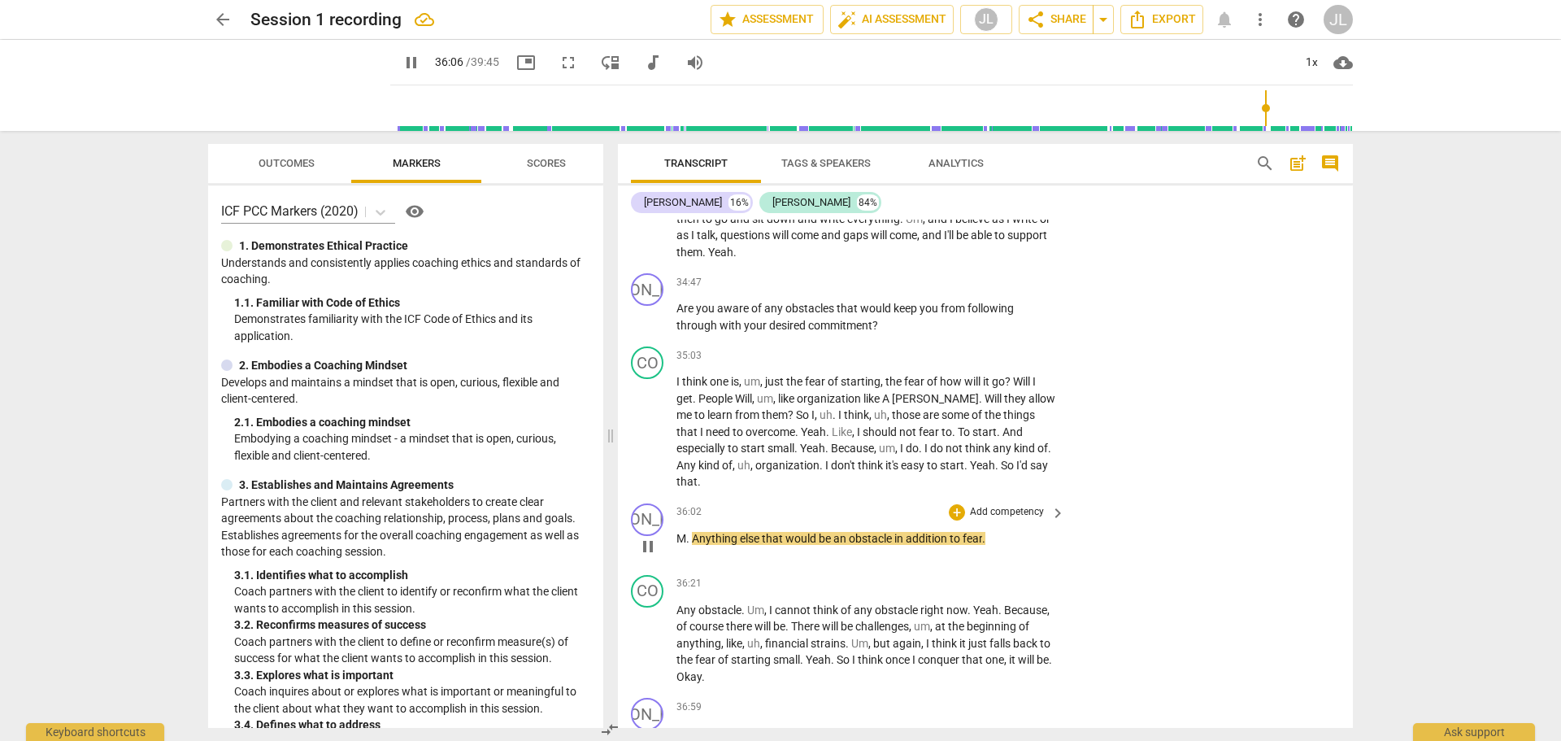
click at [685, 532] on span "M" at bounding box center [682, 538] width 10 height 13
type input "2167"
click at [1008, 530] on p "Mhm . Anything else that would be an obstacle in addition to fear ." at bounding box center [867, 538] width 381 height 17
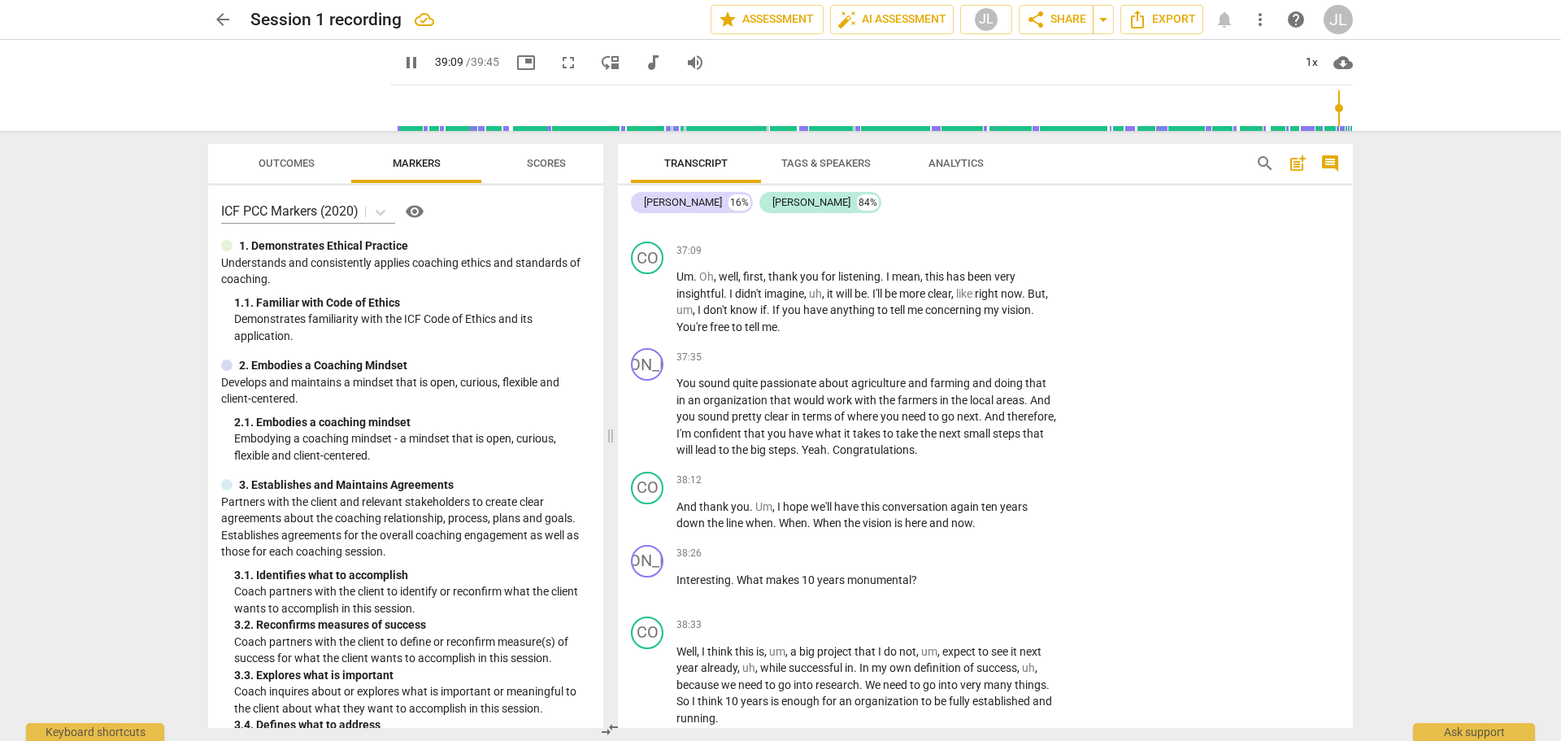
scroll to position [7946, 0]
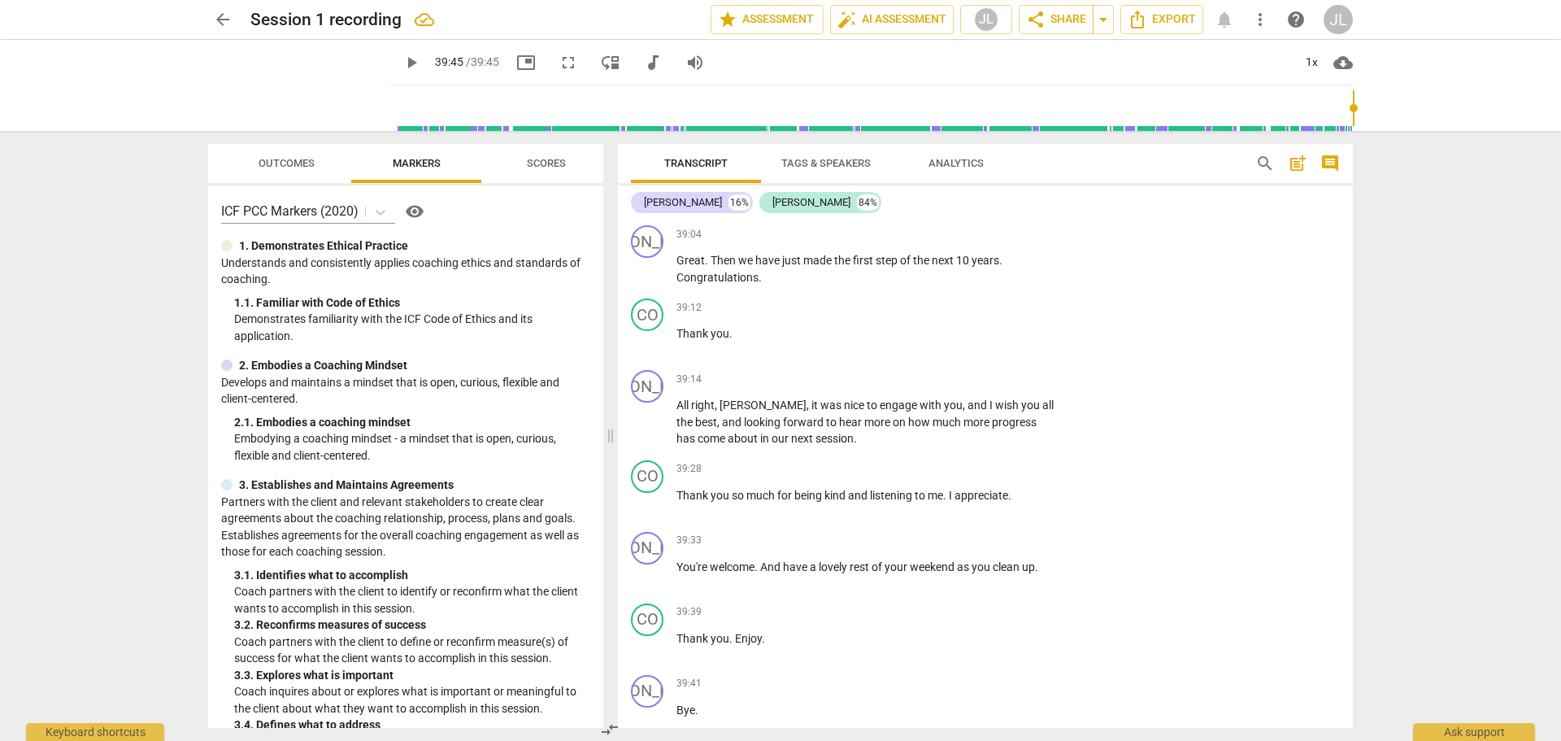
type input "2385"
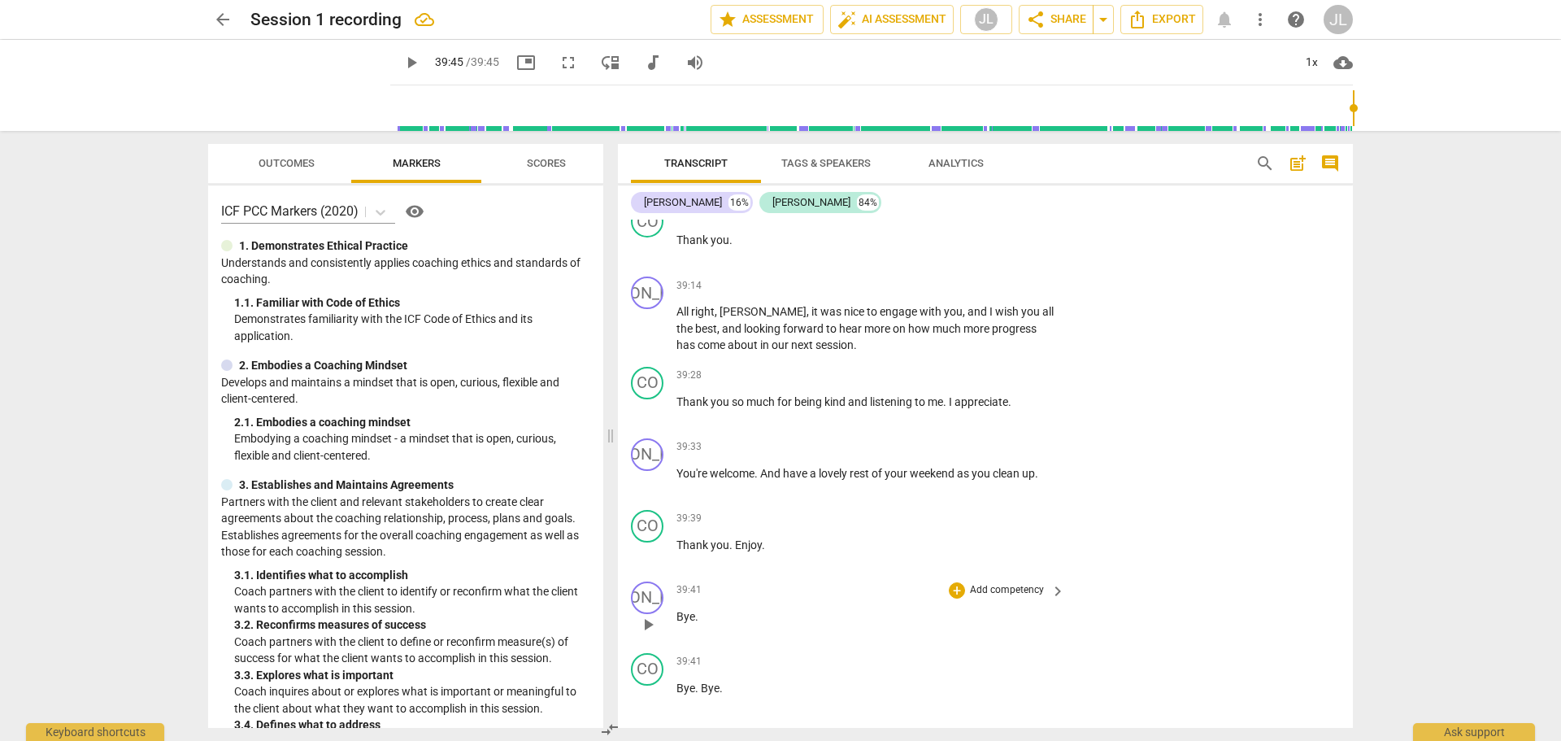
click at [700, 608] on p "Bye ." at bounding box center [867, 616] width 381 height 17
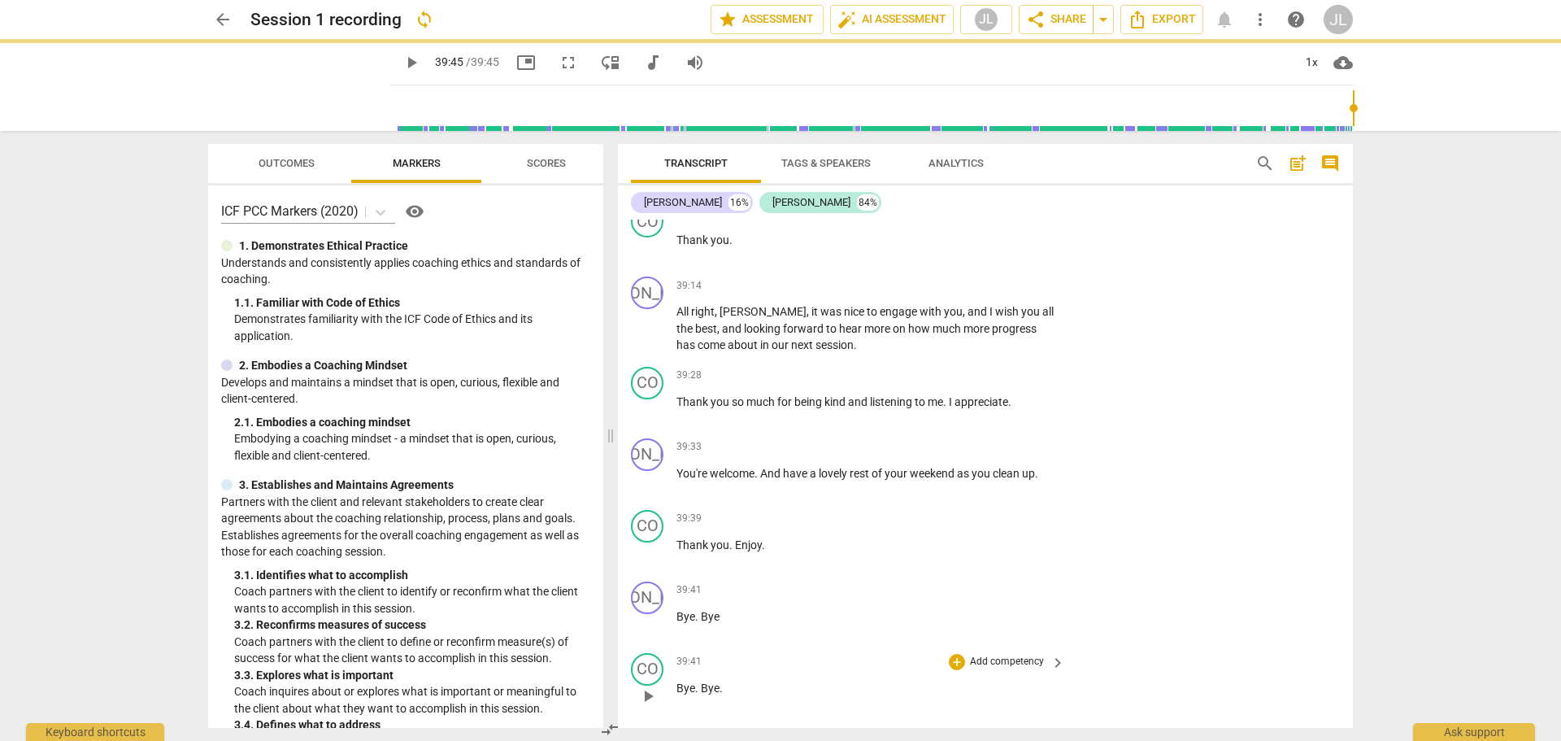
click at [721, 681] on span "." at bounding box center [721, 687] width 3 height 13
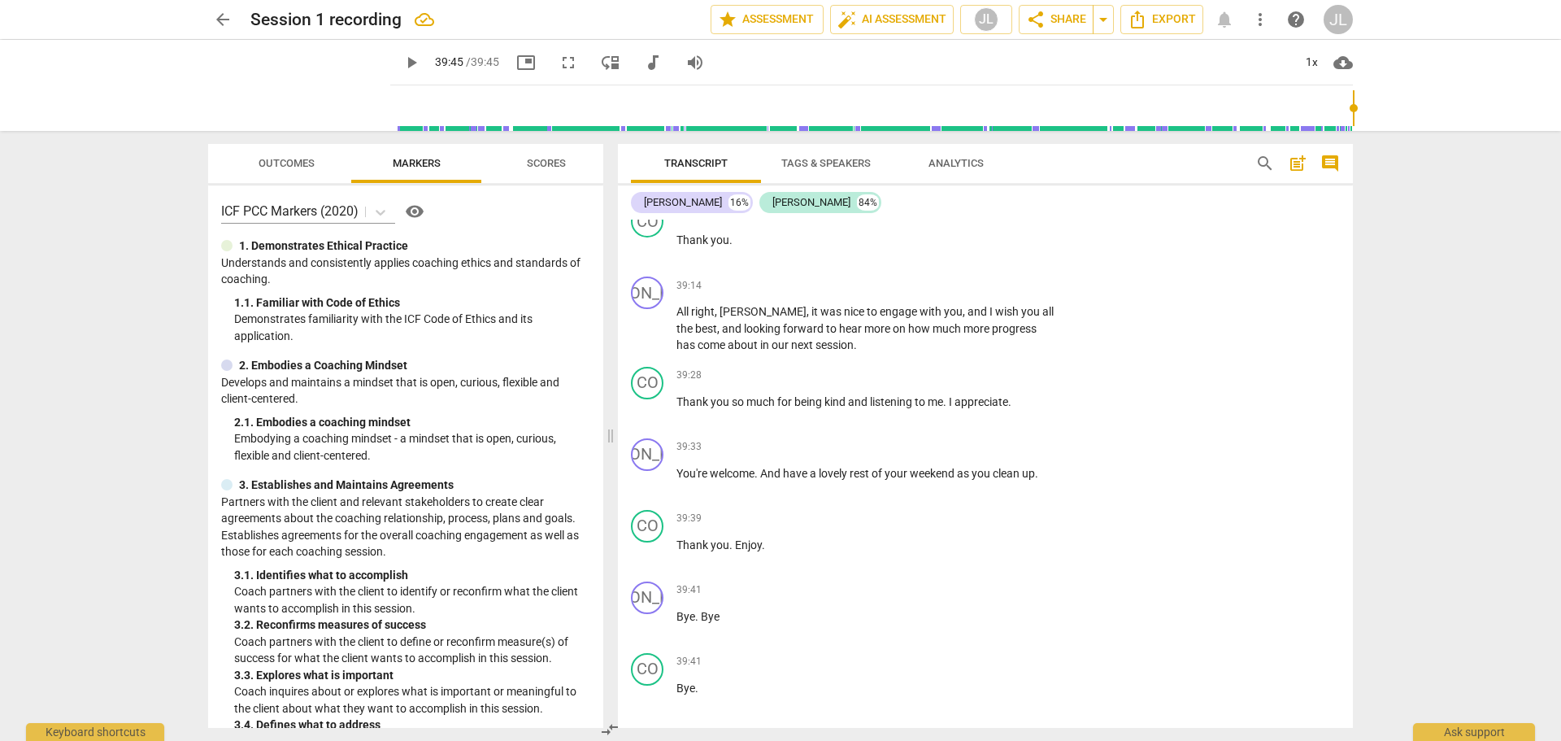
click at [1003, 738] on span "Export" at bounding box center [985, 748] width 68 height 20
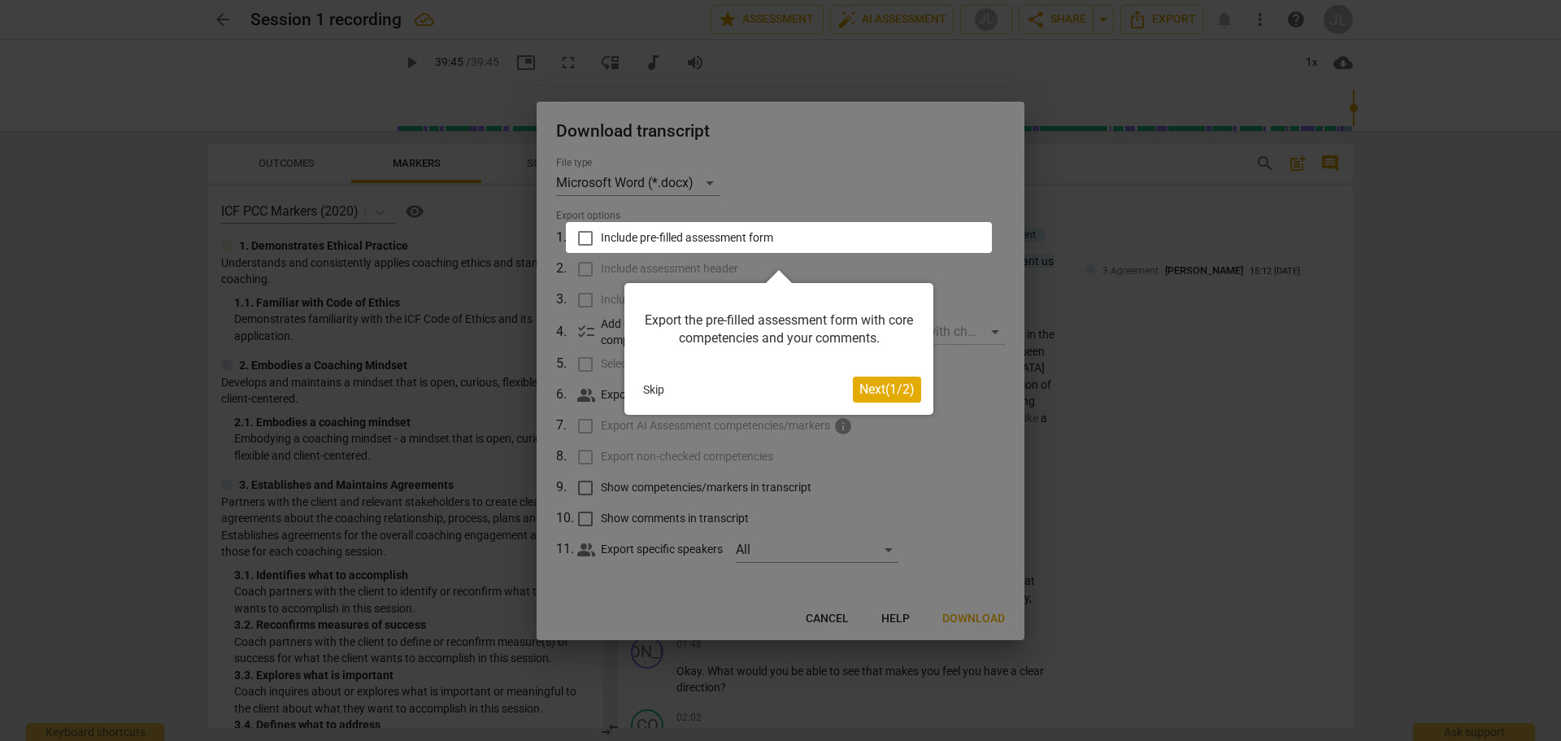
scroll to position [8039, 0]
click at [895, 391] on span "Next ( 1 / 2 )" at bounding box center [886, 388] width 55 height 15
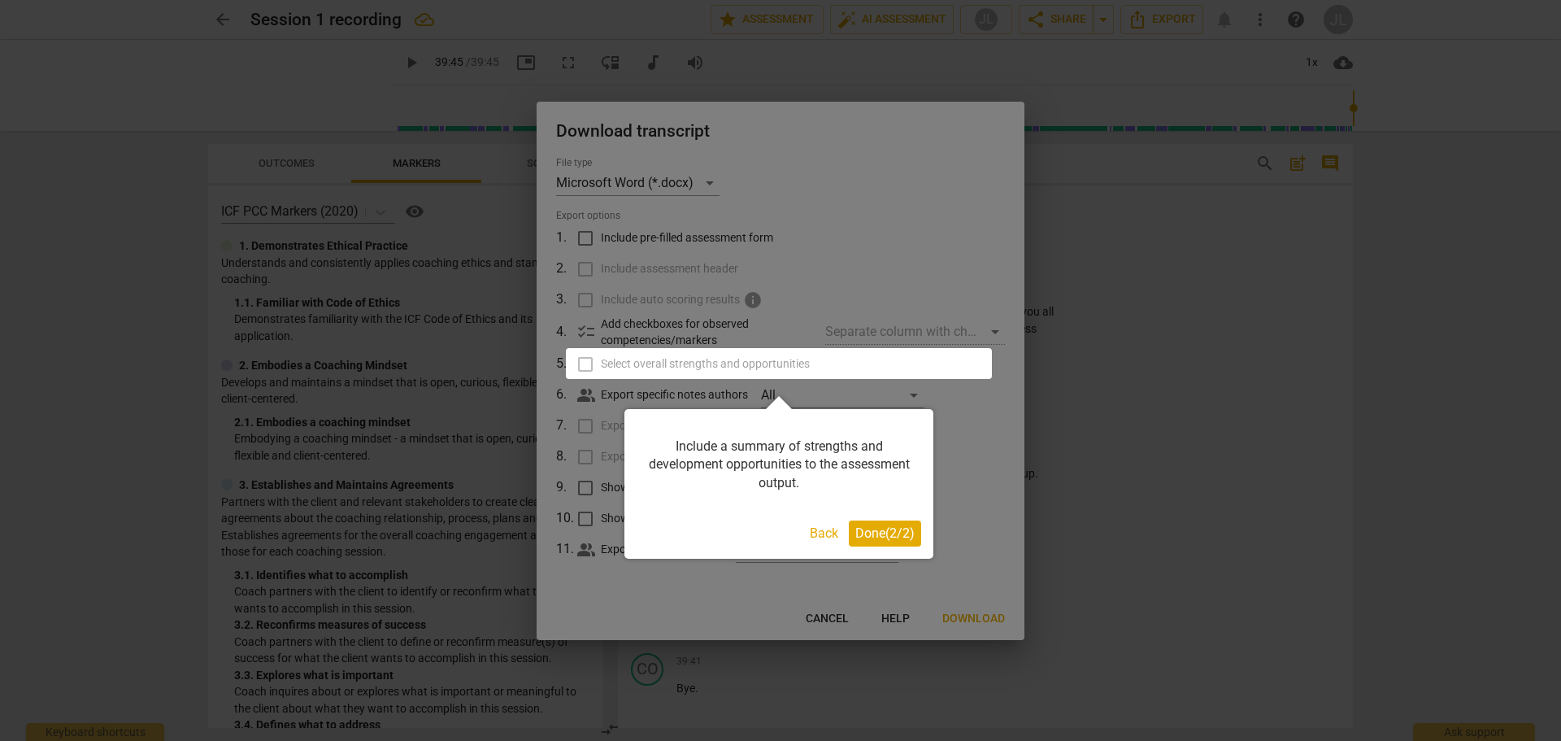
click at [910, 536] on span "Done ( 2 / 2 )" at bounding box center [884, 532] width 59 height 15
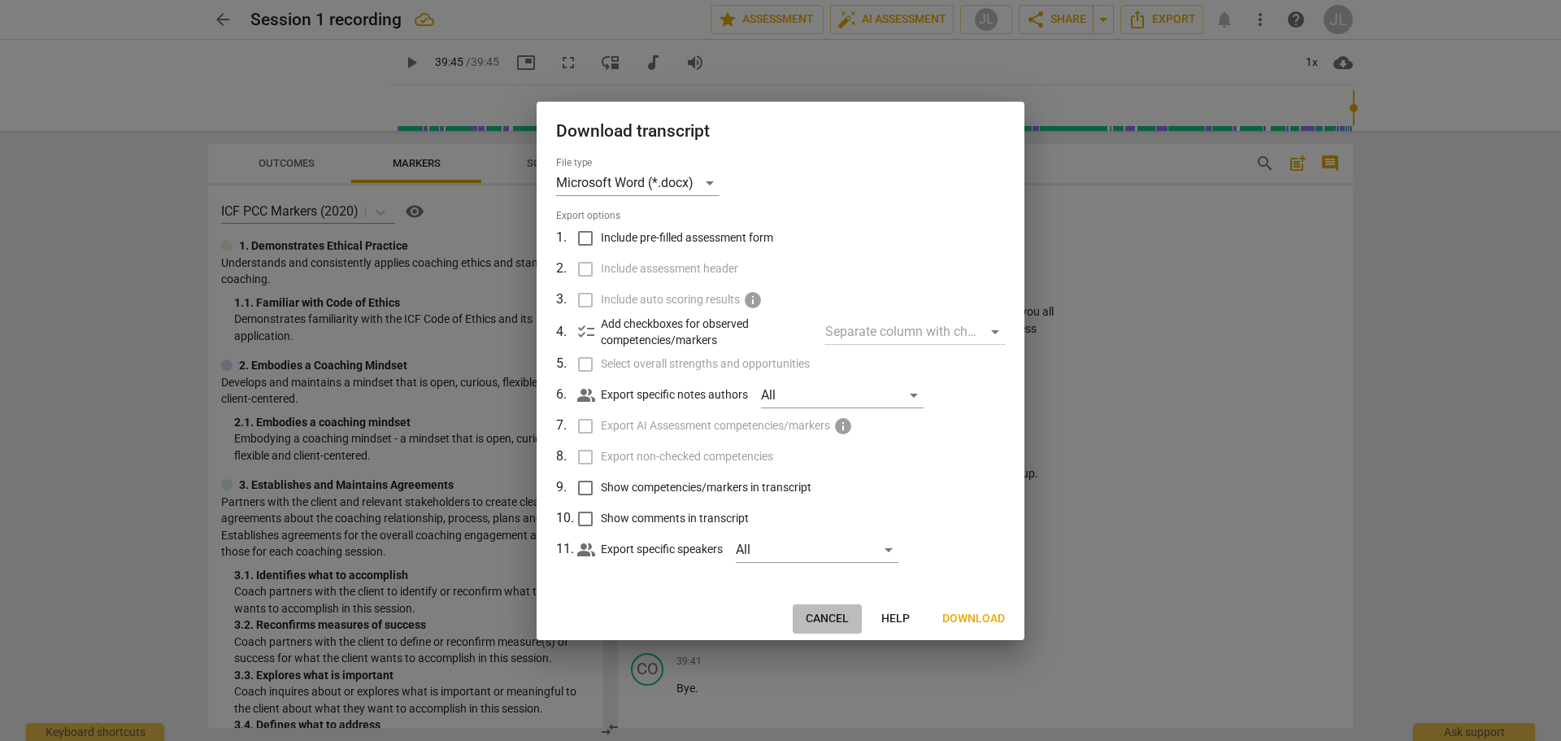
click at [845, 626] on span "Cancel" at bounding box center [827, 619] width 43 height 16
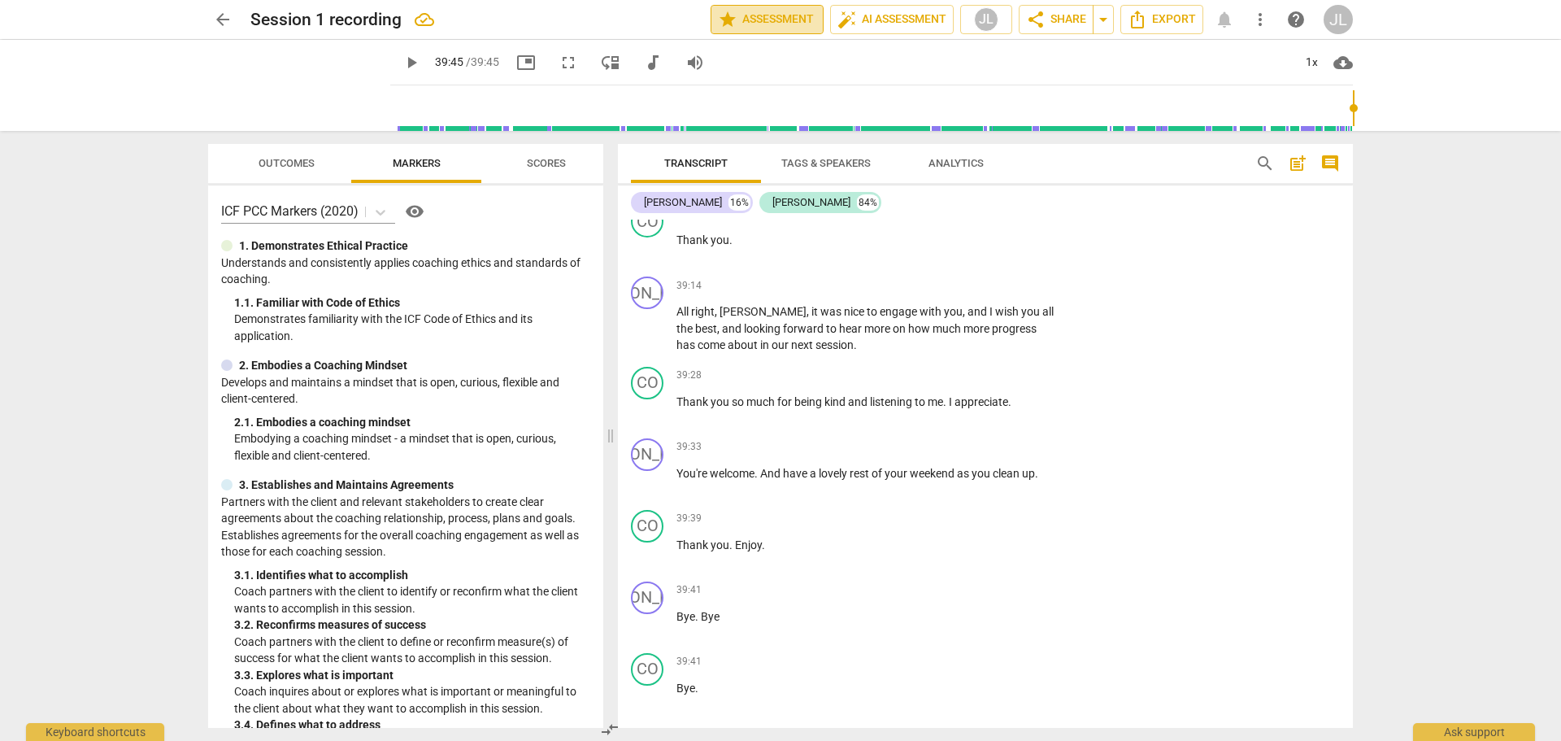
click at [758, 24] on span "star Assessment" at bounding box center [767, 20] width 98 height 20
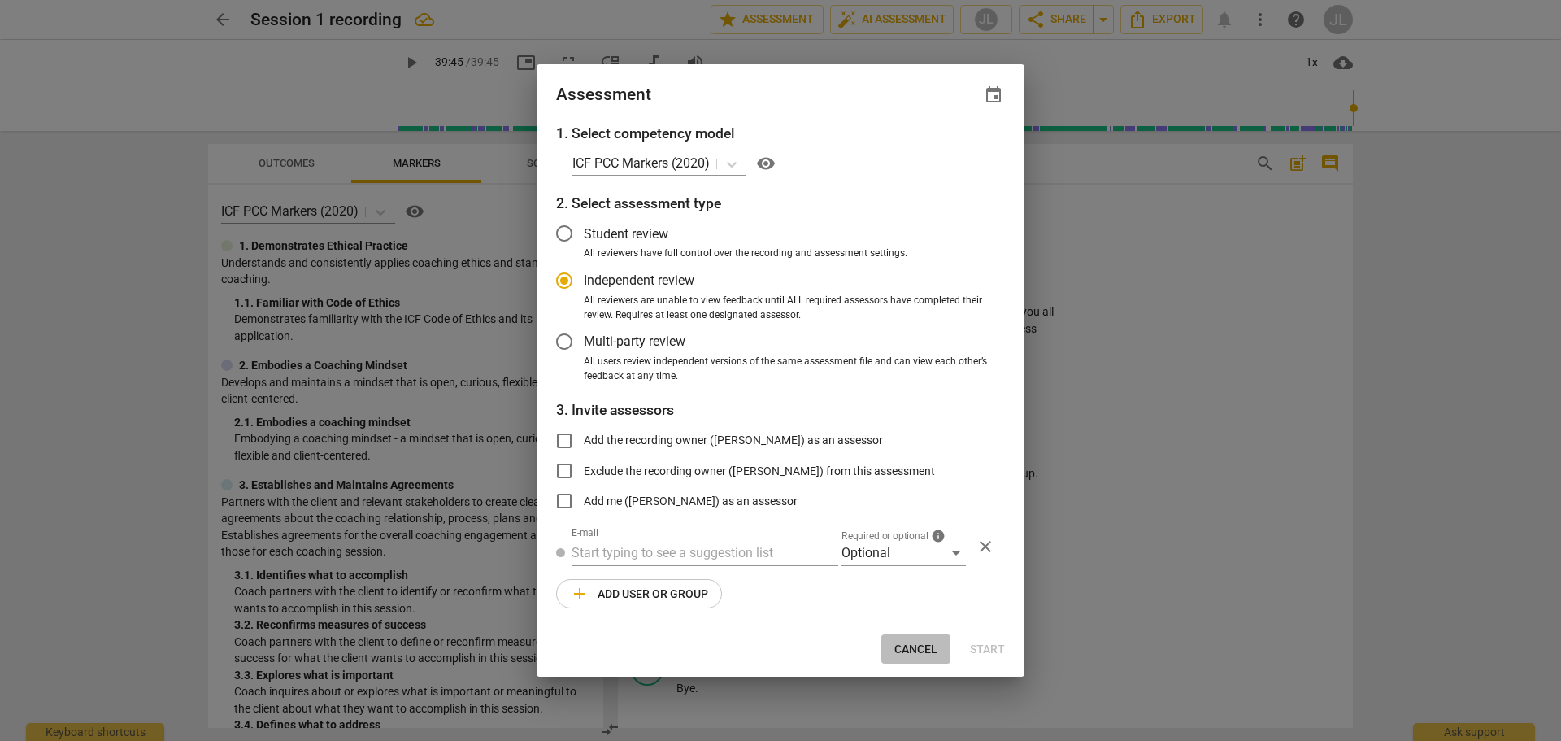
click at [921, 648] on span "Cancel" at bounding box center [915, 650] width 43 height 16
radio input "false"
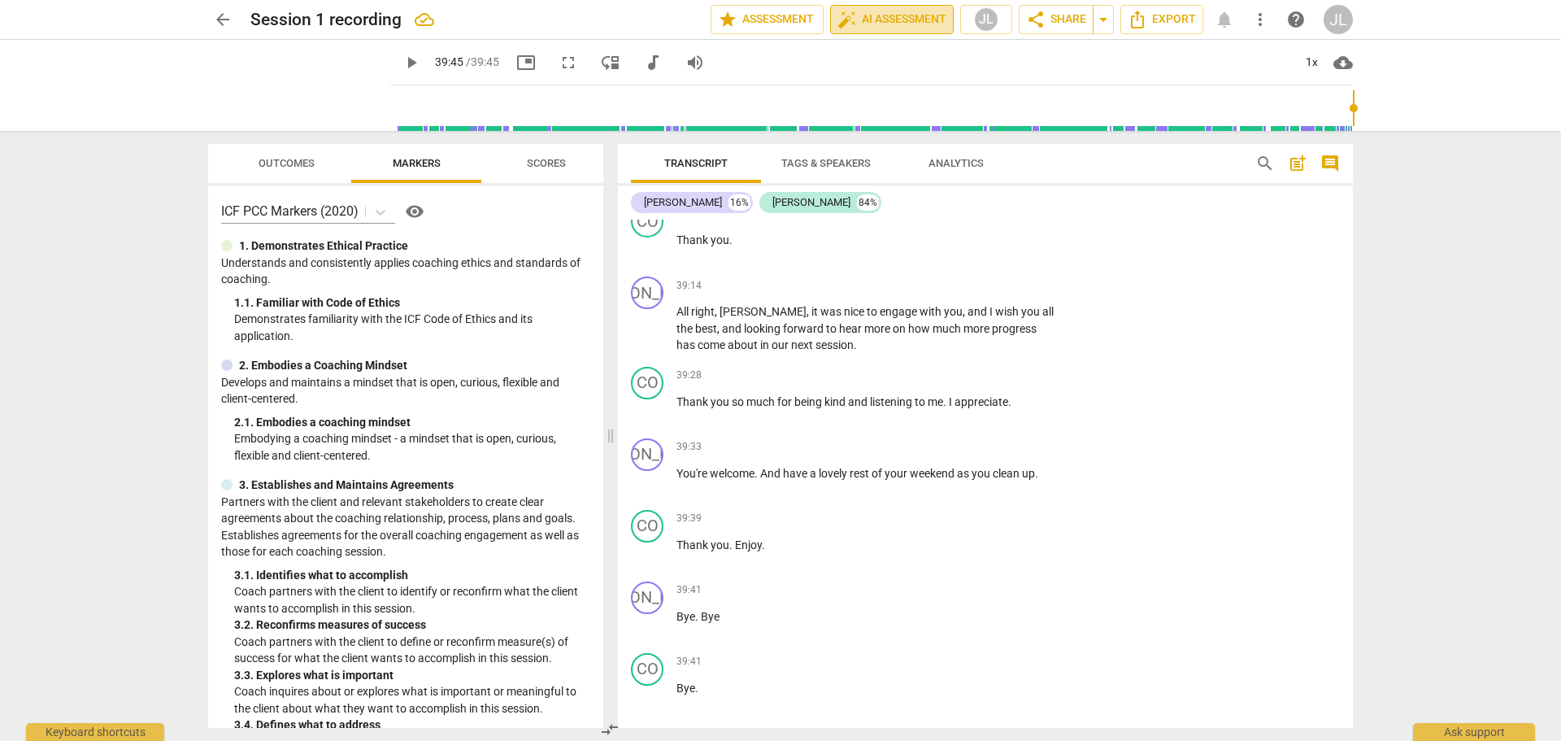
click at [885, 17] on span "auto_fix_high AI Assessment" at bounding box center [892, 20] width 109 height 20
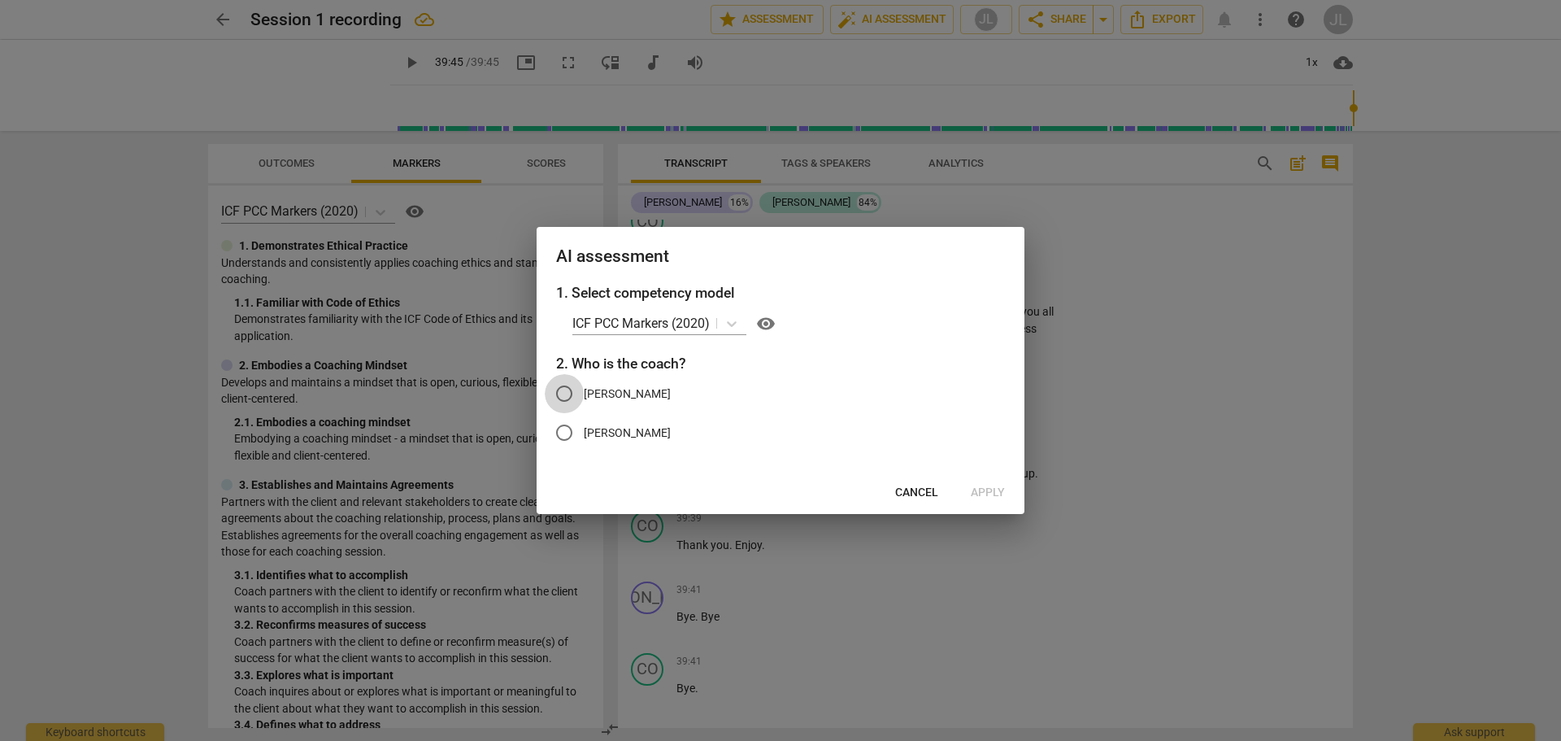
click at [568, 395] on input "[PERSON_NAME]" at bounding box center [564, 393] width 39 height 39
radio input "true"
click at [986, 493] on span "Apply" at bounding box center [988, 493] width 34 height 16
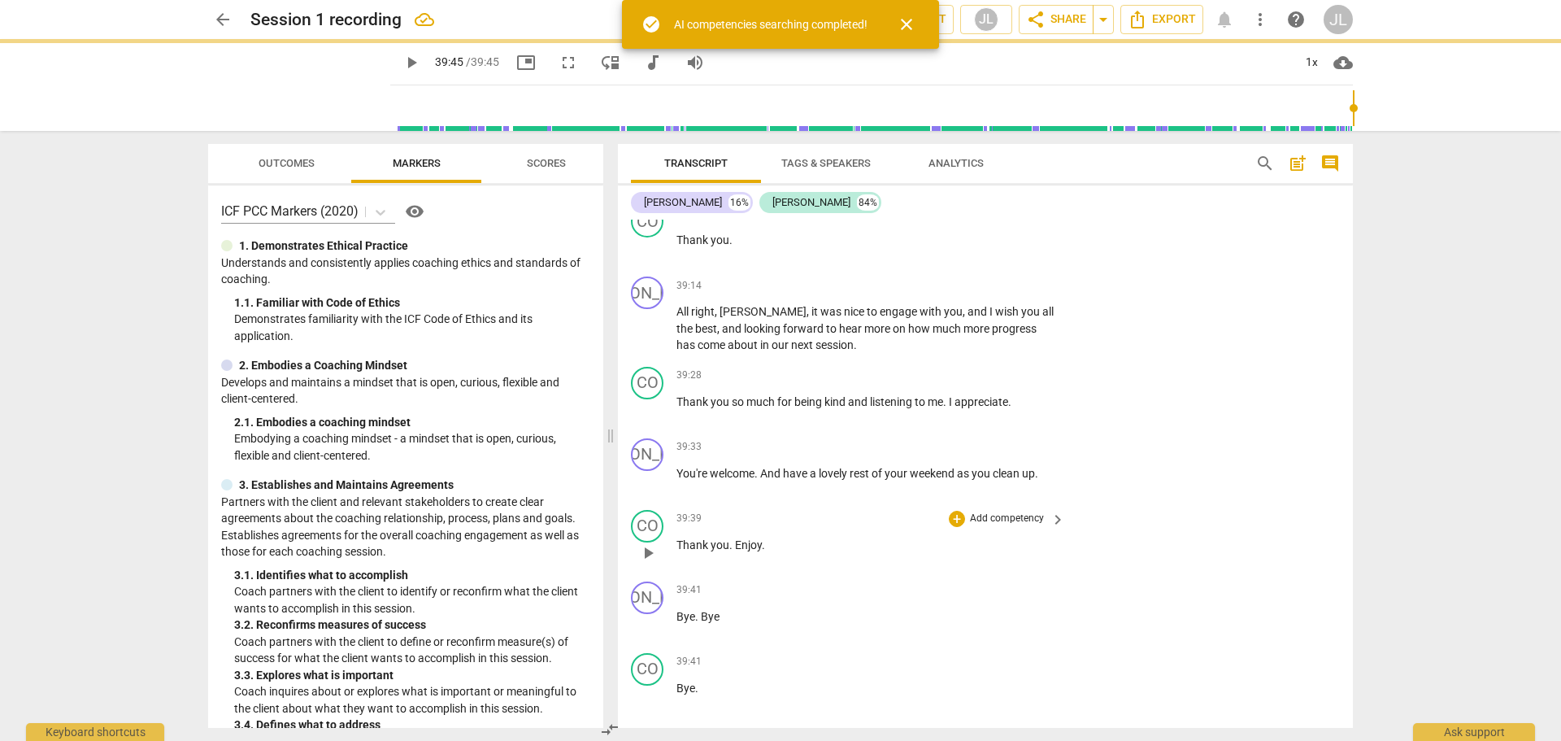
type input "2385"
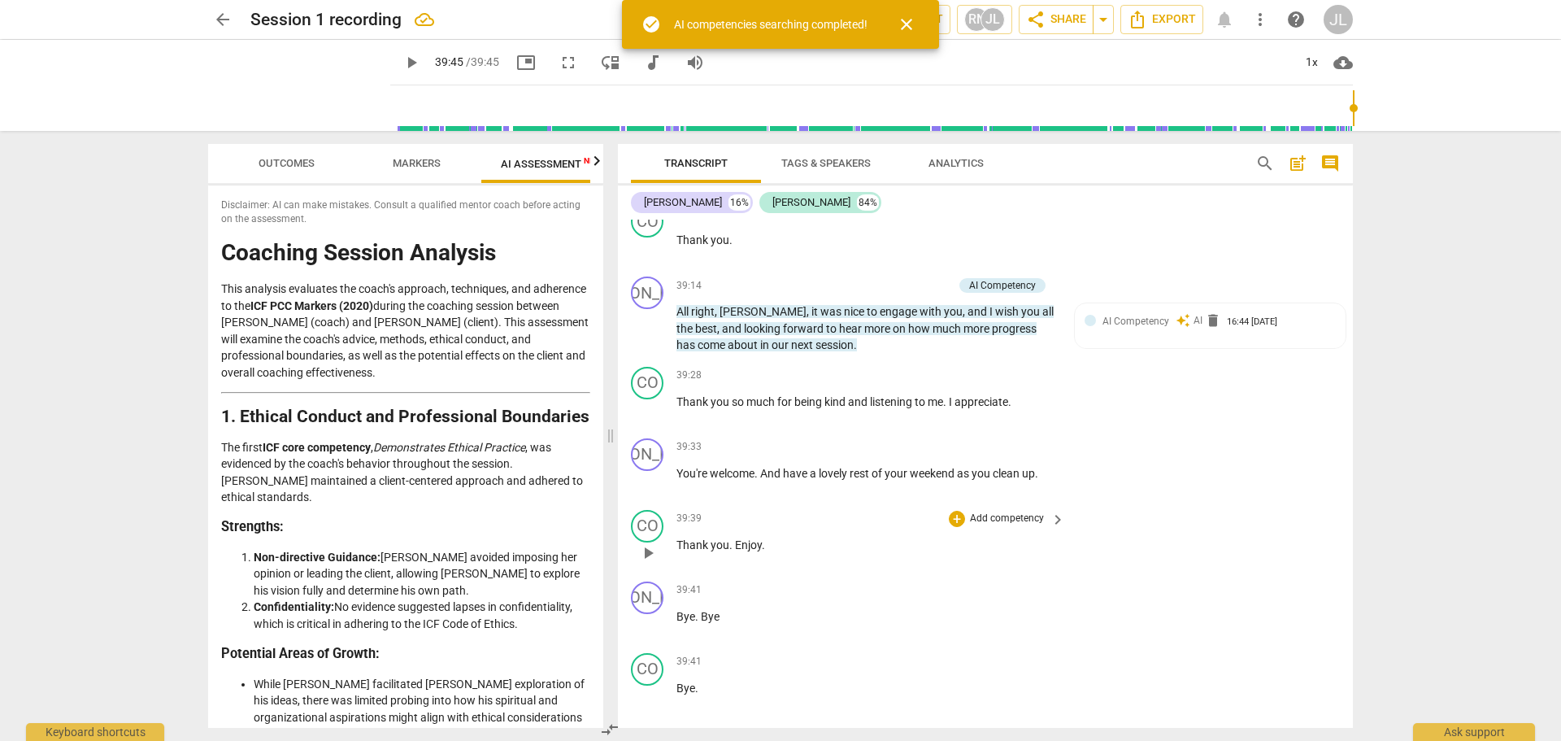
scroll to position [0, 30]
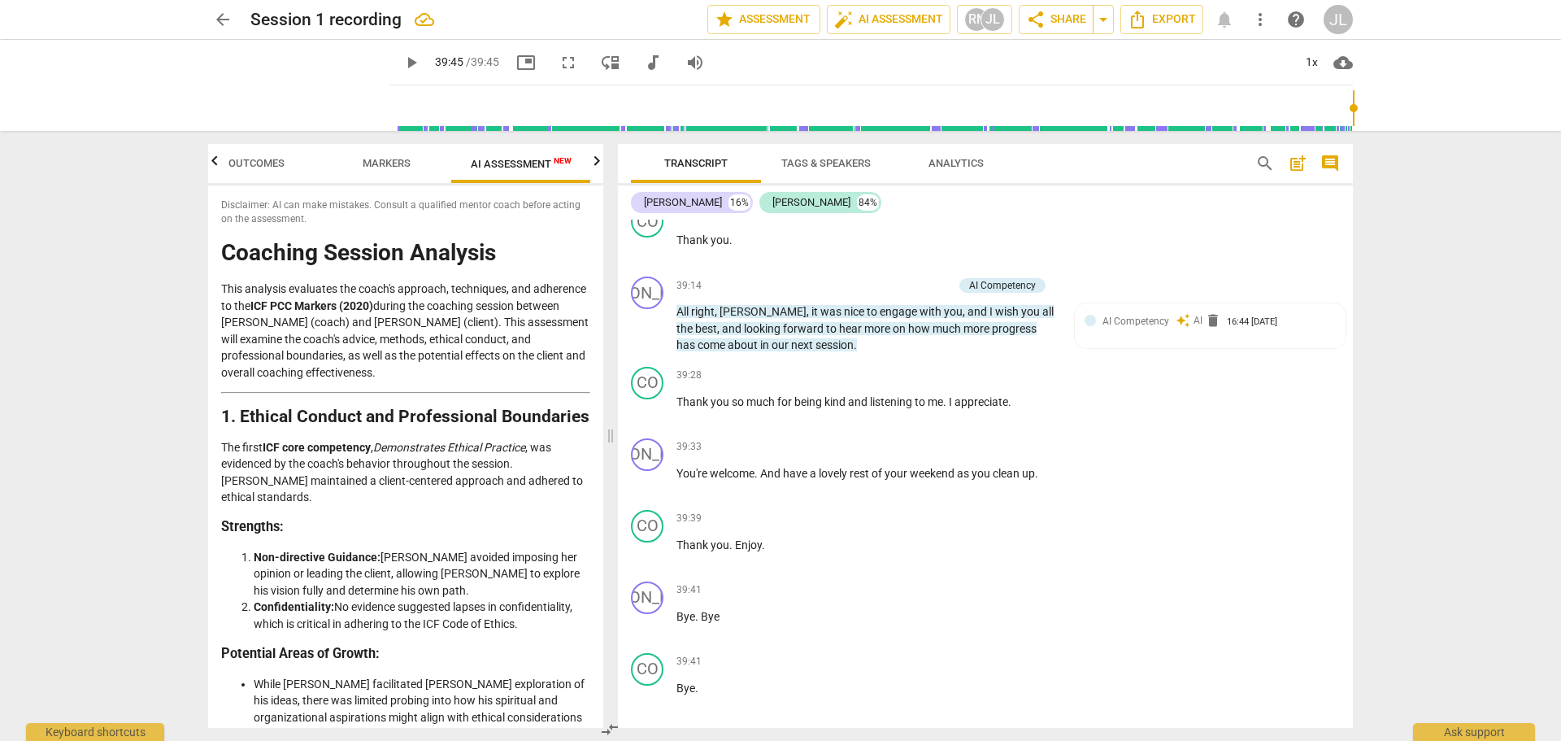
click at [1466, 407] on div "arrow_back Session 1 recording edit star Assessment auto_fix_high AI Assessment…" at bounding box center [780, 370] width 1561 height 741
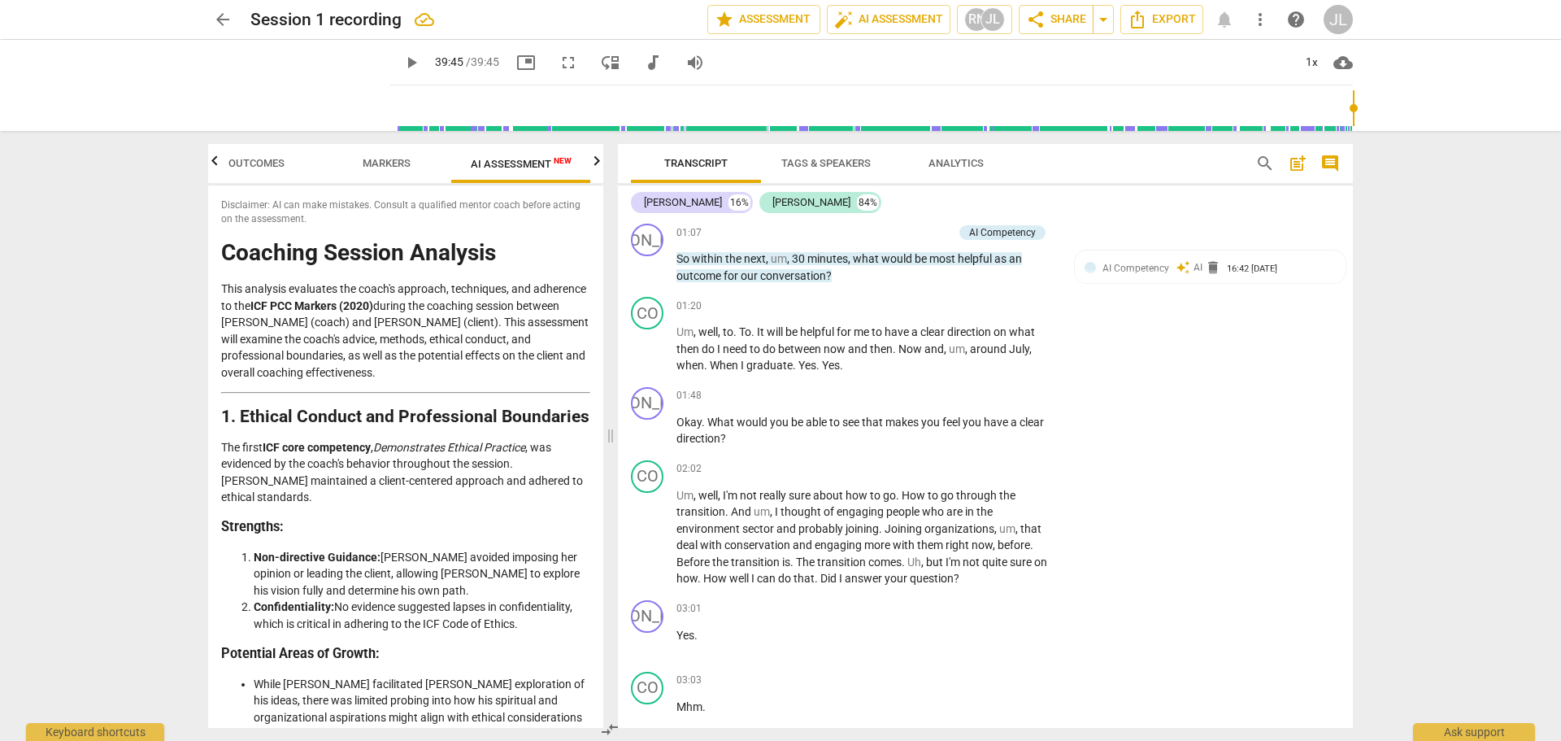
scroll to position [0, 0]
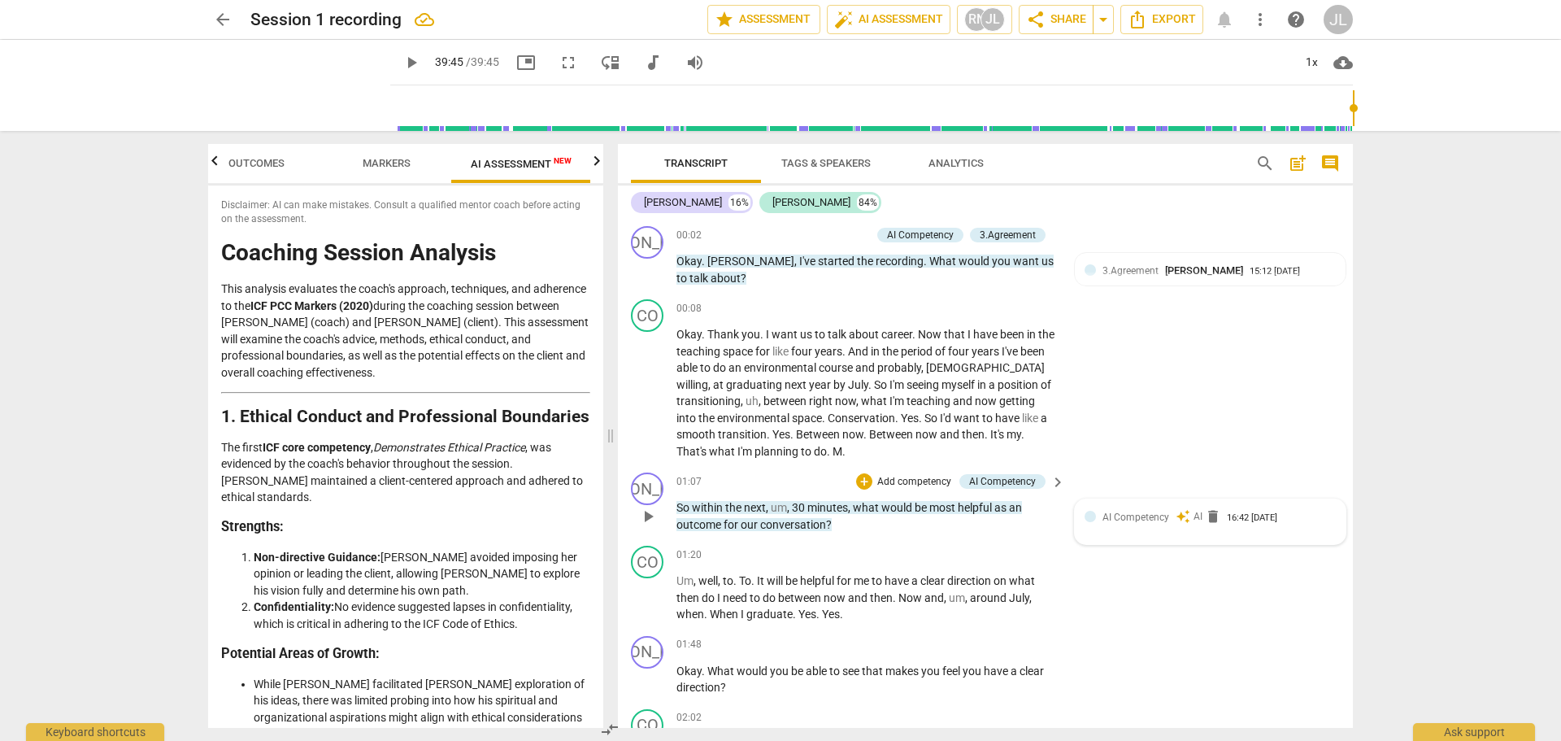
click at [1138, 520] on span "AI Competency" at bounding box center [1136, 516] width 67 height 11
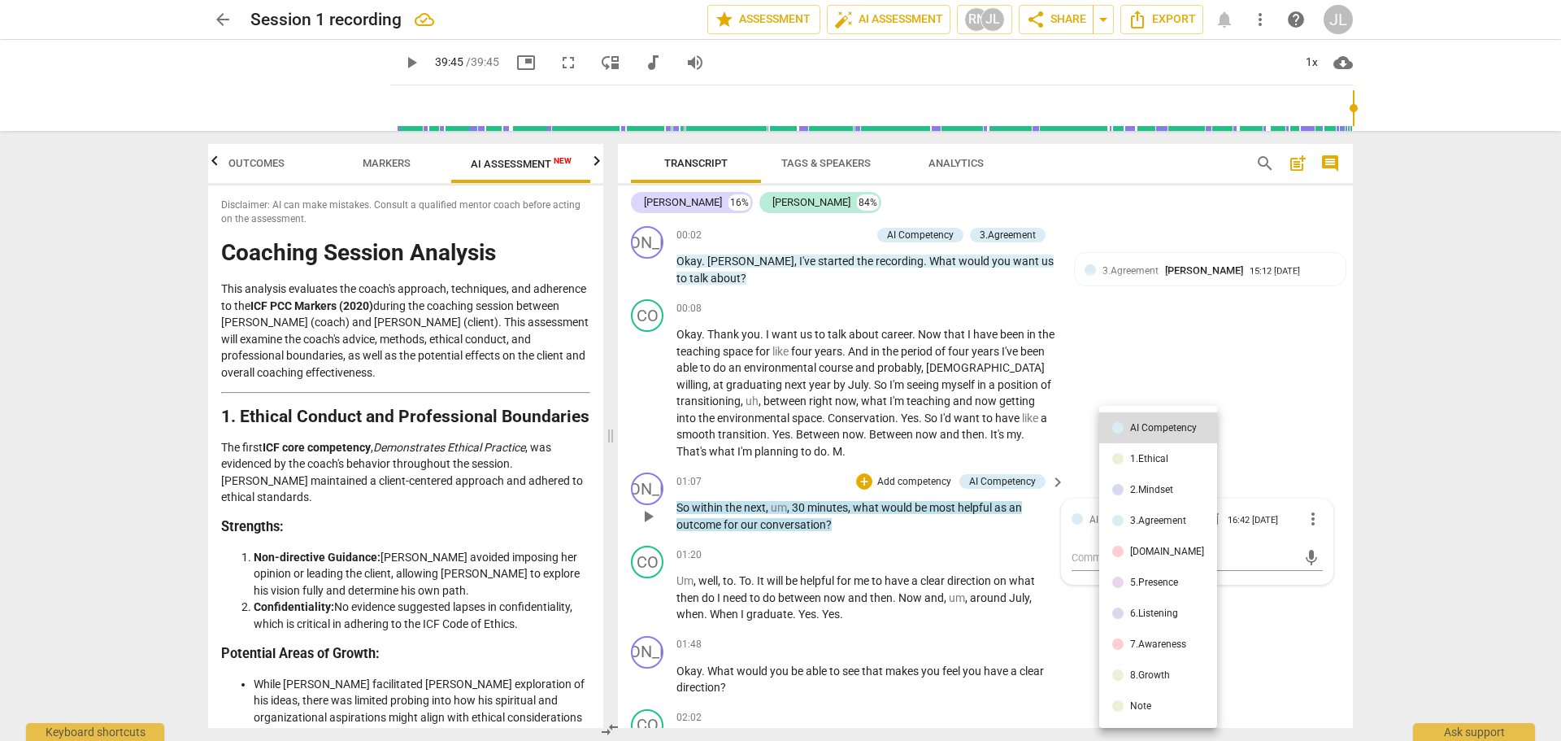
click at [1442, 598] on div at bounding box center [780, 370] width 1561 height 741
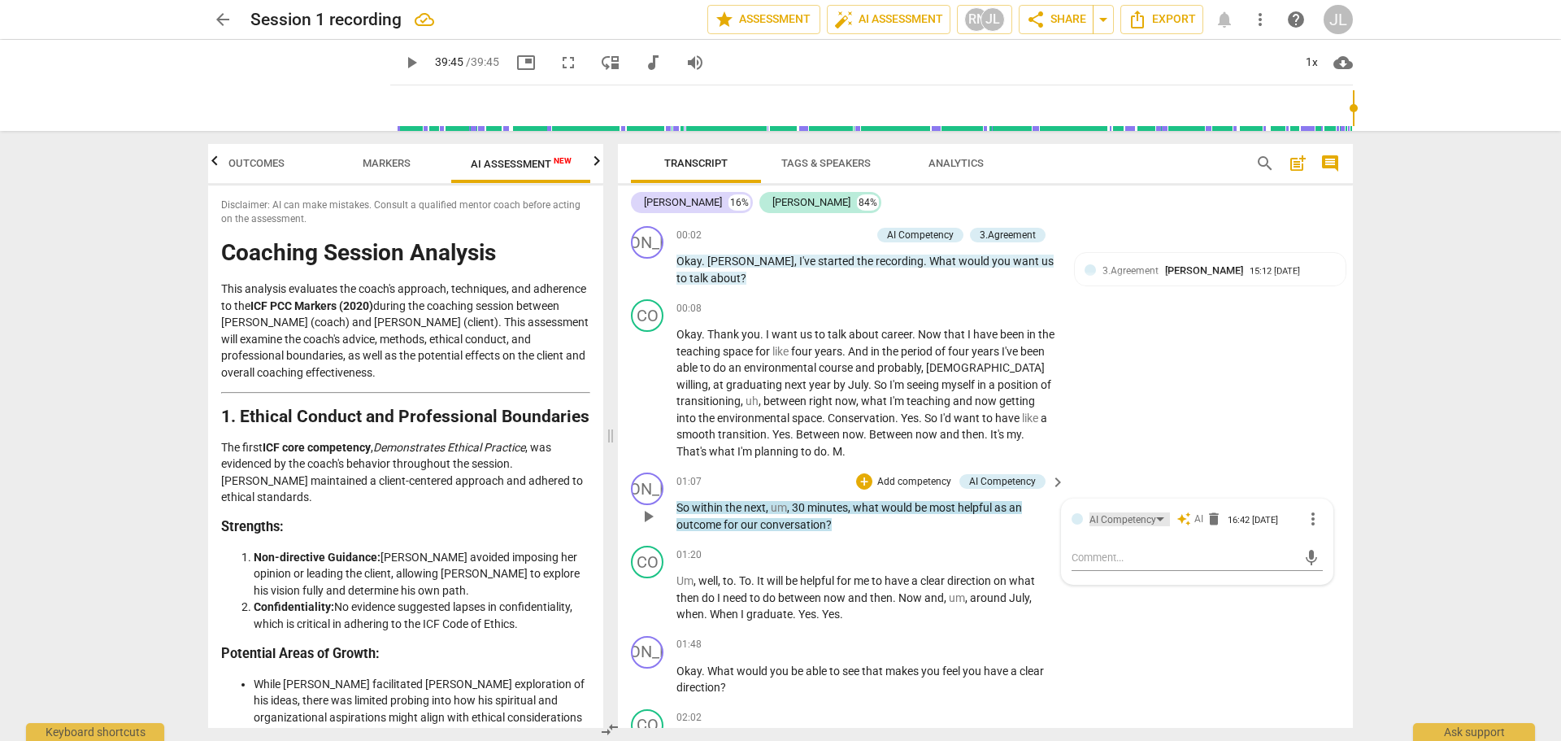
click at [1160, 518] on div "AI Competency" at bounding box center [1130, 519] width 80 height 14
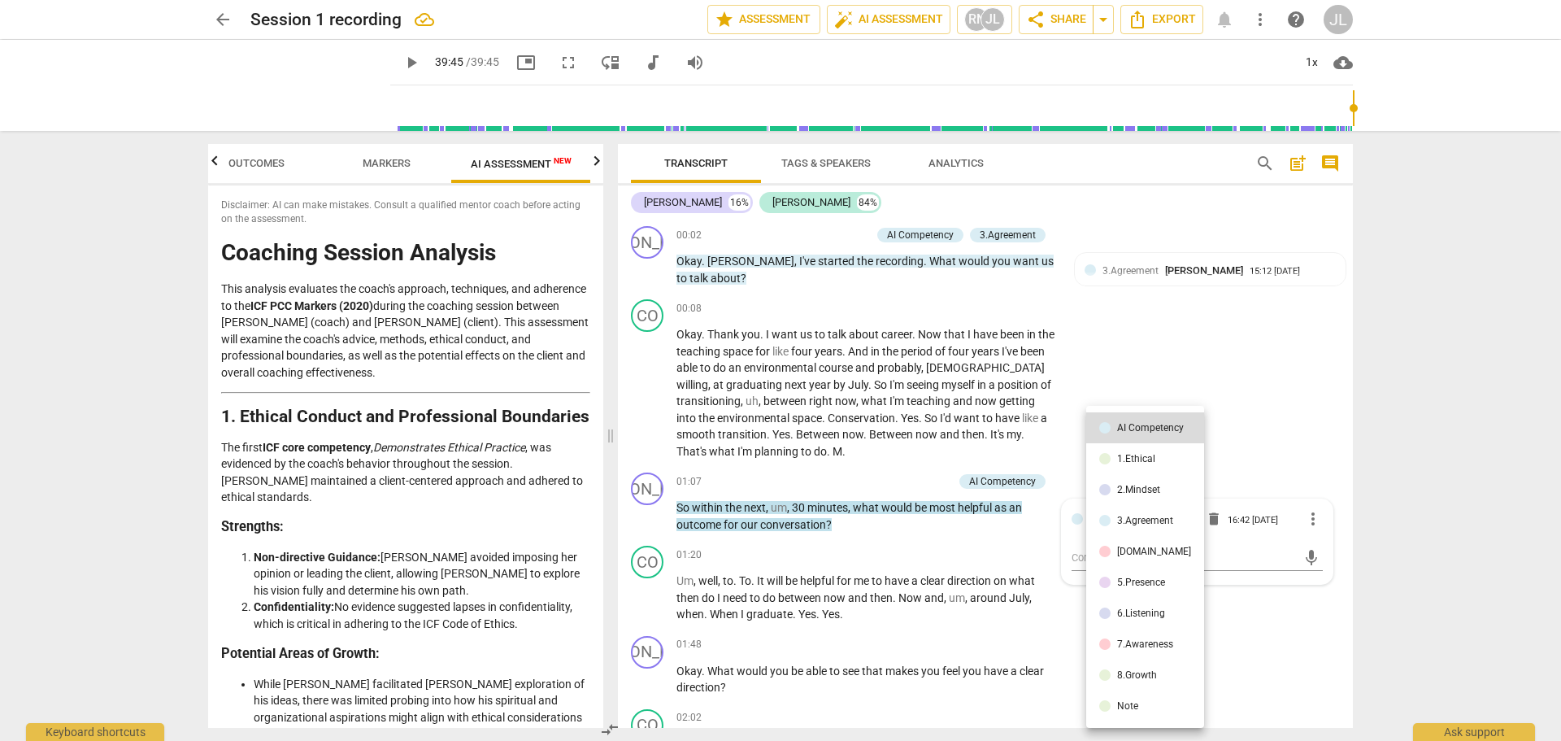
click at [1427, 492] on div at bounding box center [780, 370] width 1561 height 741
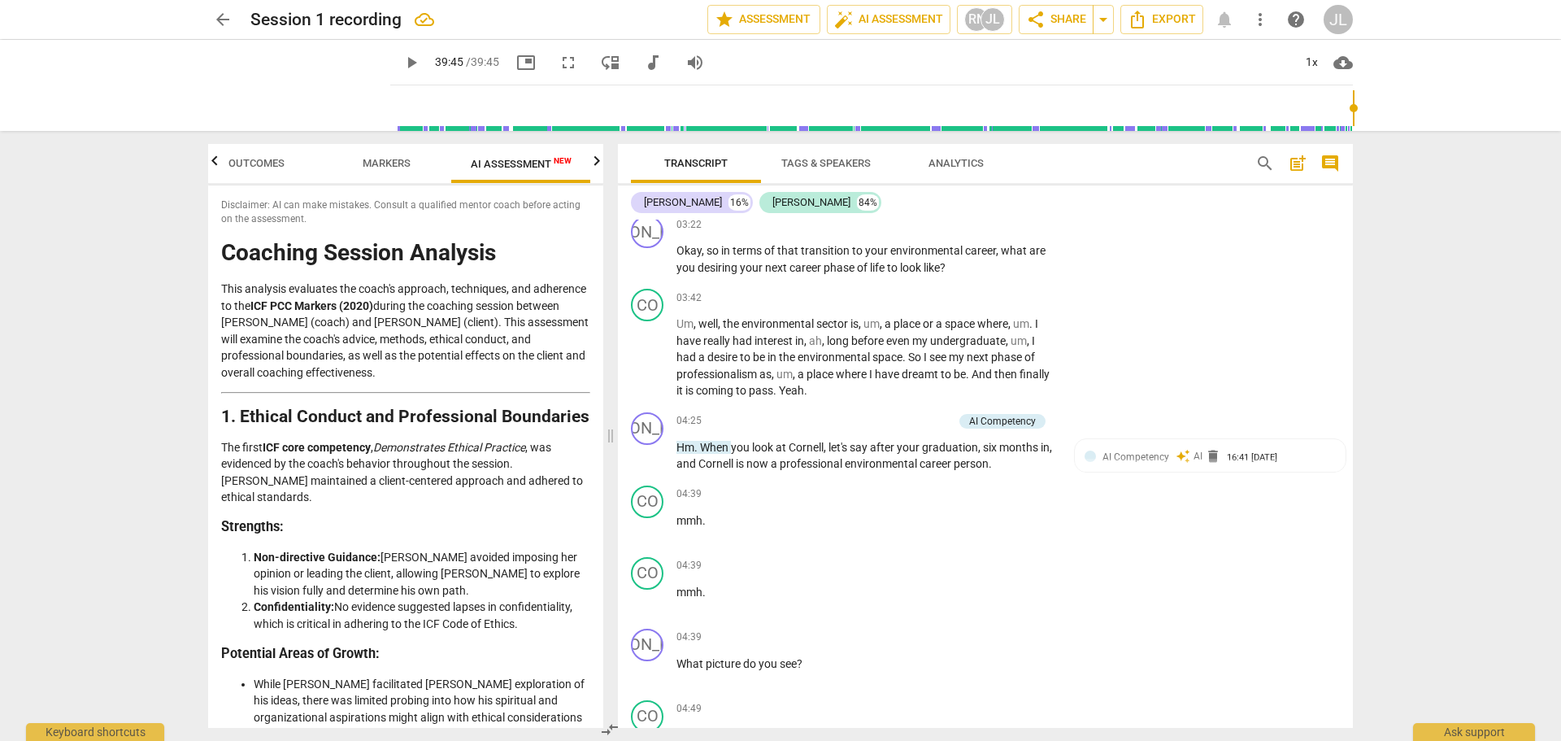
scroll to position [965, 0]
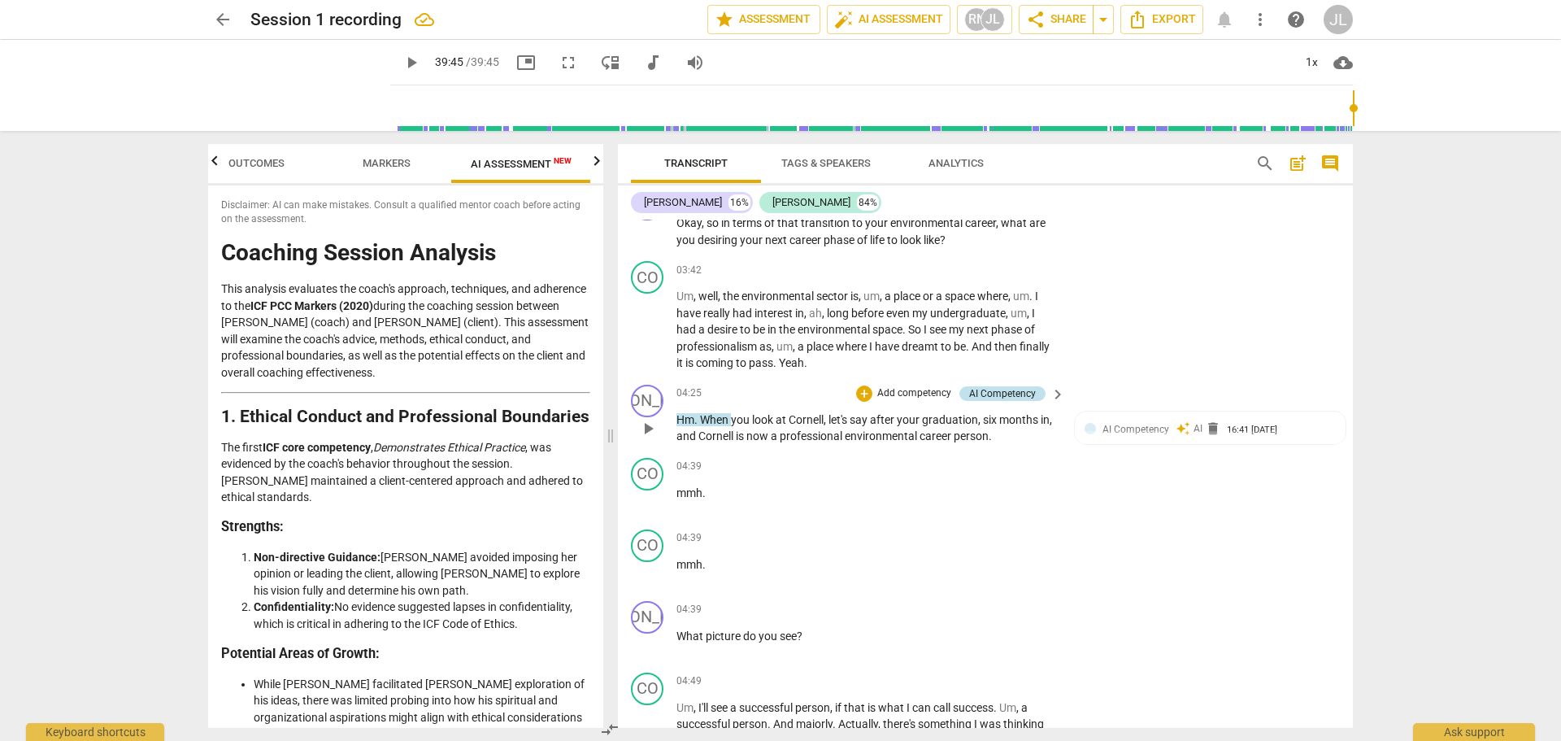
click at [999, 394] on div "AI Competency" at bounding box center [1002, 393] width 67 height 15
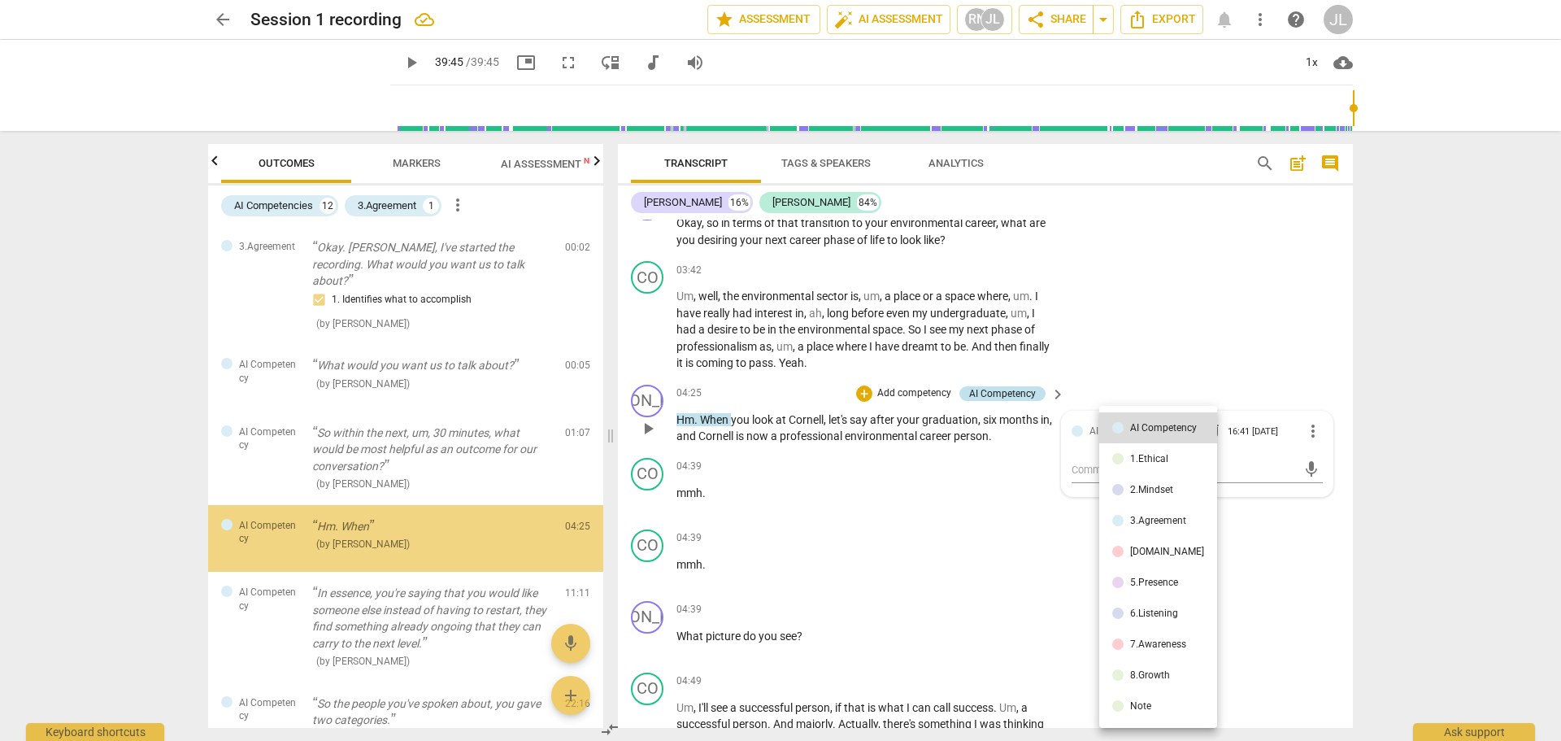
scroll to position [45, 0]
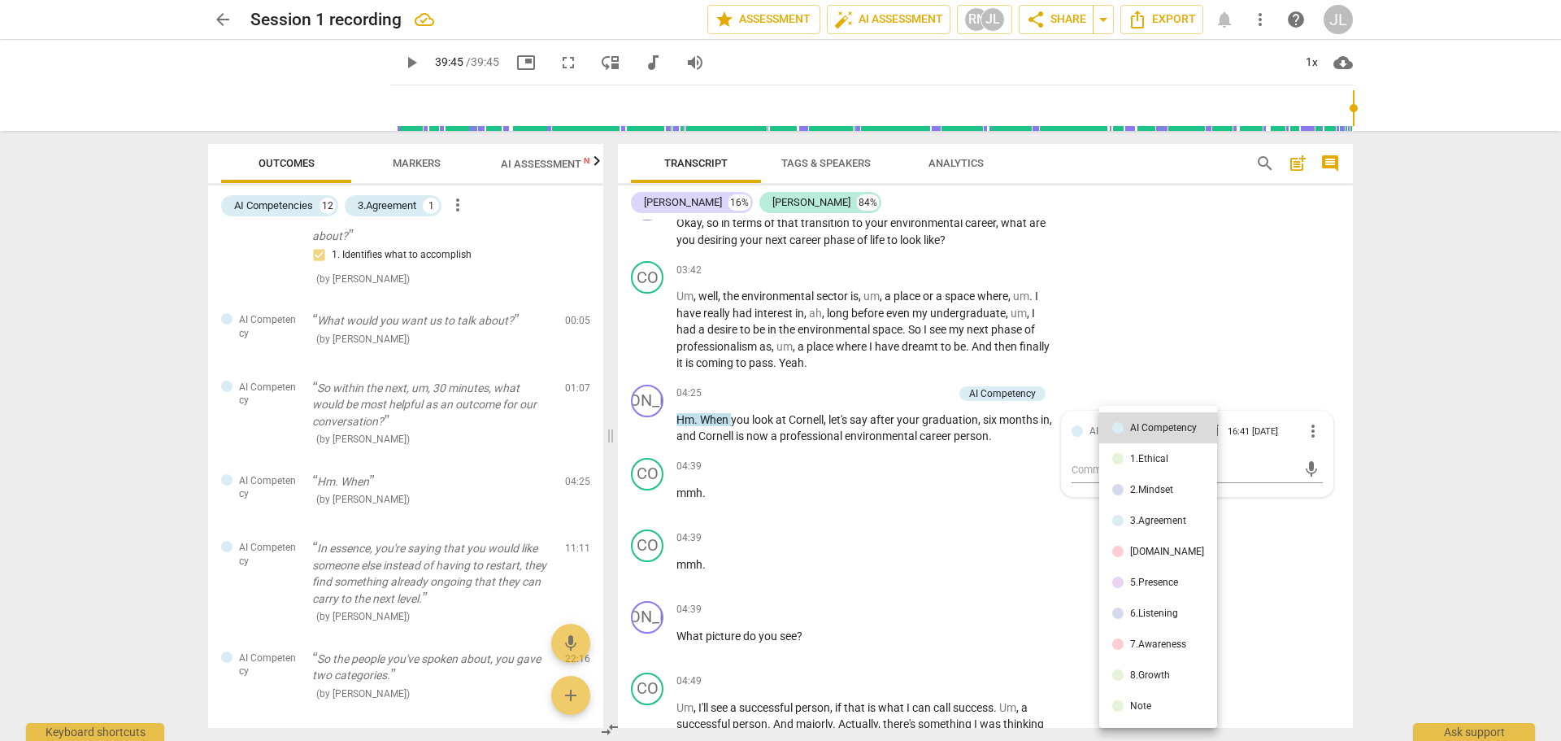
click at [1428, 418] on div at bounding box center [780, 370] width 1561 height 741
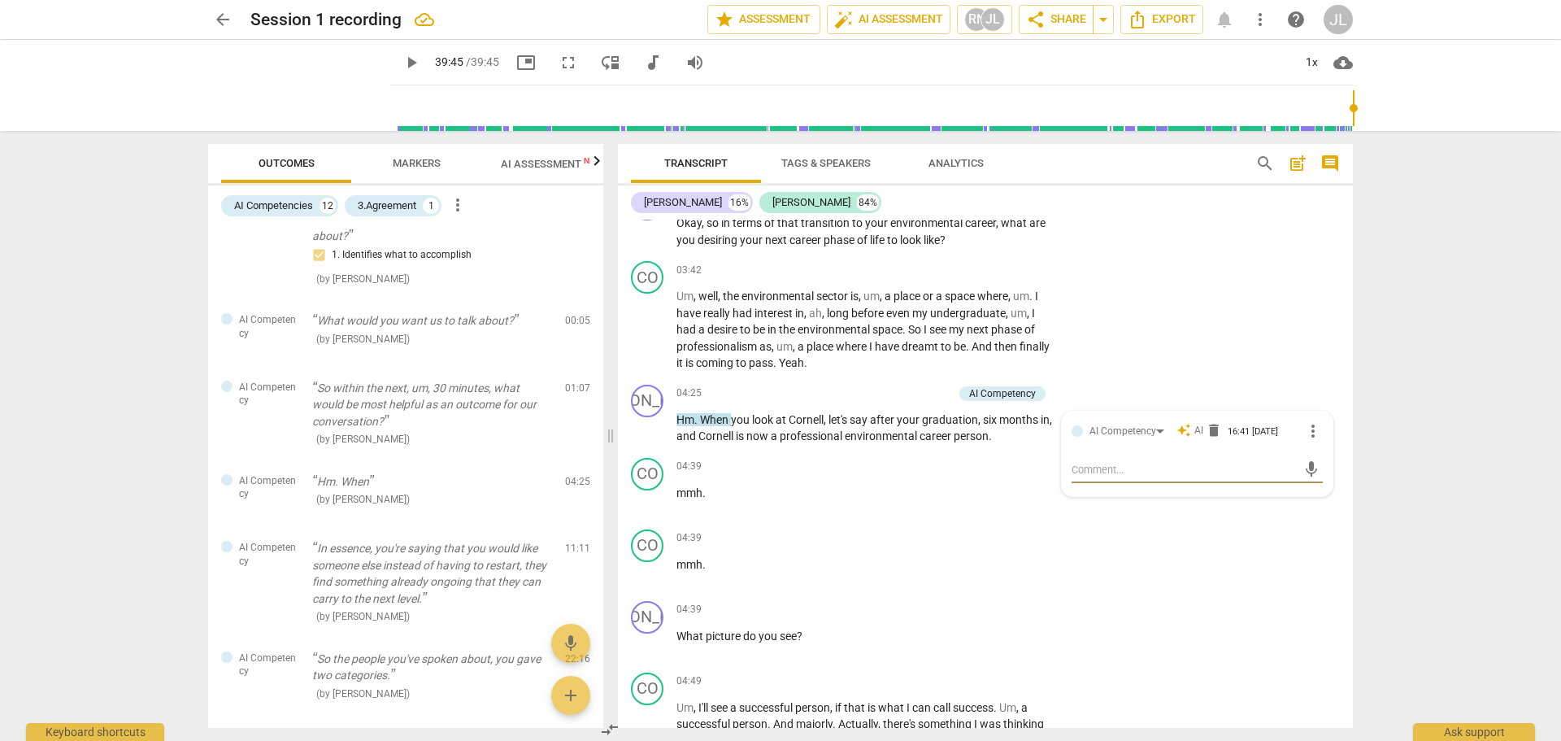
scroll to position [0, 0]
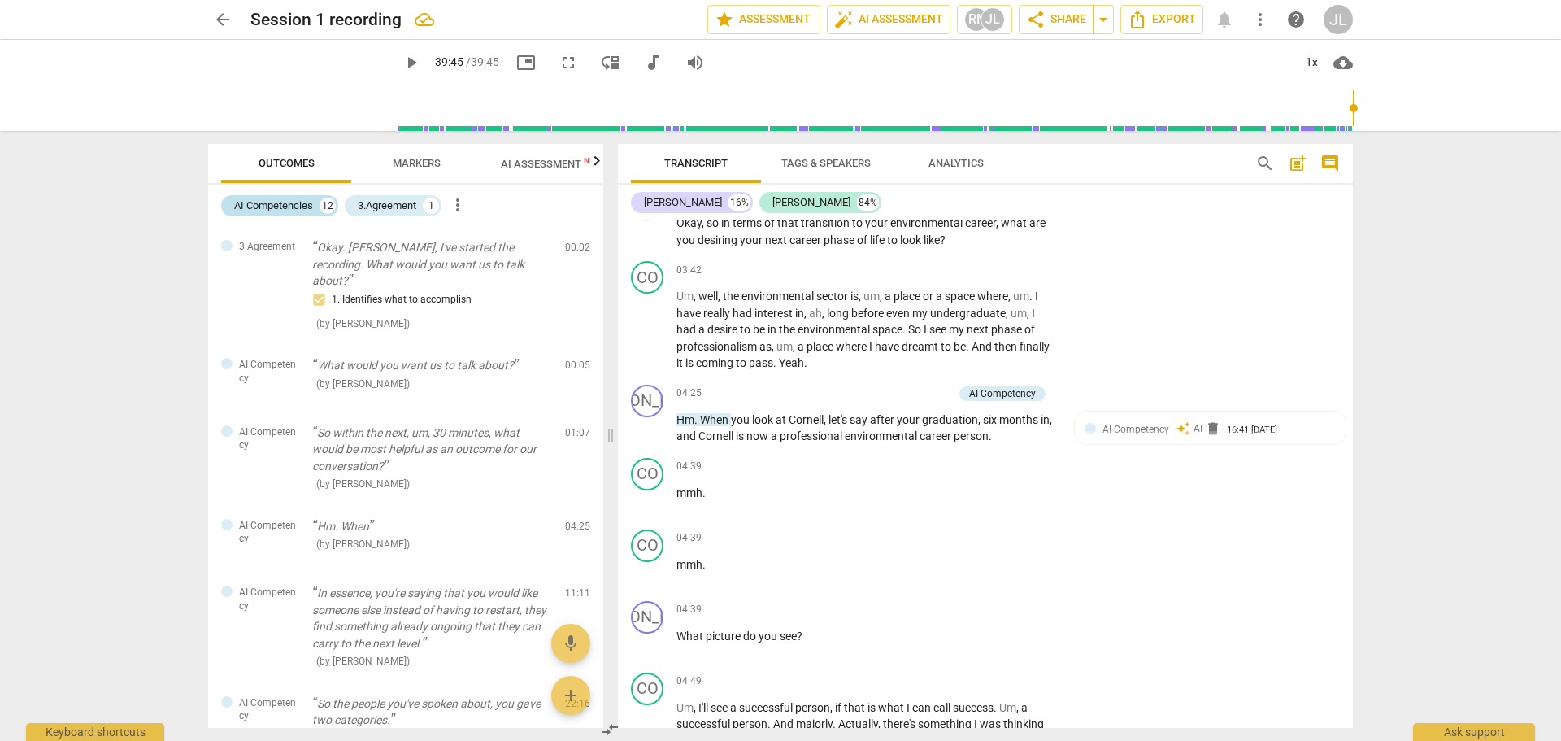
click at [272, 204] on div "AI Competencies" at bounding box center [273, 206] width 79 height 16
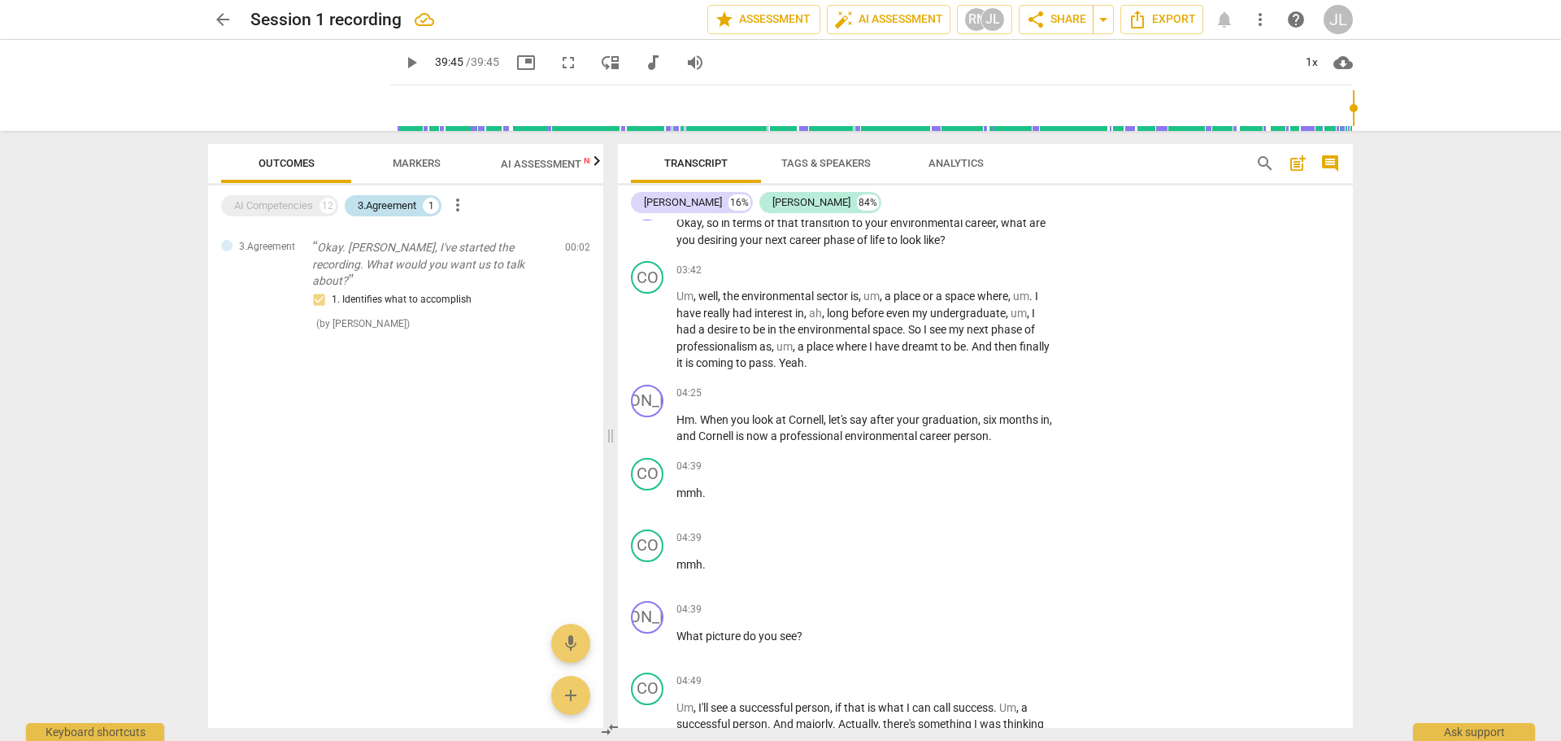
click at [389, 209] on div "3.Agreement" at bounding box center [387, 206] width 59 height 16
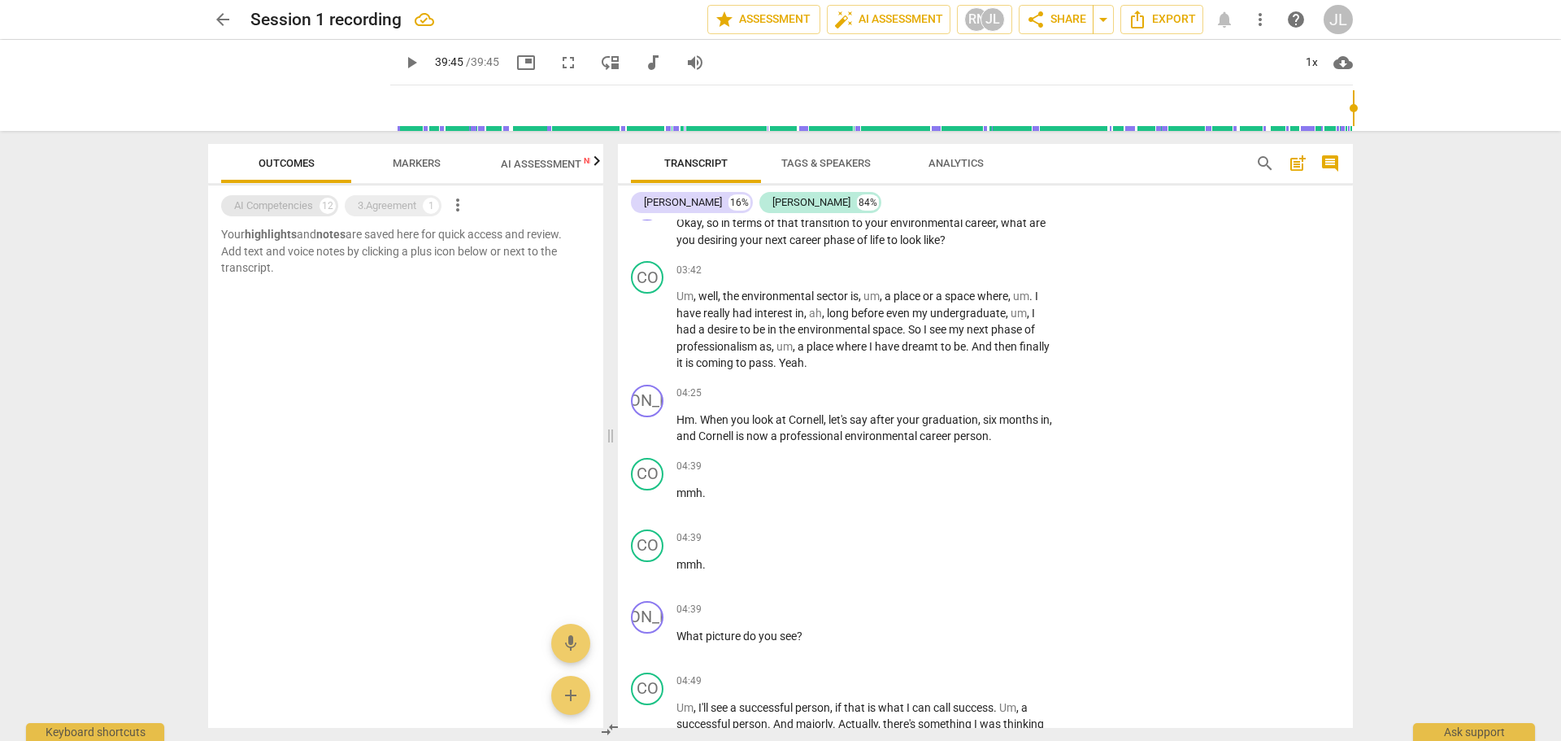
click at [292, 205] on div "AI Competencies" at bounding box center [273, 206] width 79 height 16
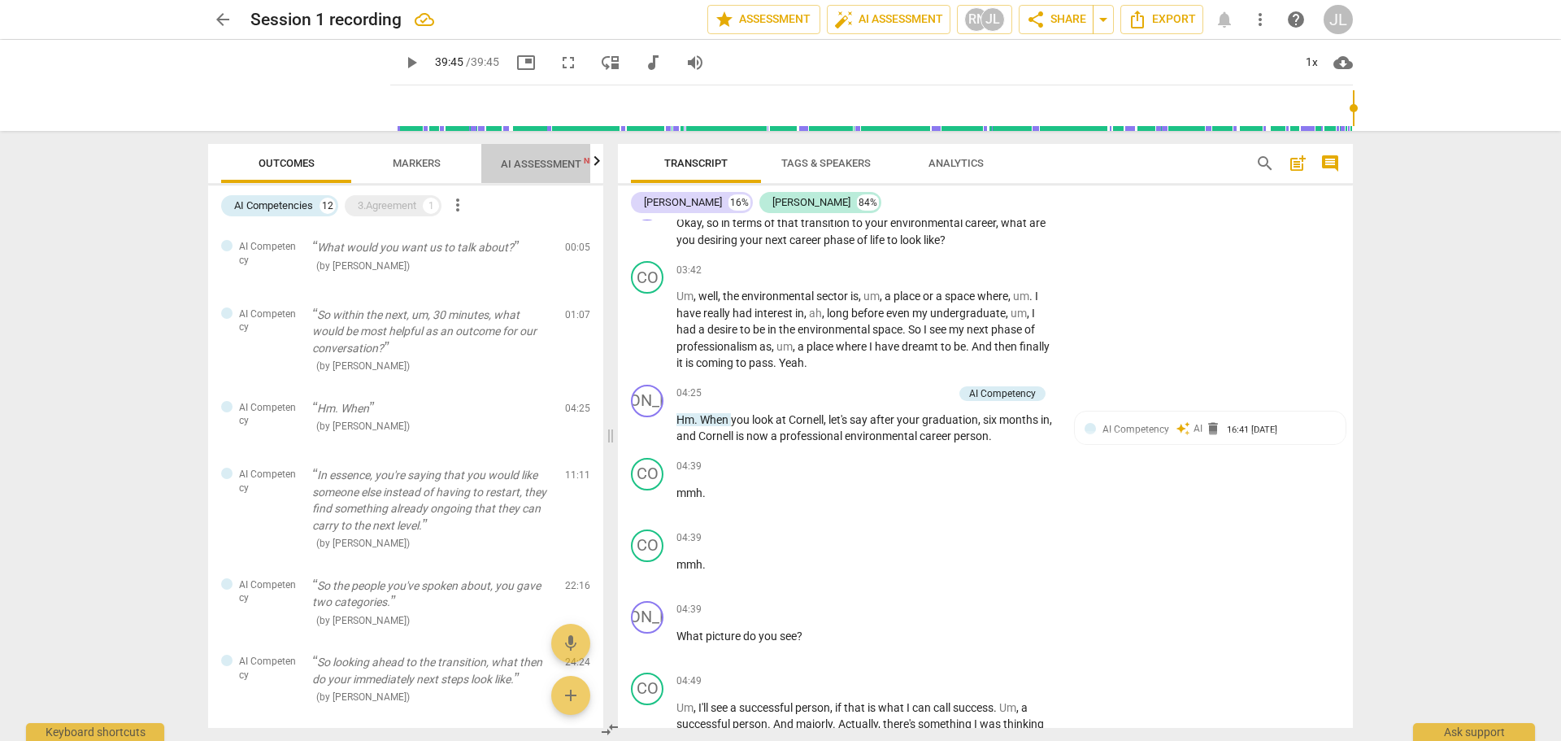
click at [551, 164] on span "AI Assessment New" at bounding box center [551, 164] width 101 height 12
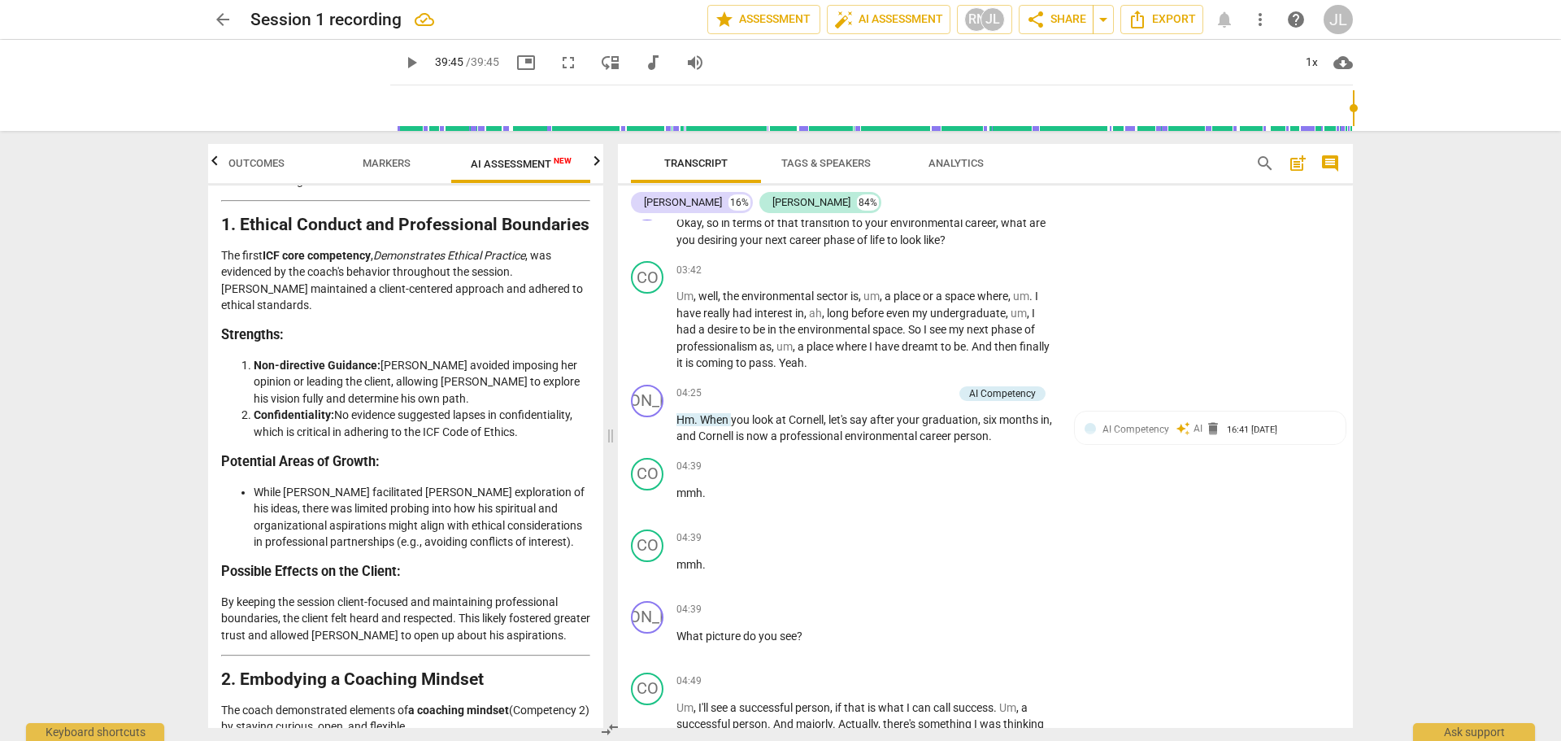
scroll to position [198, 0]
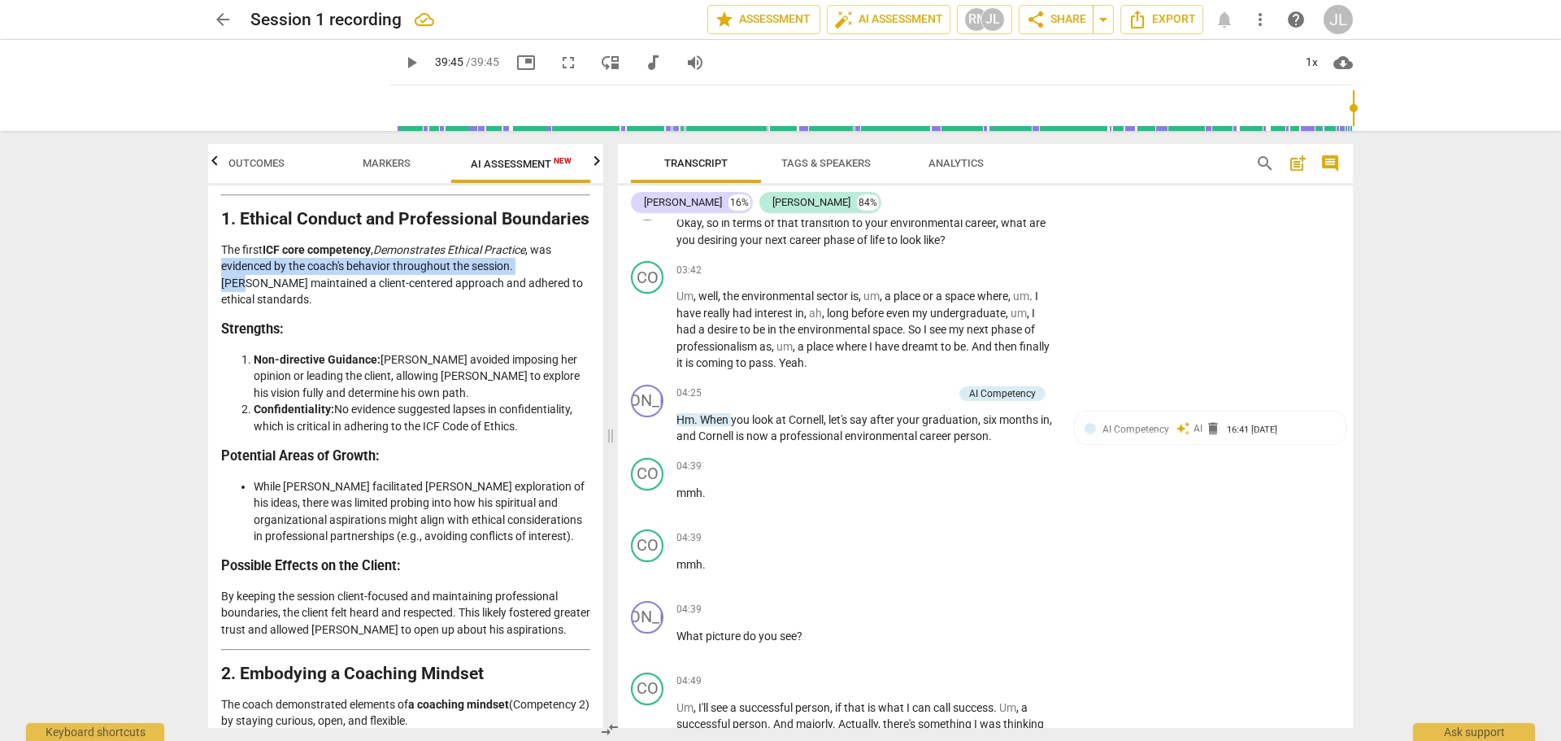
drag, startPoint x: 603, startPoint y: 268, endPoint x: 603, endPoint y: 286, distance: 17.9
click at [603, 286] on div "Outcomes Markers AI Assessment New Scores Disclaimer: AI can make mistakes. Con…" at bounding box center [402, 436] width 415 height 610
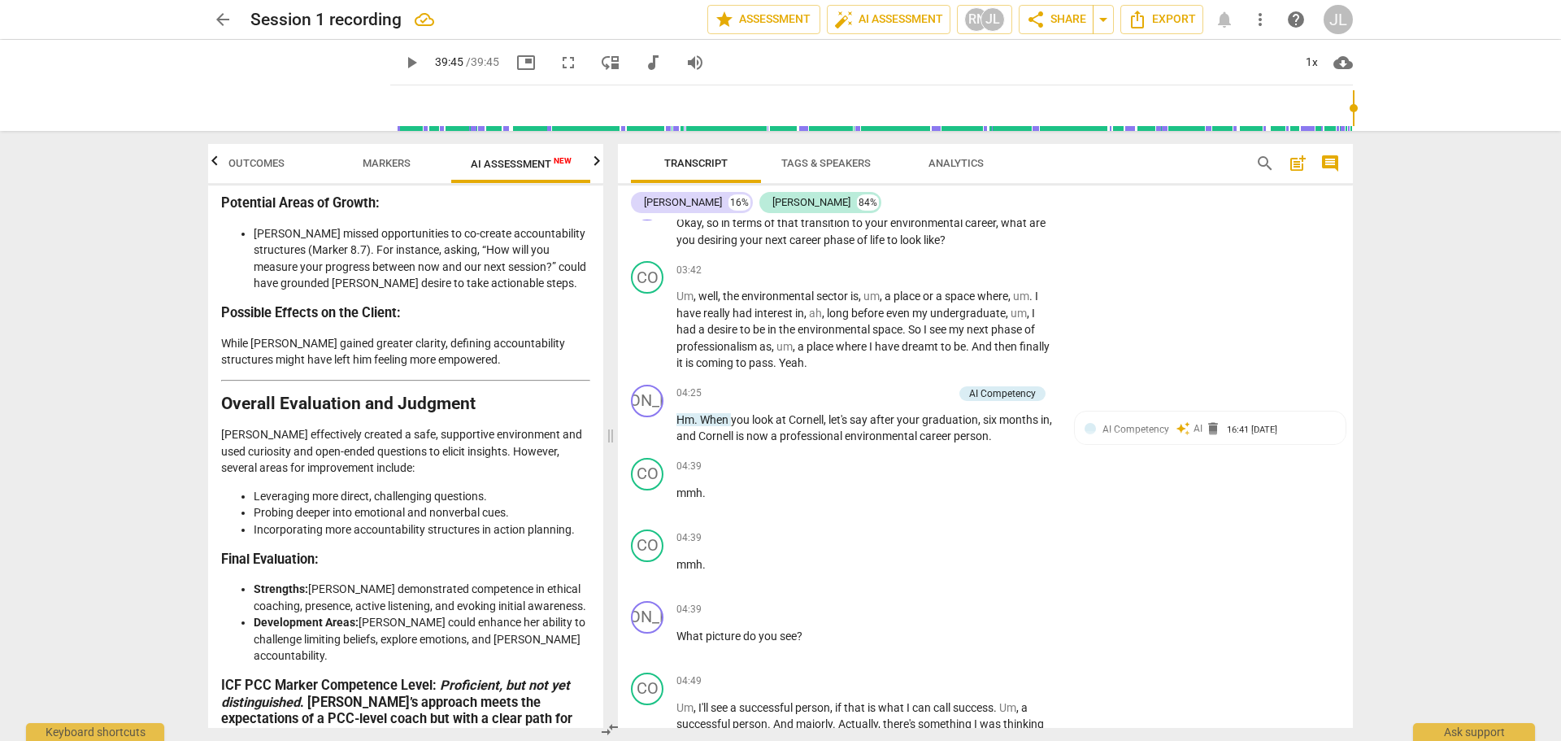
scroll to position [3576, 0]
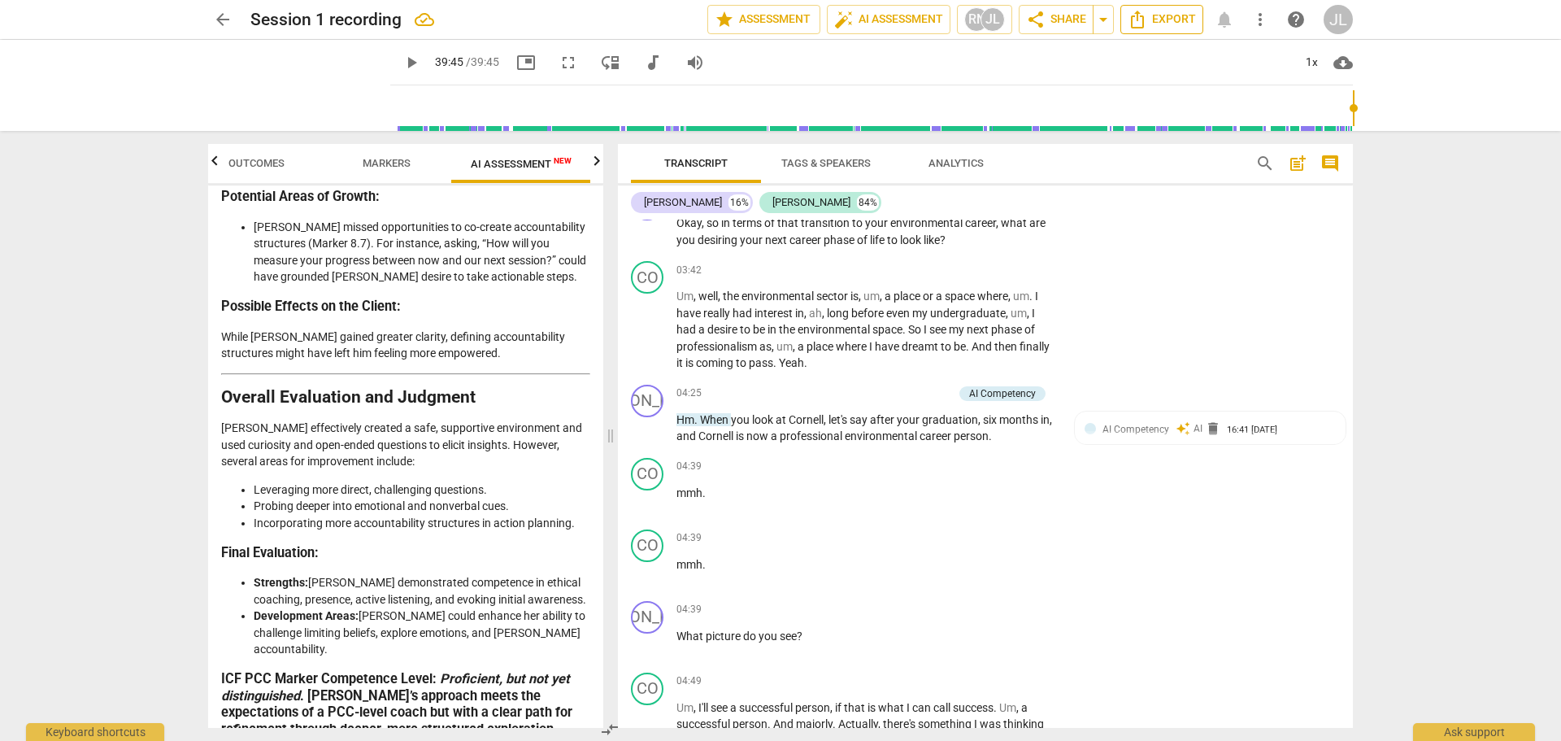
click at [1158, 18] on span "Export" at bounding box center [1162, 20] width 68 height 20
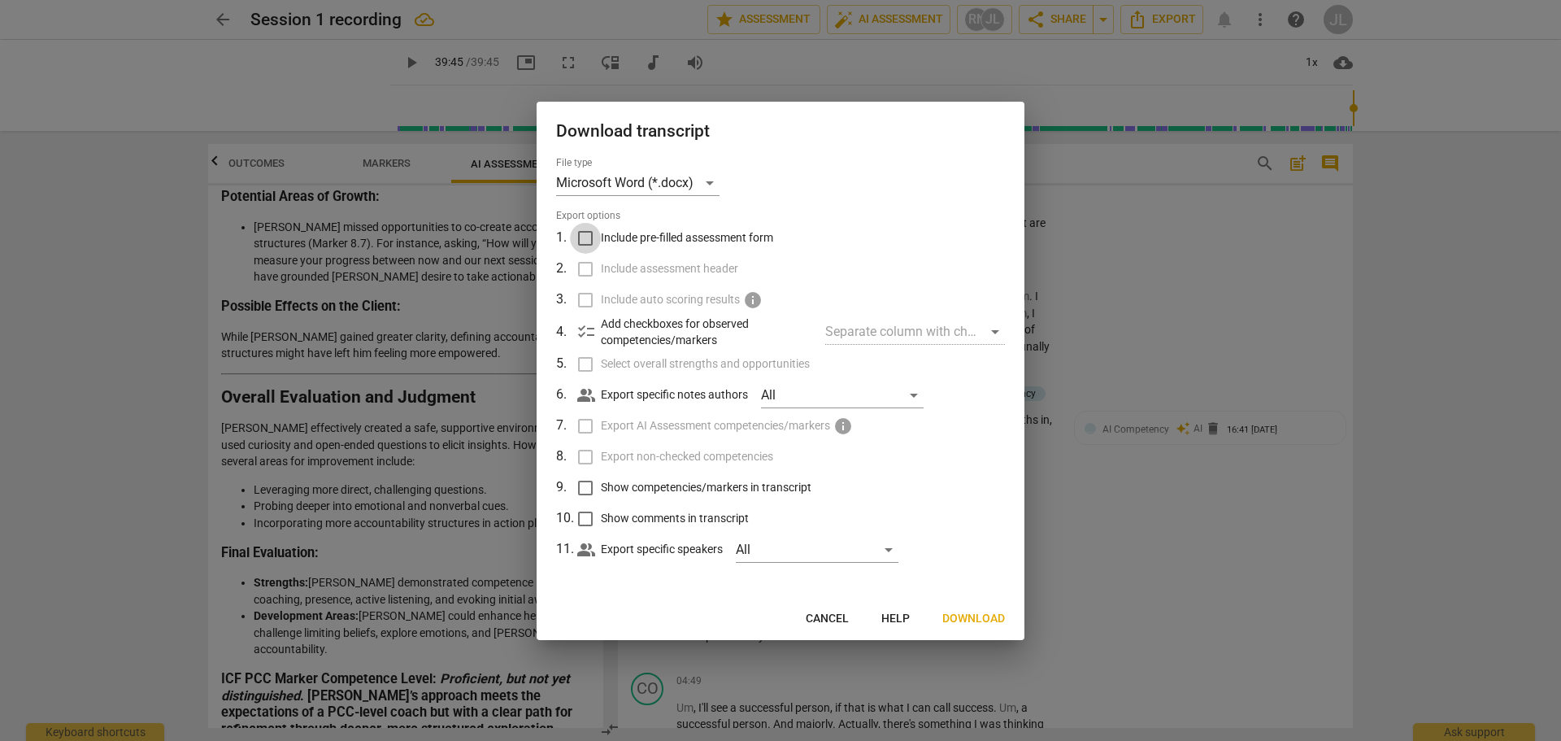
click at [590, 241] on input "Include pre-filled assessment form" at bounding box center [585, 238] width 31 height 31
checkbox input "true"
click at [583, 368] on input "Select overall strengths and opportunities" at bounding box center [585, 364] width 31 height 31
checkbox input "true"
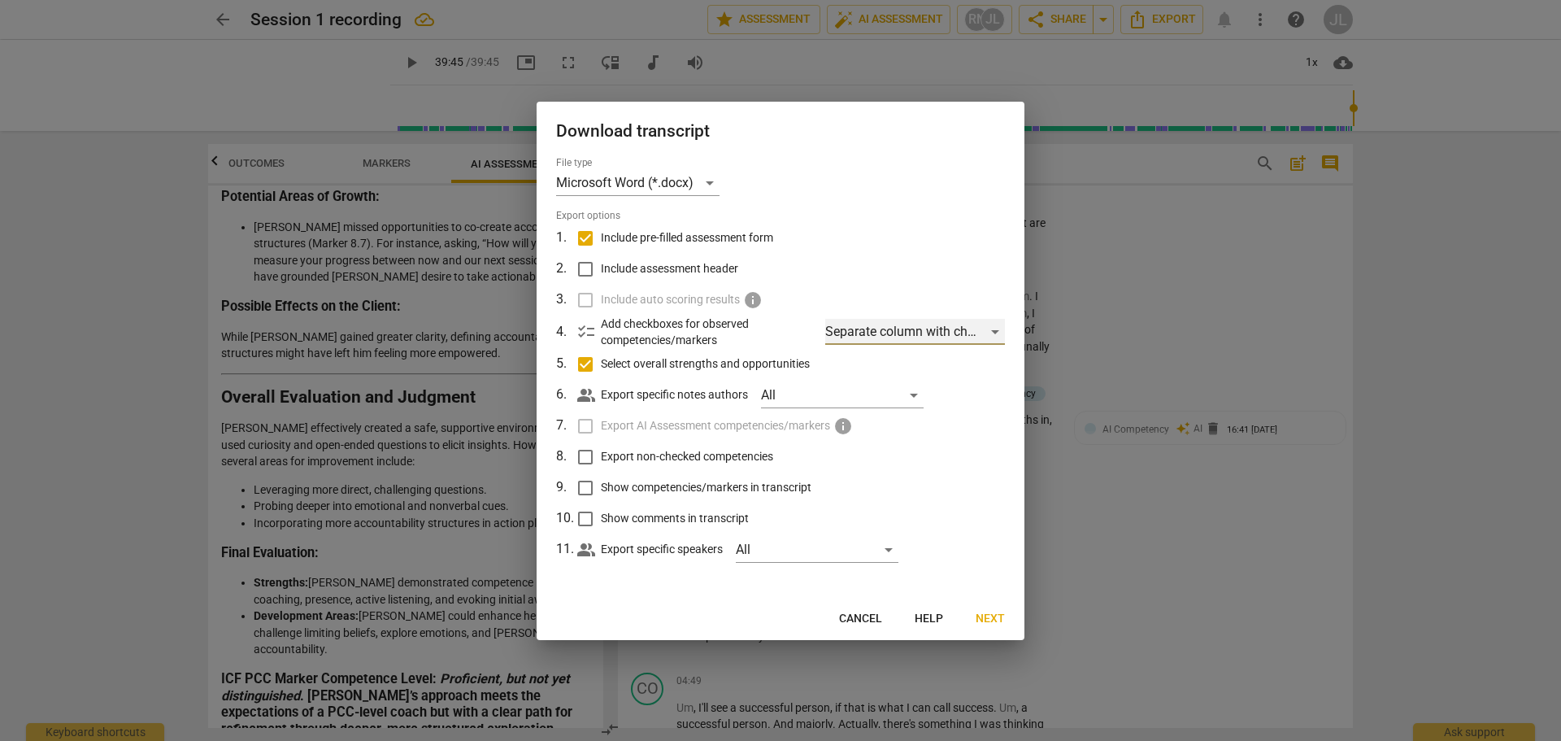
click at [994, 333] on div "Separate column with check marks" at bounding box center [915, 332] width 180 height 26
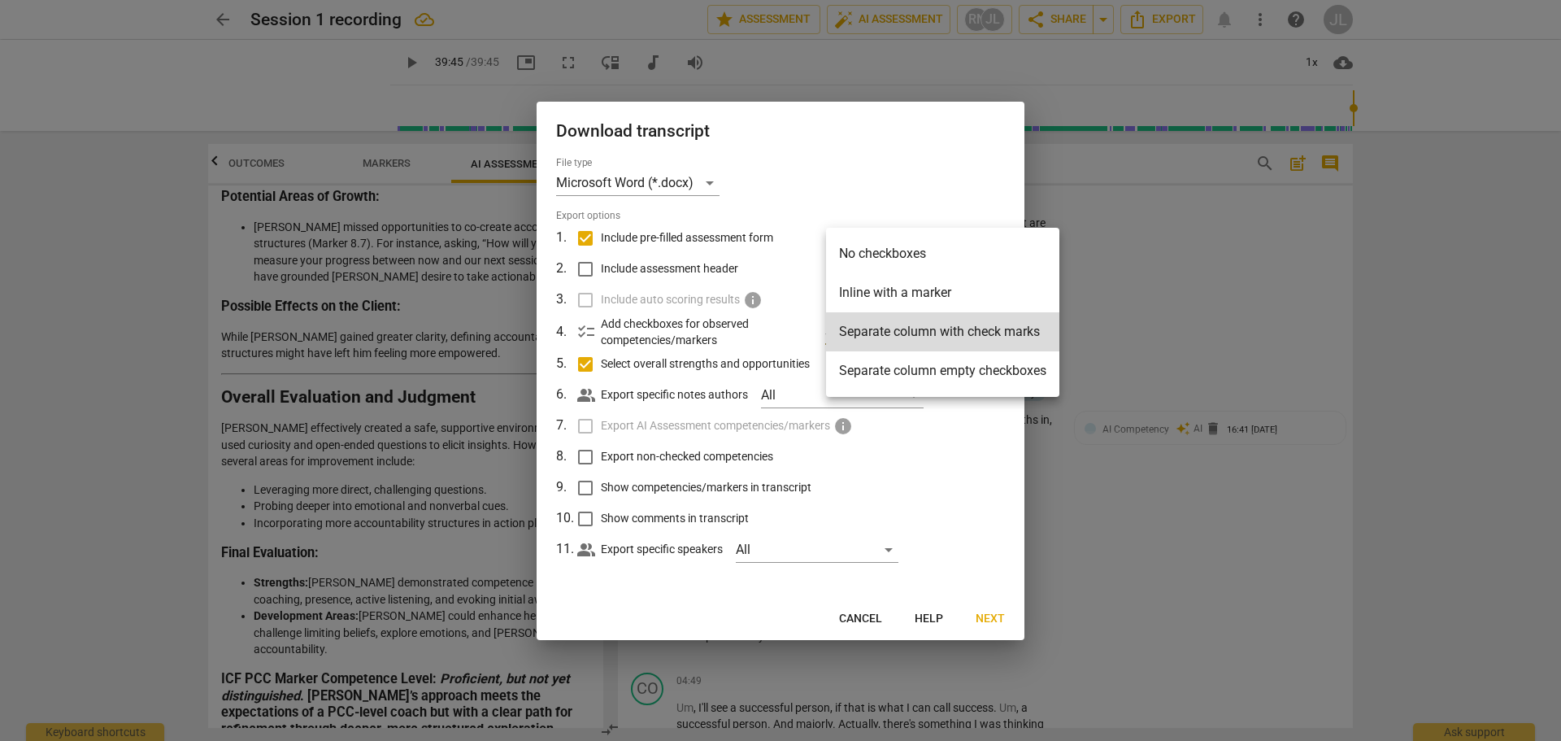
click at [1379, 407] on div at bounding box center [780, 370] width 1561 height 741
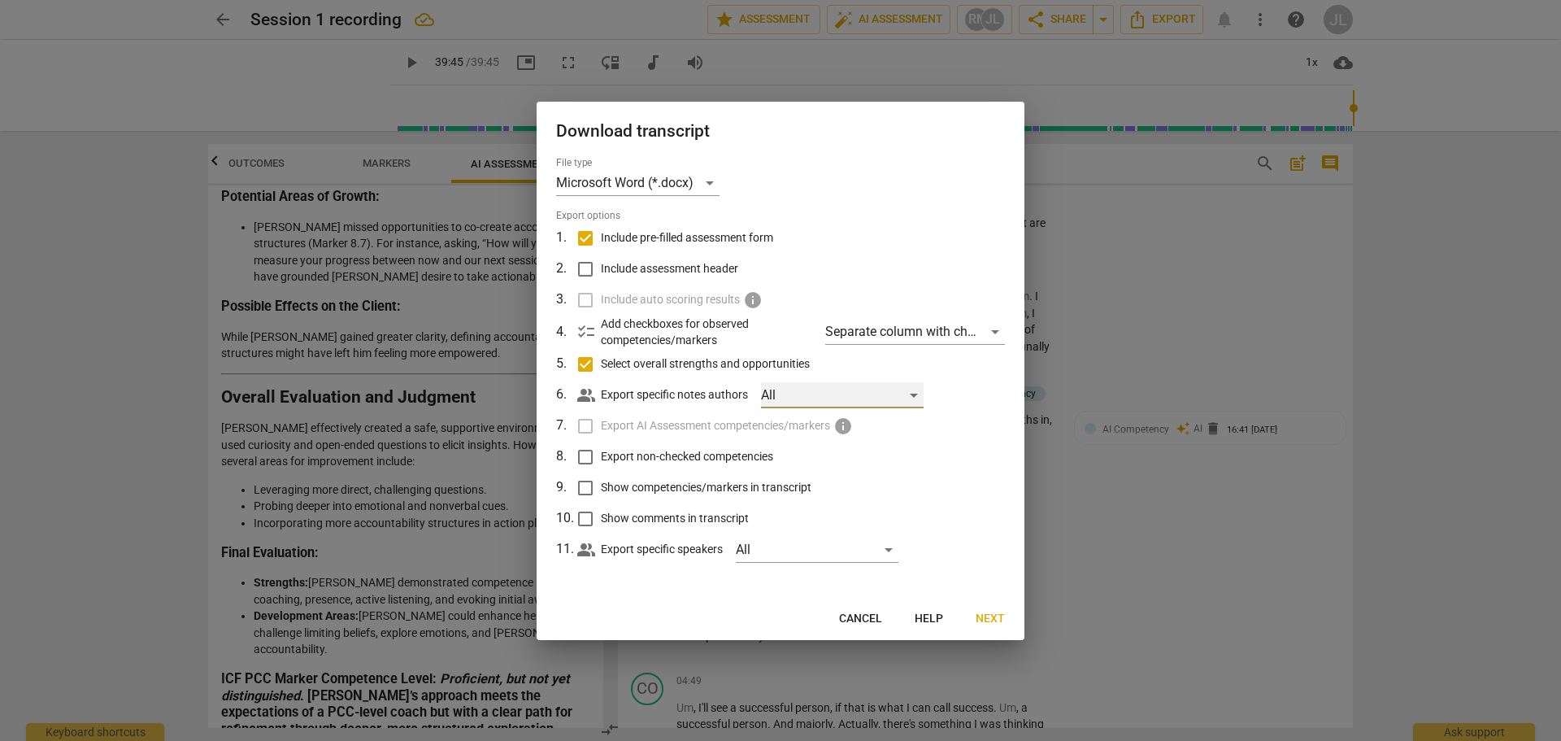
click at [912, 395] on div "All" at bounding box center [842, 395] width 163 height 26
click at [1400, 401] on div at bounding box center [780, 370] width 1561 height 741
click at [590, 461] on input "Export non-checked competencies" at bounding box center [585, 457] width 31 height 31
checkbox input "true"
click at [588, 492] on input "Show competencies/markers in transcript" at bounding box center [585, 487] width 31 height 31
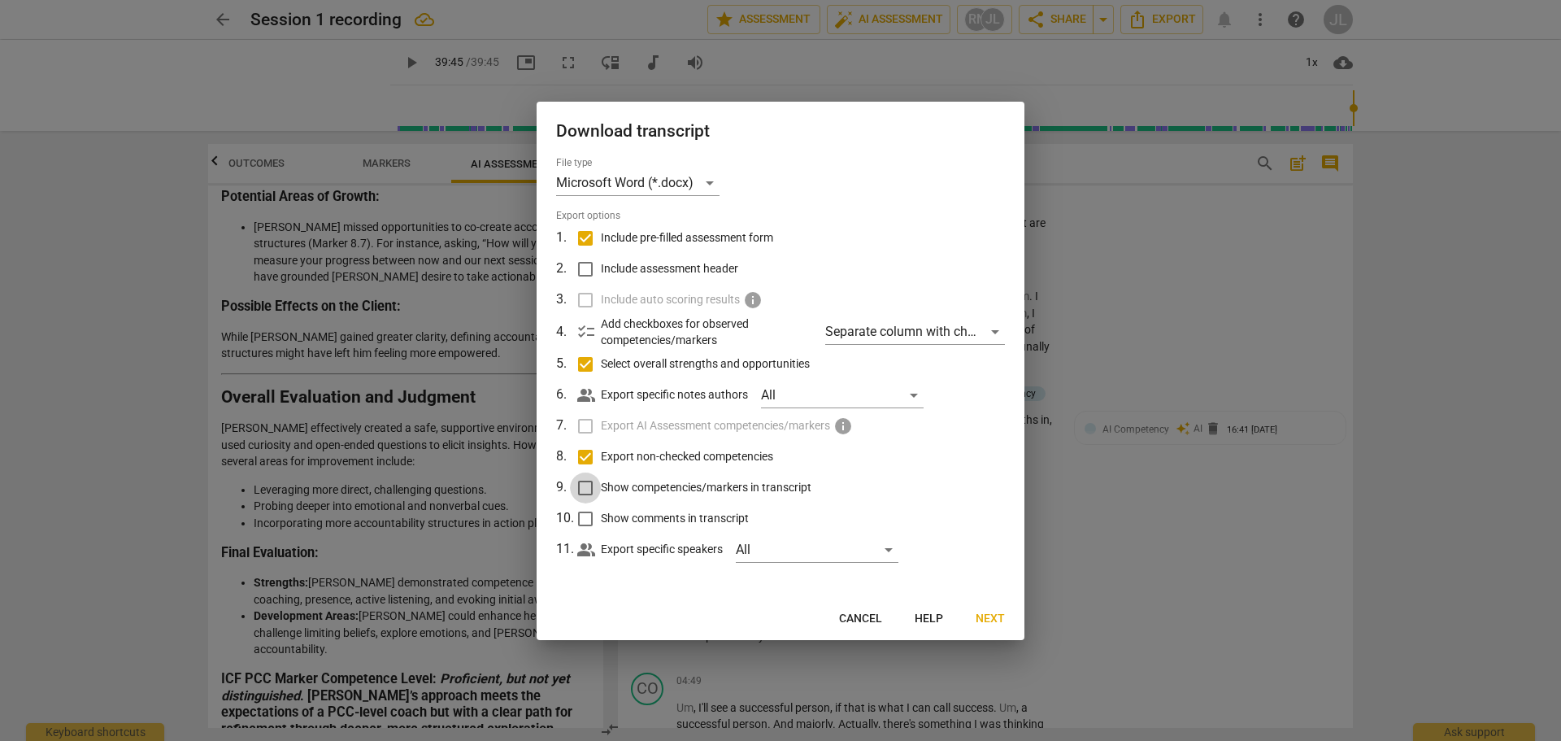
checkbox input "true"
click at [586, 516] on input "Show comments in transcript" at bounding box center [585, 518] width 31 height 31
checkbox input "true"
click at [590, 263] on input "Include assessment header" at bounding box center [585, 269] width 31 height 31
checkbox input "true"
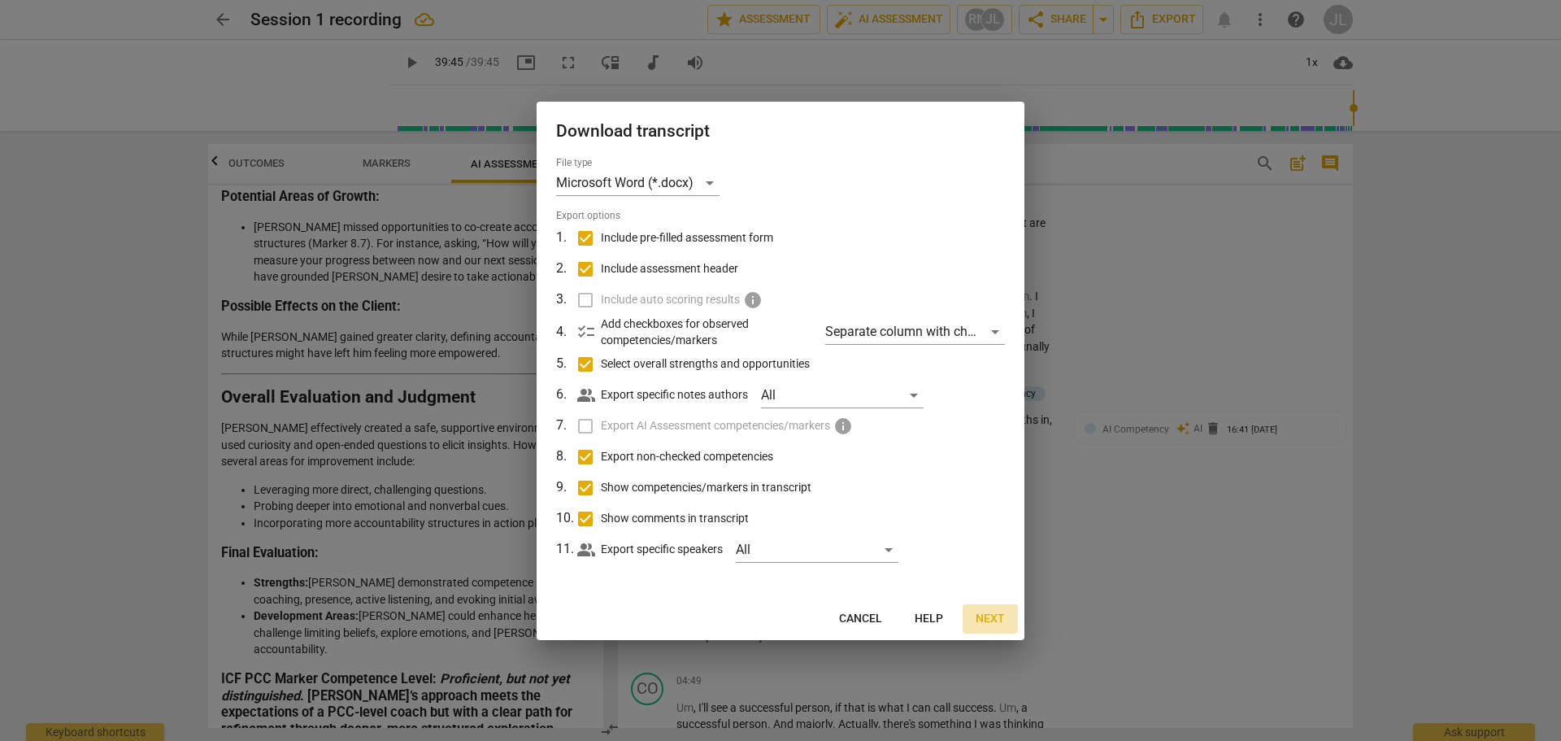
click at [990, 611] on span "Next" at bounding box center [990, 619] width 29 height 16
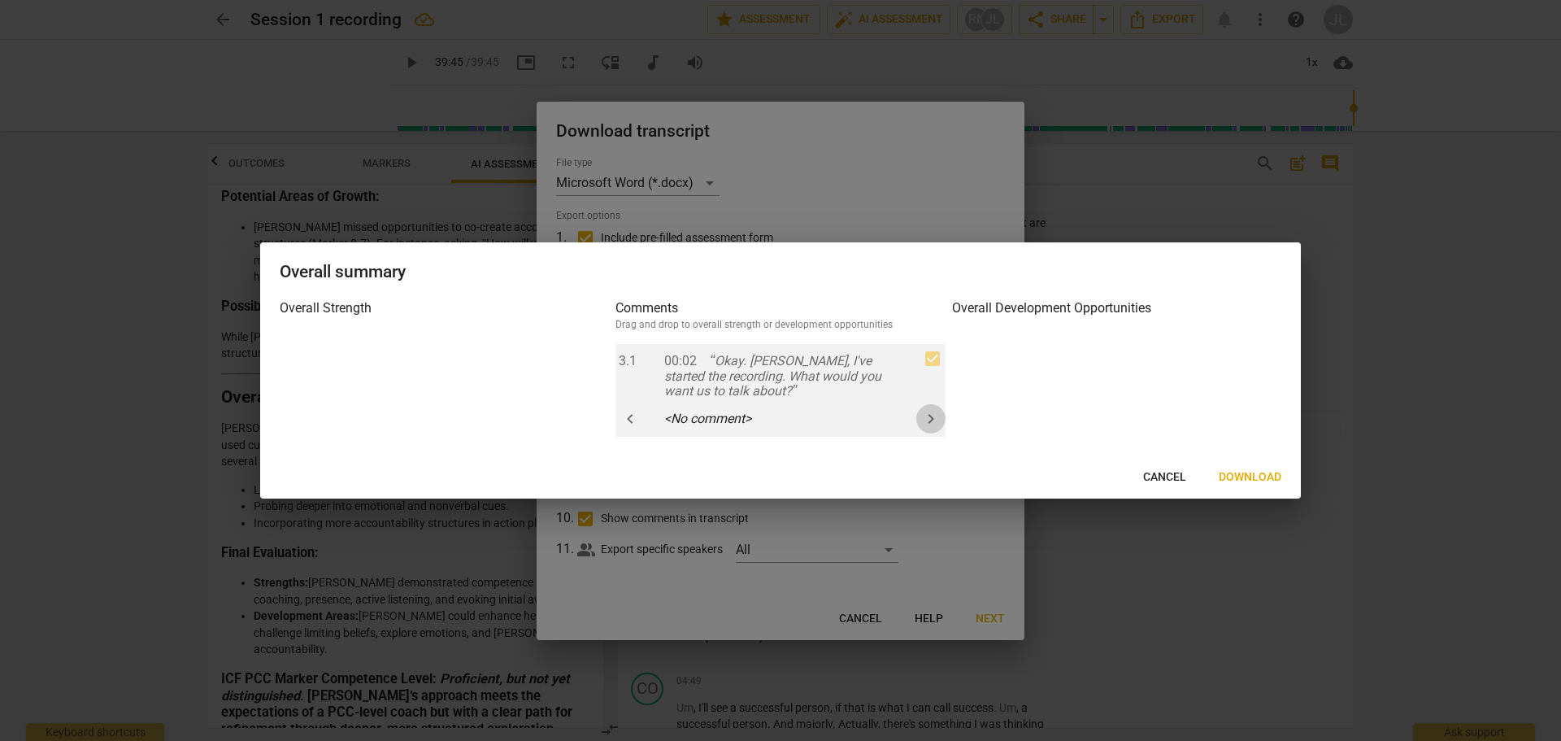
click at [932, 424] on span "keyboard_arrow_right" at bounding box center [931, 419] width 20 height 20
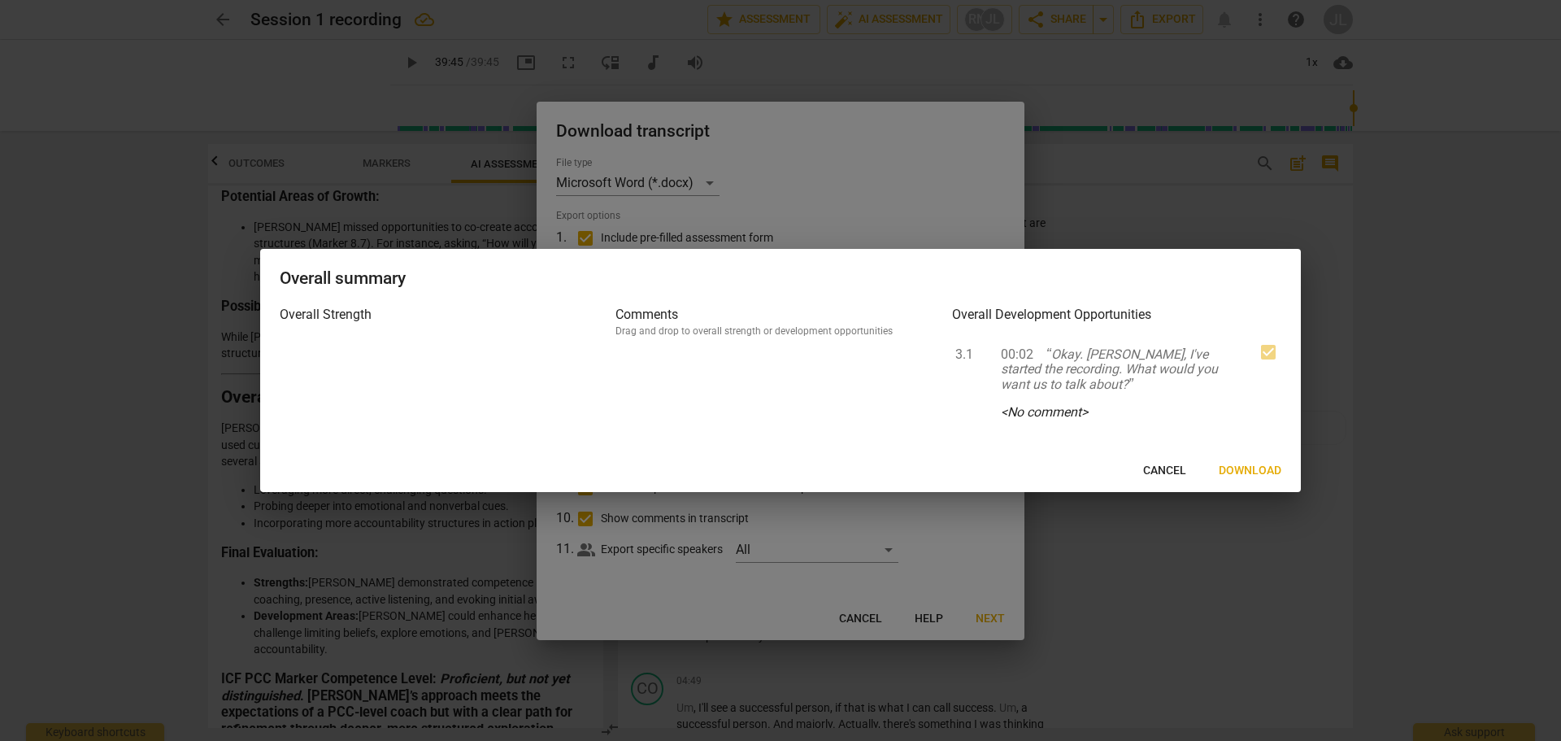
click at [1164, 466] on span "Cancel" at bounding box center [1164, 471] width 43 height 16
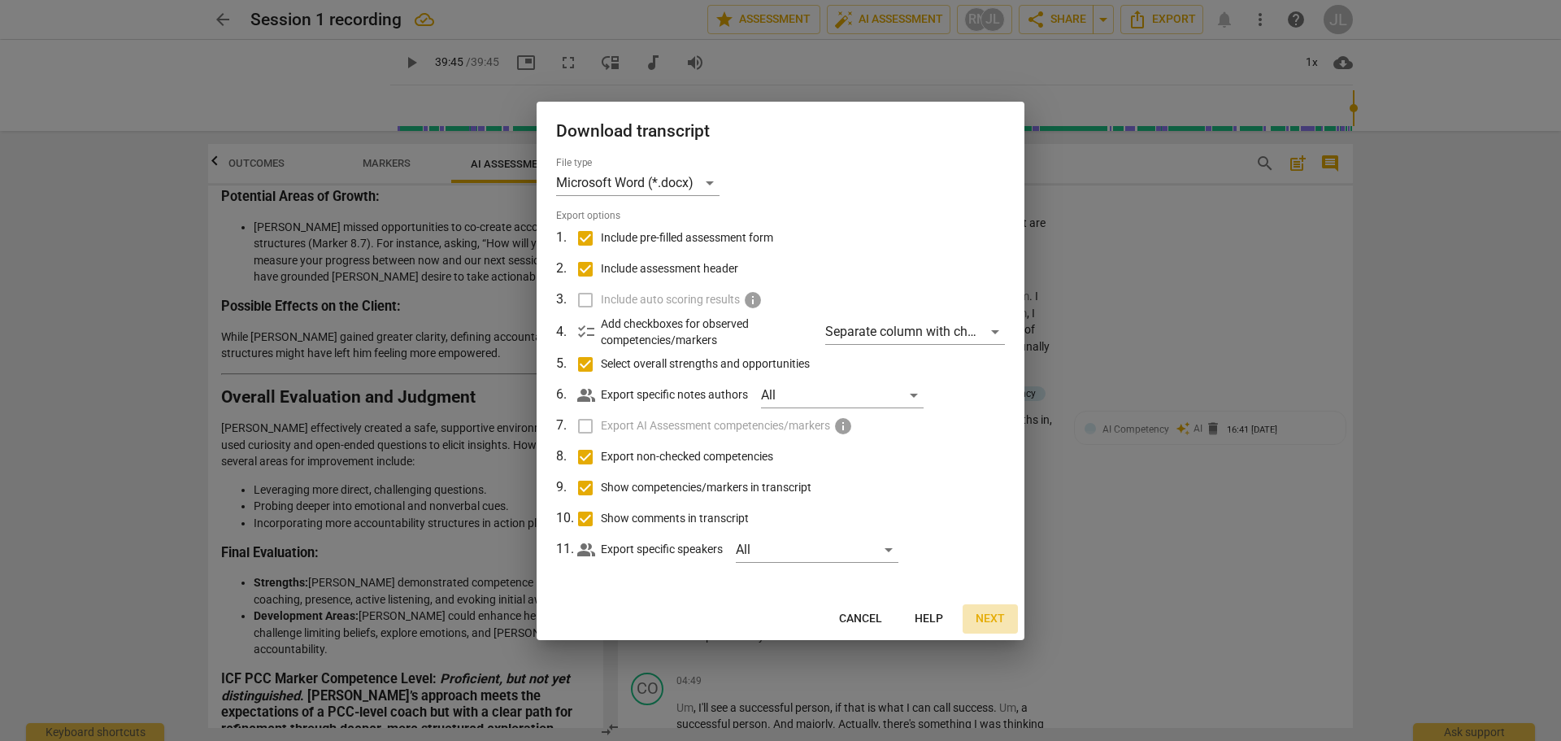
click at [989, 617] on span "Next" at bounding box center [990, 619] width 29 height 16
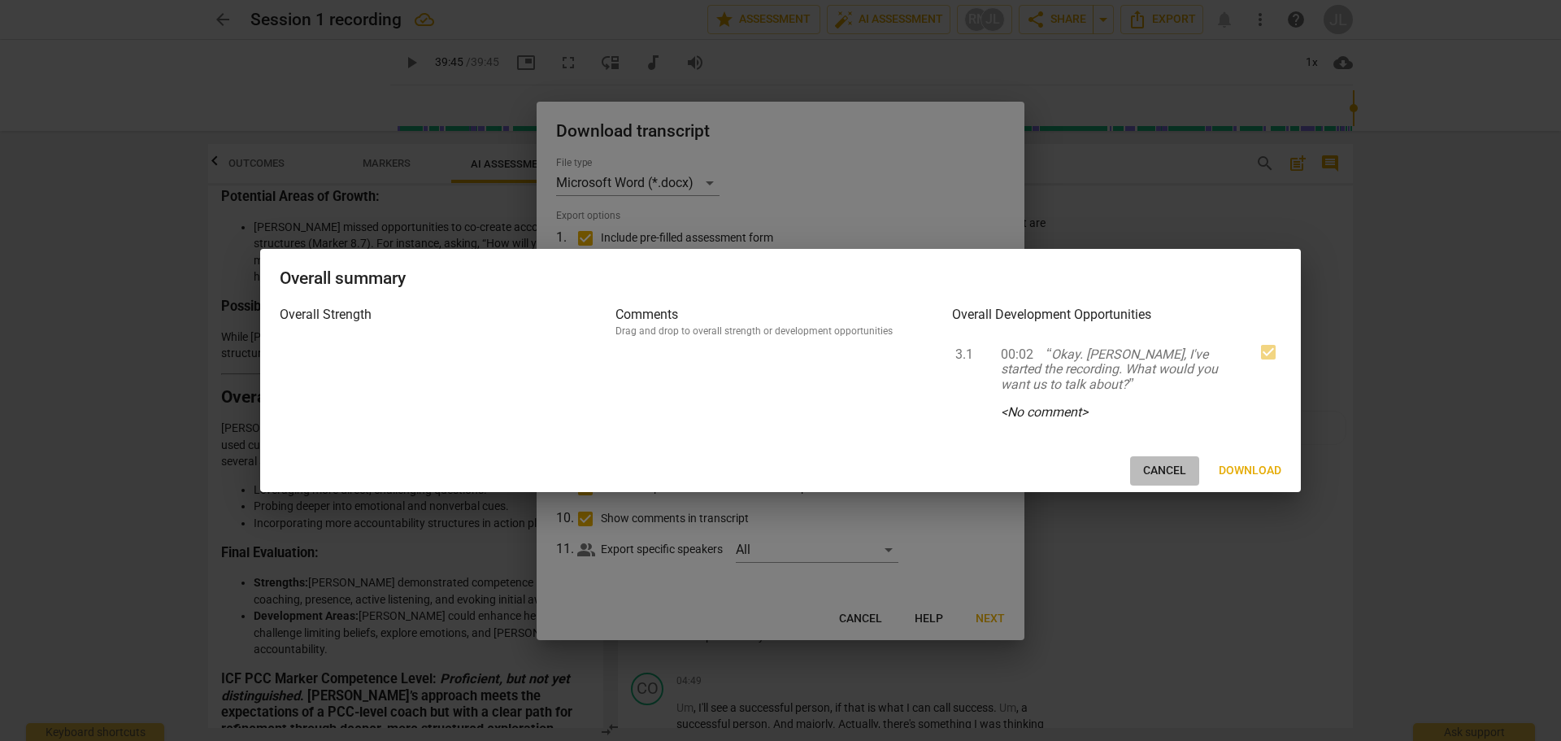
click at [1169, 477] on span "Cancel" at bounding box center [1164, 471] width 43 height 16
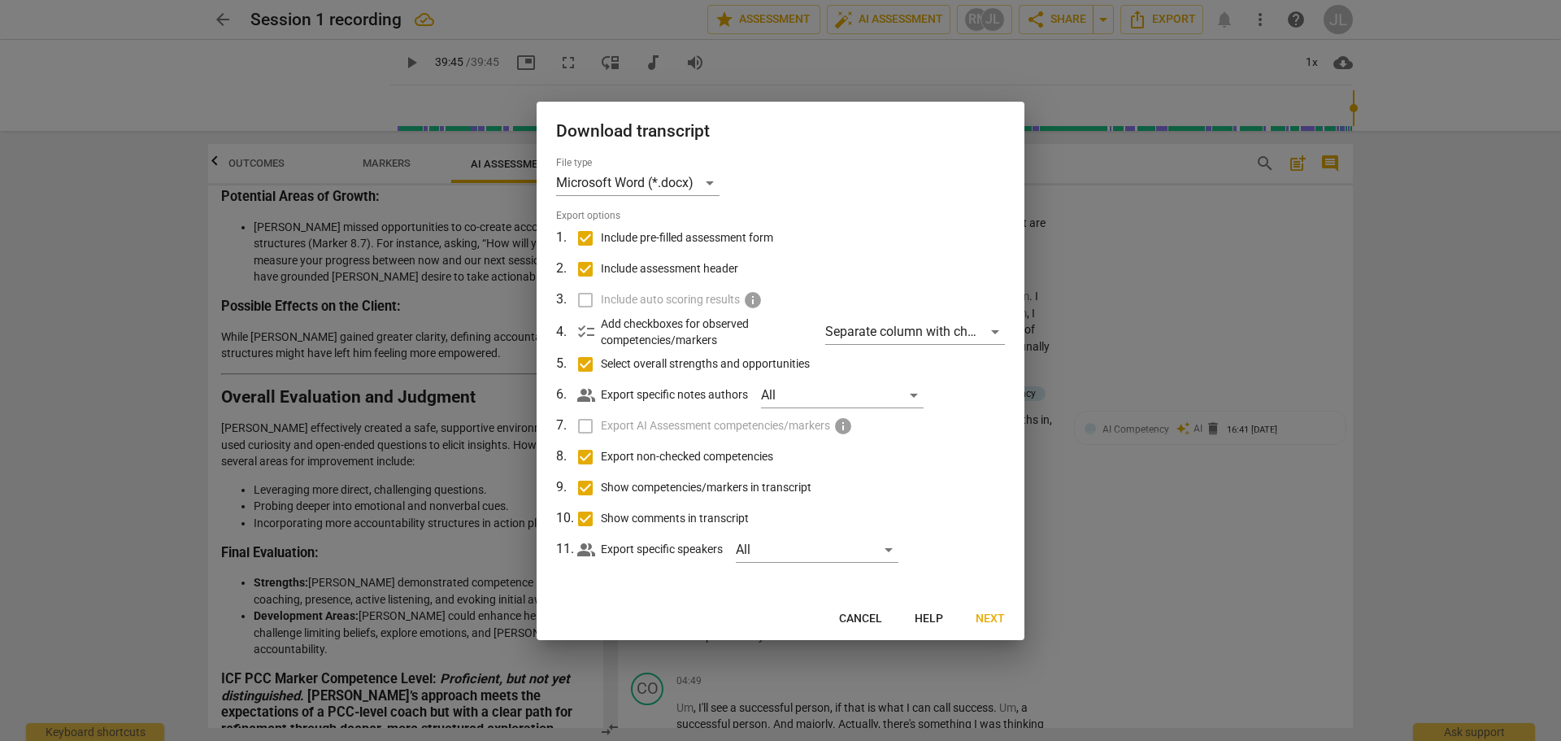
click at [582, 428] on label "Export AI Assessment competencies/markers info" at bounding box center [779, 426] width 426 height 31
click at [846, 427] on span "info" at bounding box center [843, 426] width 20 height 20
click at [753, 304] on span "info" at bounding box center [753, 300] width 20 height 20
click at [876, 618] on span "Cancel" at bounding box center [860, 619] width 43 height 16
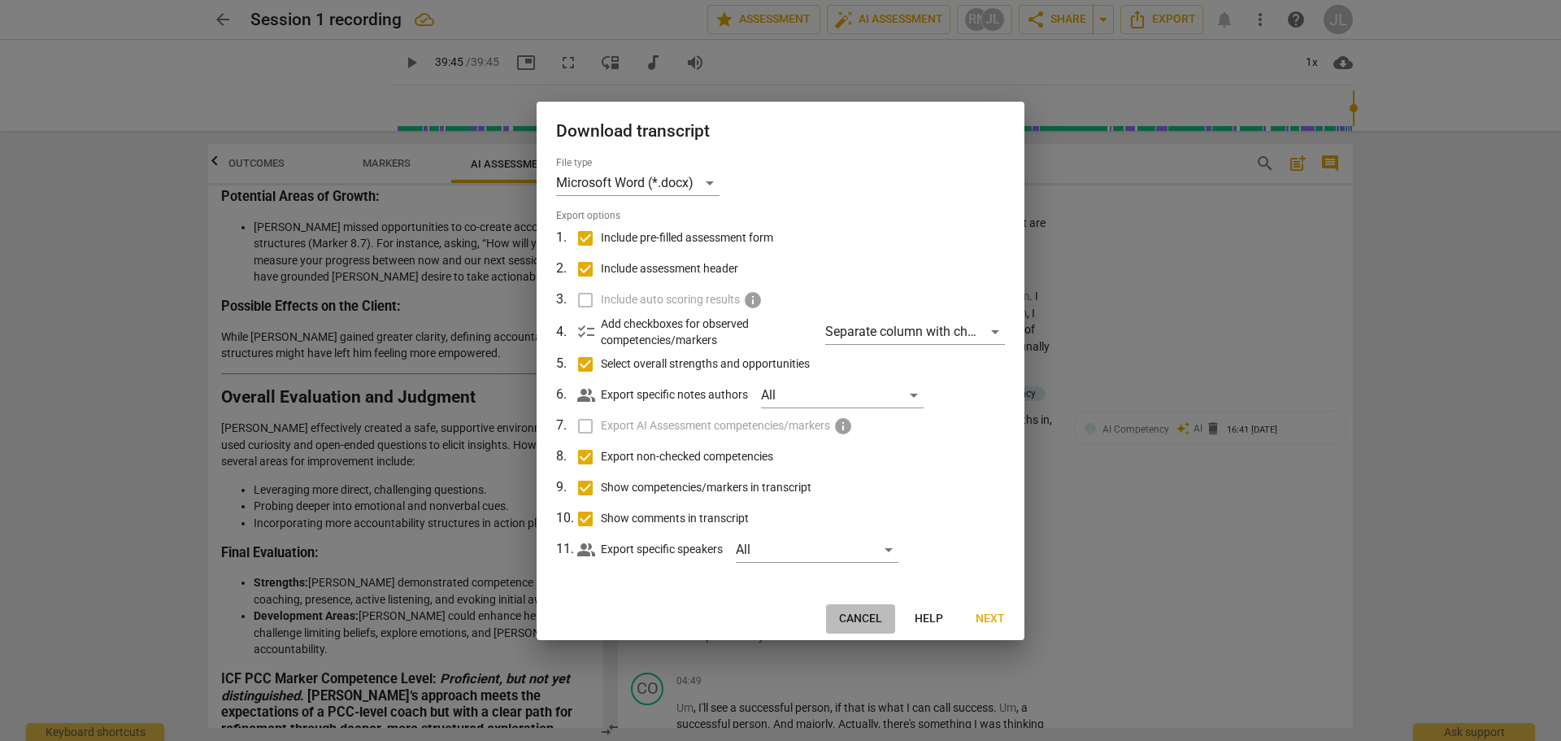
checkbox input "false"
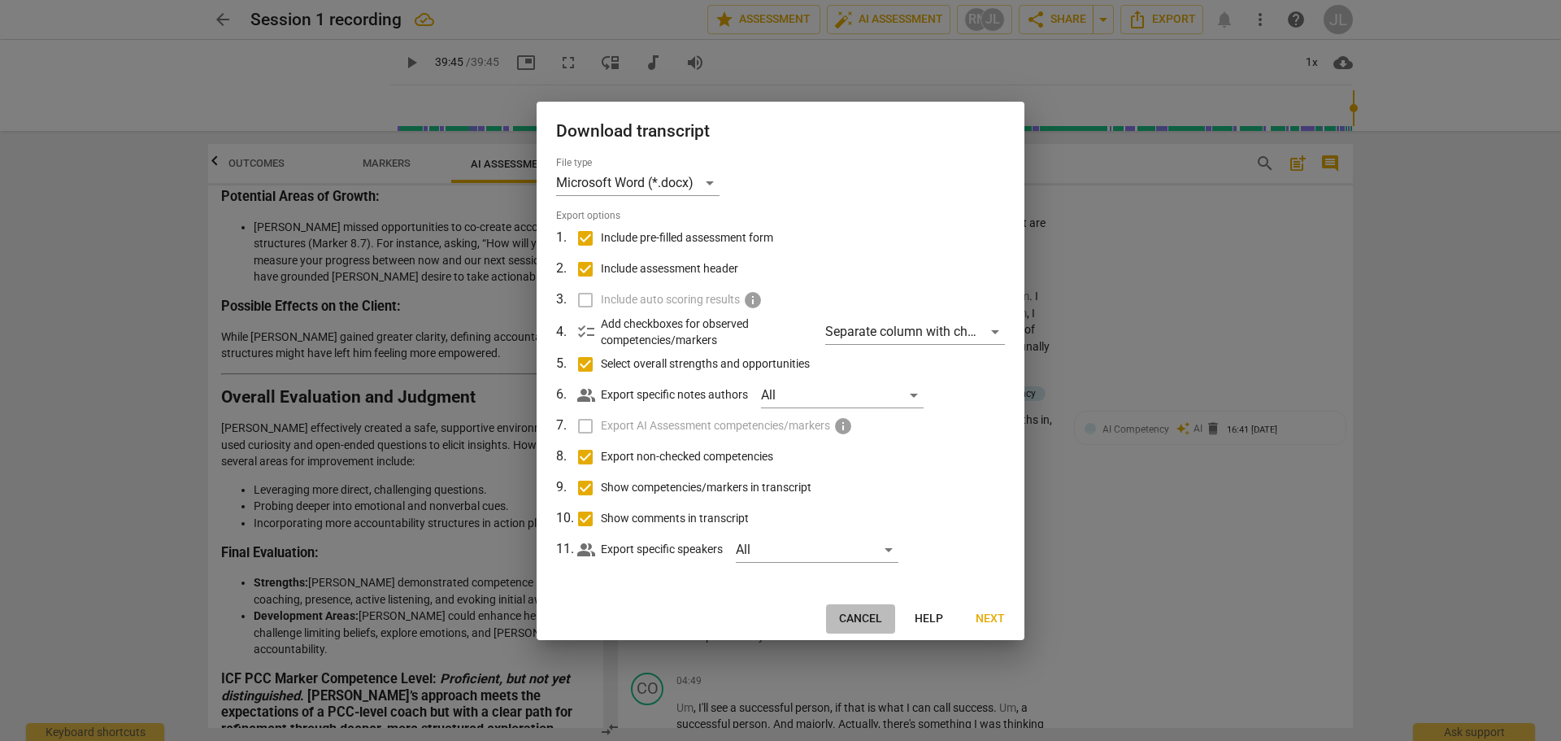
checkbox input "false"
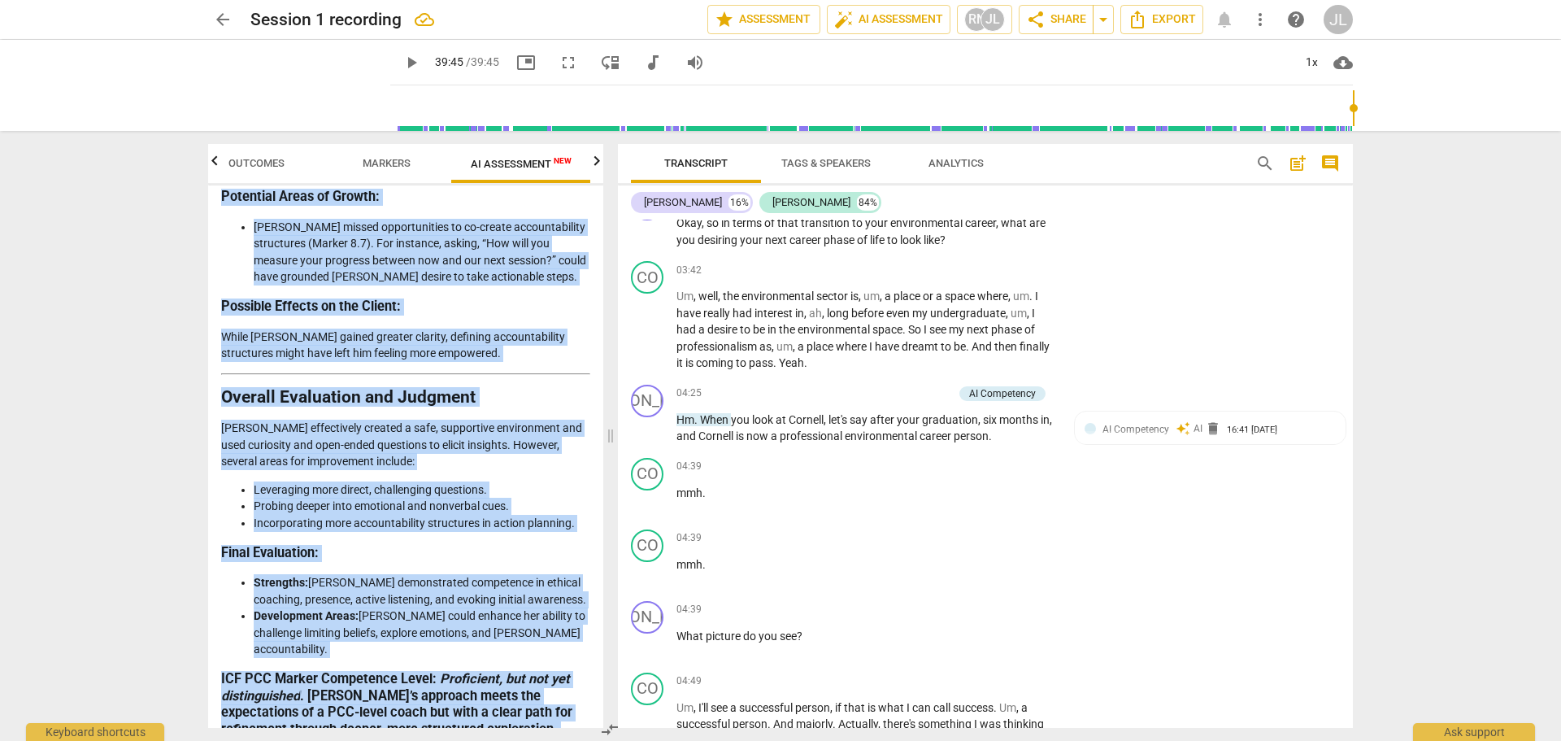
drag, startPoint x: 220, startPoint y: 202, endPoint x: 556, endPoint y: 709, distance: 608.5
click at [556, 709] on div "Disclaimer: AI can make mistakes. Consult a qualified mentor coach before actin…" at bounding box center [405, 456] width 395 height 542
copy div "Disclaimer: AI can make mistakes. Consult a qualified mentor coach before actin…"
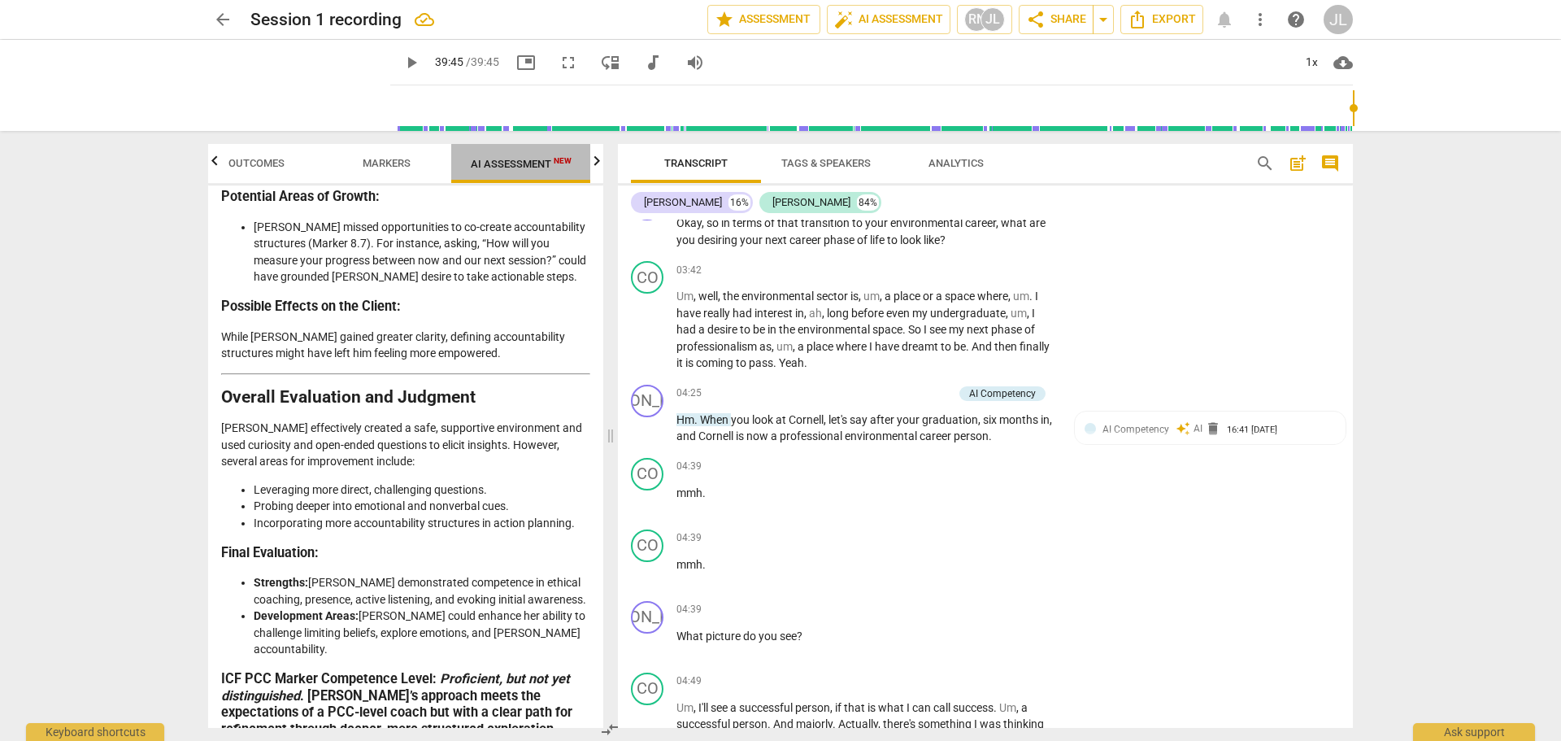
click at [563, 162] on span "New" at bounding box center [563, 160] width 18 height 9
click at [398, 165] on span "Markers" at bounding box center [387, 163] width 48 height 12
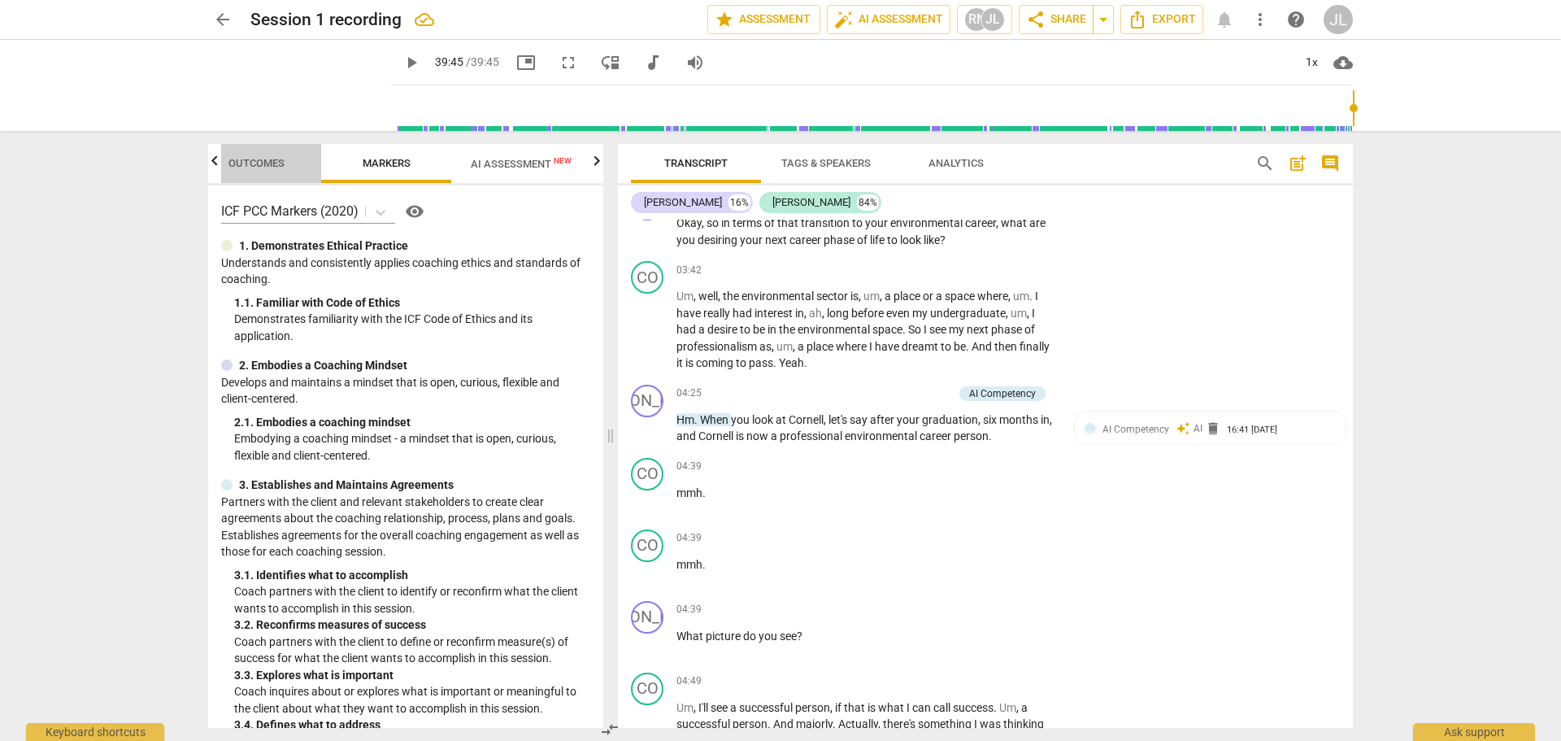
click at [260, 162] on span "Outcomes" at bounding box center [256, 163] width 56 height 12
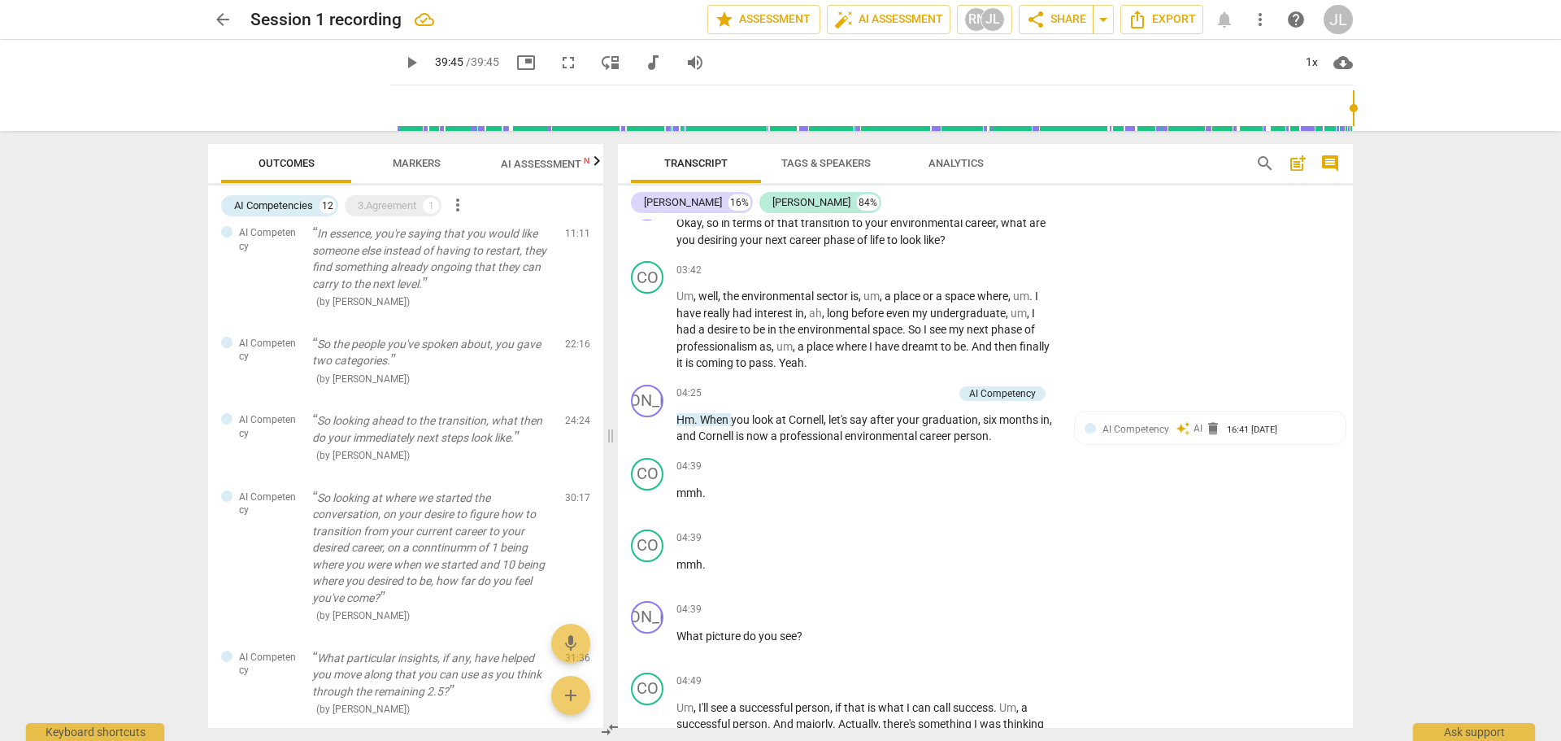
scroll to position [0, 0]
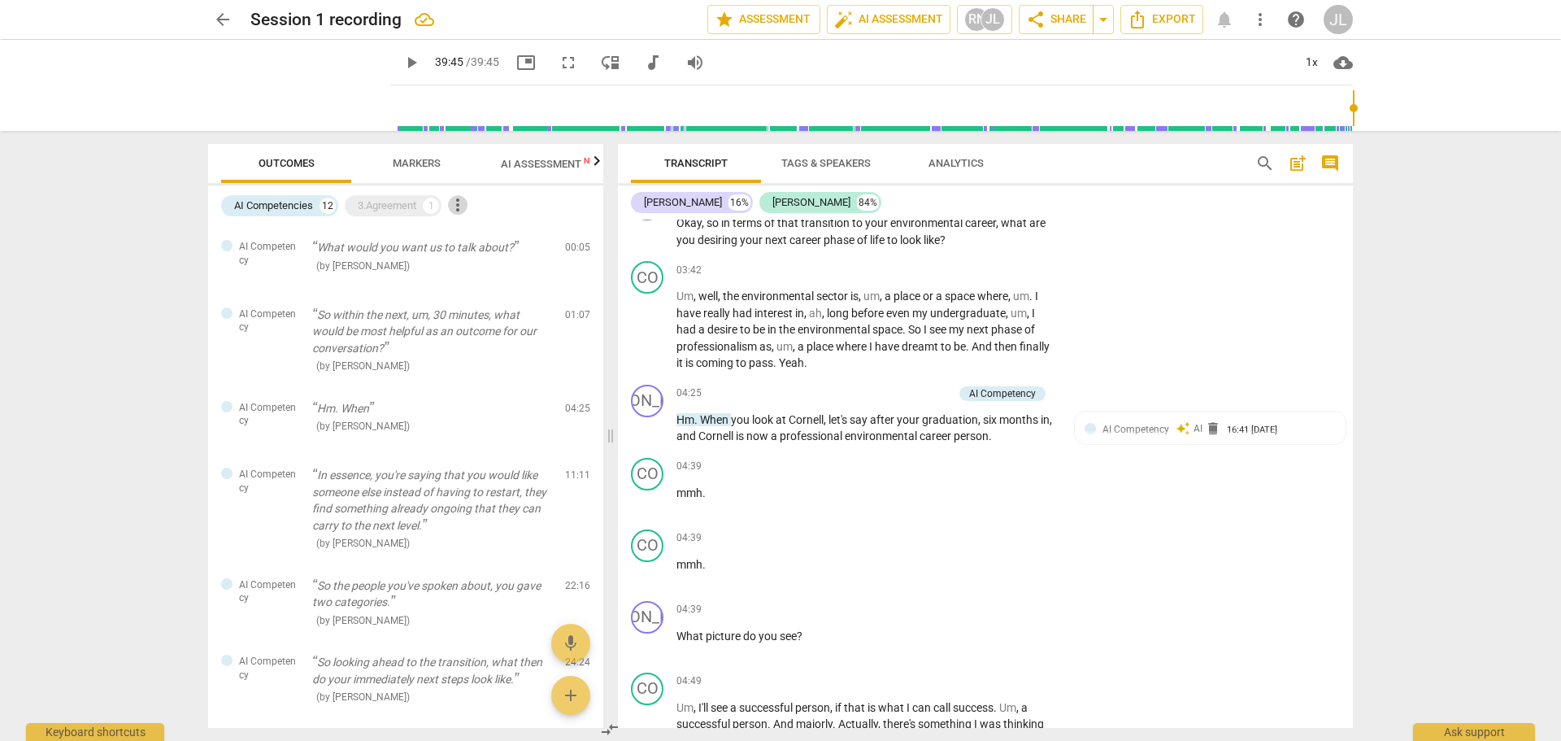
click at [461, 207] on span "more_vert" at bounding box center [458, 205] width 20 height 20
click at [165, 217] on div at bounding box center [780, 370] width 1561 height 741
click at [529, 160] on span "AI Assessment New" at bounding box center [551, 164] width 101 height 12
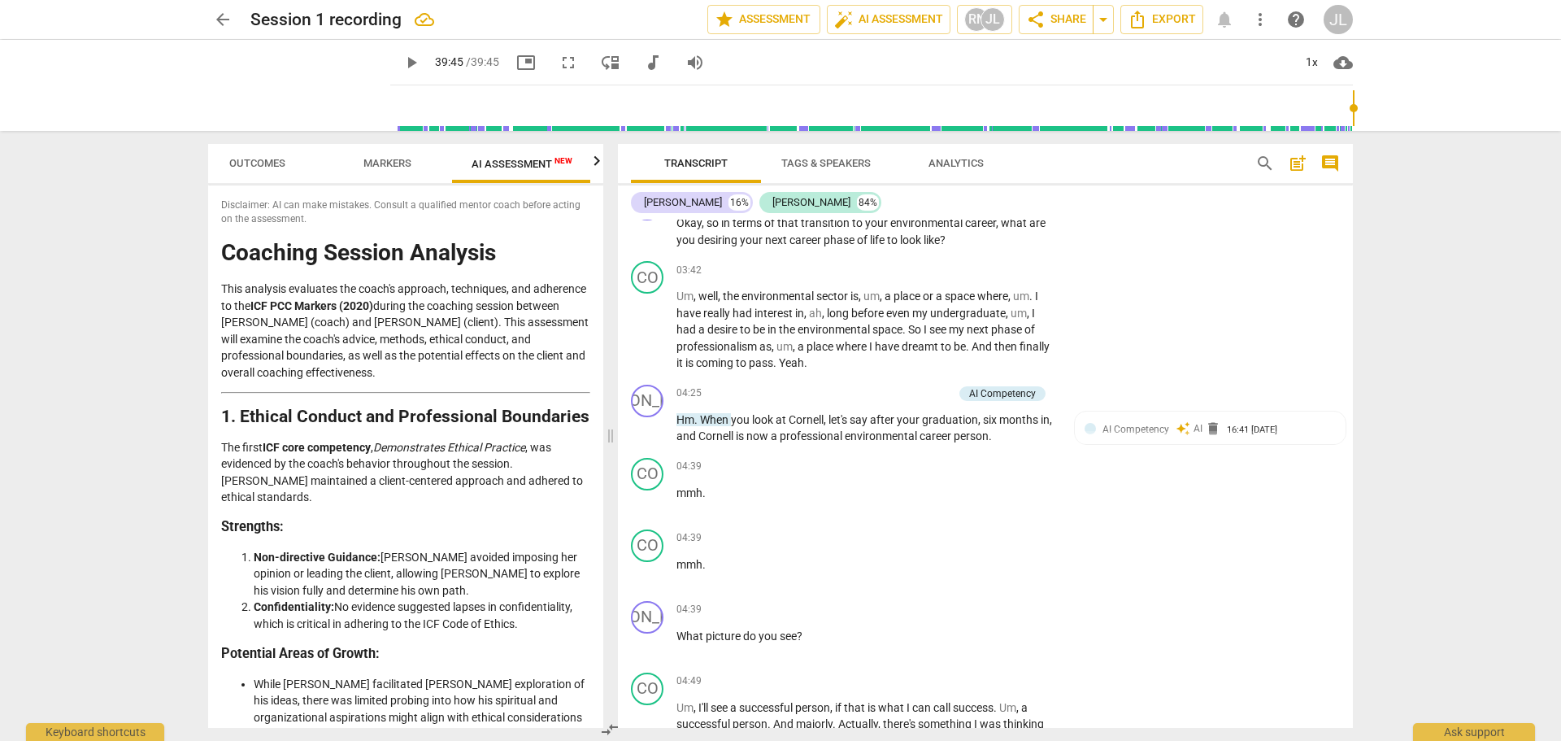
scroll to position [0, 30]
click at [1175, 21] on span "Export" at bounding box center [1162, 20] width 68 height 20
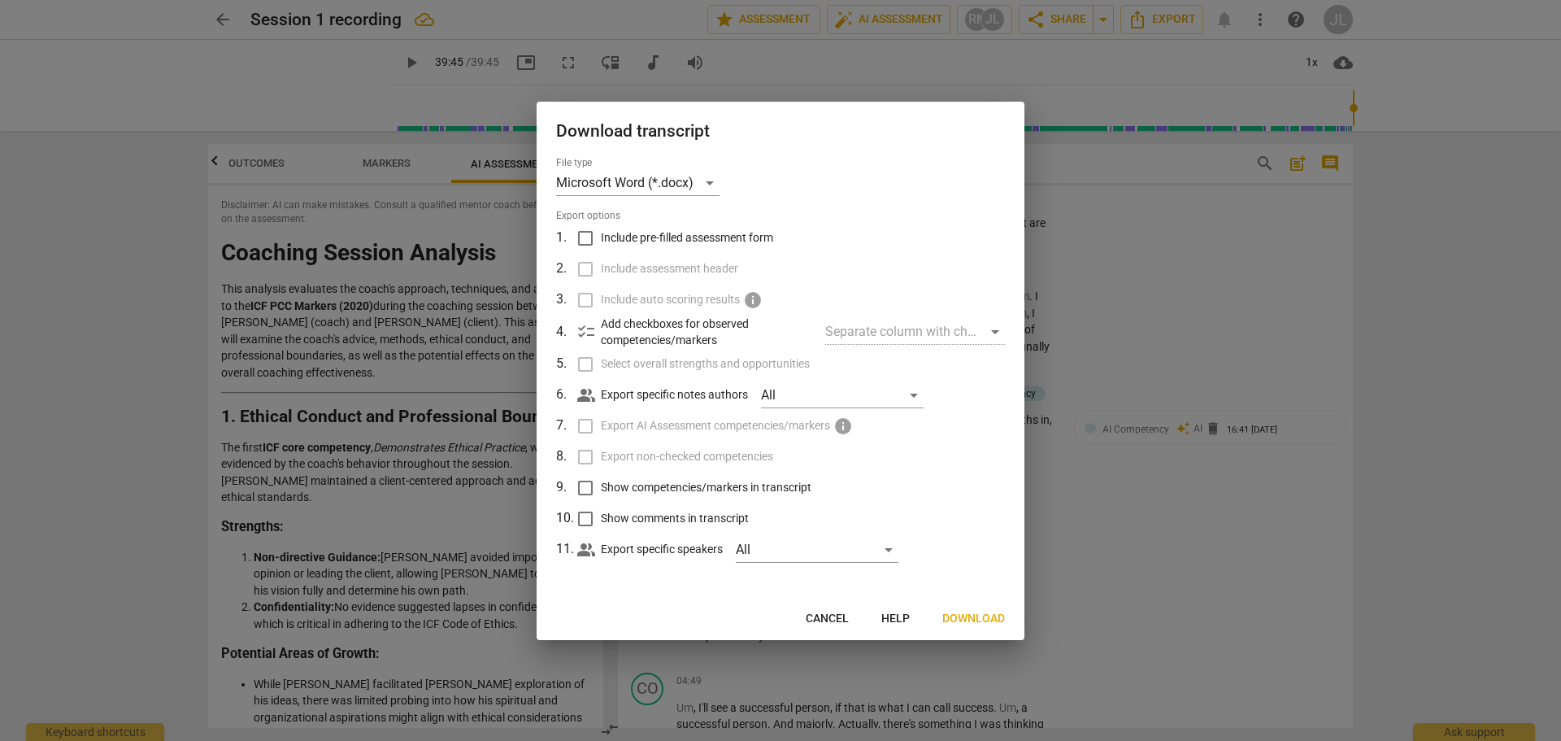
click at [587, 238] on input "Include pre-filled assessment form" at bounding box center [585, 238] width 31 height 31
checkbox input "true"
click at [589, 271] on input "Include assessment header" at bounding box center [585, 269] width 31 height 31
checkbox input "true"
click at [585, 365] on input "Select overall strengths and opportunities" at bounding box center [585, 364] width 31 height 31
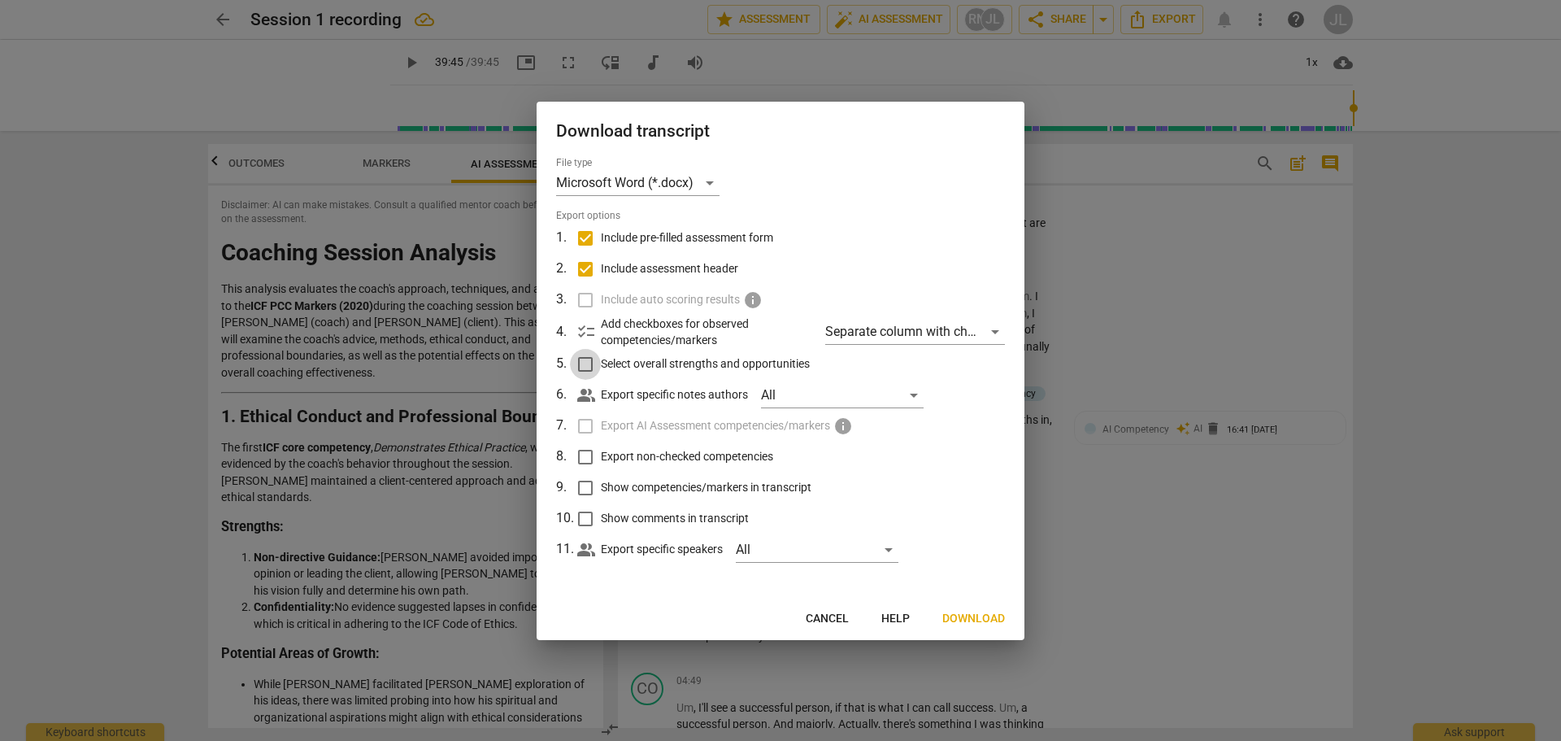
checkbox input "true"
click at [589, 461] on input "Export non-checked competencies" at bounding box center [585, 457] width 31 height 31
checkbox input "true"
click at [583, 489] on input "Show competencies/markers in transcript" at bounding box center [585, 487] width 31 height 31
checkbox input "true"
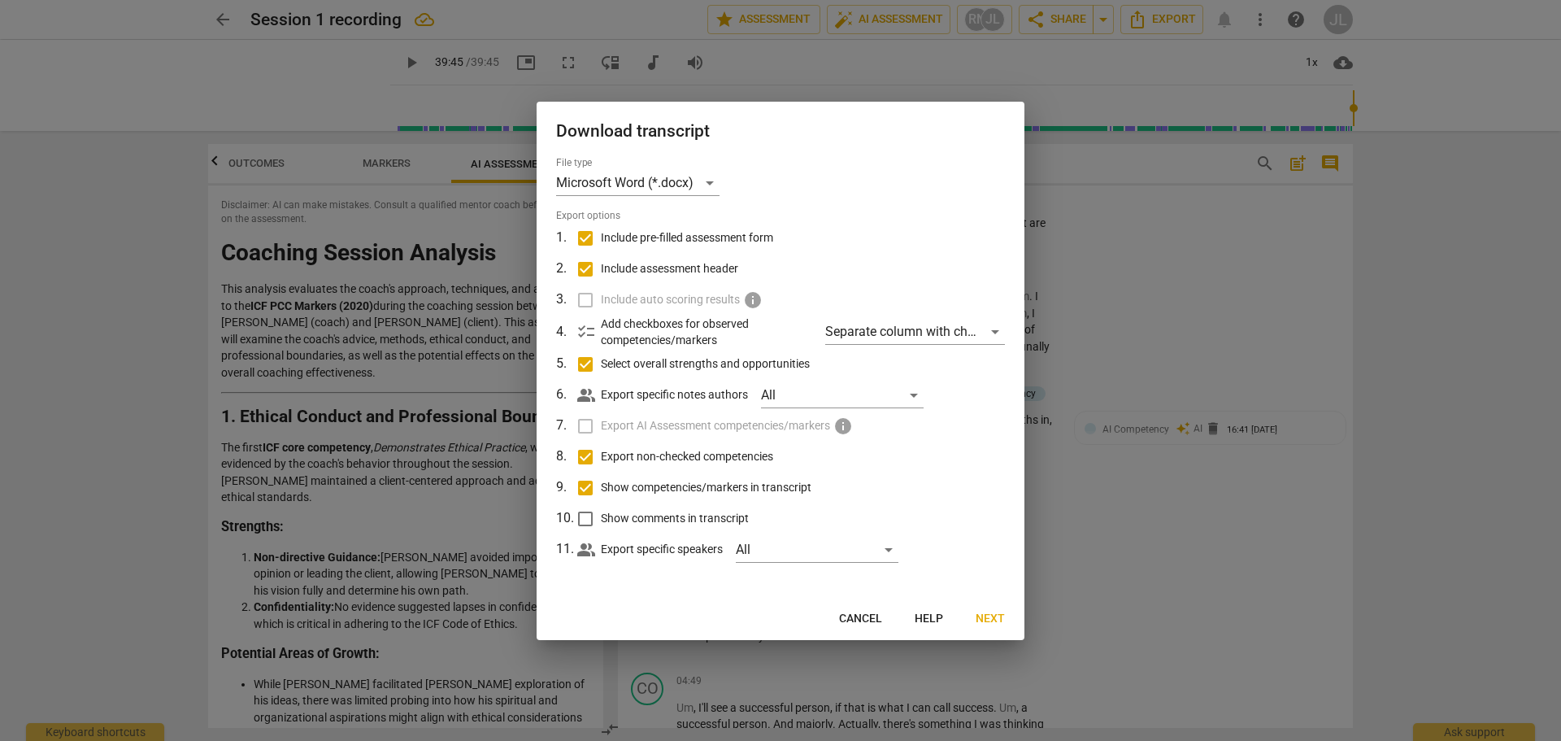
click at [589, 523] on input "Show comments in transcript" at bounding box center [585, 518] width 31 height 31
checkbox input "true"
click at [998, 614] on span "Next" at bounding box center [990, 619] width 29 height 16
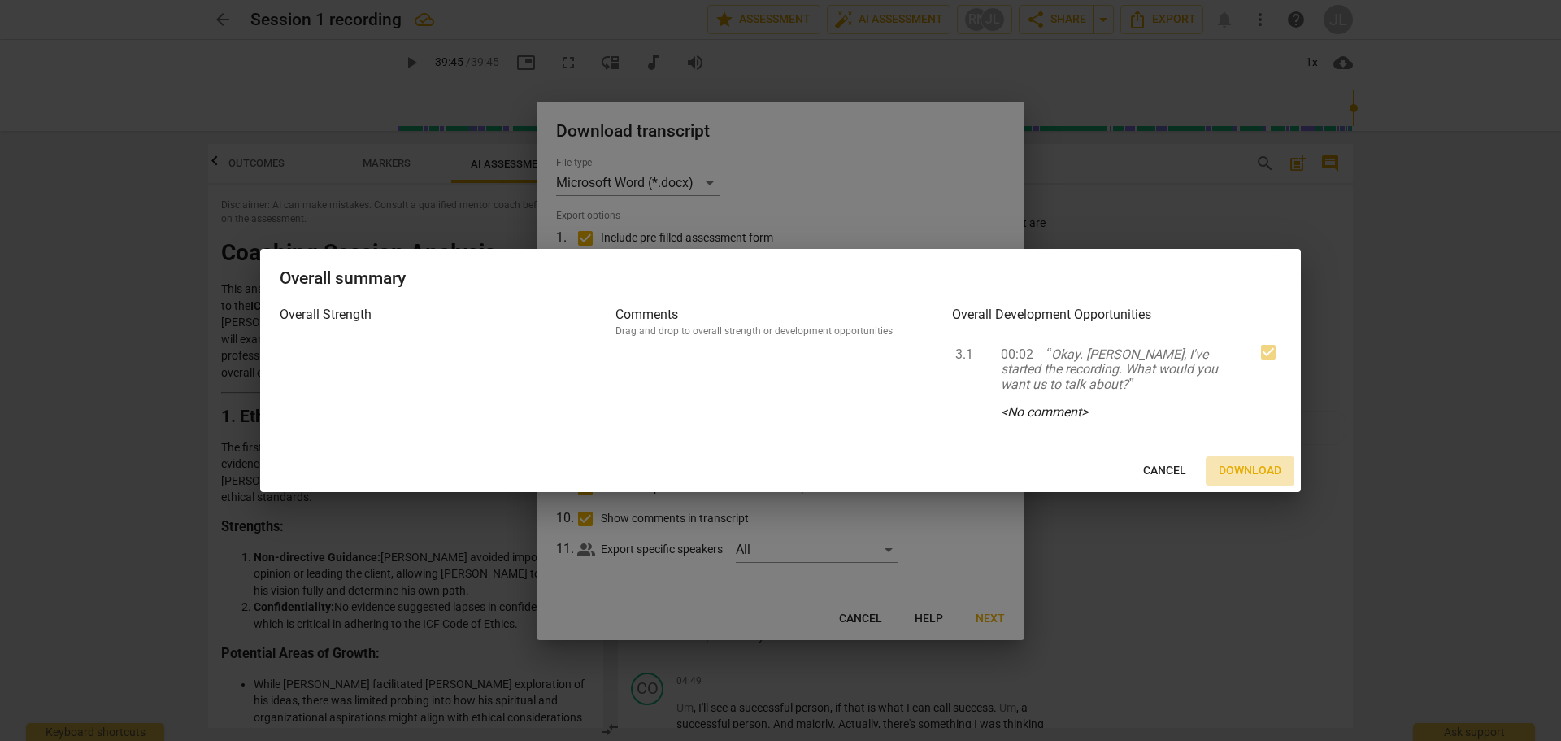
click at [1253, 467] on span "Download" at bounding box center [1250, 471] width 63 height 16
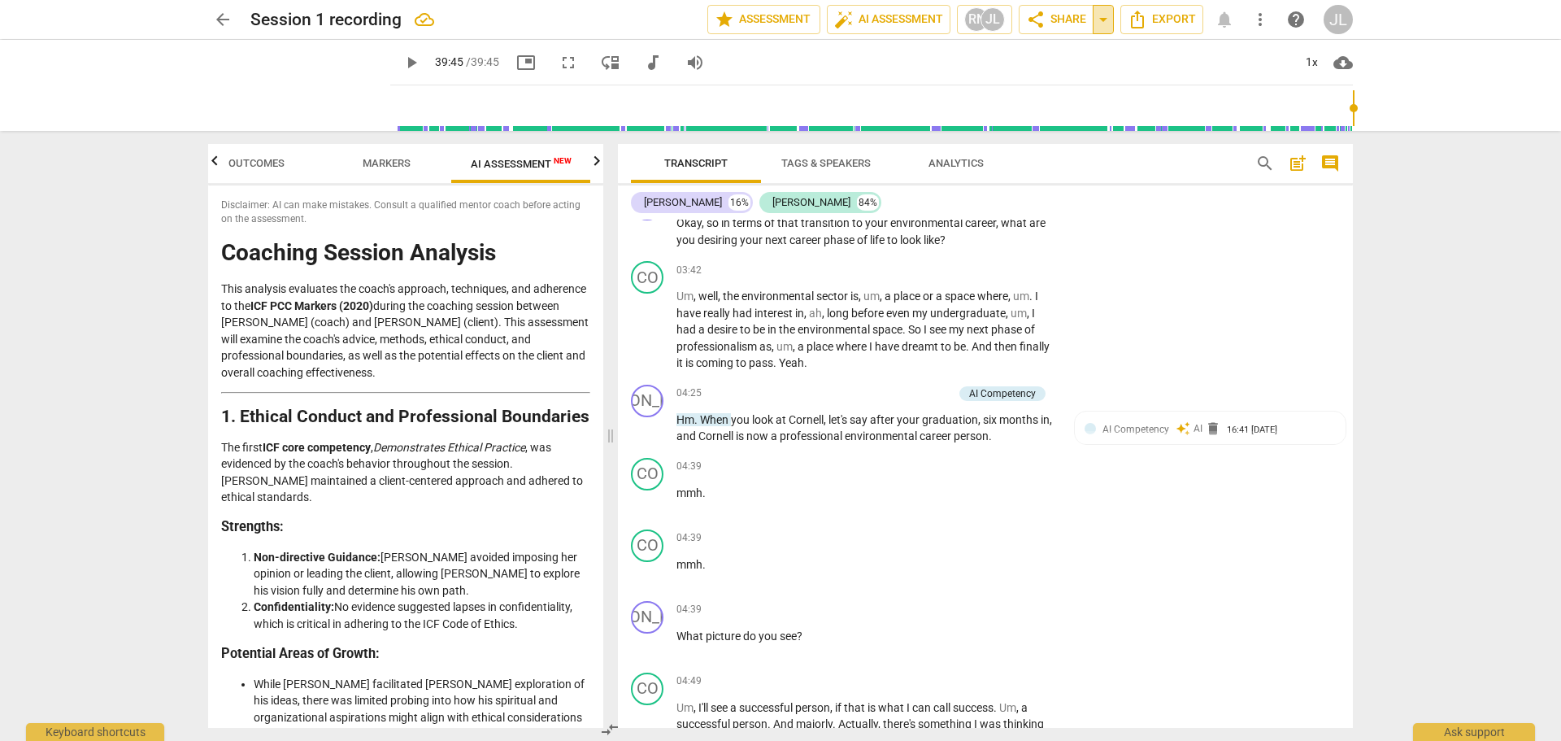
click at [1107, 20] on span "arrow_drop_down" at bounding box center [1104, 20] width 20 height 20
click at [1410, 333] on div "arrow_back Session 1 recording edit star Assessment auto_fix_high AI Assessment…" at bounding box center [780, 370] width 1561 height 741
